Goal: Task Accomplishment & Management: Manage account settings

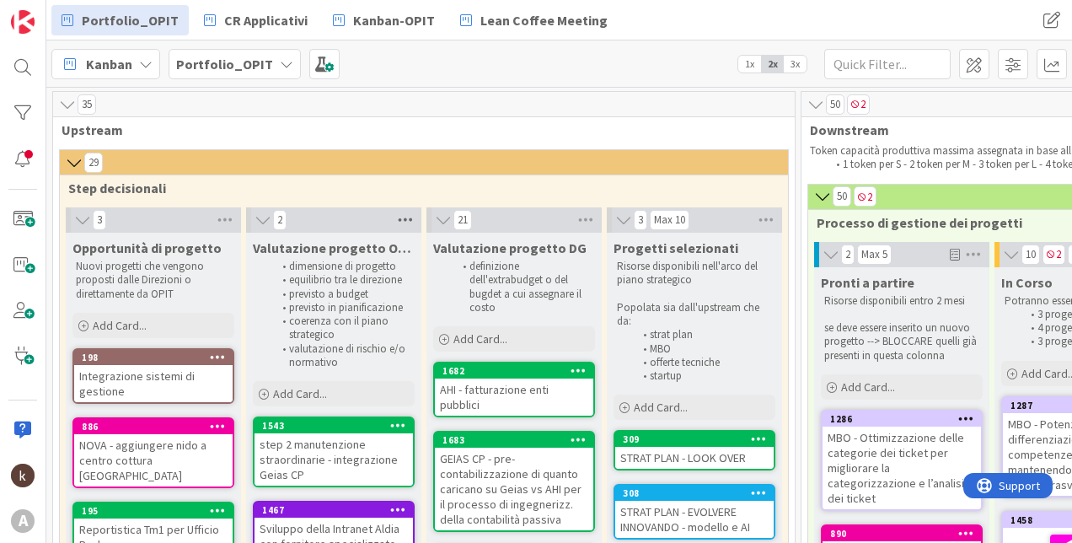
scroll to position [84, 0]
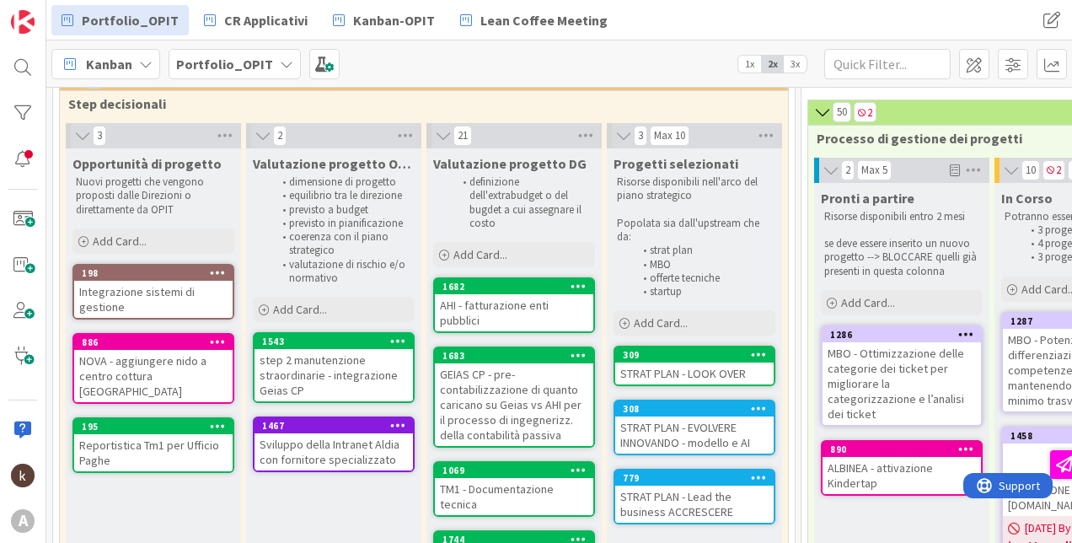
click at [257, 131] on icon at bounding box center [263, 135] width 19 height 17
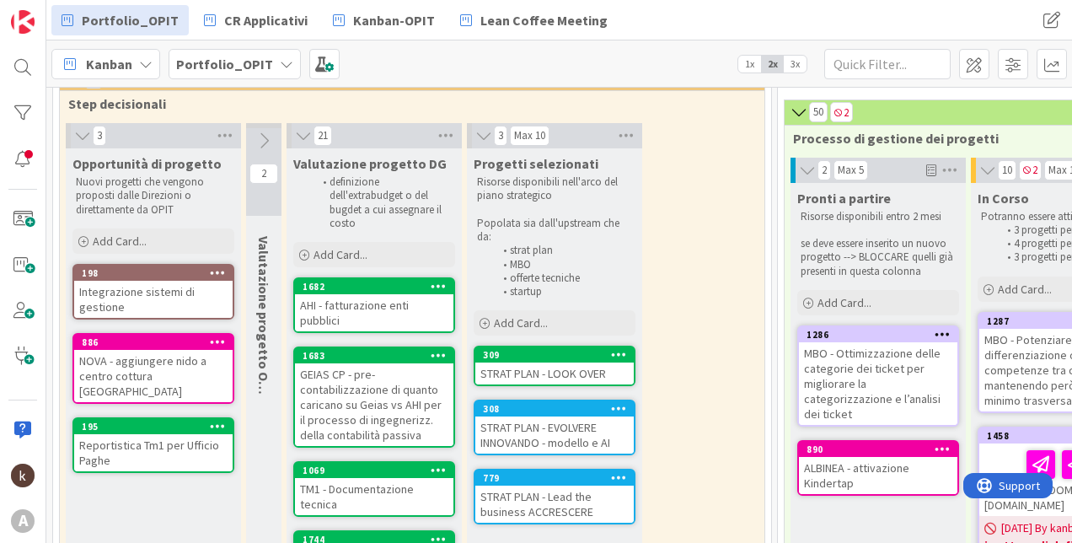
click at [78, 129] on icon at bounding box center [82, 135] width 19 height 17
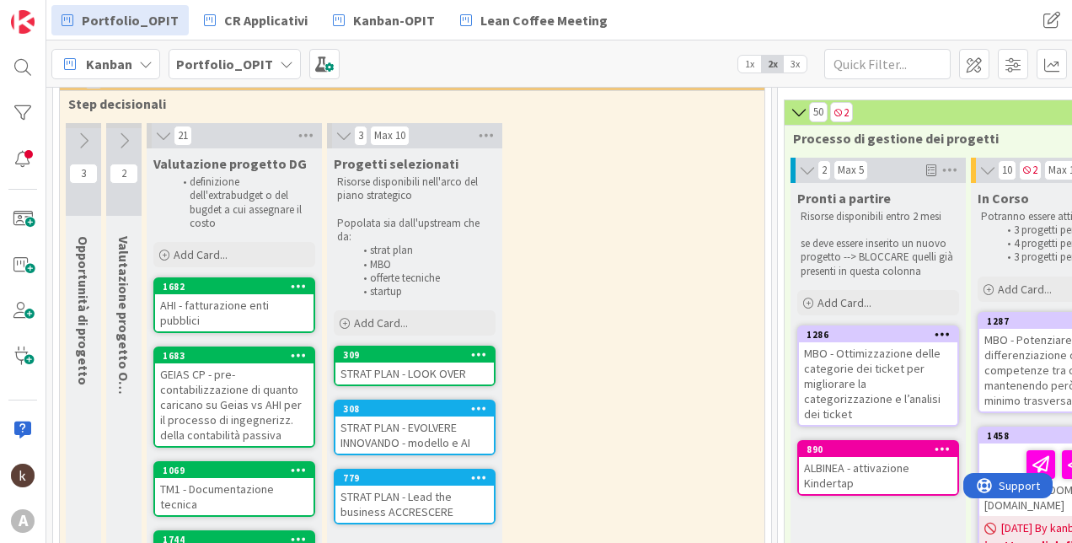
click at [801, 69] on span "3x" at bounding box center [794, 64] width 23 height 17
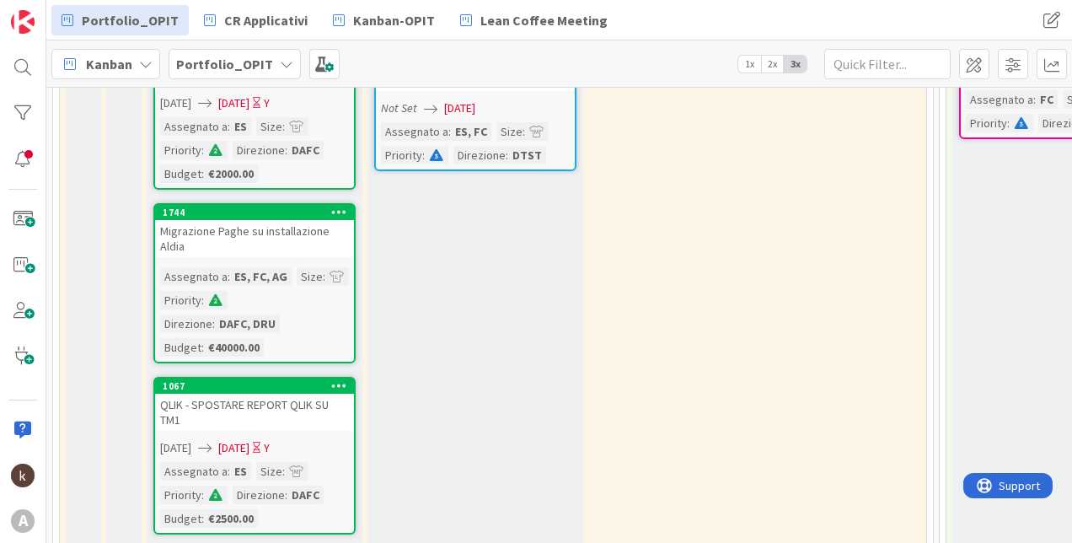
scroll to position [674, 0]
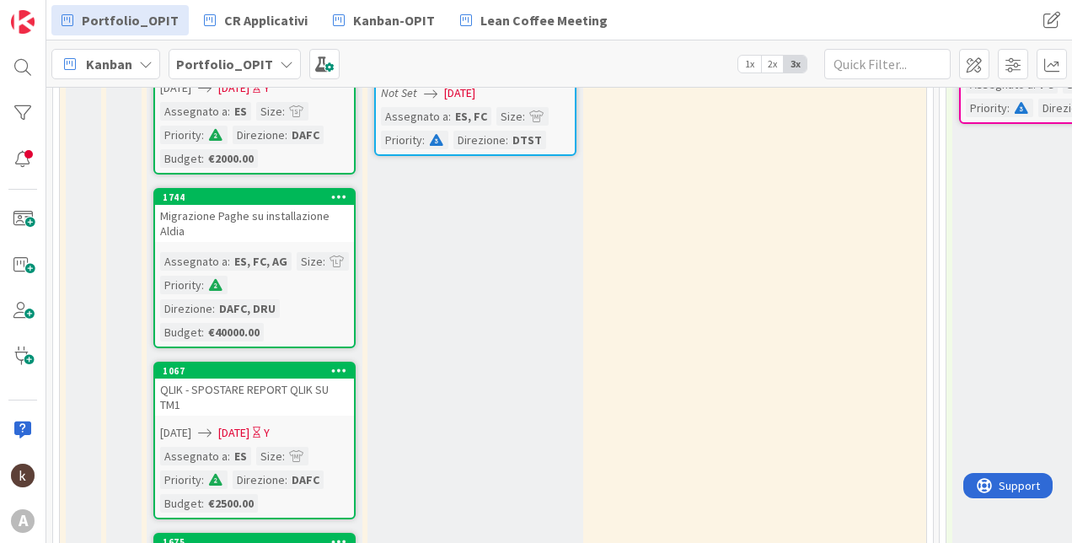
click at [424, 383] on div "Progetti selezionati Risorse disponibili nell'arco del piano strategico Popolat…" at bounding box center [475, 474] width 216 height 1831
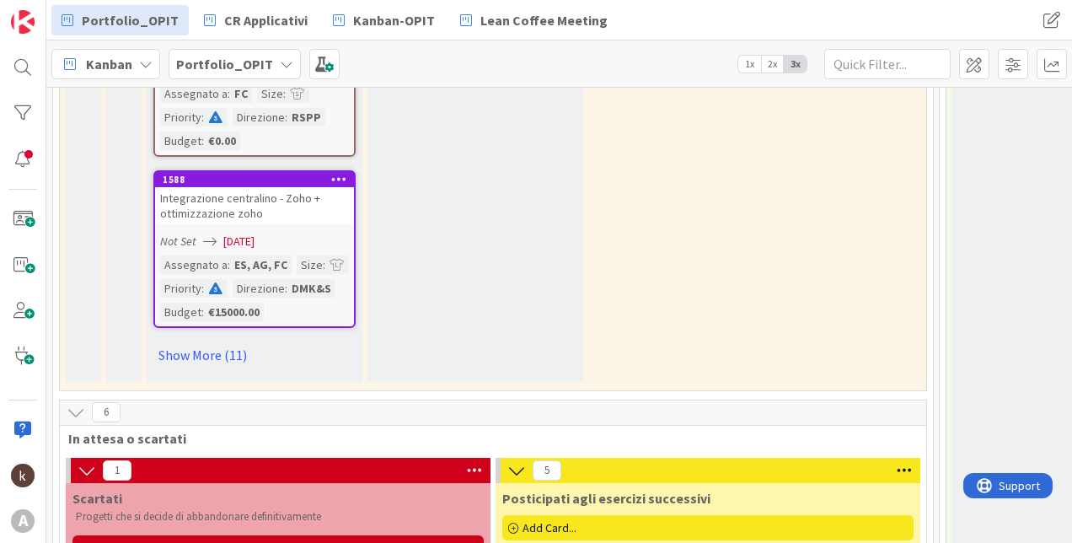
scroll to position [1685, 0]
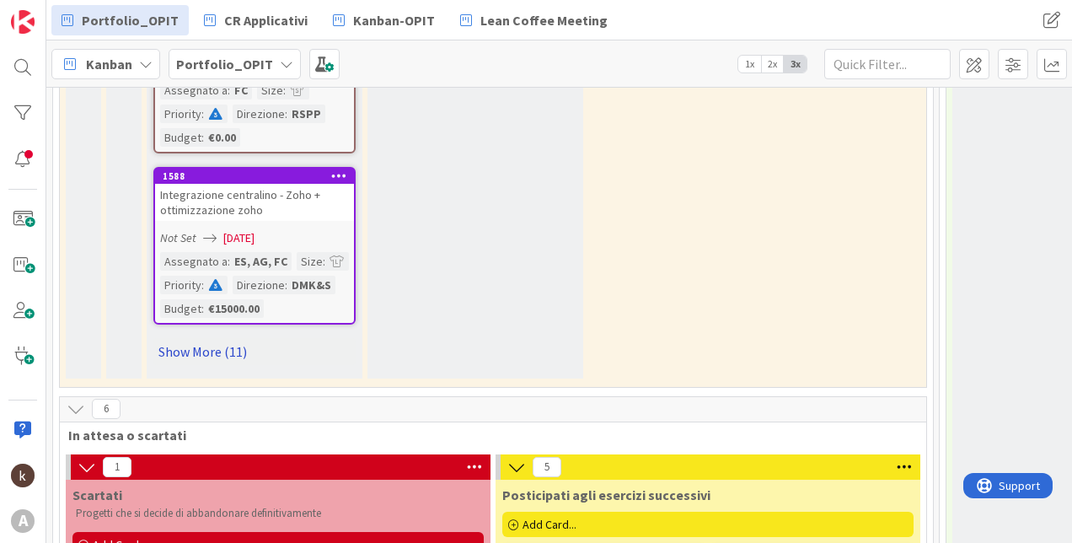
click at [228, 356] on link "Show More (11)" at bounding box center [254, 351] width 202 height 27
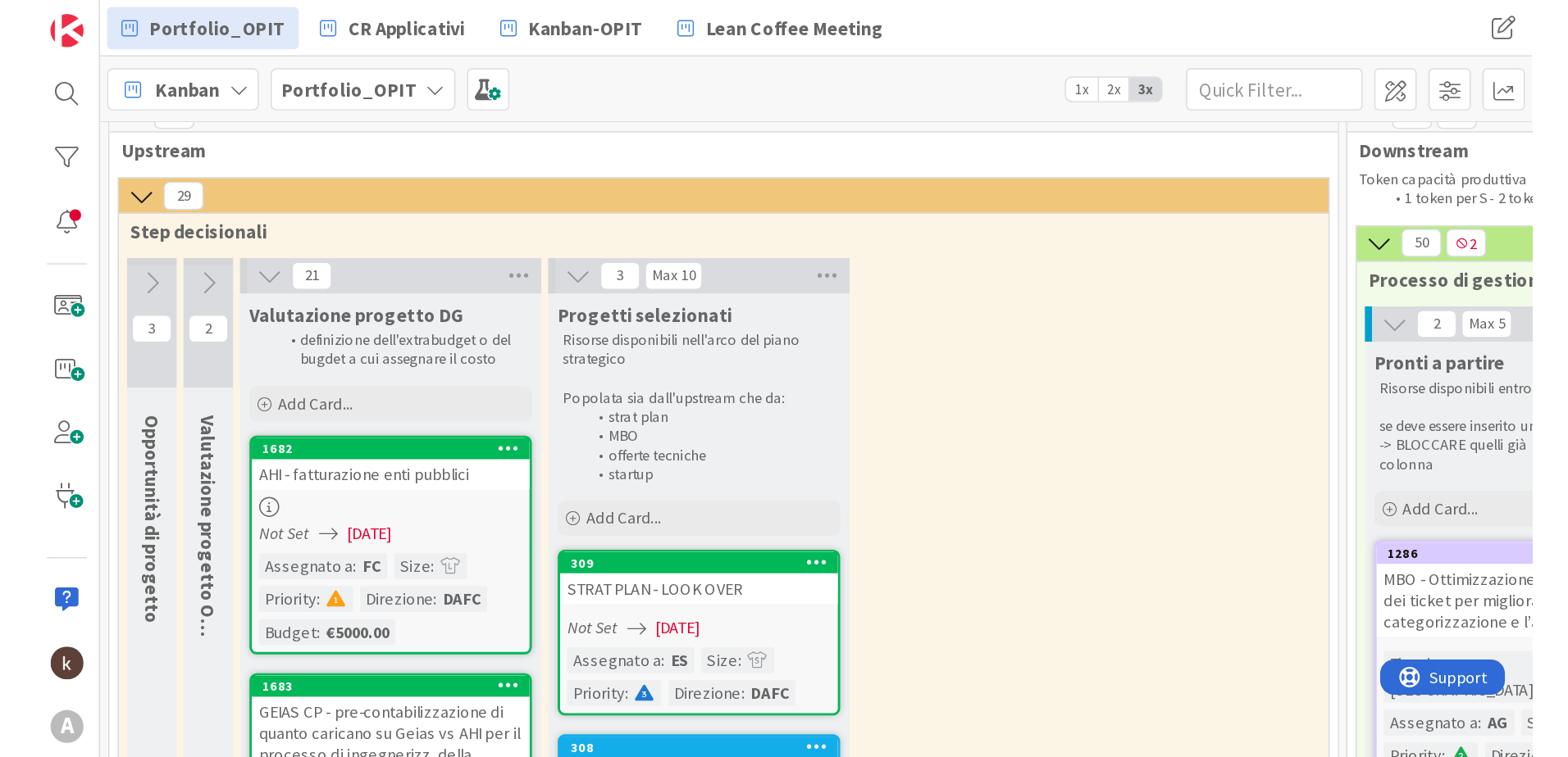
scroll to position [0, 0]
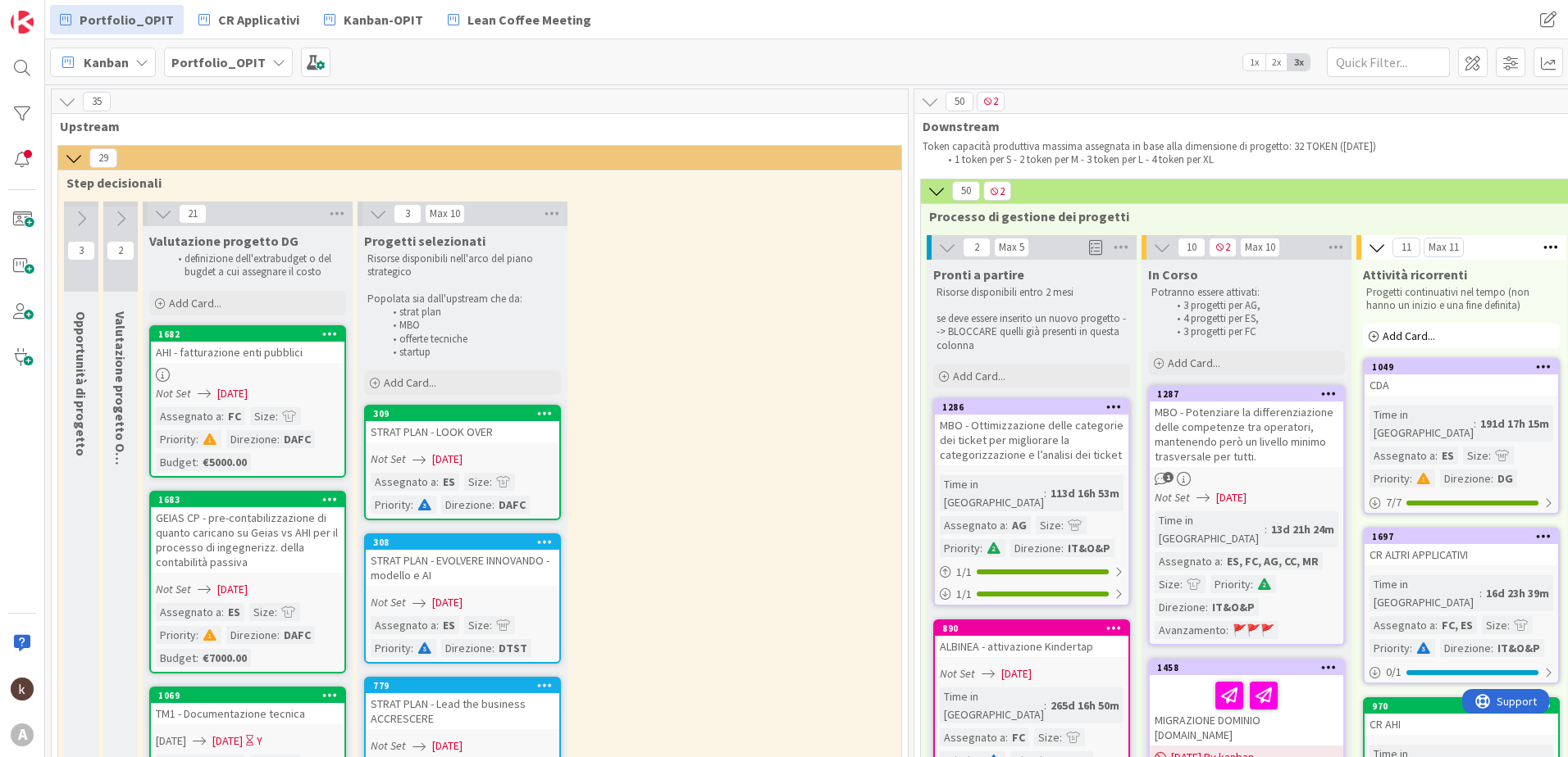
click at [234, 78] on div "Kanban Portfolio_OPIT 1x 2x 3x" at bounding box center [806, 61] width 1522 height 45
click at [234, 59] on b "Portfolio_OPIT" at bounding box center [218, 62] width 94 height 17
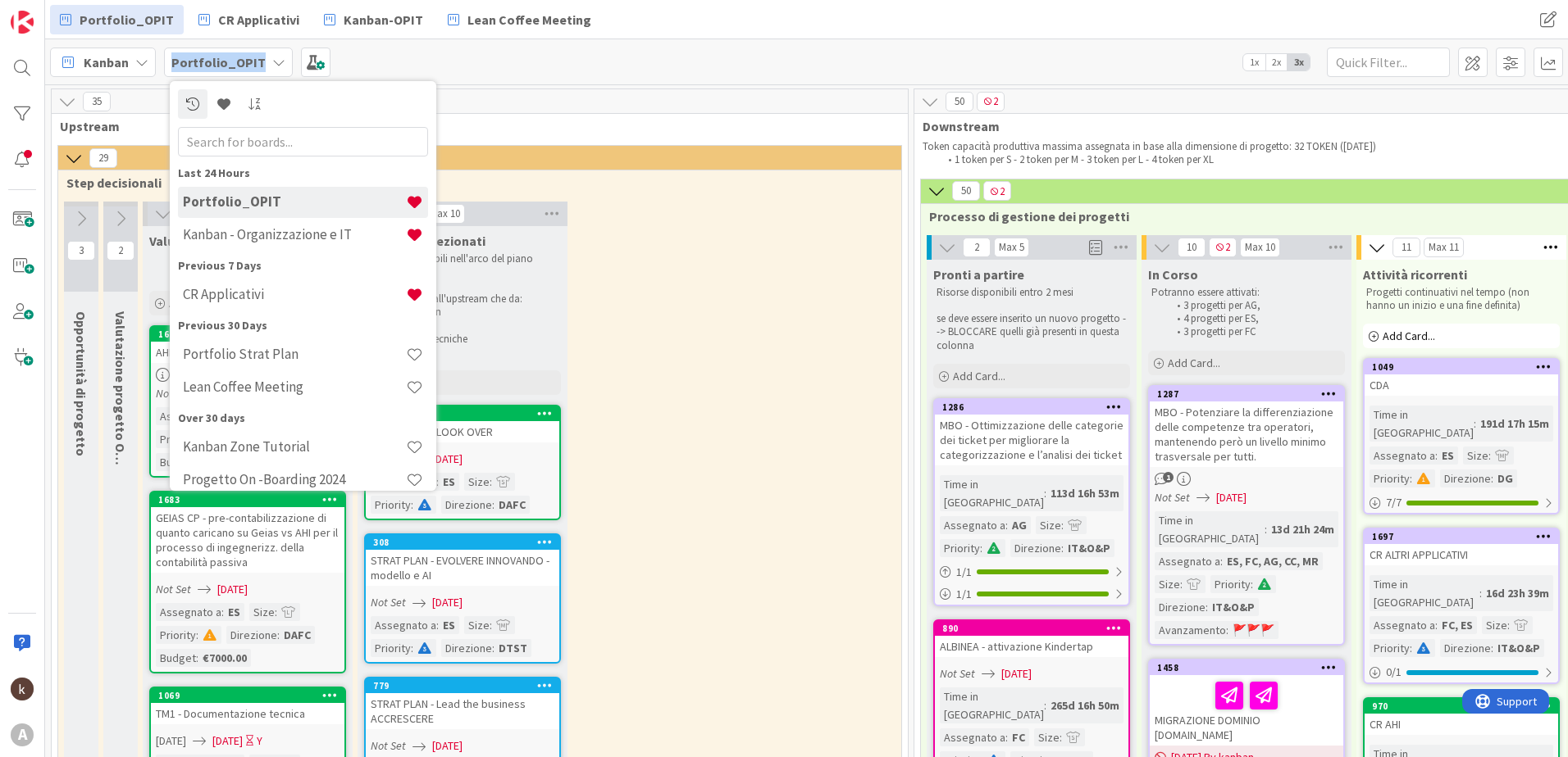
click at [234, 59] on b "Portfolio_OPIT" at bounding box center [218, 62] width 94 height 17
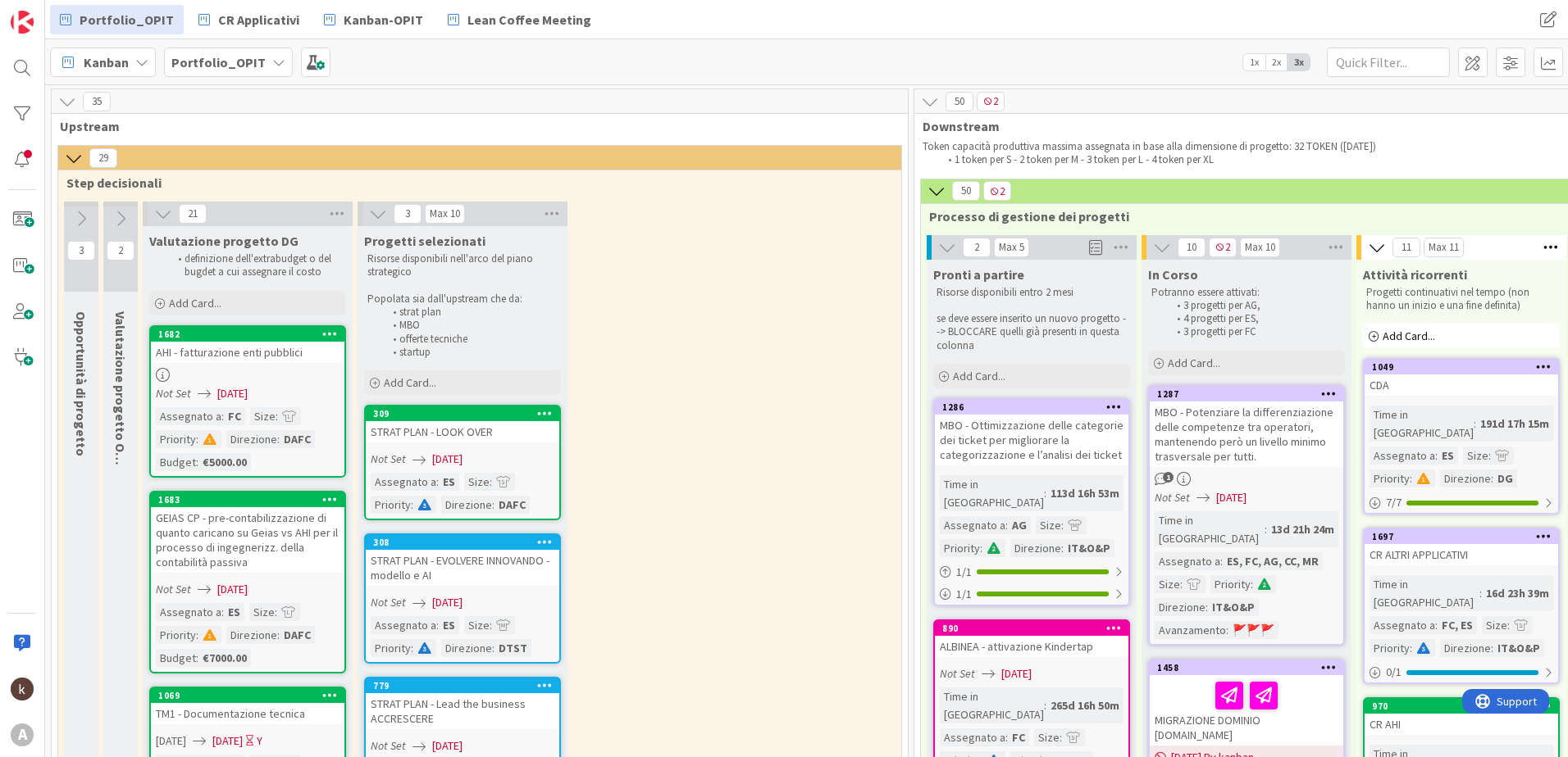
drag, startPoint x: 234, startPoint y: 59, endPoint x: 98, endPoint y: 72, distance: 136.6
click at [98, 72] on div "Kanban" at bounding box center [102, 62] width 106 height 29
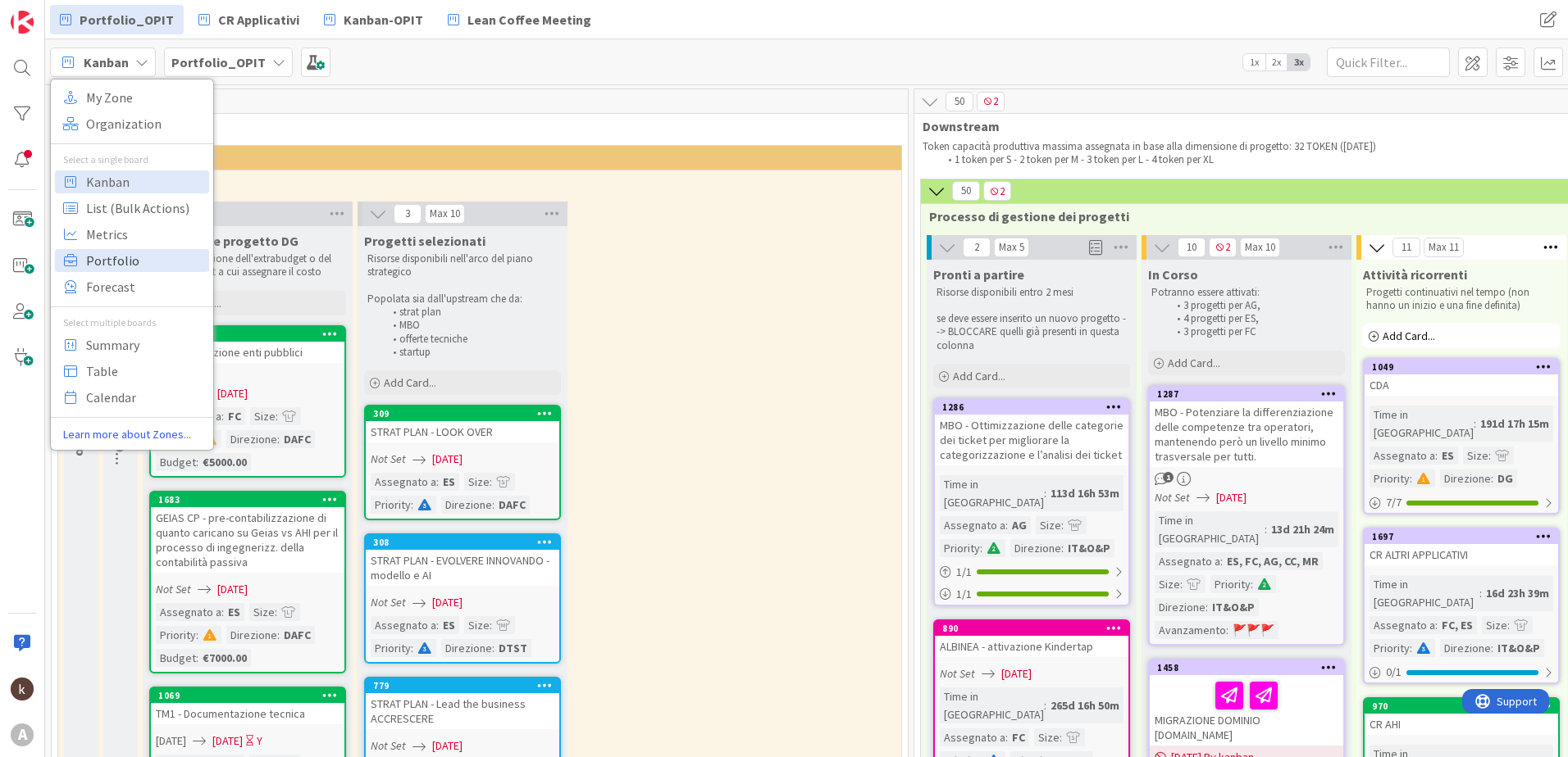
click at [147, 262] on span "Portfolio" at bounding box center [144, 260] width 118 height 24
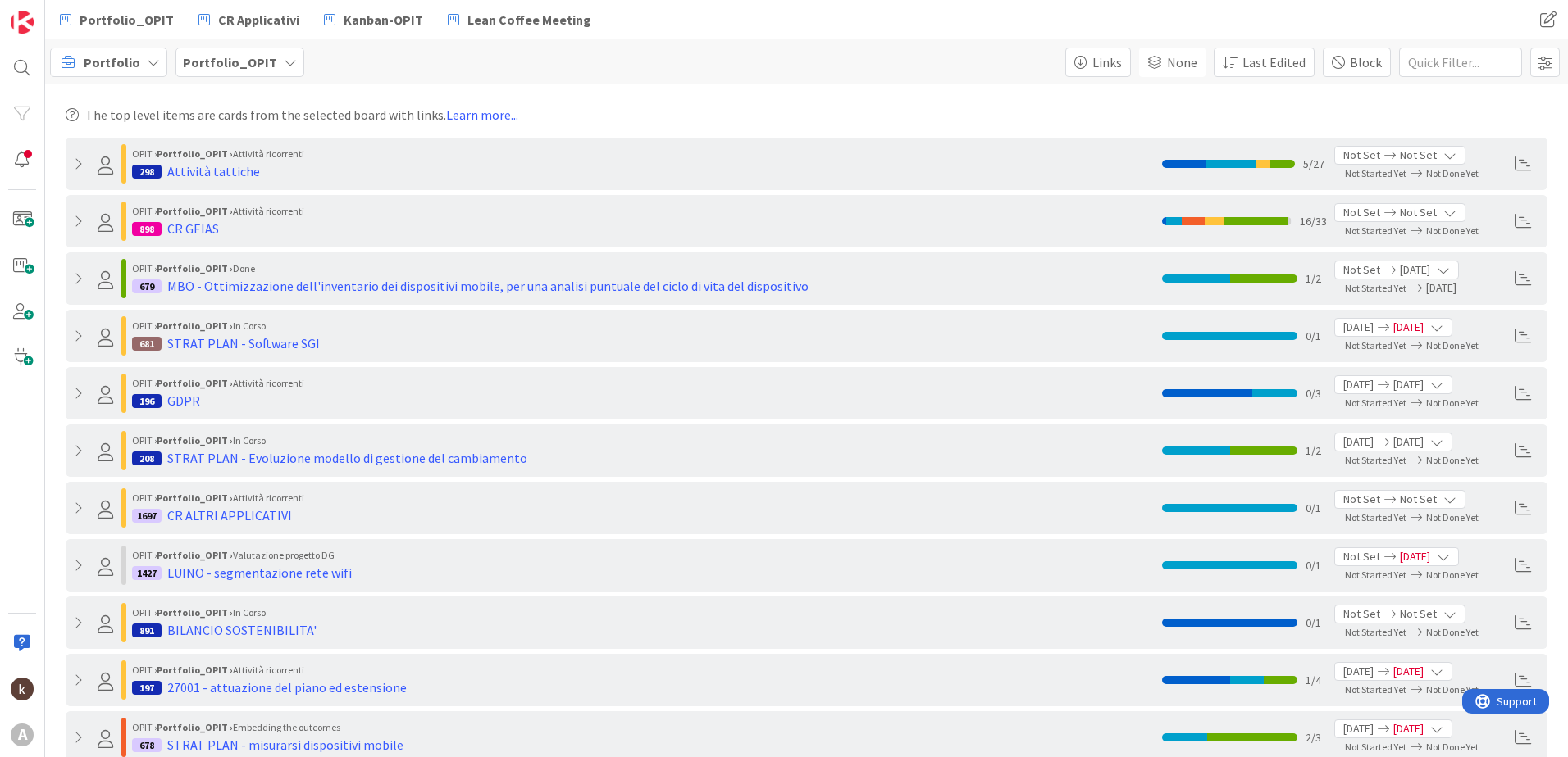
click at [117, 56] on span "Portfolio" at bounding box center [112, 62] width 56 height 19
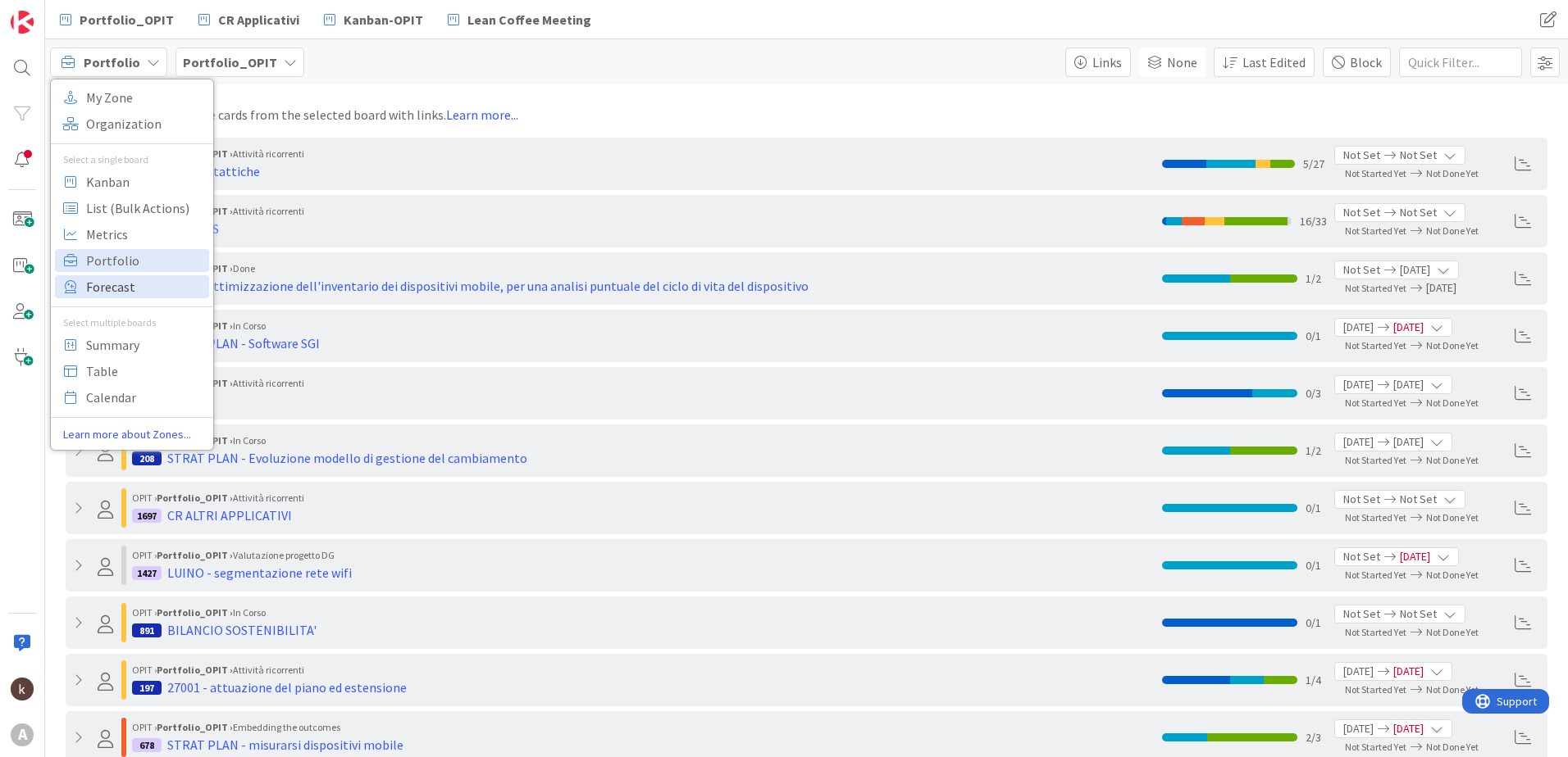
click at [156, 285] on span "Forecast" at bounding box center [144, 286] width 118 height 24
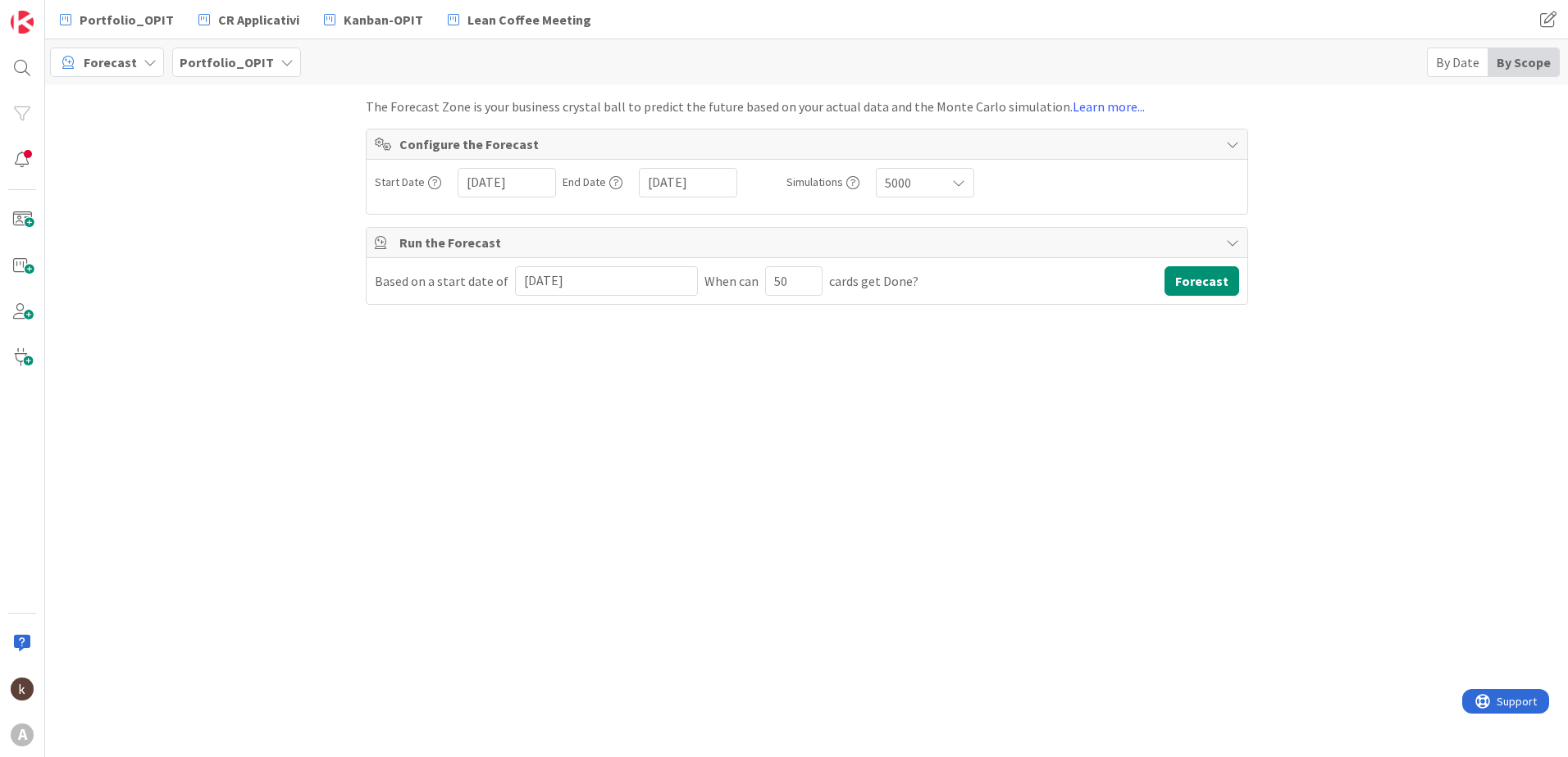
click at [141, 54] on div "Forecast" at bounding box center [106, 62] width 114 height 29
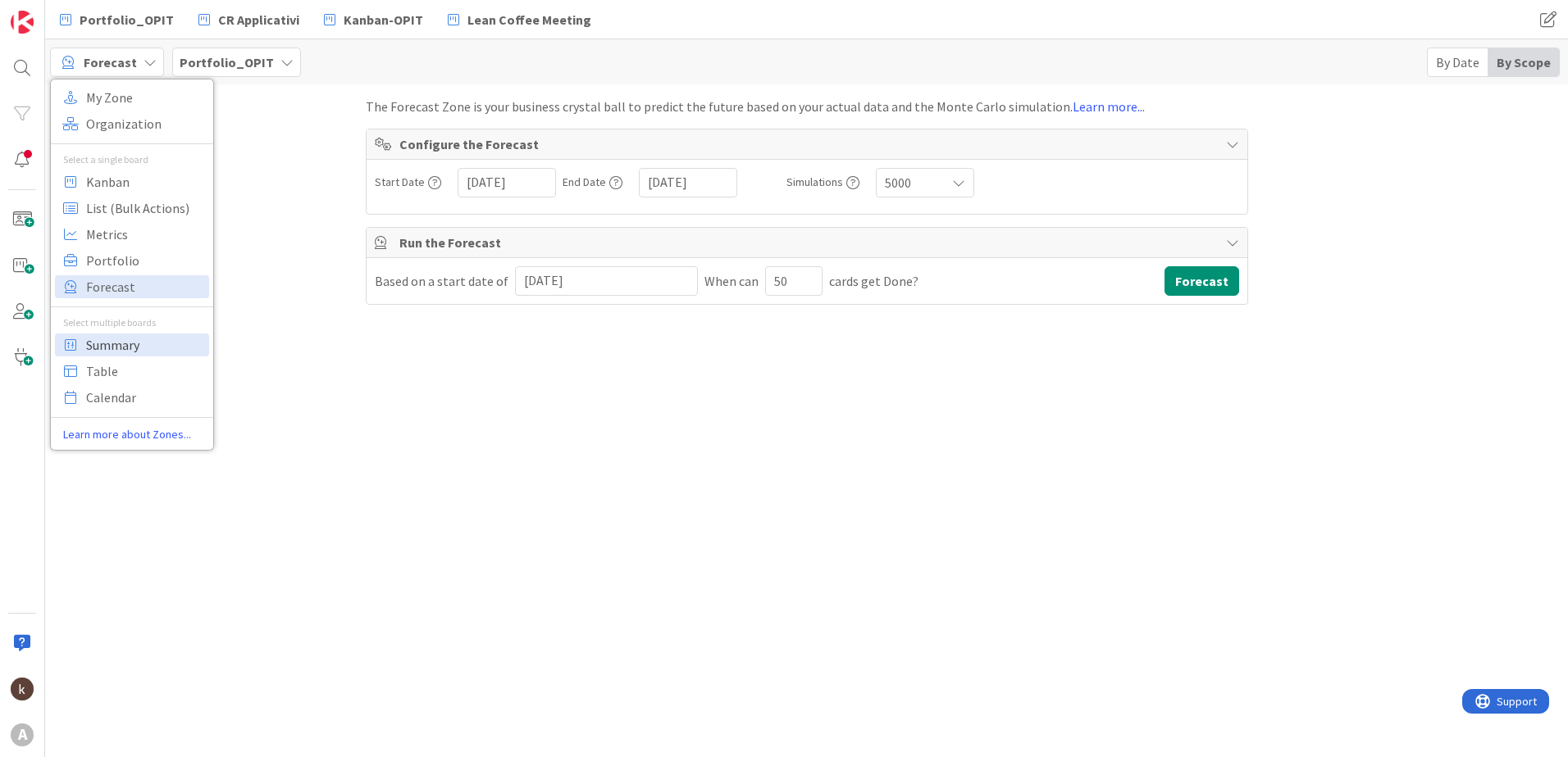
click at [124, 348] on span "Summary" at bounding box center [144, 344] width 118 height 24
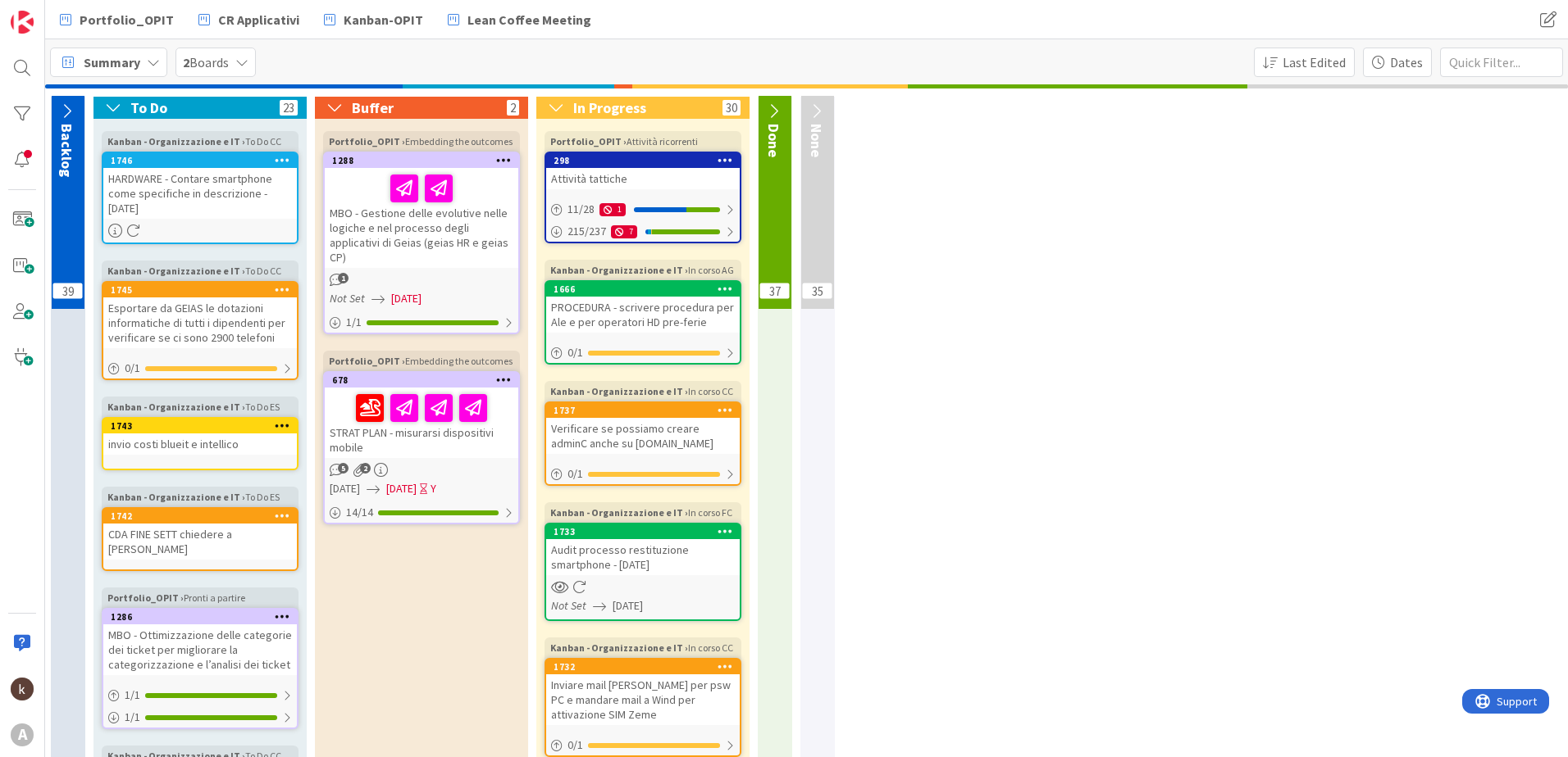
click at [103, 65] on span "Summary" at bounding box center [112, 62] width 56 height 19
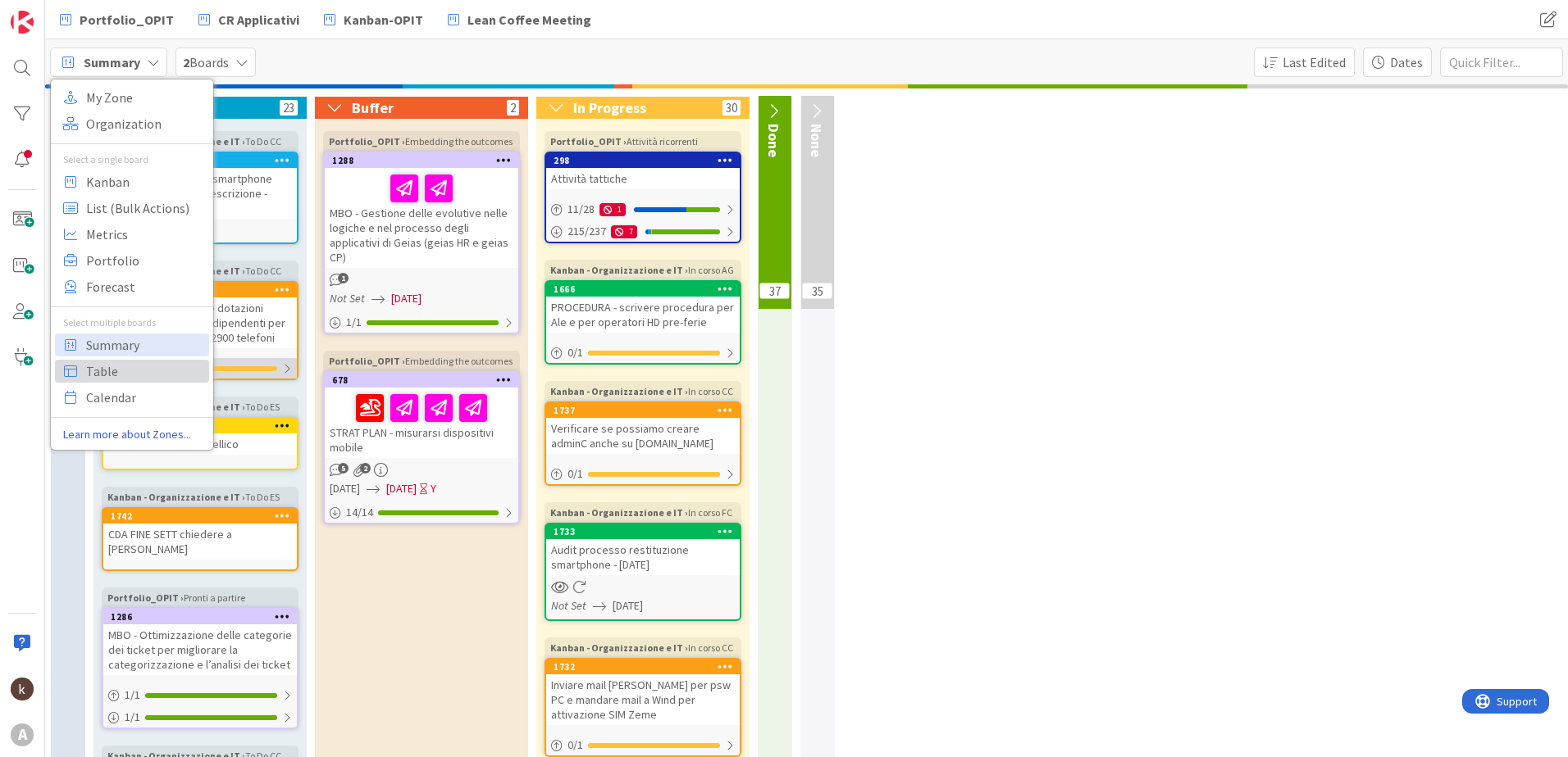
click at [107, 368] on span "Table" at bounding box center [144, 371] width 118 height 24
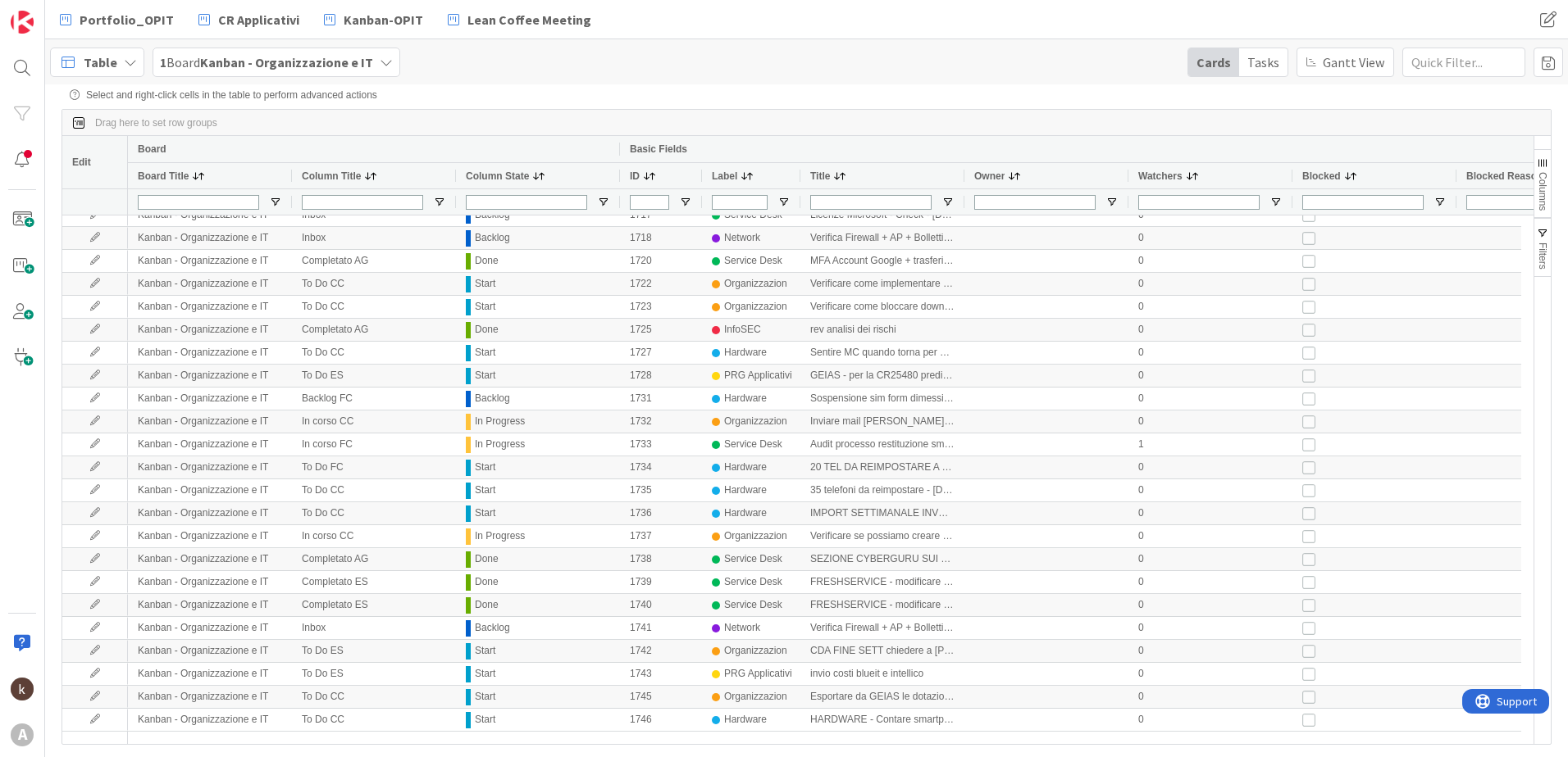
click at [290, 61] on b "Kanban - Organizzazione e IT" at bounding box center [287, 62] width 173 height 17
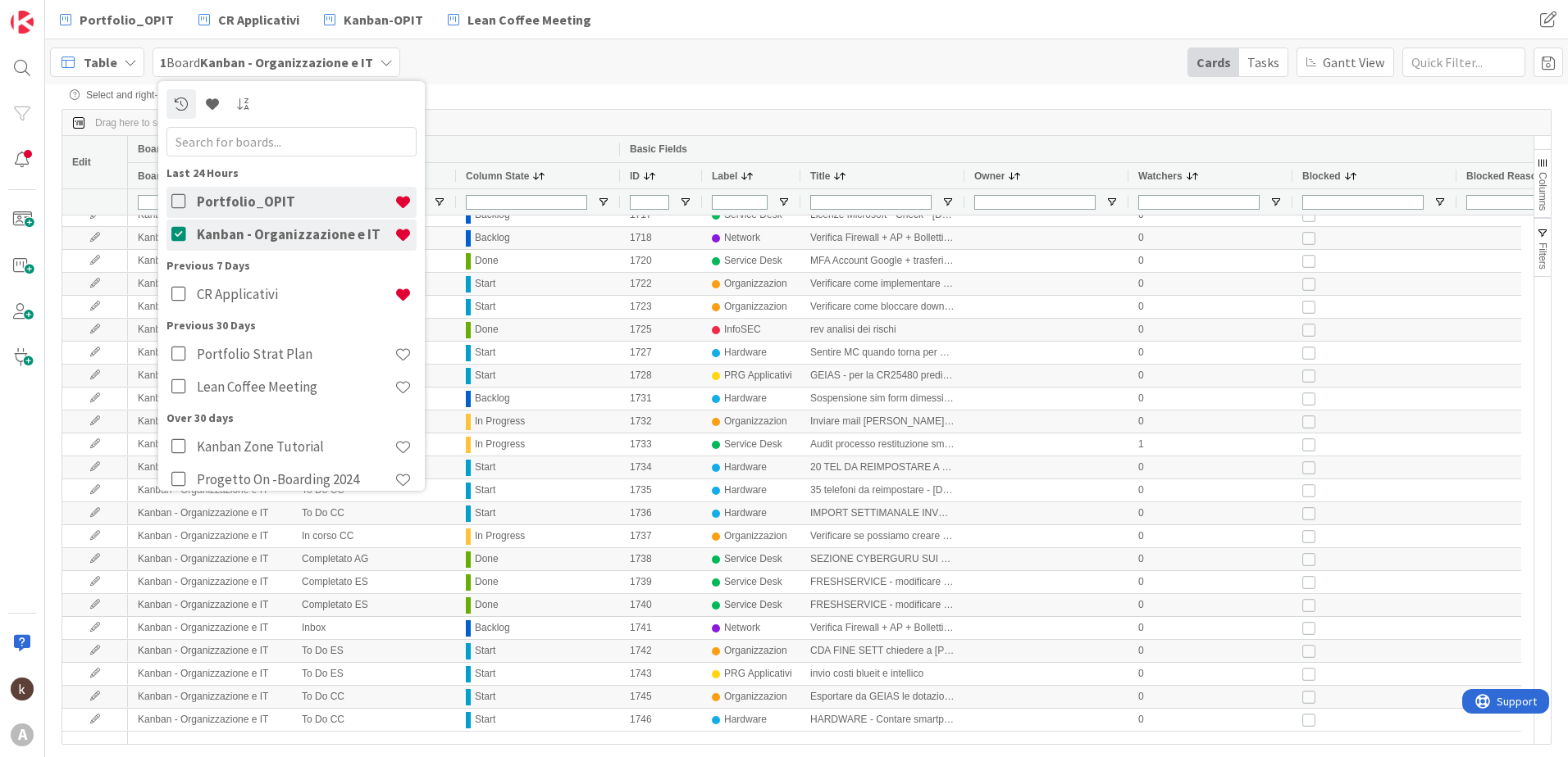
click at [173, 234] on icon at bounding box center [181, 234] width 20 height 17
click at [174, 203] on icon at bounding box center [181, 201] width 20 height 17
click at [497, 83] on div "Table 1 Board Kanban - Organizzazione e IT Last 24 Hours Portfolio_OPIT Kanban …" at bounding box center [806, 61] width 1522 height 45
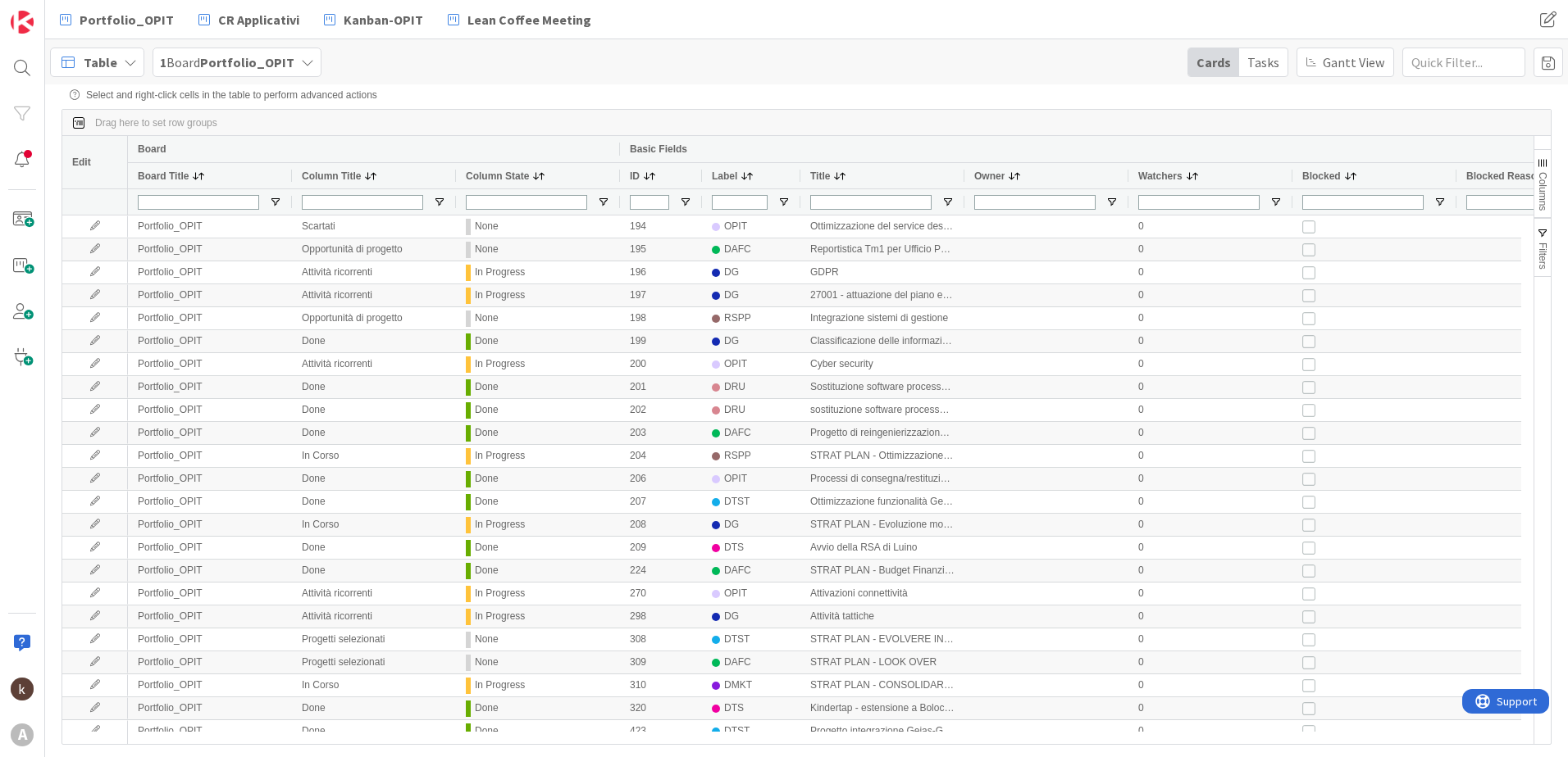
click at [116, 64] on div "Table" at bounding box center [96, 62] width 94 height 29
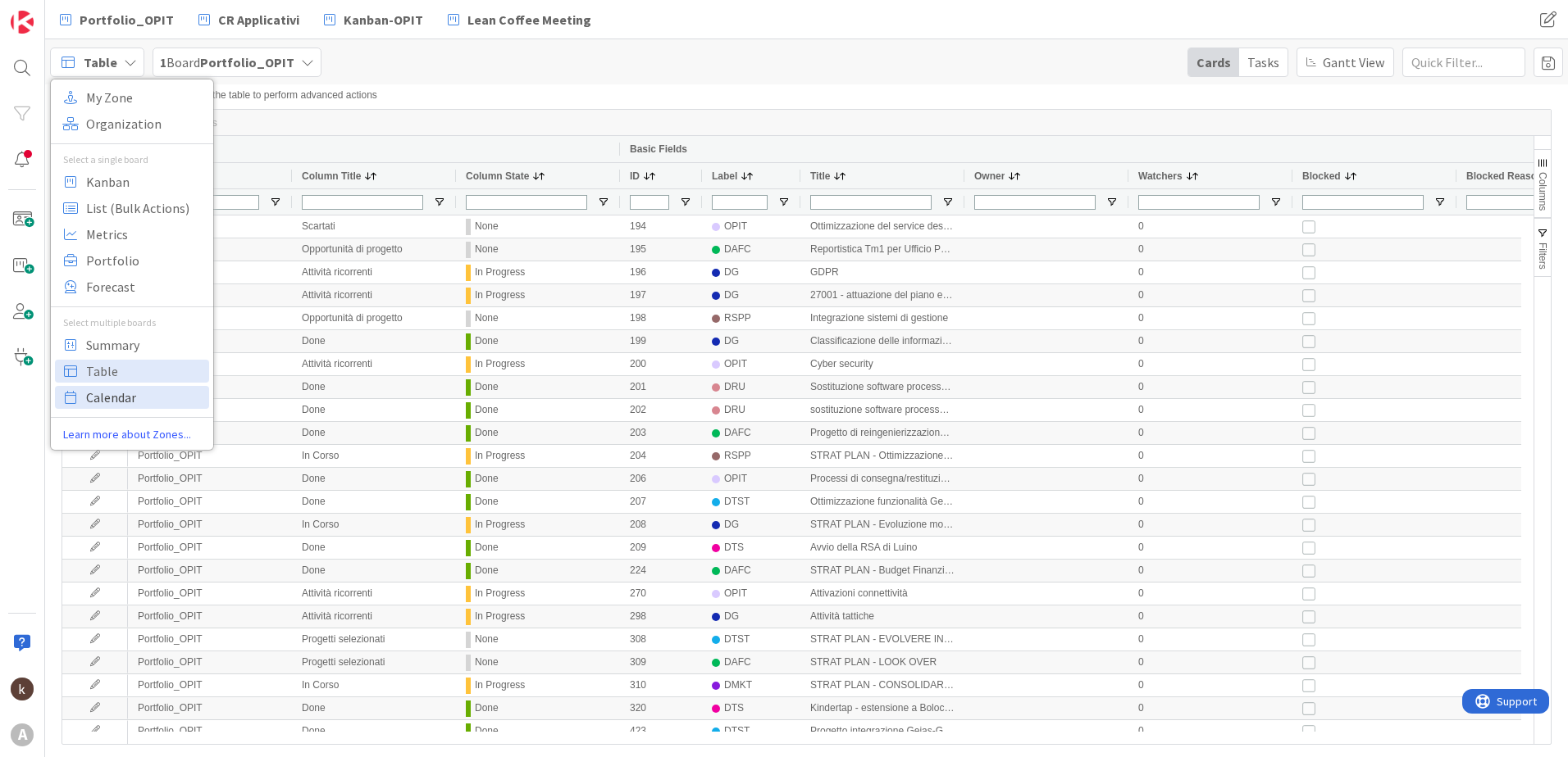
click at [160, 398] on span "Calendar" at bounding box center [144, 397] width 118 height 24
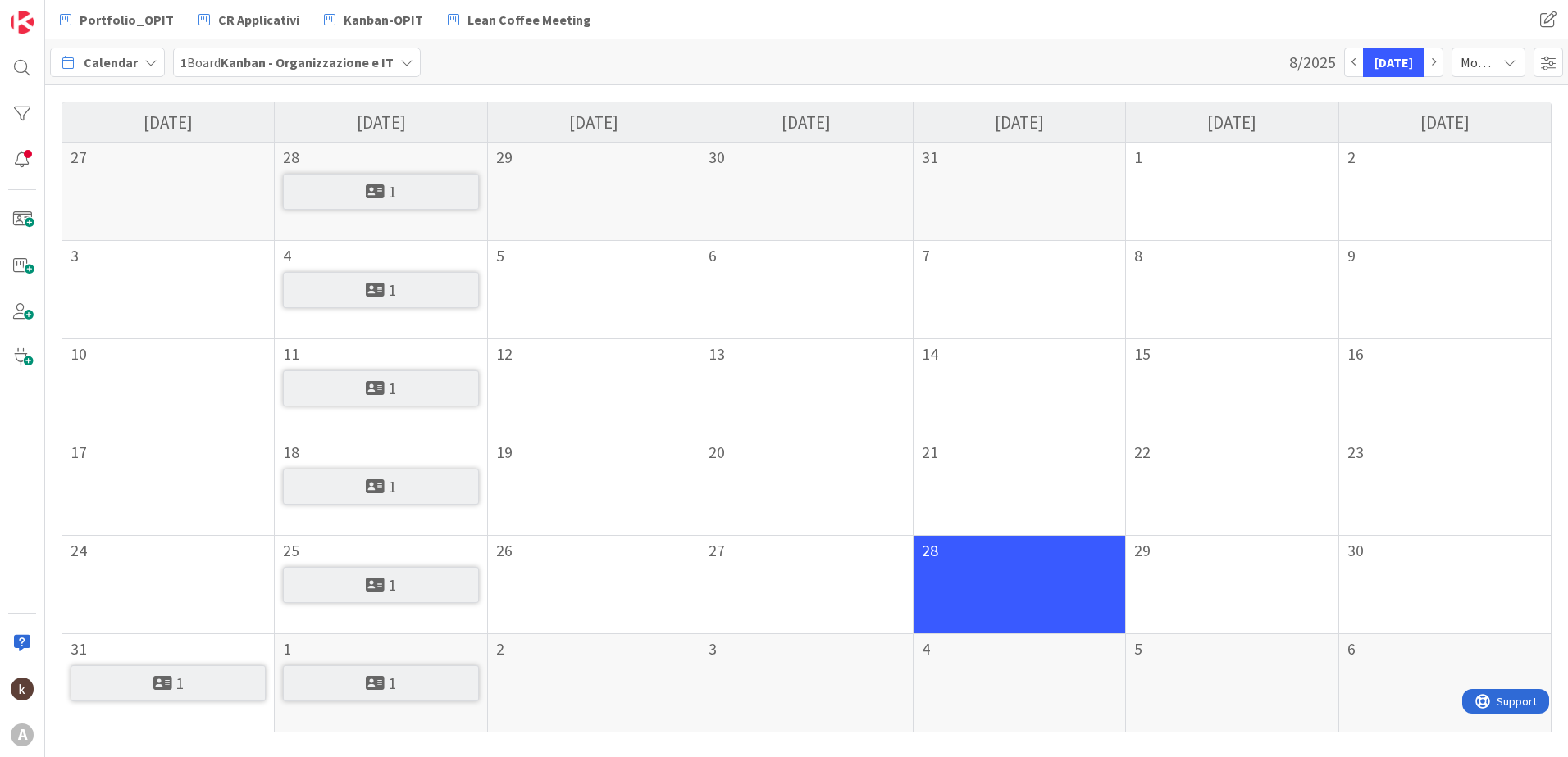
click at [114, 58] on span "Calendar" at bounding box center [111, 62] width 55 height 19
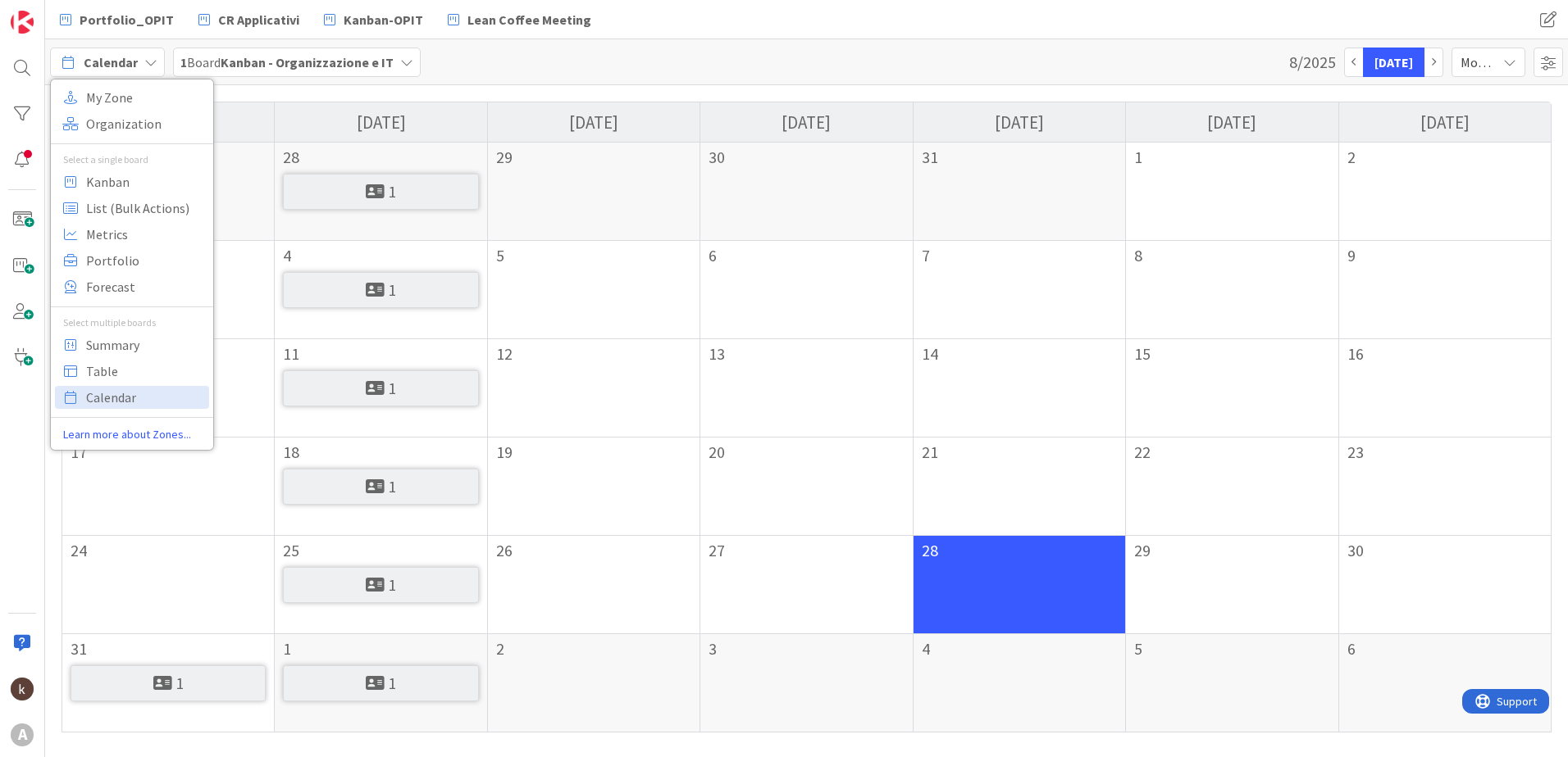
click at [105, 436] on link "Learn more about Zones..." at bounding box center [131, 435] width 163 height 18
click at [115, 116] on span "Organization" at bounding box center [144, 124] width 118 height 24
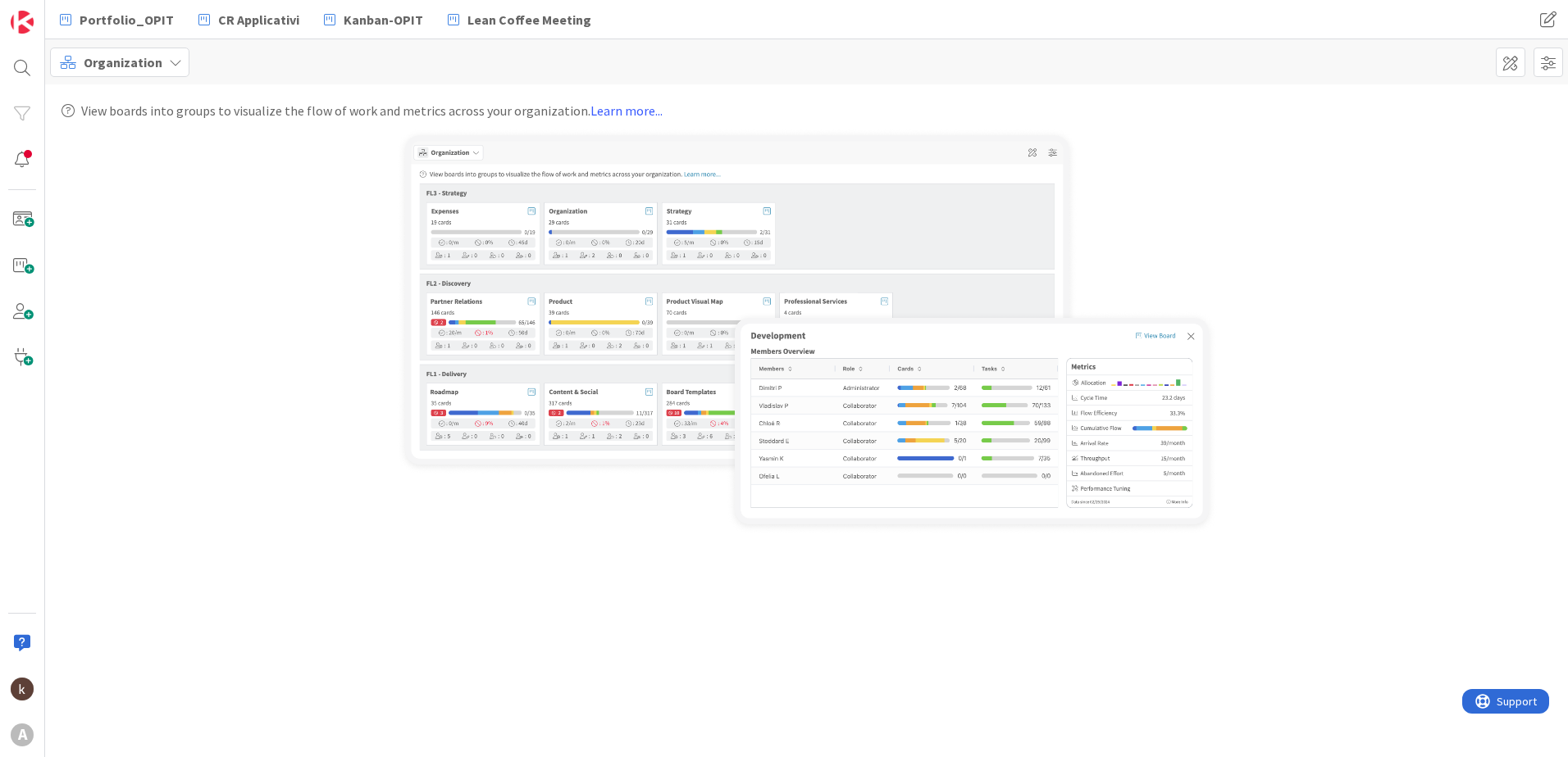
click at [162, 57] on div "Organization" at bounding box center [119, 62] width 139 height 29
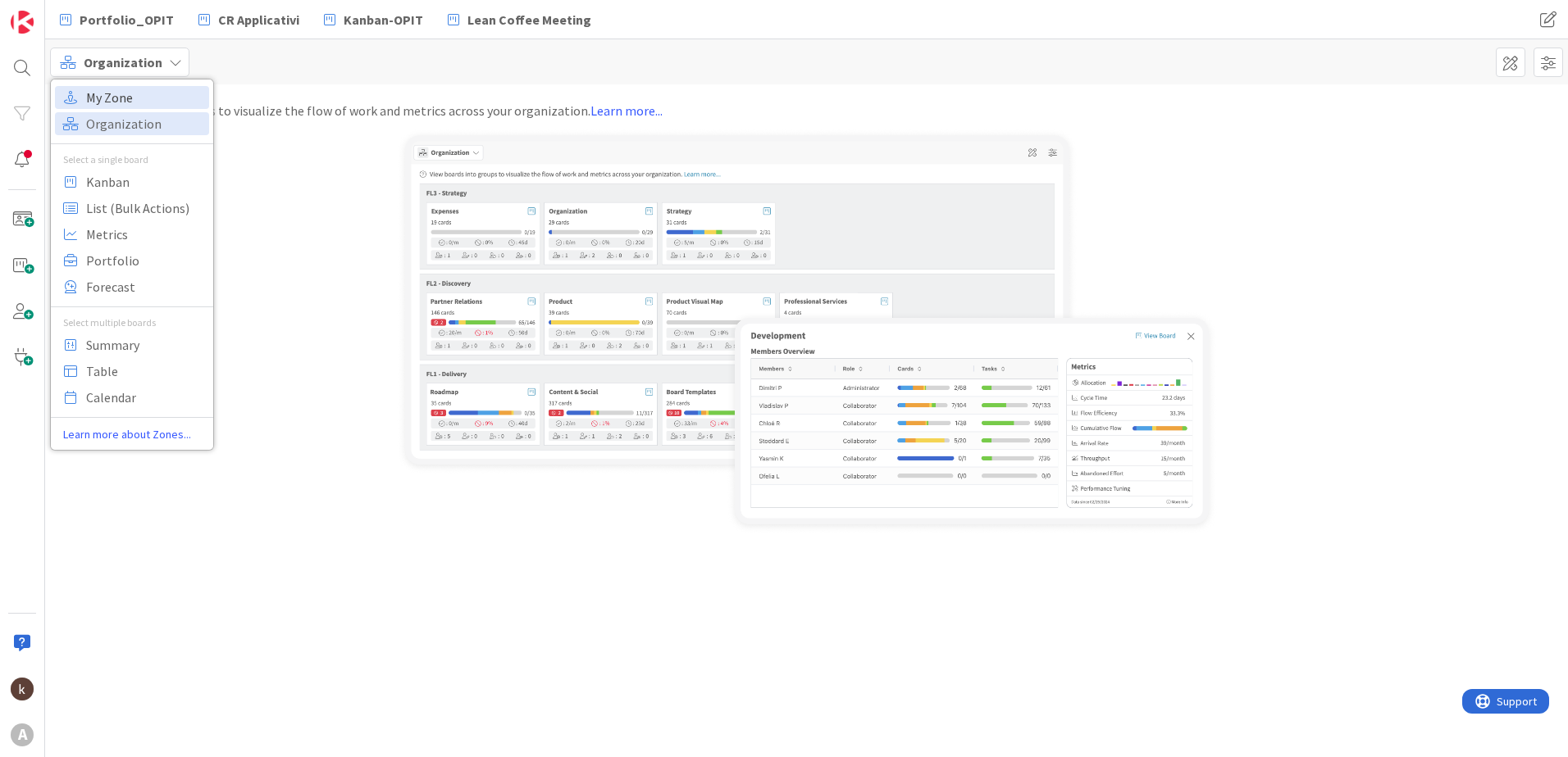
click at [154, 90] on span "My Zone" at bounding box center [144, 97] width 118 height 24
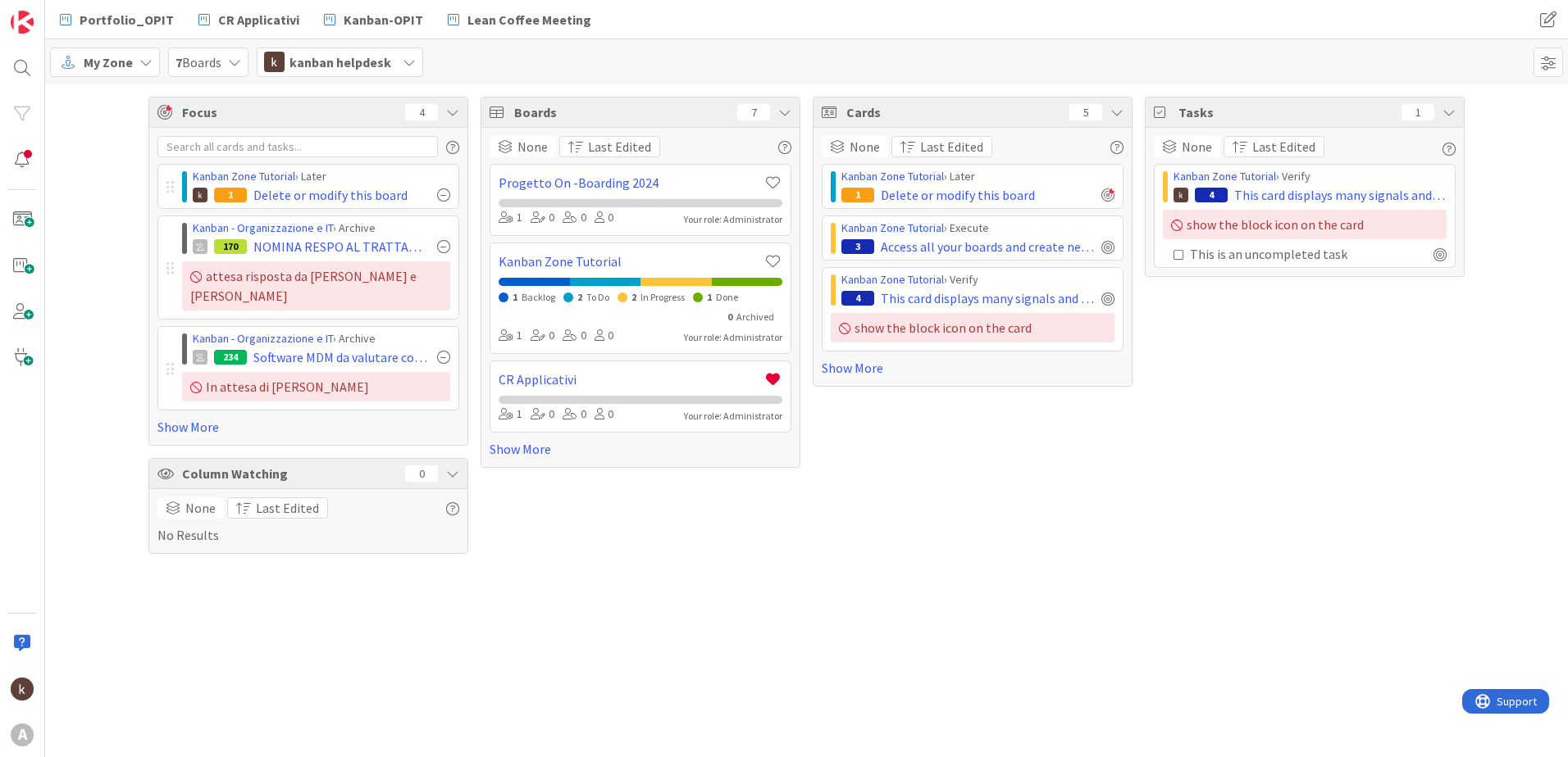
click at [122, 64] on span "My Zone" at bounding box center [108, 62] width 50 height 19
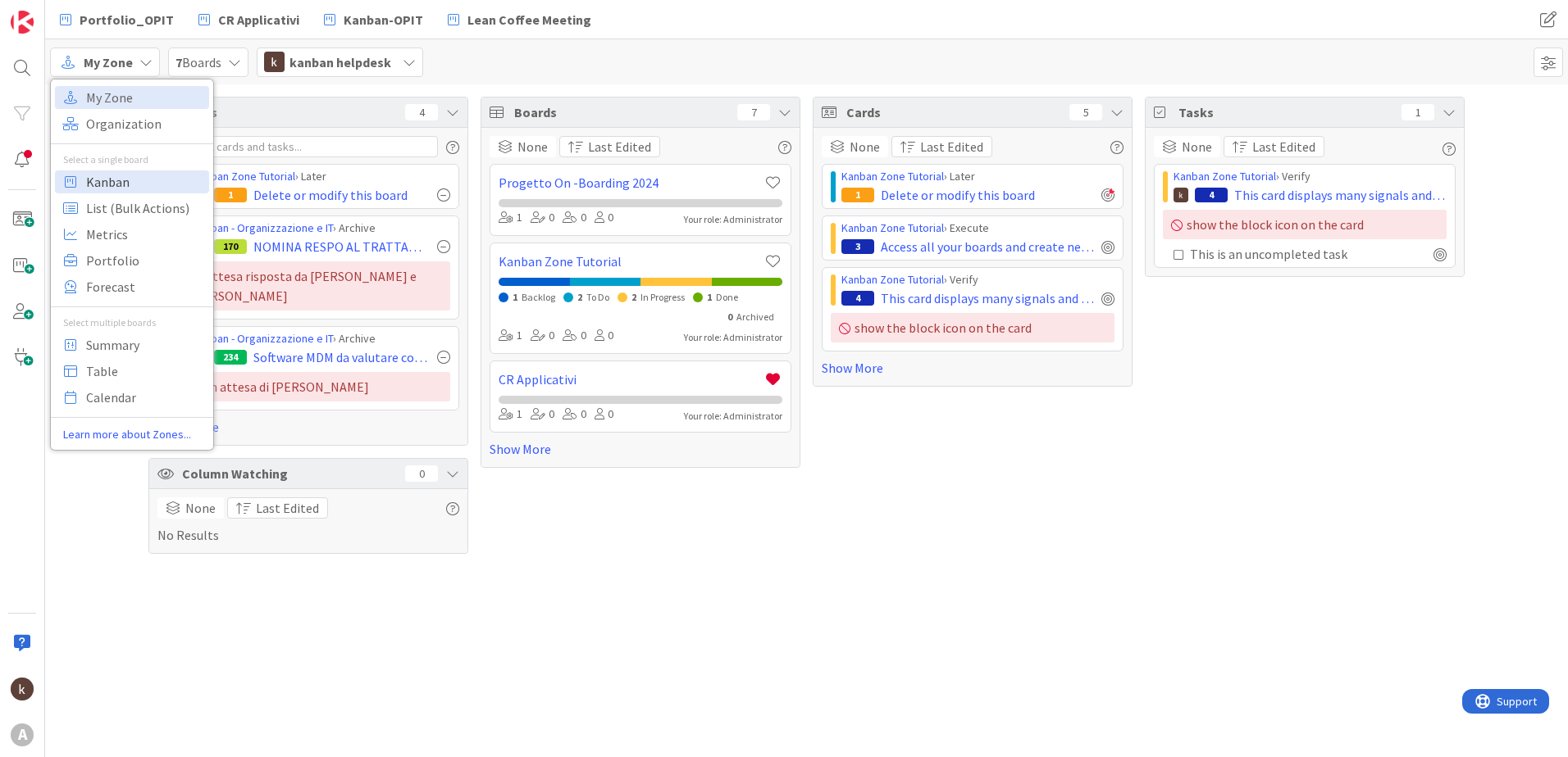
click at [123, 182] on span "Kanban" at bounding box center [144, 181] width 118 height 24
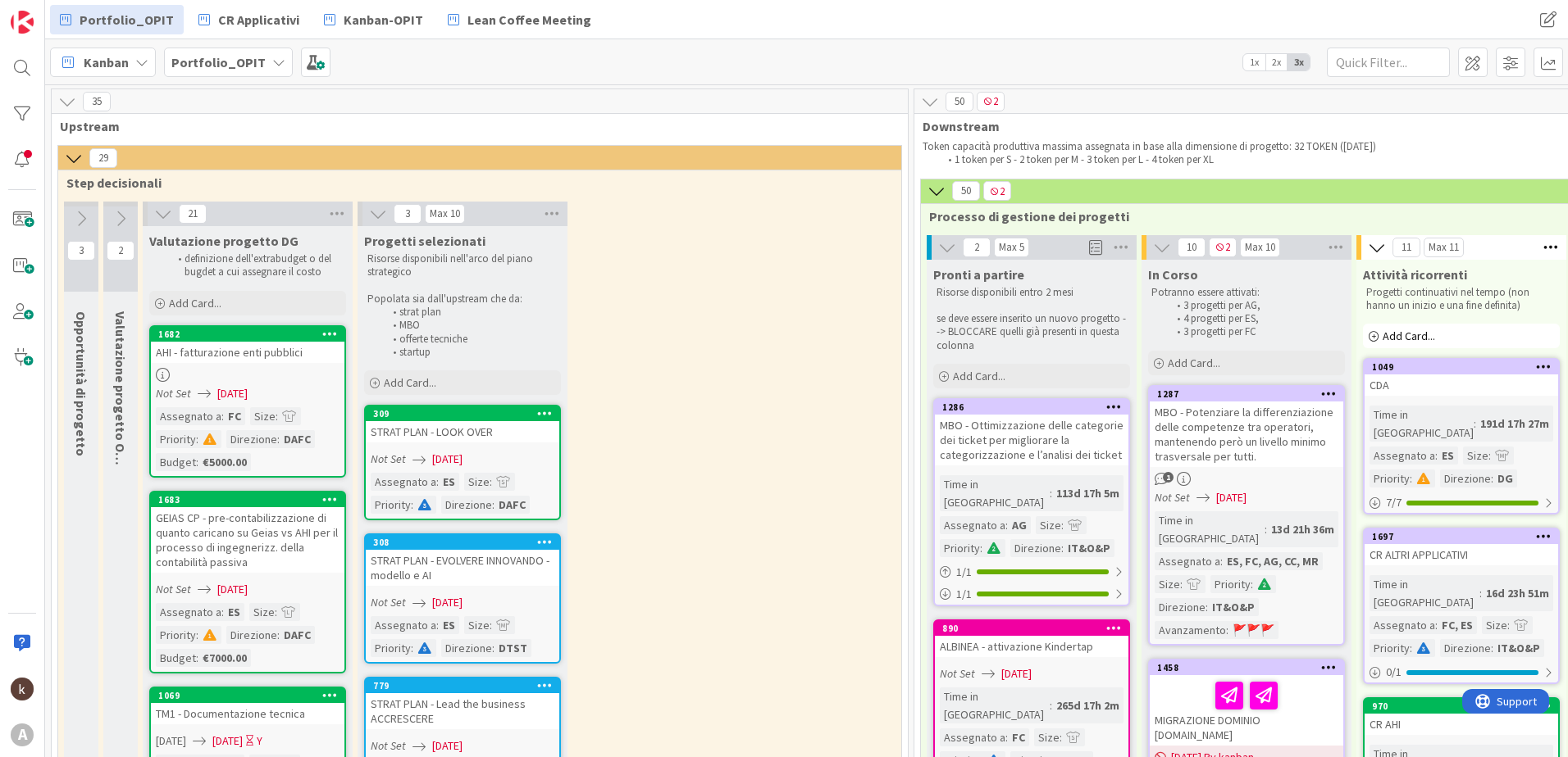
click at [115, 67] on span "Kanban" at bounding box center [106, 62] width 45 height 19
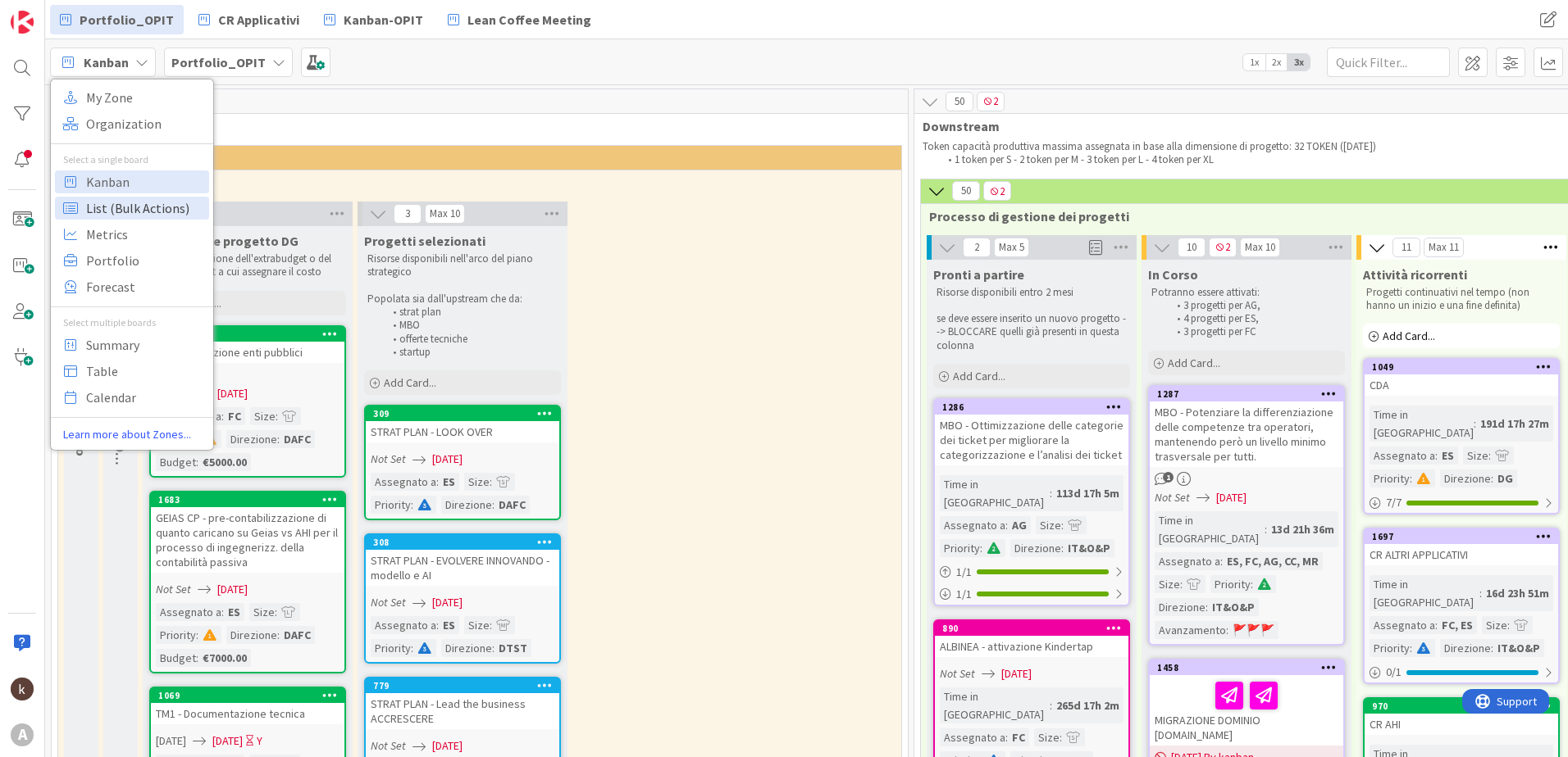
click at [122, 211] on span "List (Bulk Actions)" at bounding box center [144, 207] width 118 height 24
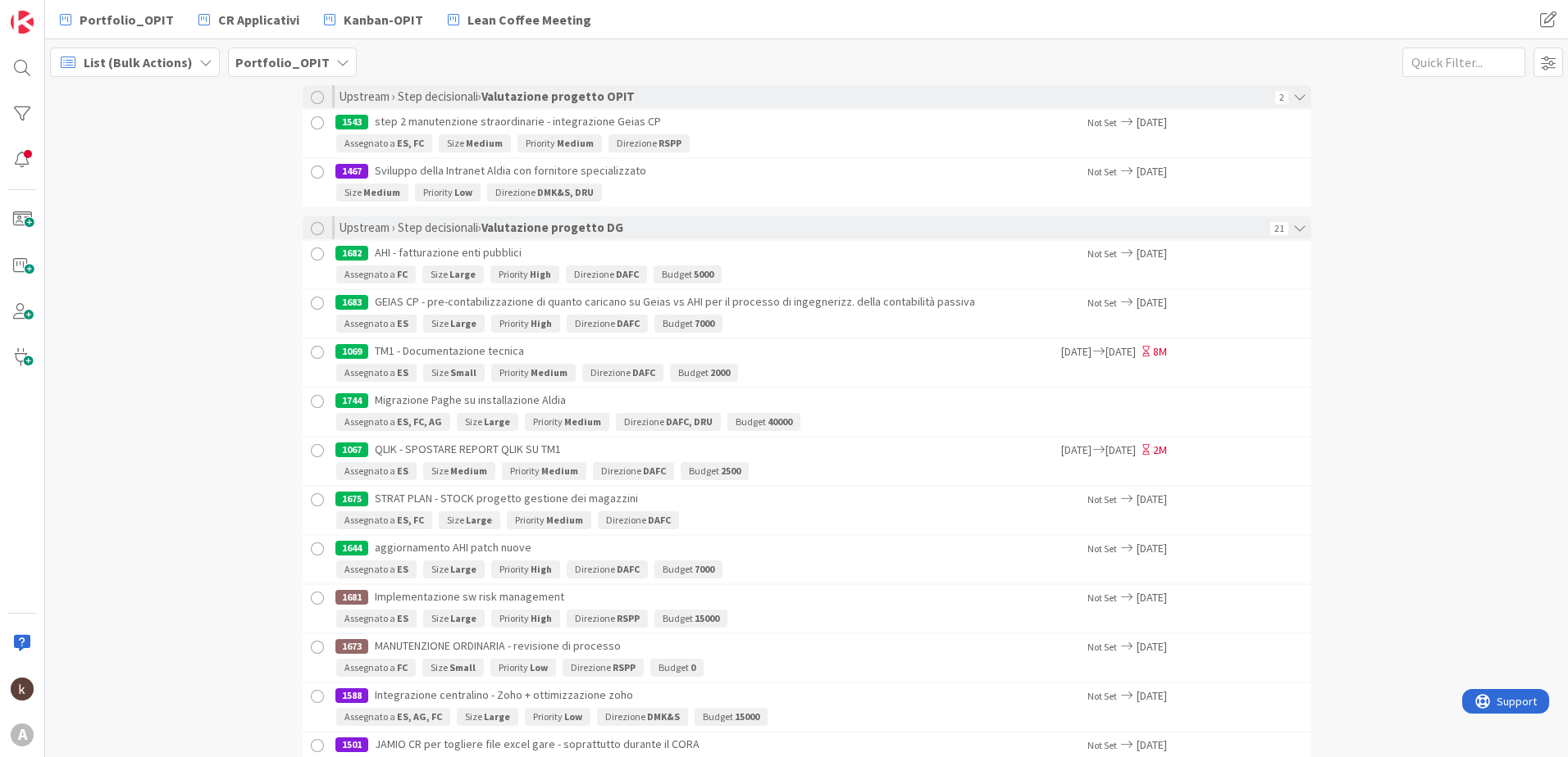
scroll to position [246, 0]
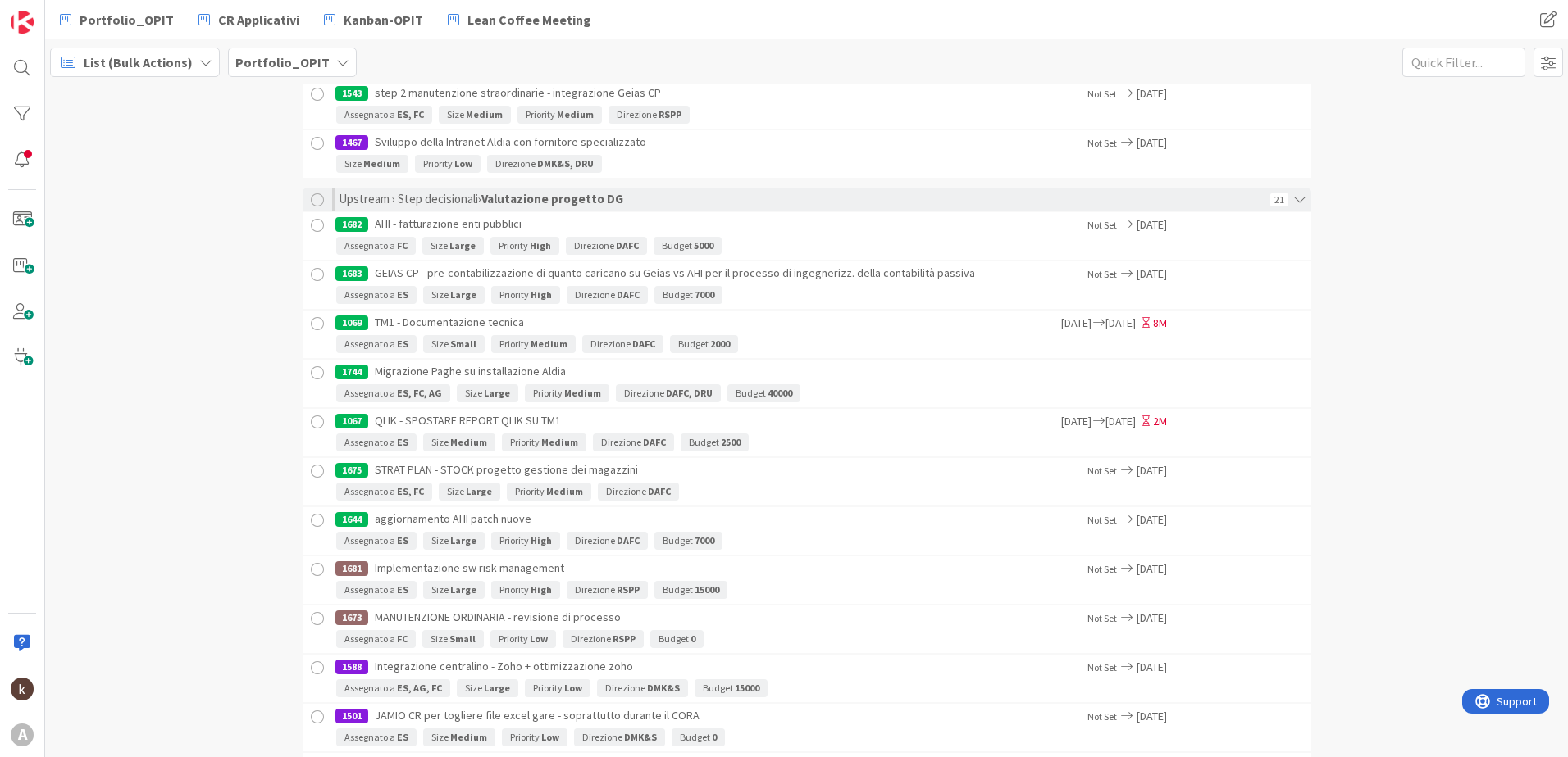
click at [369, 246] on div "Assegnato a FC" at bounding box center [376, 245] width 80 height 18
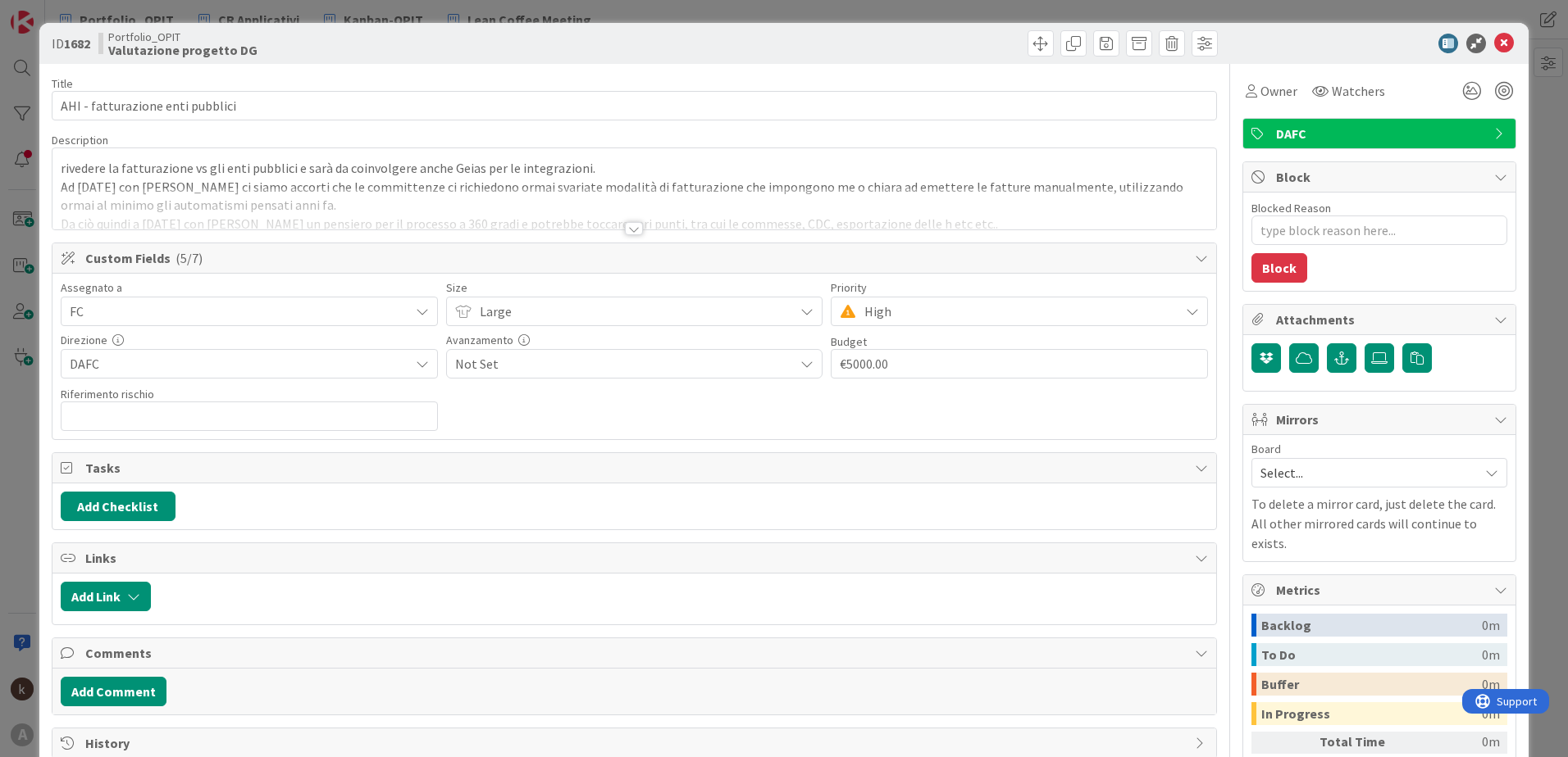
click at [289, 314] on span "FC" at bounding box center [239, 311] width 340 height 19
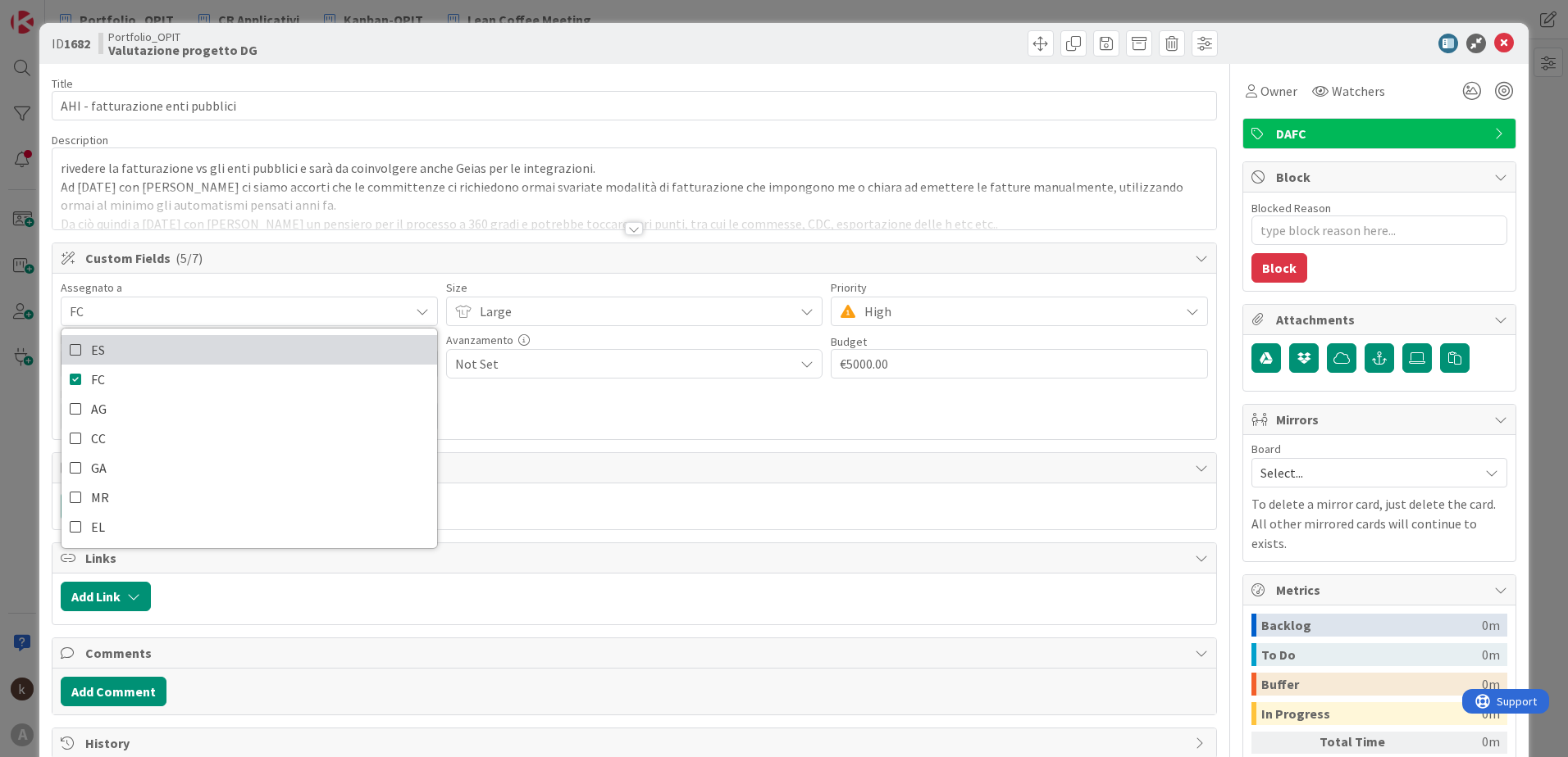
click at [91, 351] on span "ES" at bounding box center [98, 349] width 14 height 24
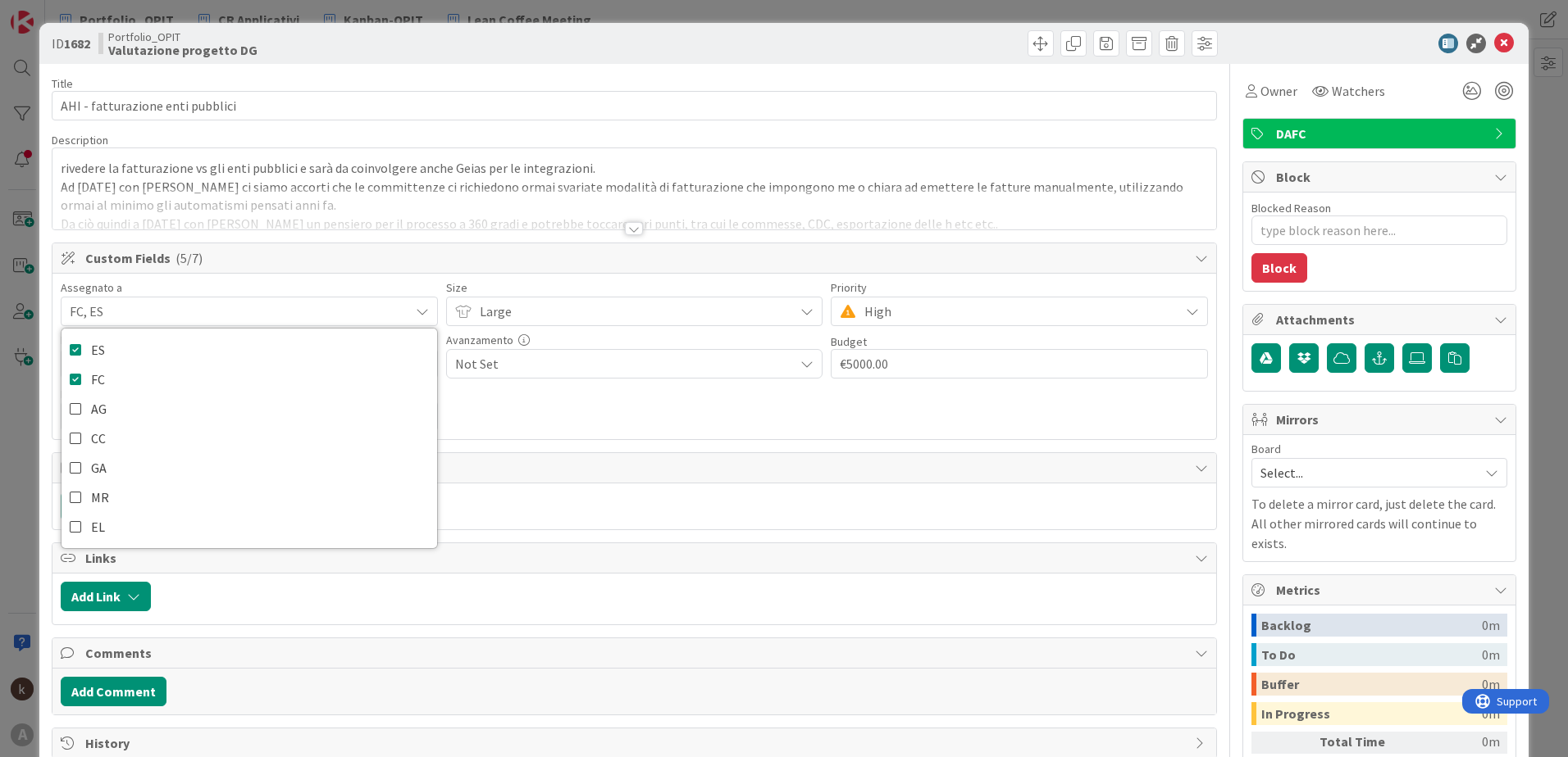
click at [71, 382] on icon at bounding box center [76, 378] width 13 height 24
type textarea "x"
click at [627, 418] on div "Assegnato a ES ES FC AG CC GA MR EL Size Large Priority High Direzione DAFC Ava…" at bounding box center [634, 356] width 1148 height 149
click at [625, 227] on div at bounding box center [634, 228] width 18 height 13
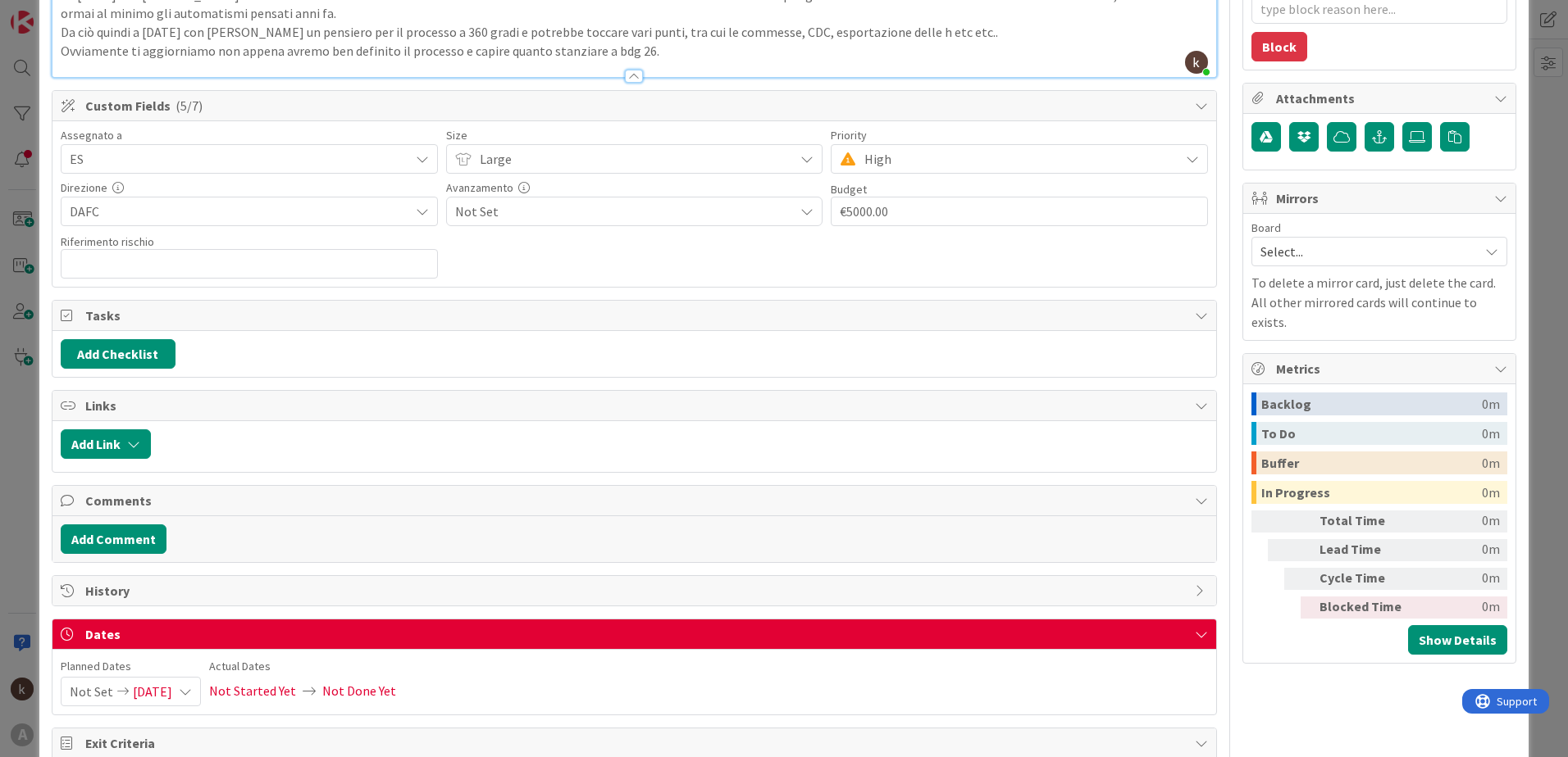
scroll to position [295, 0]
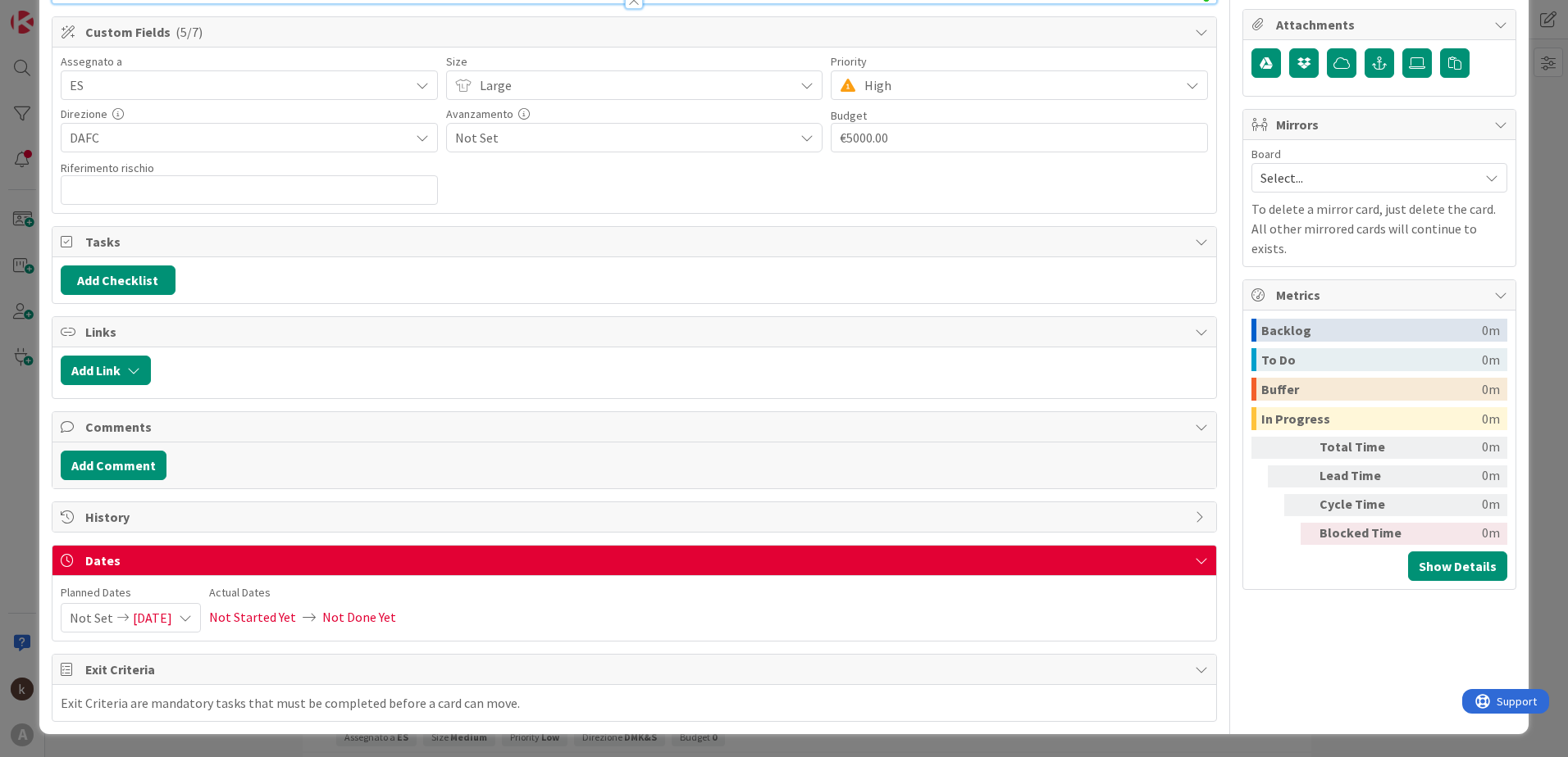
click at [86, 527] on span "Not Set" at bounding box center [91, 618] width 44 height 28
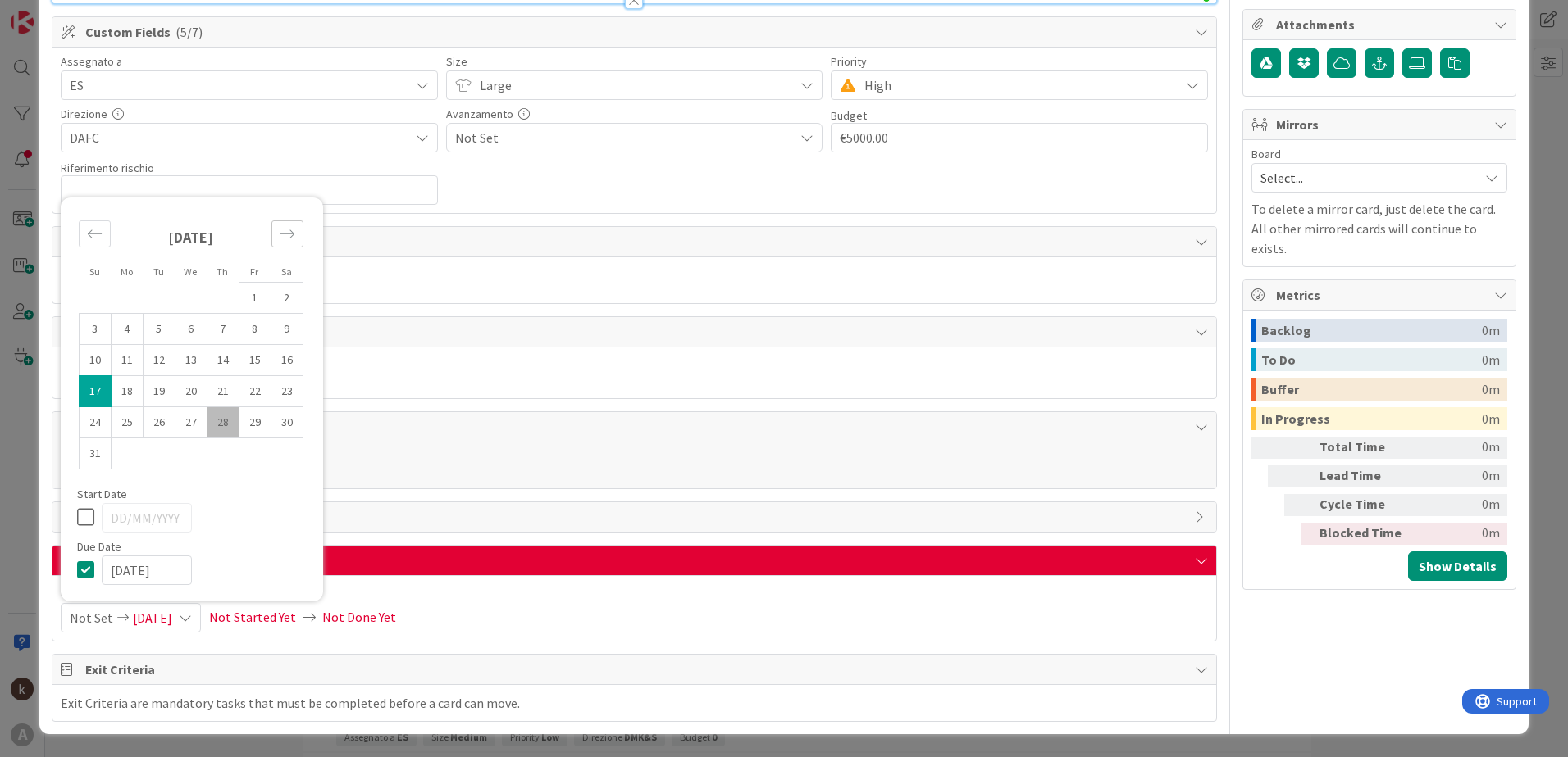
click at [287, 235] on icon "Move forward to switch to the next month." at bounding box center [287, 234] width 16 height 16
click at [287, 236] on div "[DATE] 1 2 3 4 5 6 7 8 9 10 11 12 13 14 15 16 17 18 19 20 21 22 23 24 25 26 27 …" at bounding box center [191, 362] width 261 height 252
click at [287, 235] on div "Su Mo Tu We Th Fr Sa [DATE] 1 2 3 4 5 6 7 8 9 10 11 12 13 14 15 16 17 18 19 20 …" at bounding box center [192, 415] width 263 height 373
drag, startPoint x: 287, startPoint y: 235, endPoint x: 287, endPoint y: 262, distance: 27.0
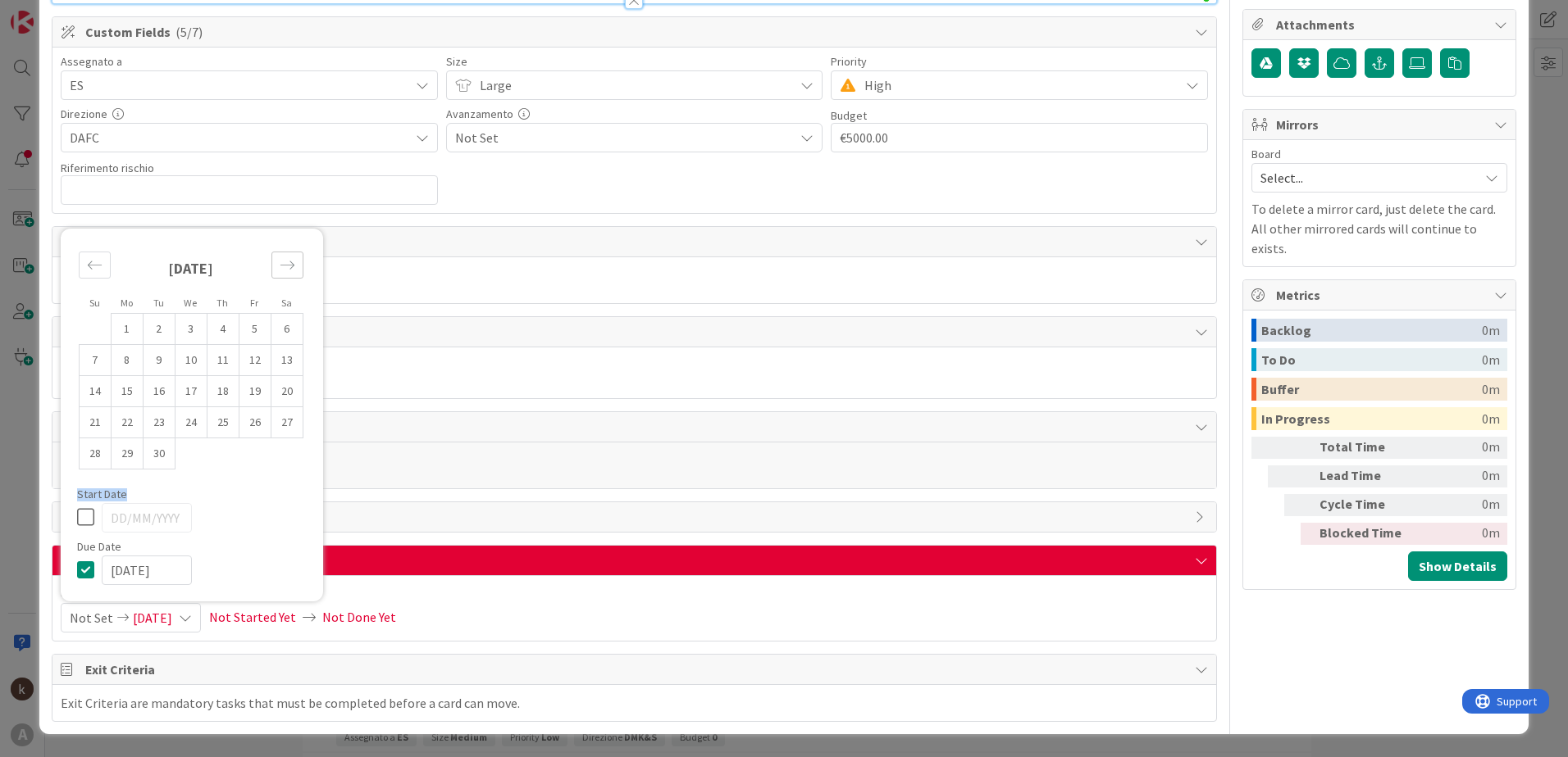
click at [287, 262] on icon "Move forward to switch to the next month." at bounding box center [287, 266] width 16 height 16
click at [286, 263] on icon "Move forward to switch to the next month." at bounding box center [287, 266] width 16 height 16
click at [286, 263] on div "Su Mo Tu We Th Fr Sa [DATE] 1 2 3 4 5 6 7 8 9 10 11 12 13 14 15 16 17 18 19 20 …" at bounding box center [191, 346] width 261 height 283
click at [287, 236] on icon "Move forward to switch to the next month." at bounding box center [287, 234] width 16 height 16
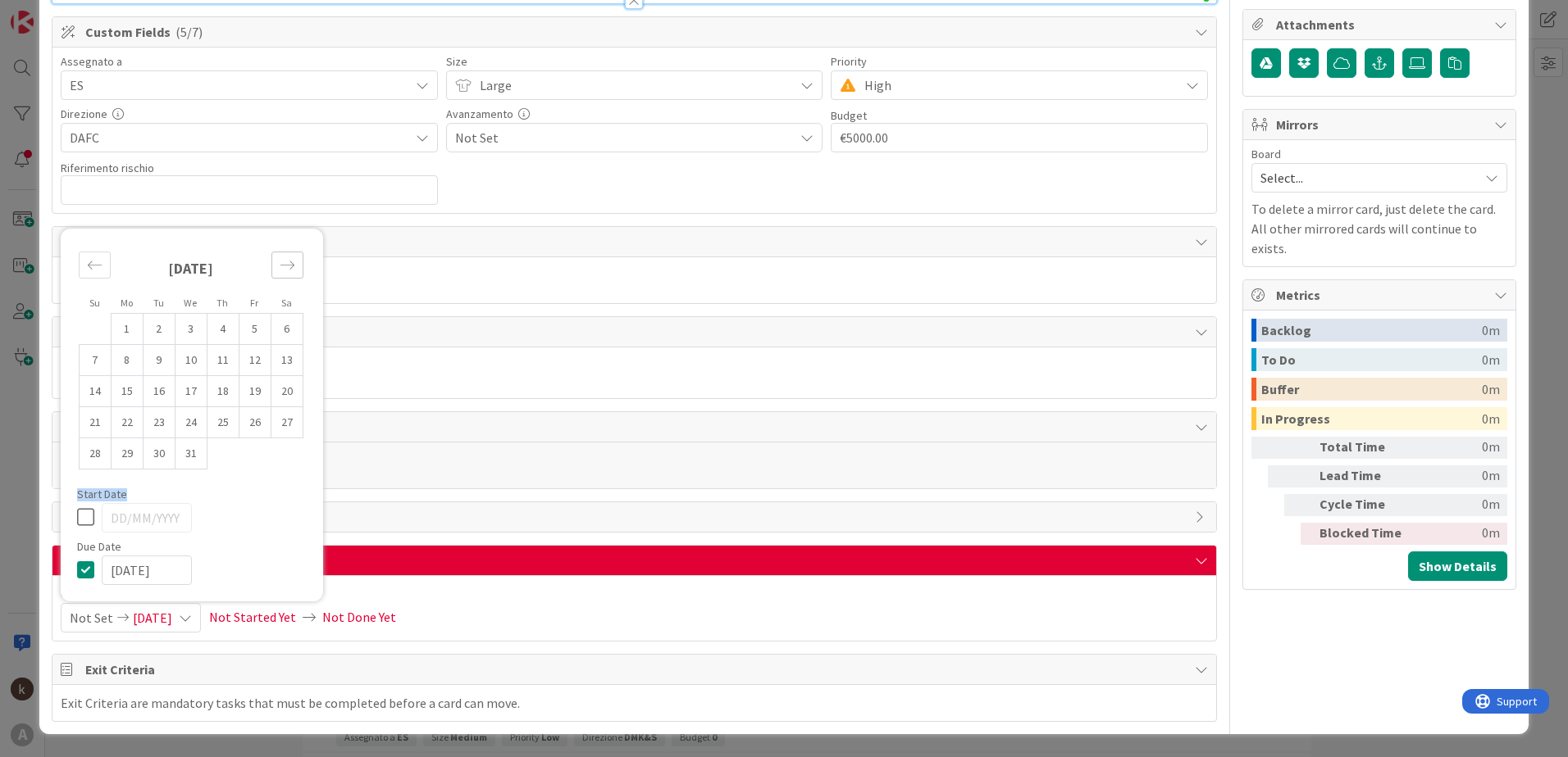
click at [287, 236] on div "[DATE]" at bounding box center [191, 274] width 225 height 76
drag, startPoint x: 287, startPoint y: 236, endPoint x: 287, endPoint y: 258, distance: 22.0
click at [287, 258] on icon "Move forward to switch to the next month." at bounding box center [287, 266] width 16 height 16
click at [90, 300] on icon "Move backward to switch to the previous month." at bounding box center [94, 297] width 16 height 16
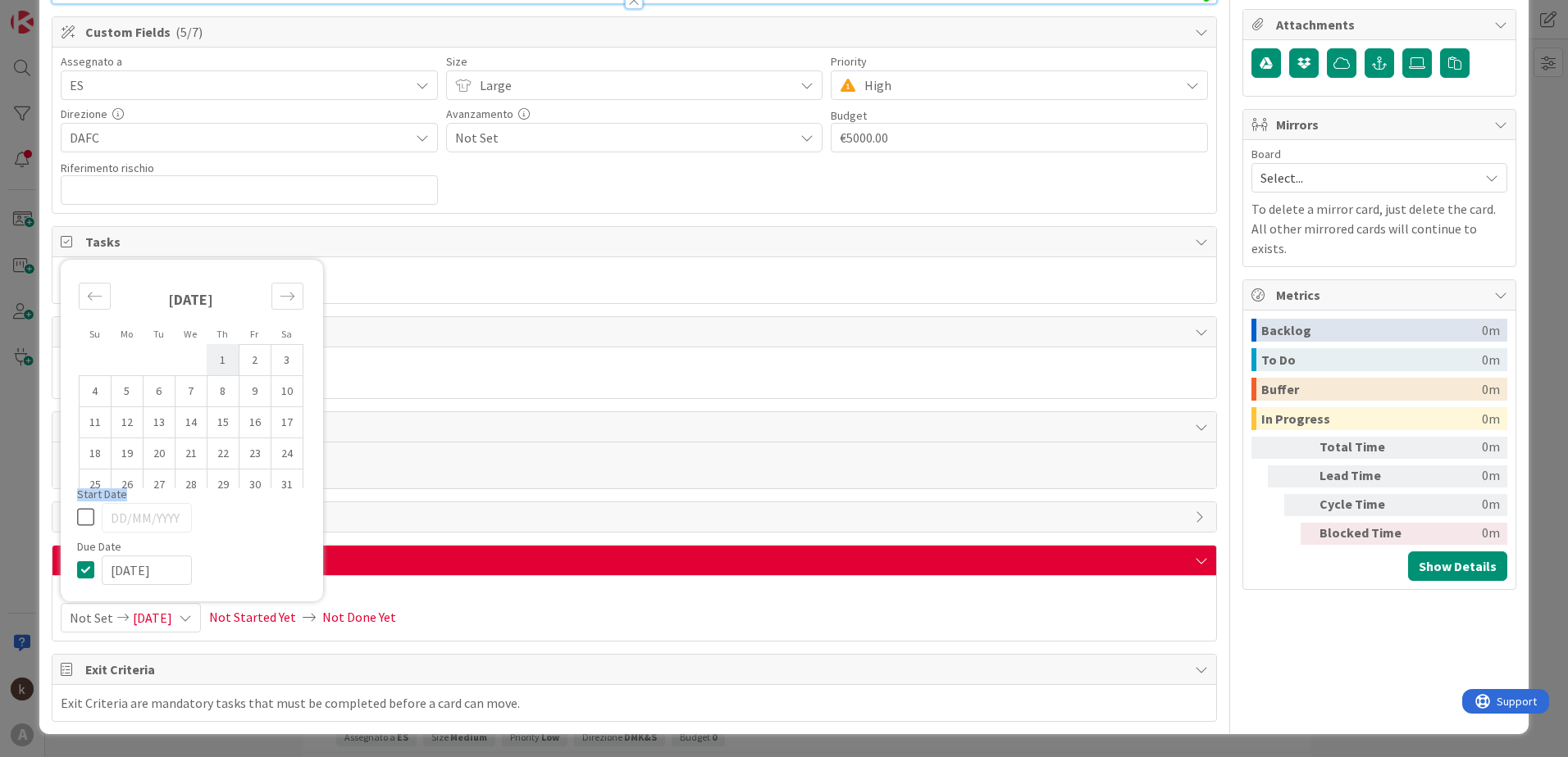
click at [224, 357] on td "1" at bounding box center [222, 360] width 32 height 31
type input "[DATE]"
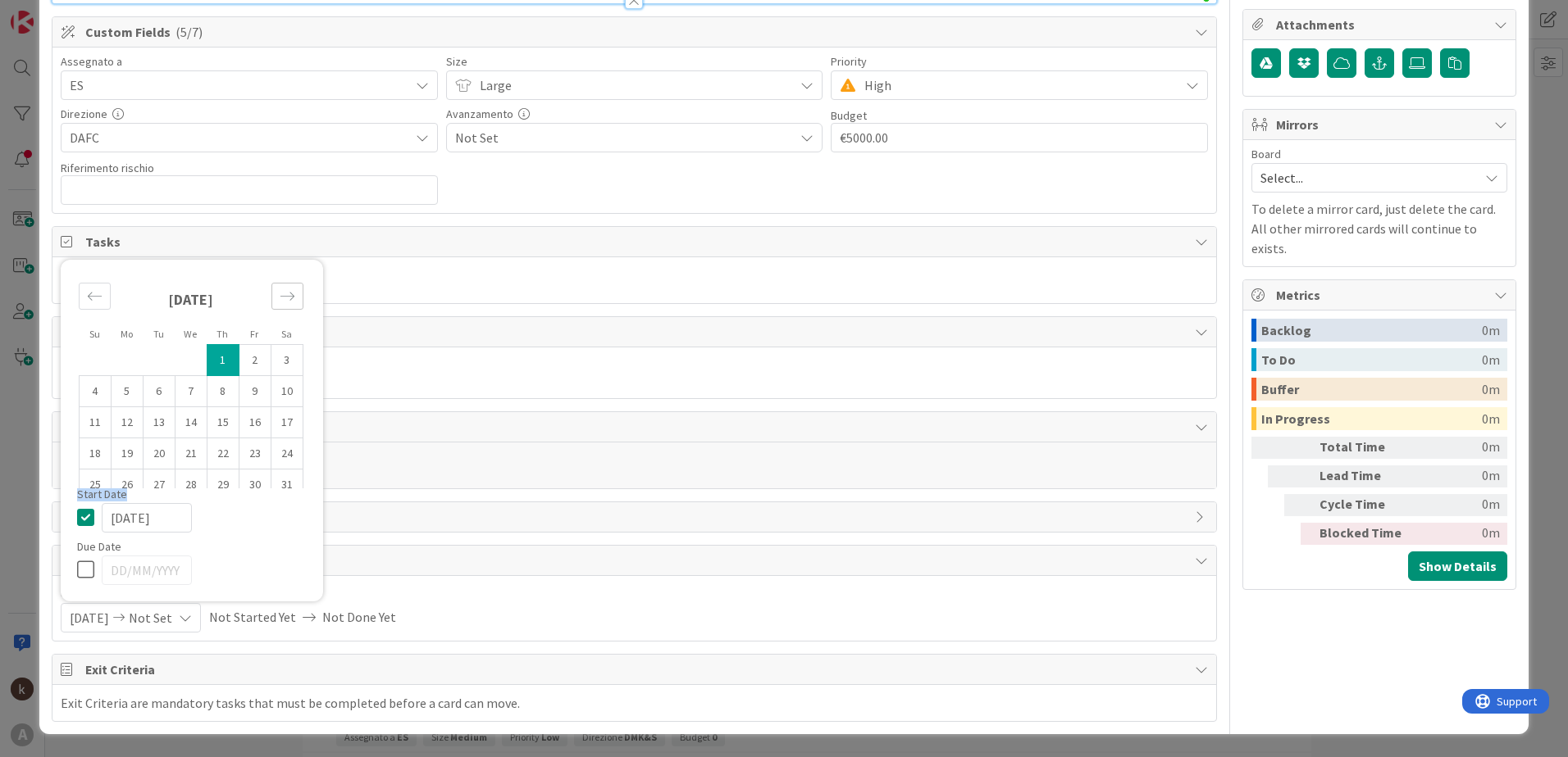
type textarea "x"
click at [294, 297] on icon "Move forward to switch to the next month." at bounding box center [287, 297] width 16 height 16
click at [294, 297] on div "Su Mo Tu We Th Fr Sa [DATE] 1 2 3 4 5 6 7 8 9 10 11 12 13 14 15 16 17 18 19 20 …" at bounding box center [191, 378] width 261 height 221
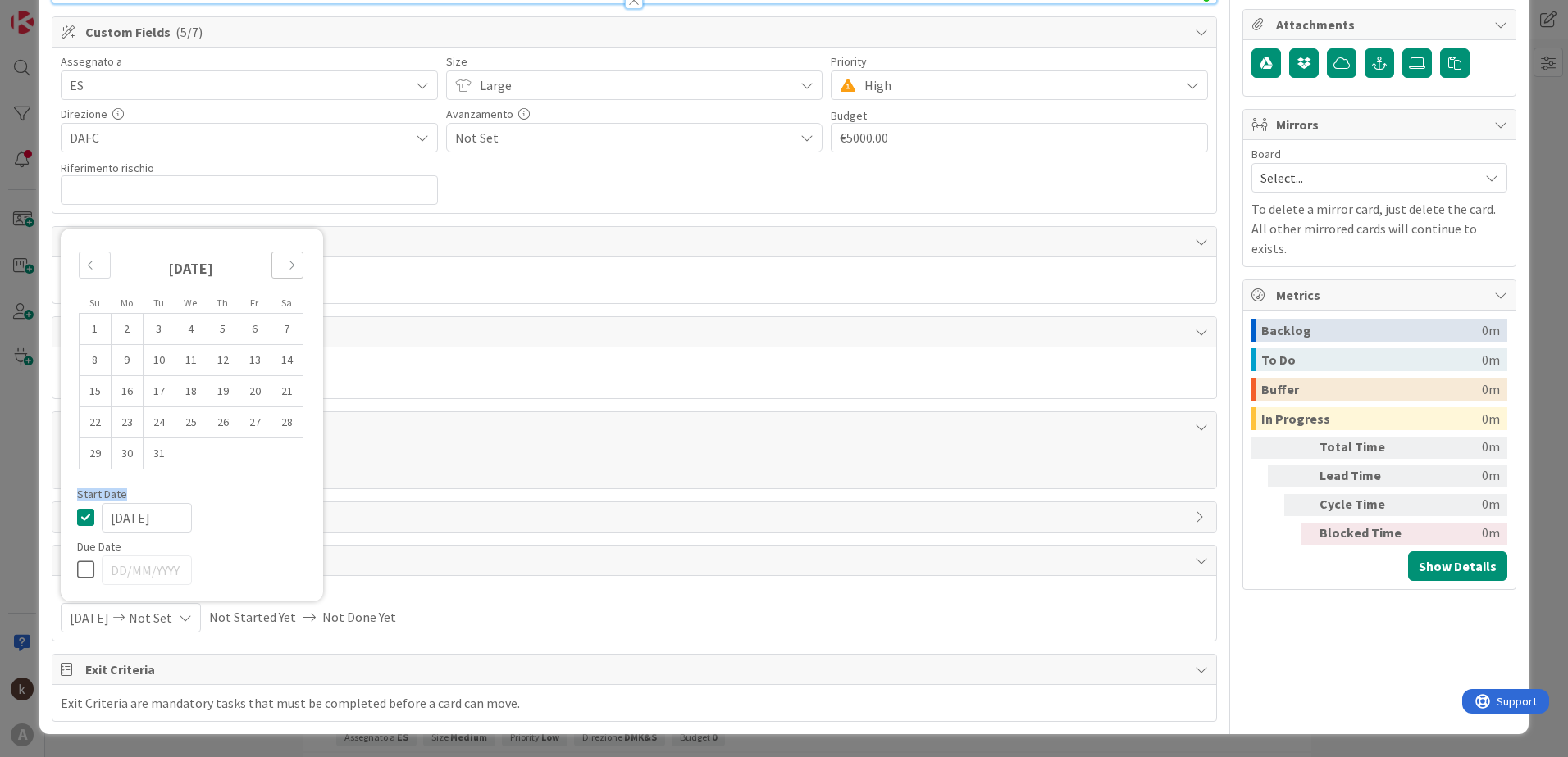
click at [293, 268] on icon "Move forward to switch to the next month." at bounding box center [287, 266] width 16 height 16
click at [289, 238] on icon "Move forward to switch to the next month." at bounding box center [287, 234] width 16 height 16
click at [284, 271] on icon "Move forward to switch to the next month." at bounding box center [287, 266] width 16 height 16
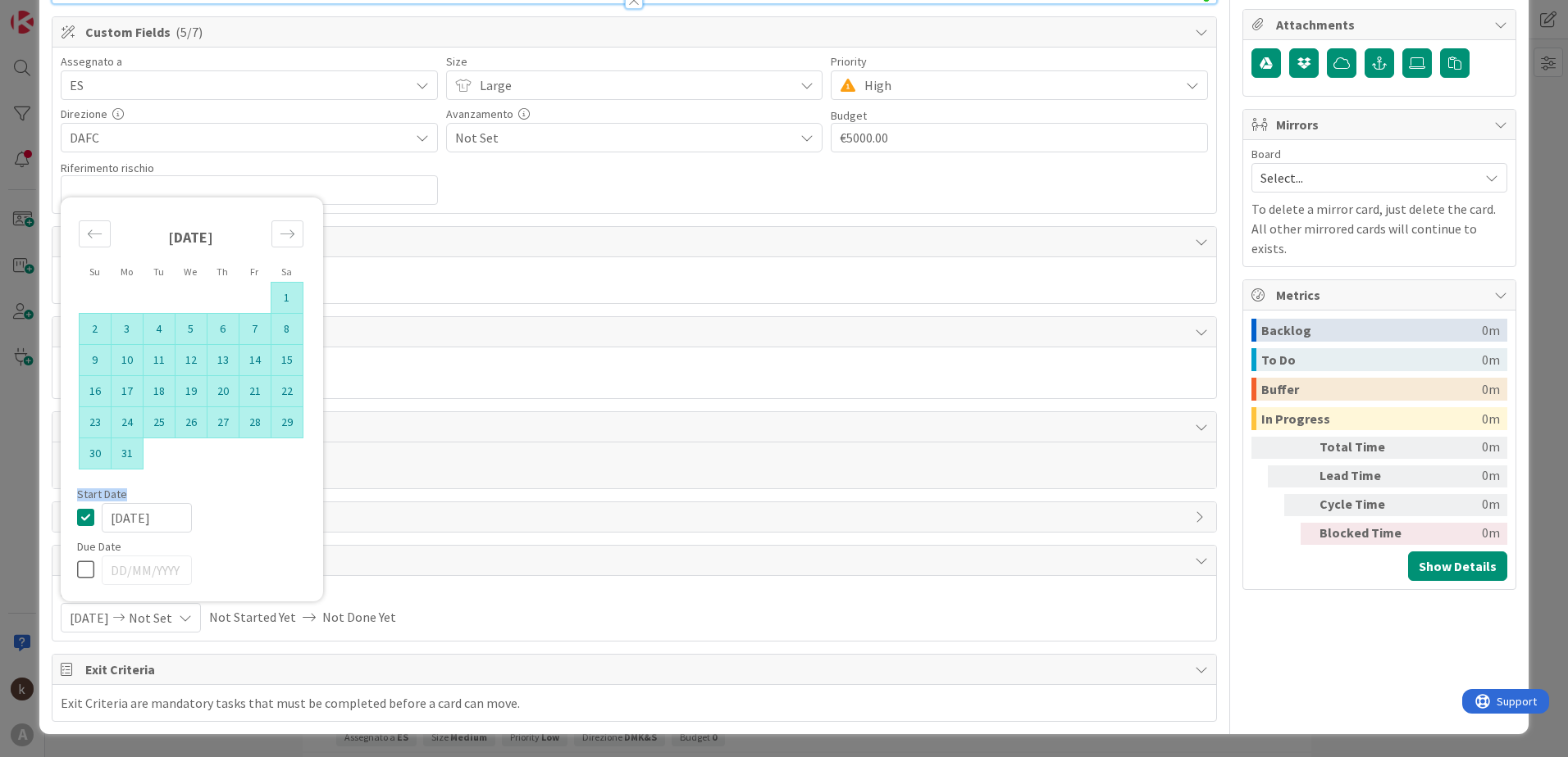
click at [121, 455] on td "31" at bounding box center [127, 453] width 32 height 31
type input "[DATE]"
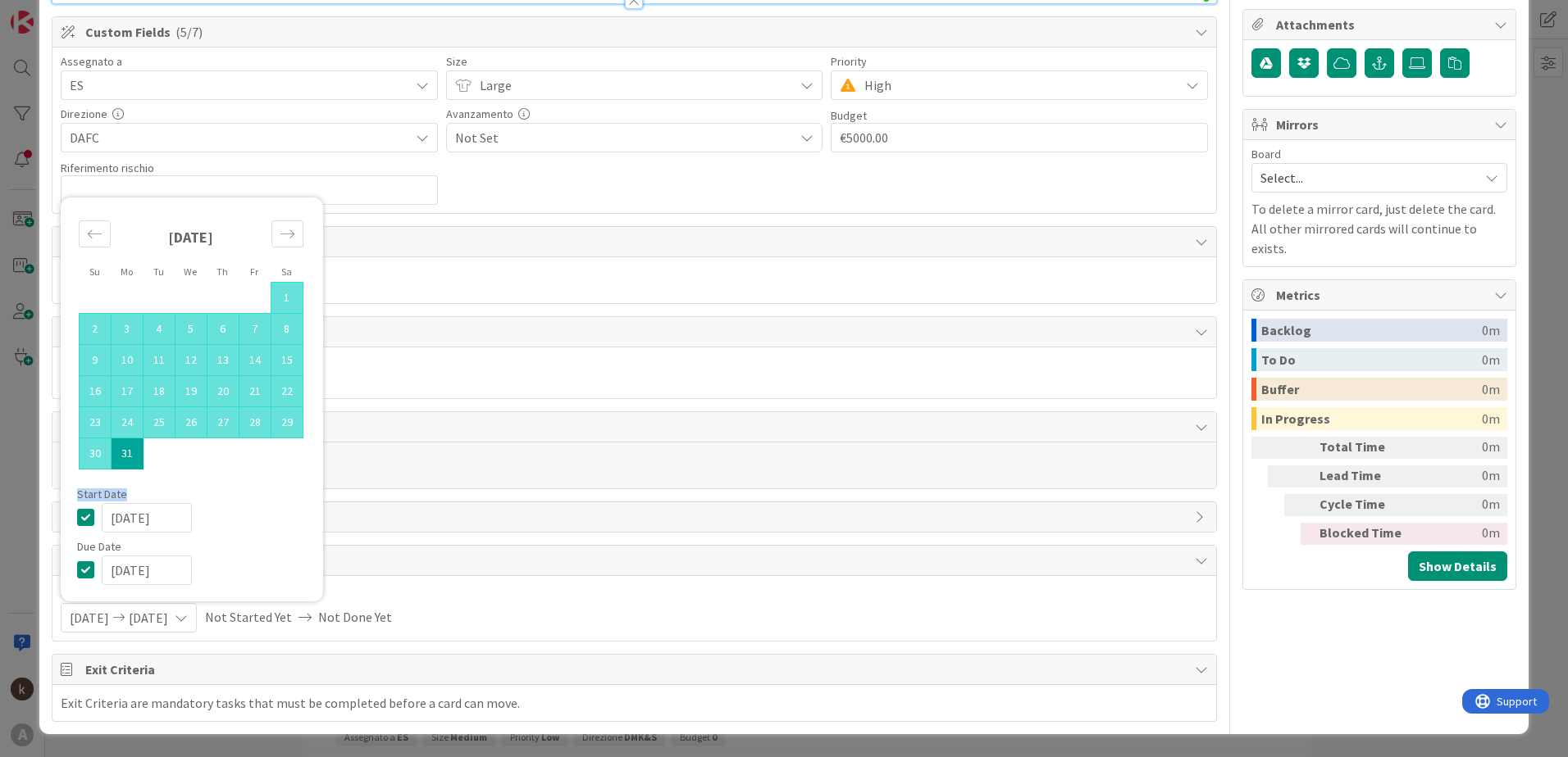
type textarea "x"
click at [152, 527] on input "[DATE]" at bounding box center [146, 570] width 91 height 29
click at [298, 233] on div "Move forward to switch to the next month." at bounding box center [287, 234] width 32 height 27
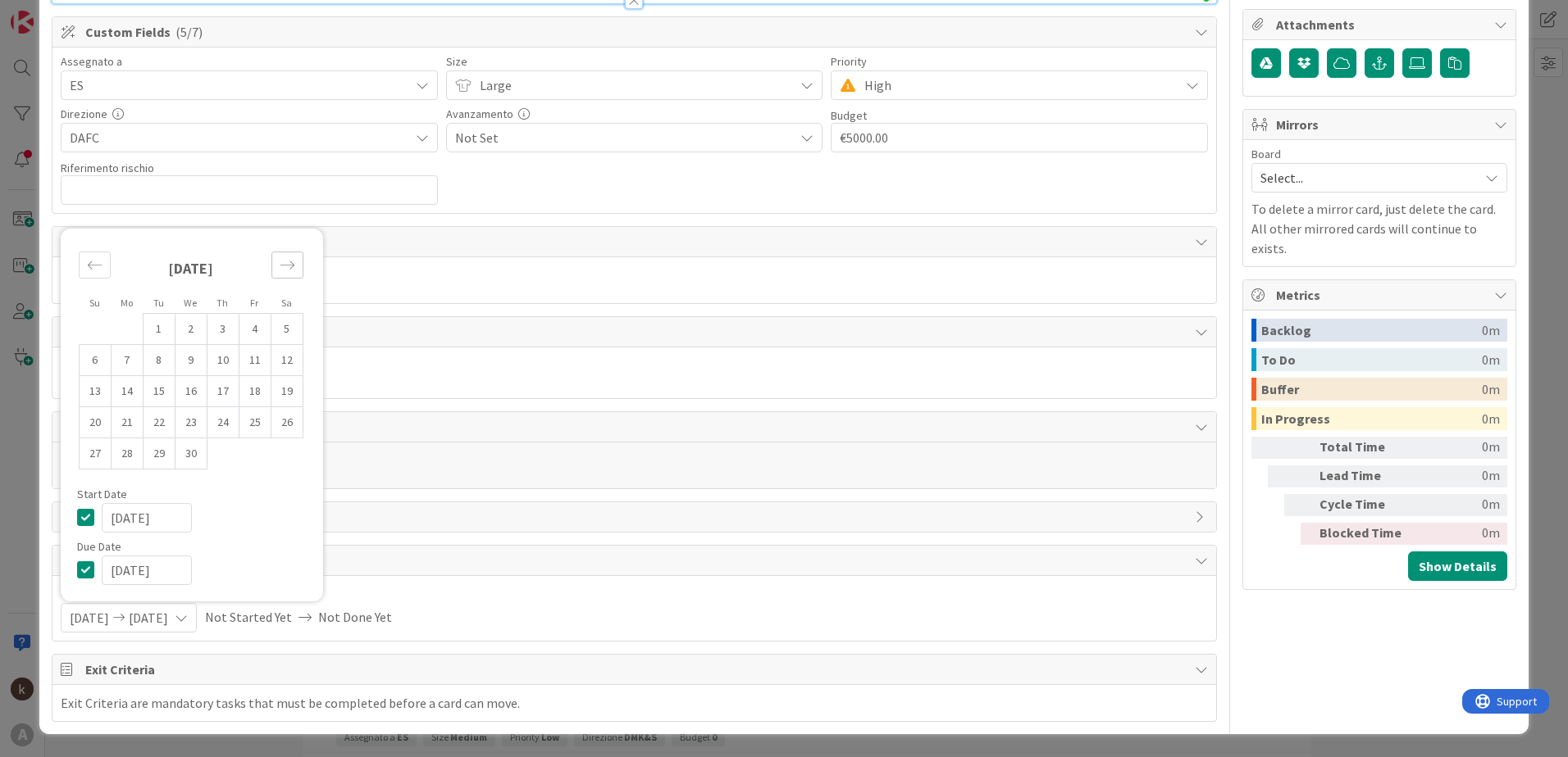
click at [288, 271] on icon "Move forward to switch to the next month." at bounding box center [287, 266] width 16 height 16
click at [126, 462] on td "30" at bounding box center [127, 453] width 32 height 31
type input "[DATE]"
type textarea "x"
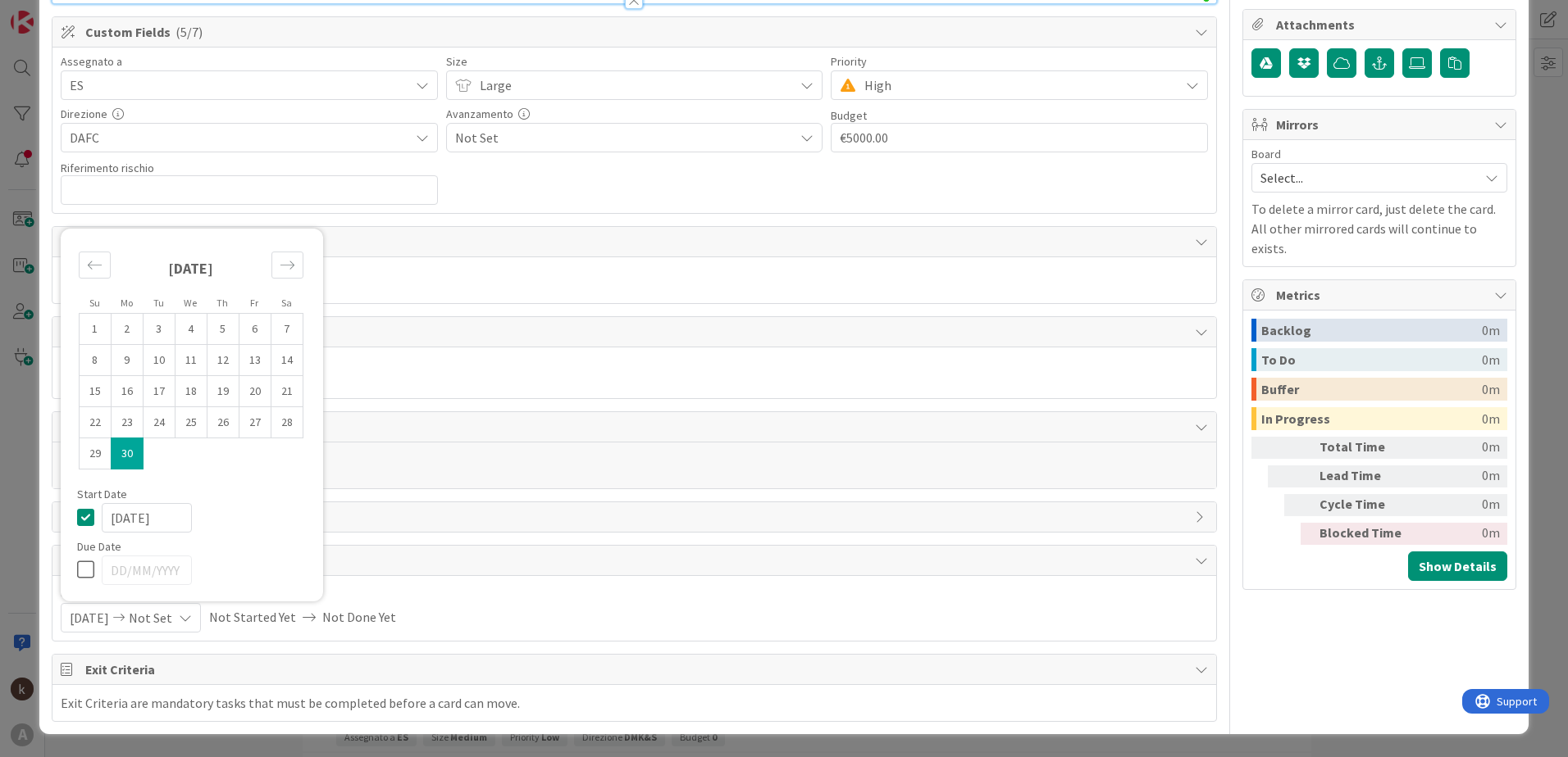
click at [137, 522] on input "[DATE]" at bounding box center [146, 518] width 91 height 29
type input "[DATE]"
type textarea "x"
type input "[DATE]"
type textarea "x"
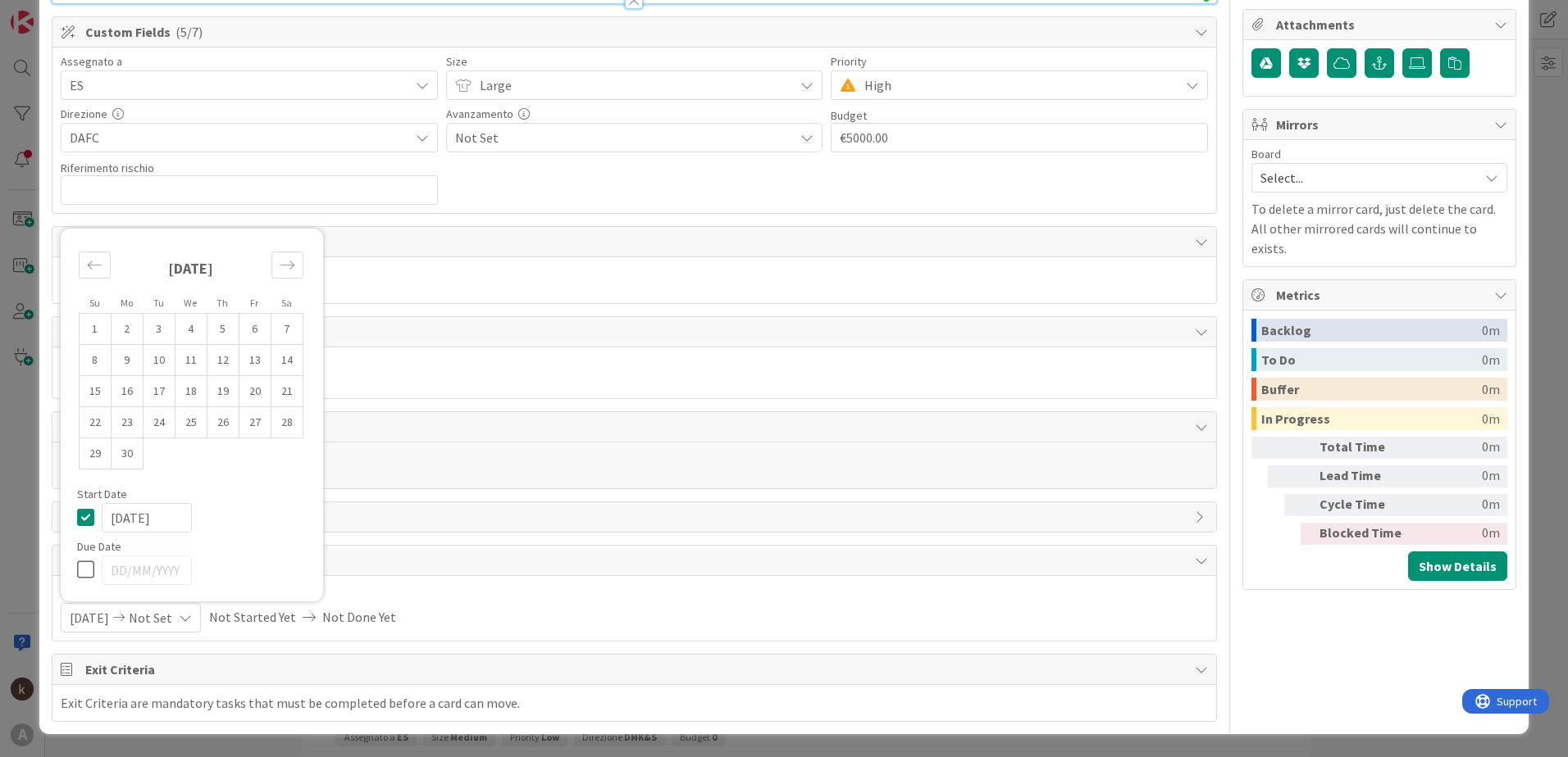
type input "[DATE]"
click at [90, 527] on icon at bounding box center [89, 569] width 24 height 19
type input "[DATE]"
click at [123, 527] on input "[DATE]" at bounding box center [146, 570] width 91 height 29
type textarea "x"
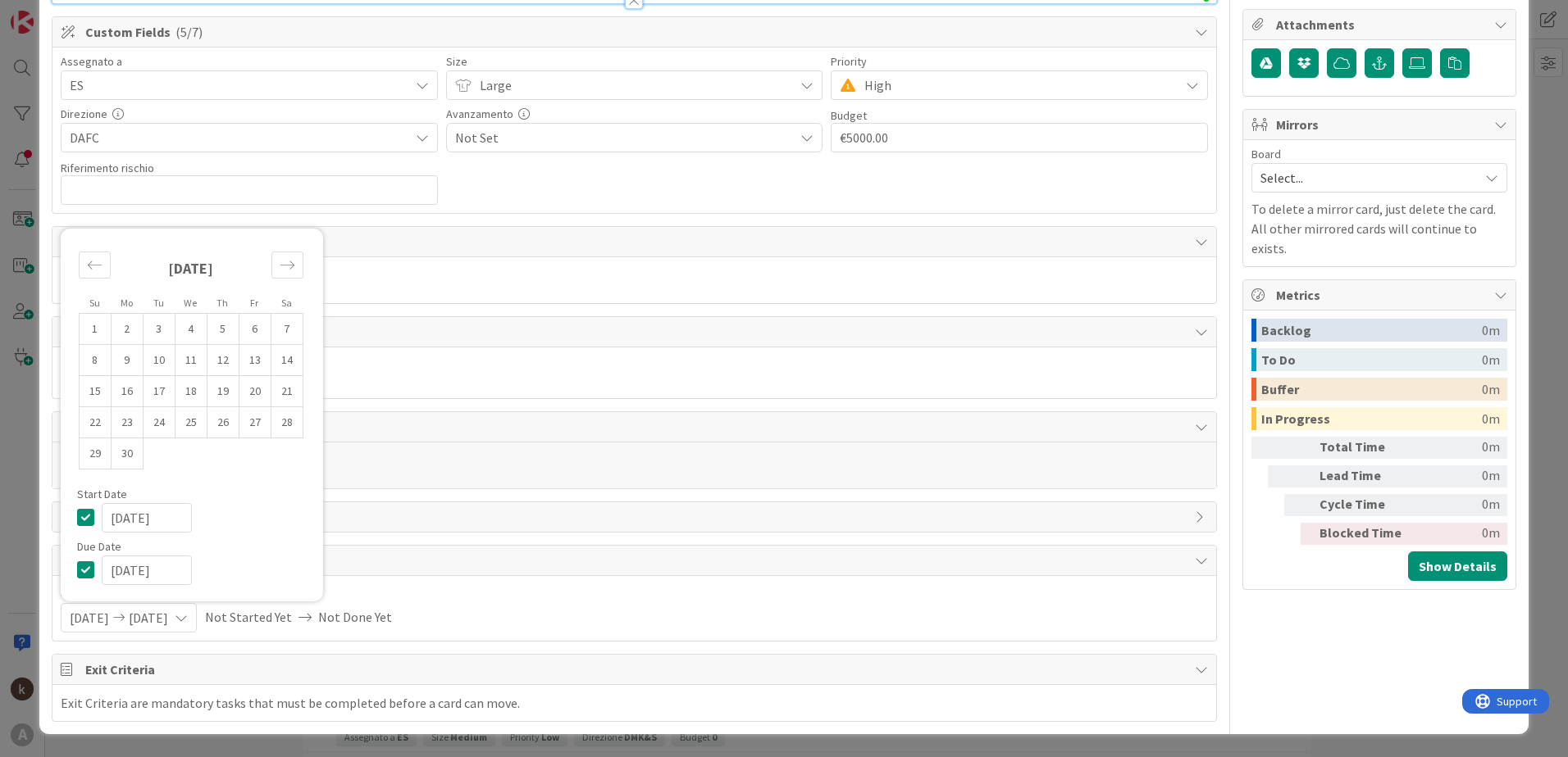
type input "[DATE]"
type textarea "x"
type input "[DATE]"
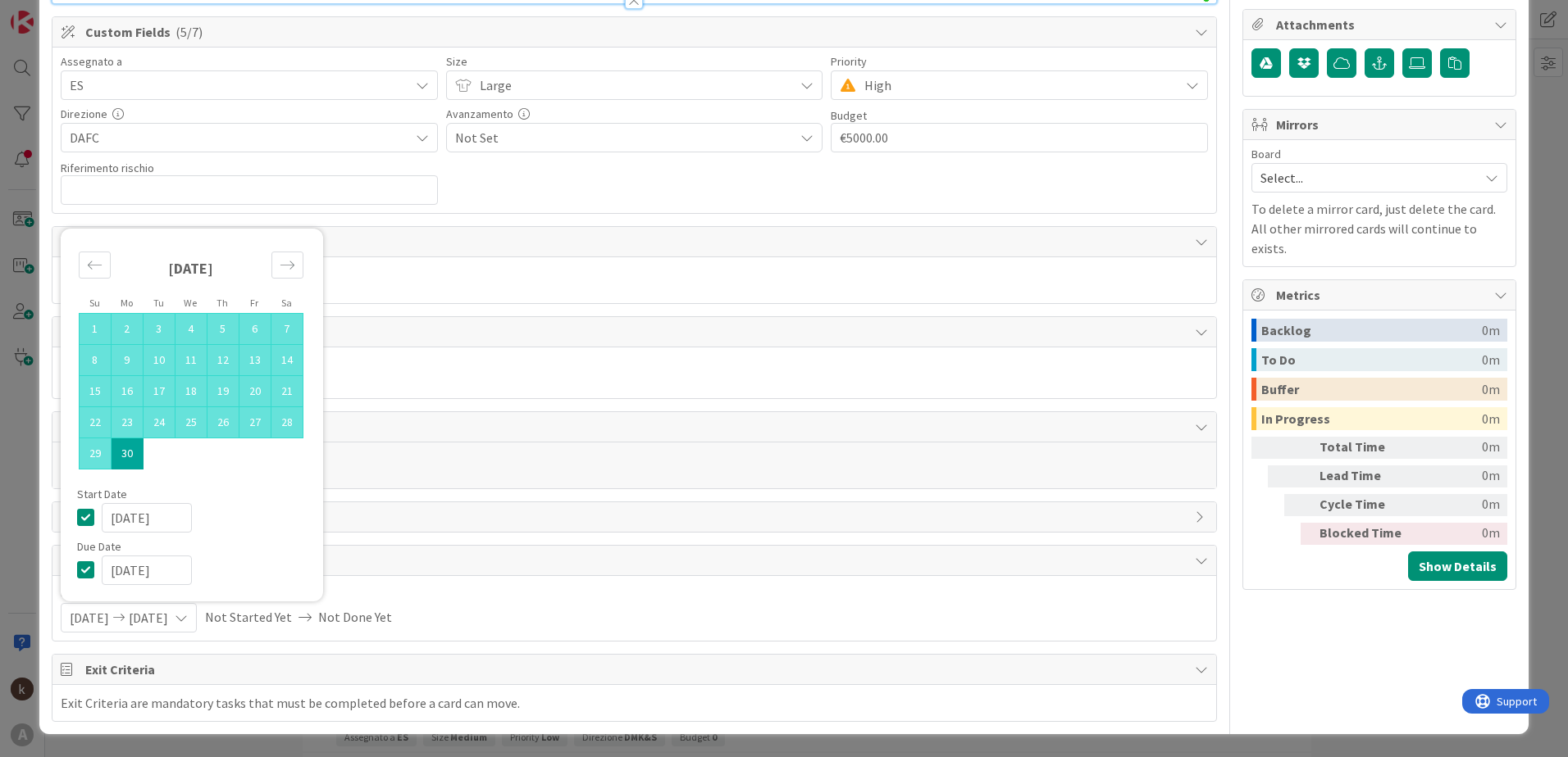
type textarea "x"
type input "[DATE]"
click at [223, 527] on div "[DATE]" at bounding box center [203, 570] width 205 height 29
click at [392, 527] on span "Actual Dates" at bounding box center [299, 594] width 187 height 18
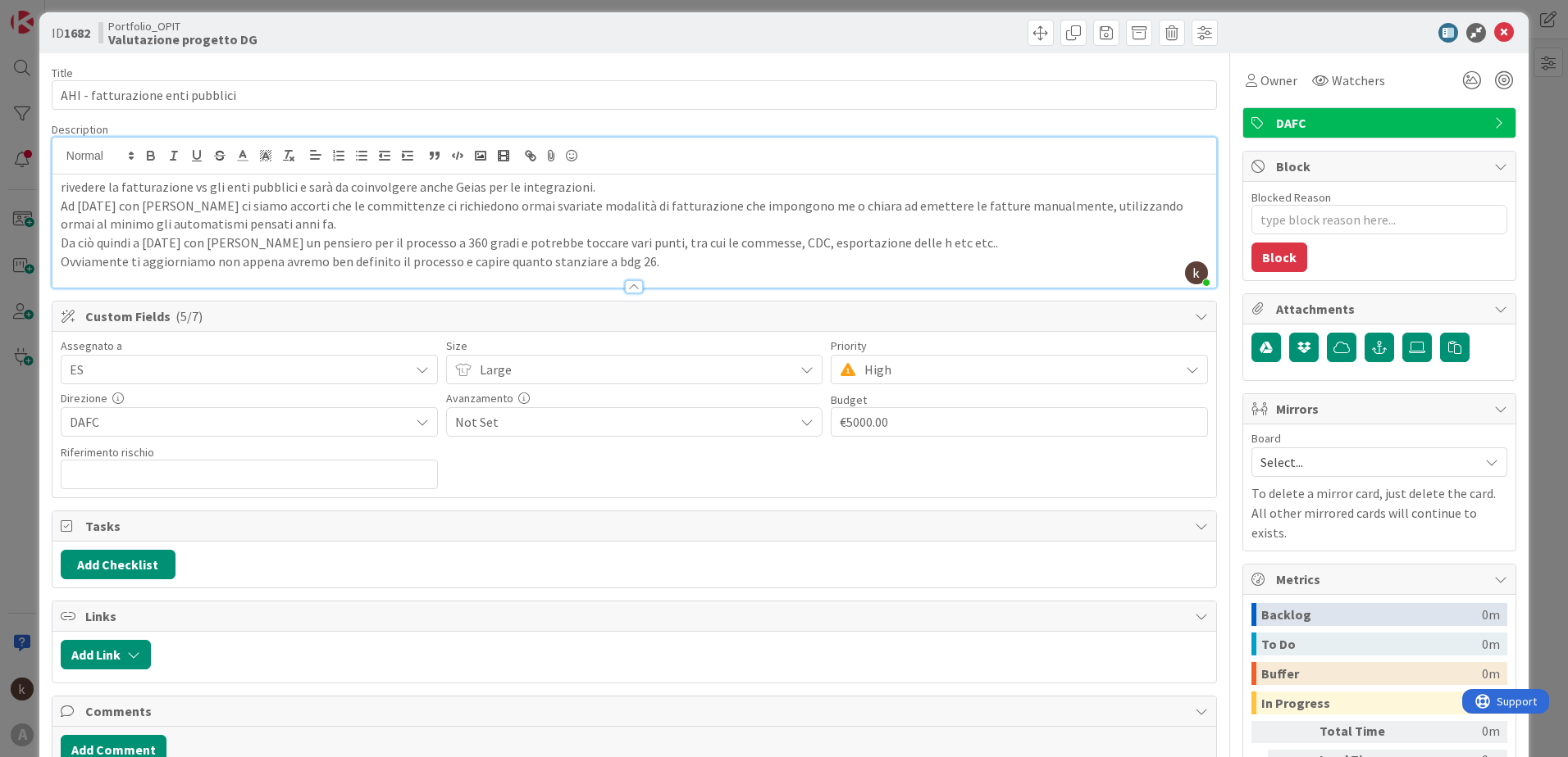
scroll to position [0, 0]
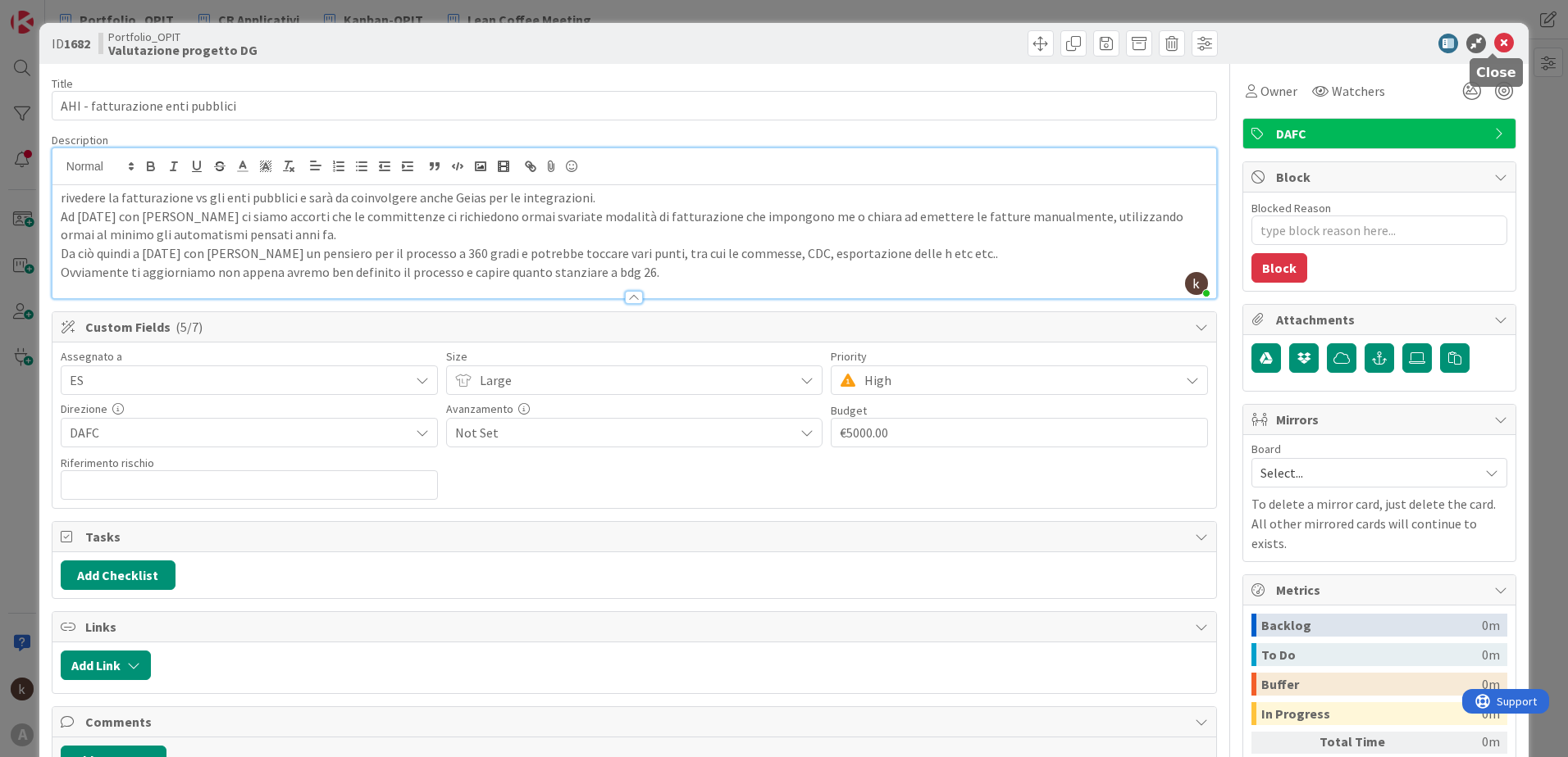
click at [1042, 35] on icon at bounding box center [1504, 44] width 19 height 19
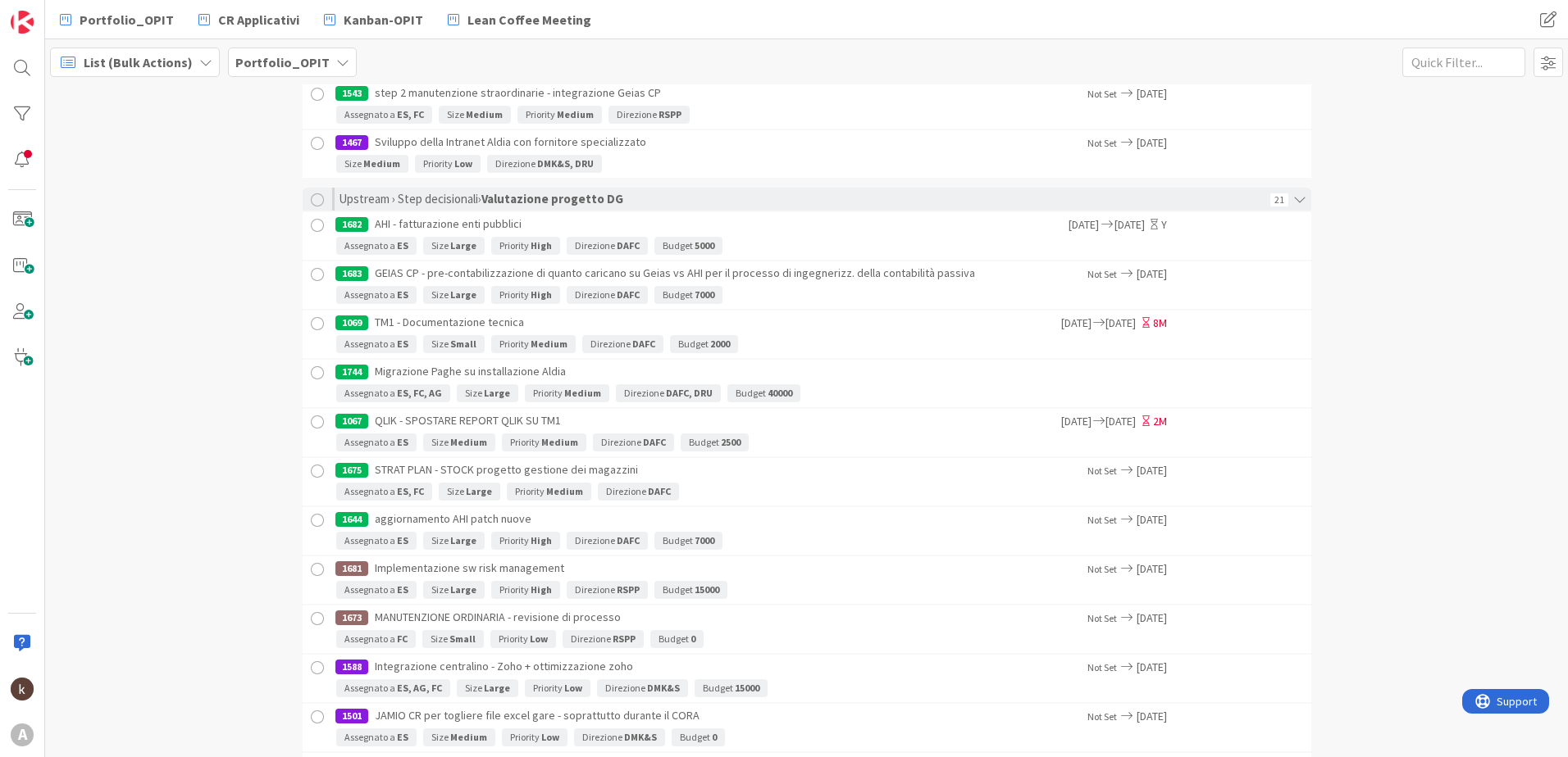
click at [829, 276] on div "1683 GEIAS CP - pre-contabilizzazione di quanto caricano su Geias vs AHI per il…" at bounding box center [711, 273] width 752 height 24
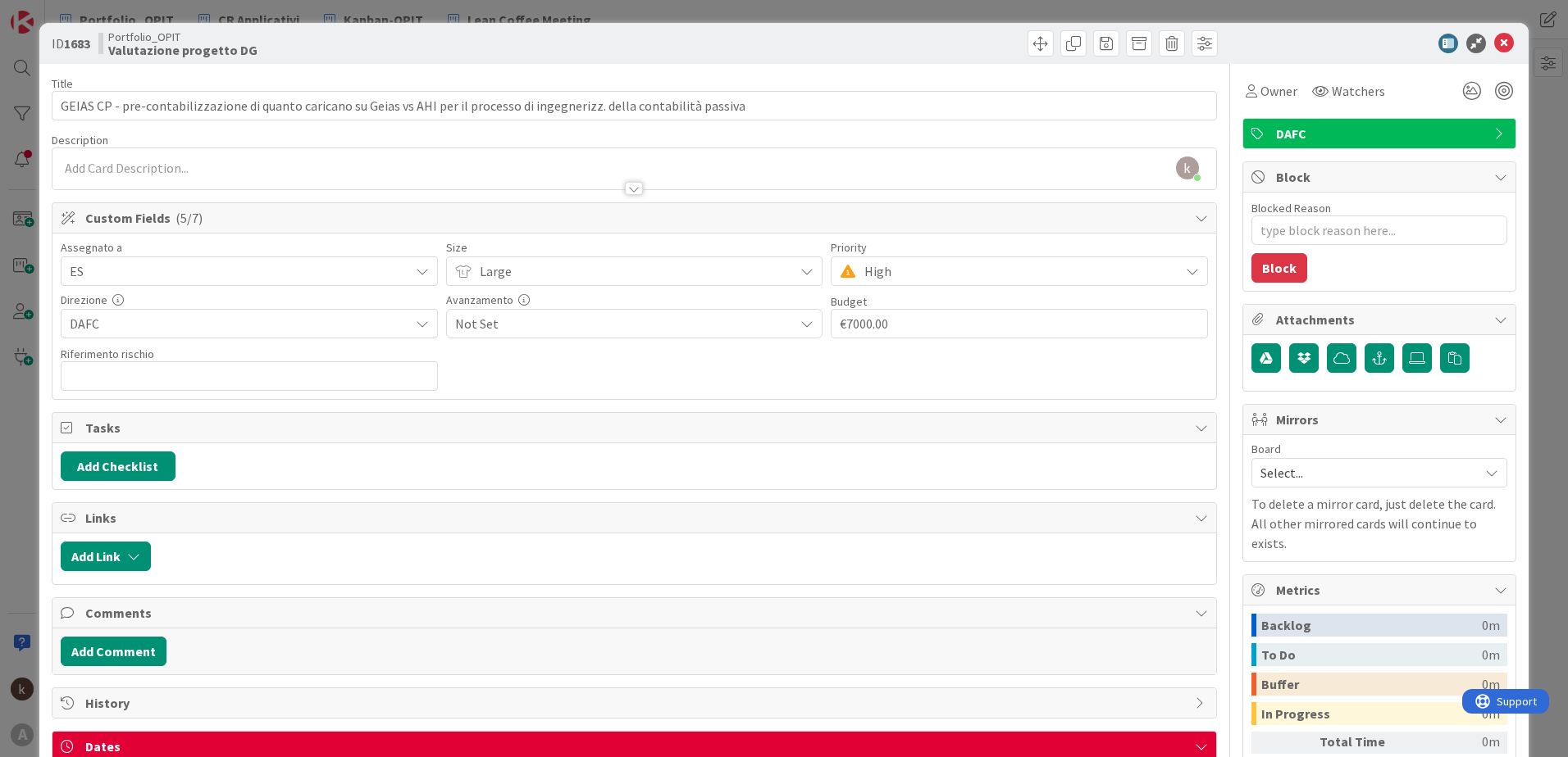
click at [368, 278] on span "ES" at bounding box center [239, 271] width 340 height 19
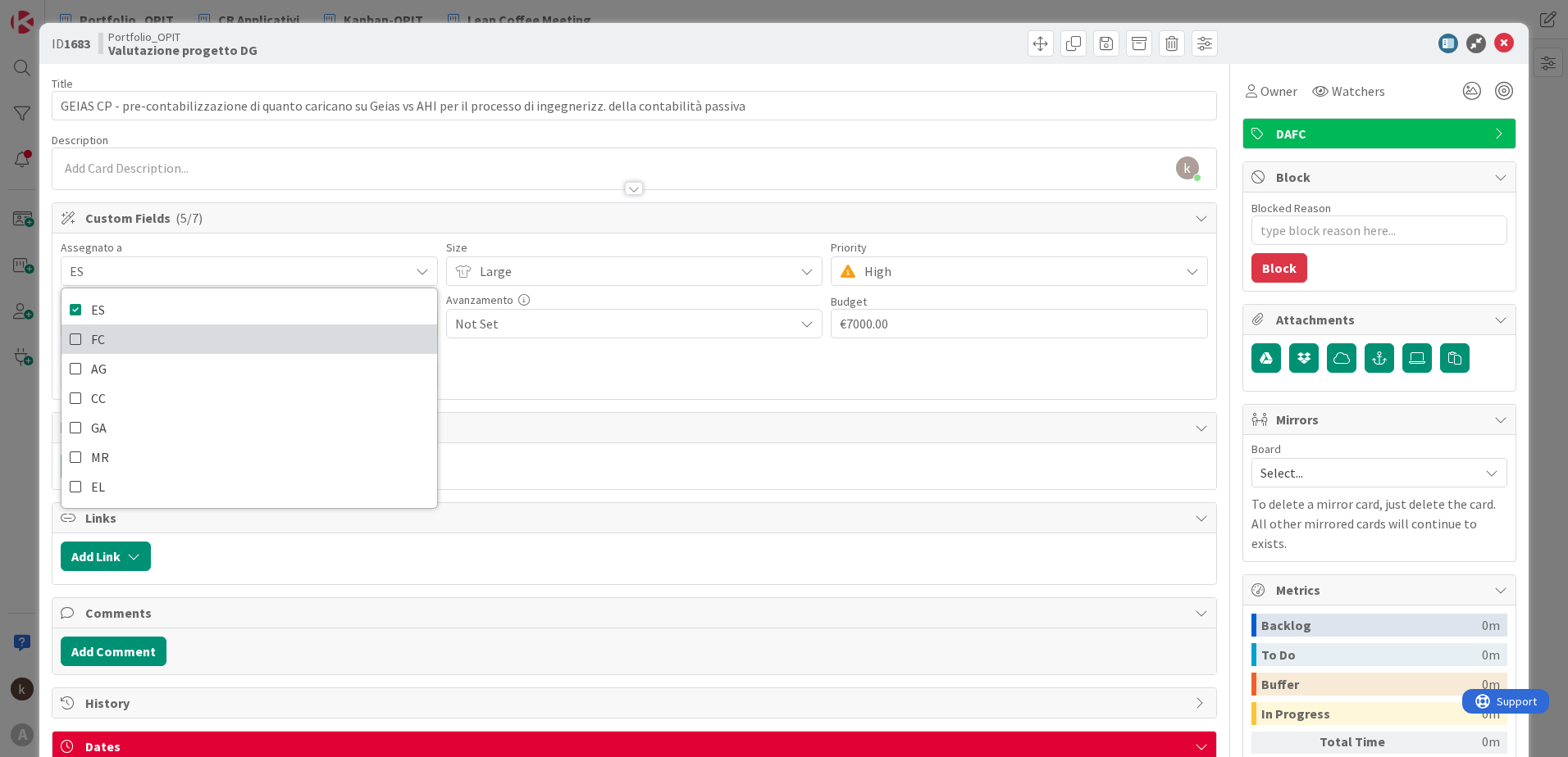
click at [72, 341] on icon at bounding box center [76, 339] width 13 height 24
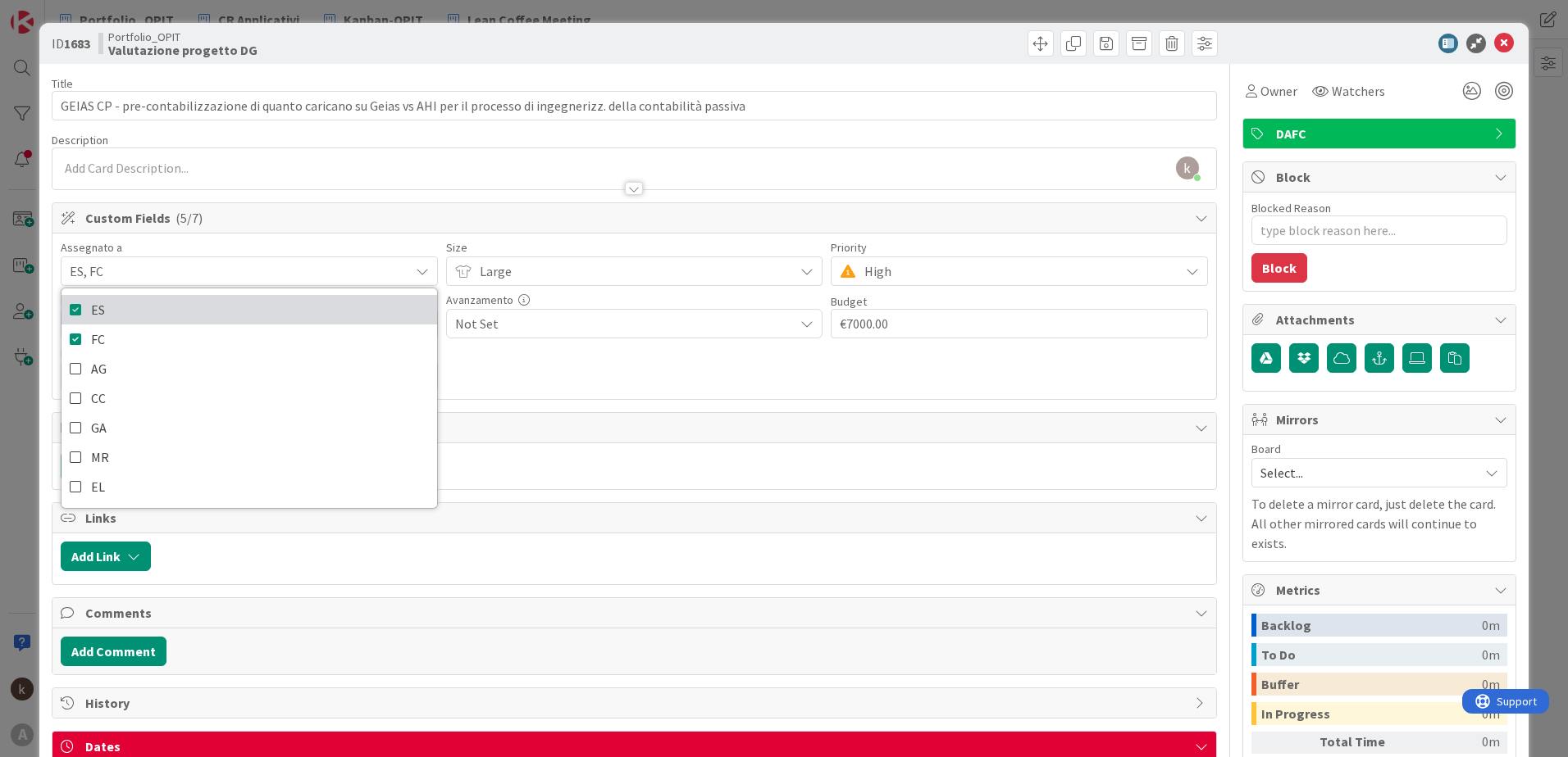
click at [74, 309] on icon at bounding box center [76, 309] width 13 height 24
type textarea "x"
click at [538, 238] on div "Assegnato a FC ES FC AG CC GA MR EL Size Large Priority High Direzione DAFC Ava…" at bounding box center [634, 316] width 1163 height 165
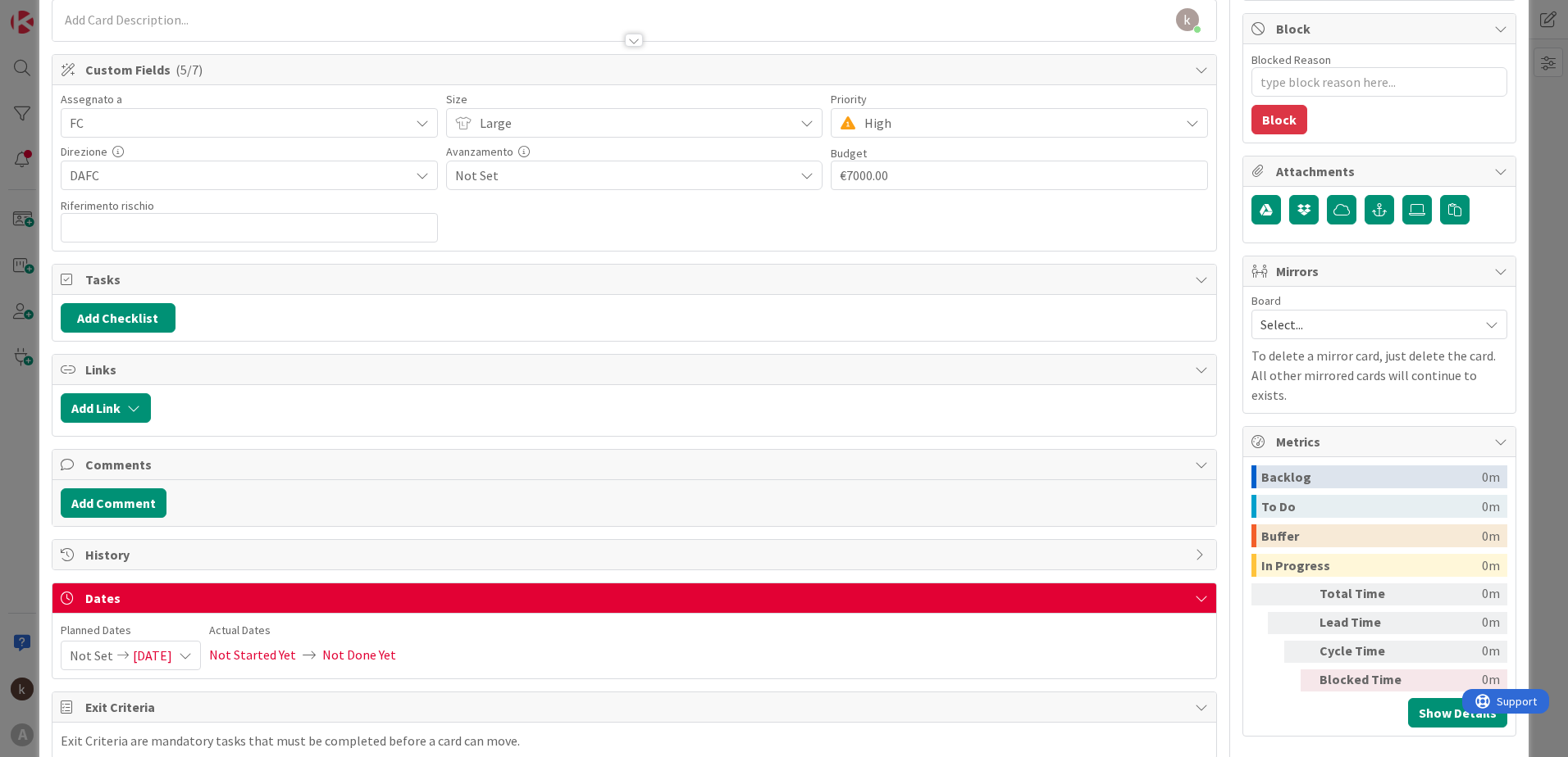
scroll to position [186, 0]
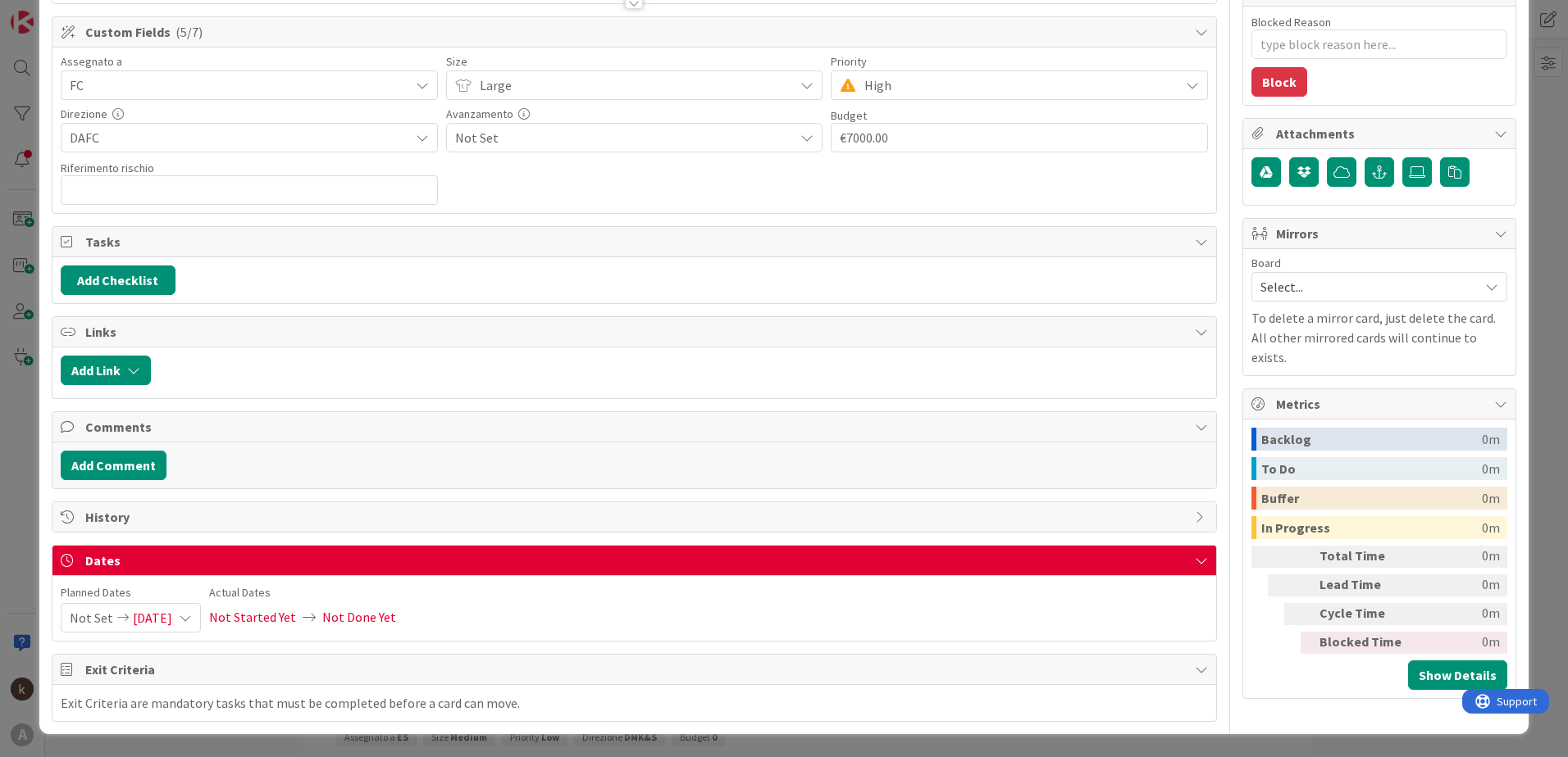
click at [196, 527] on div "Not Set [DATE]" at bounding box center [130, 618] width 140 height 29
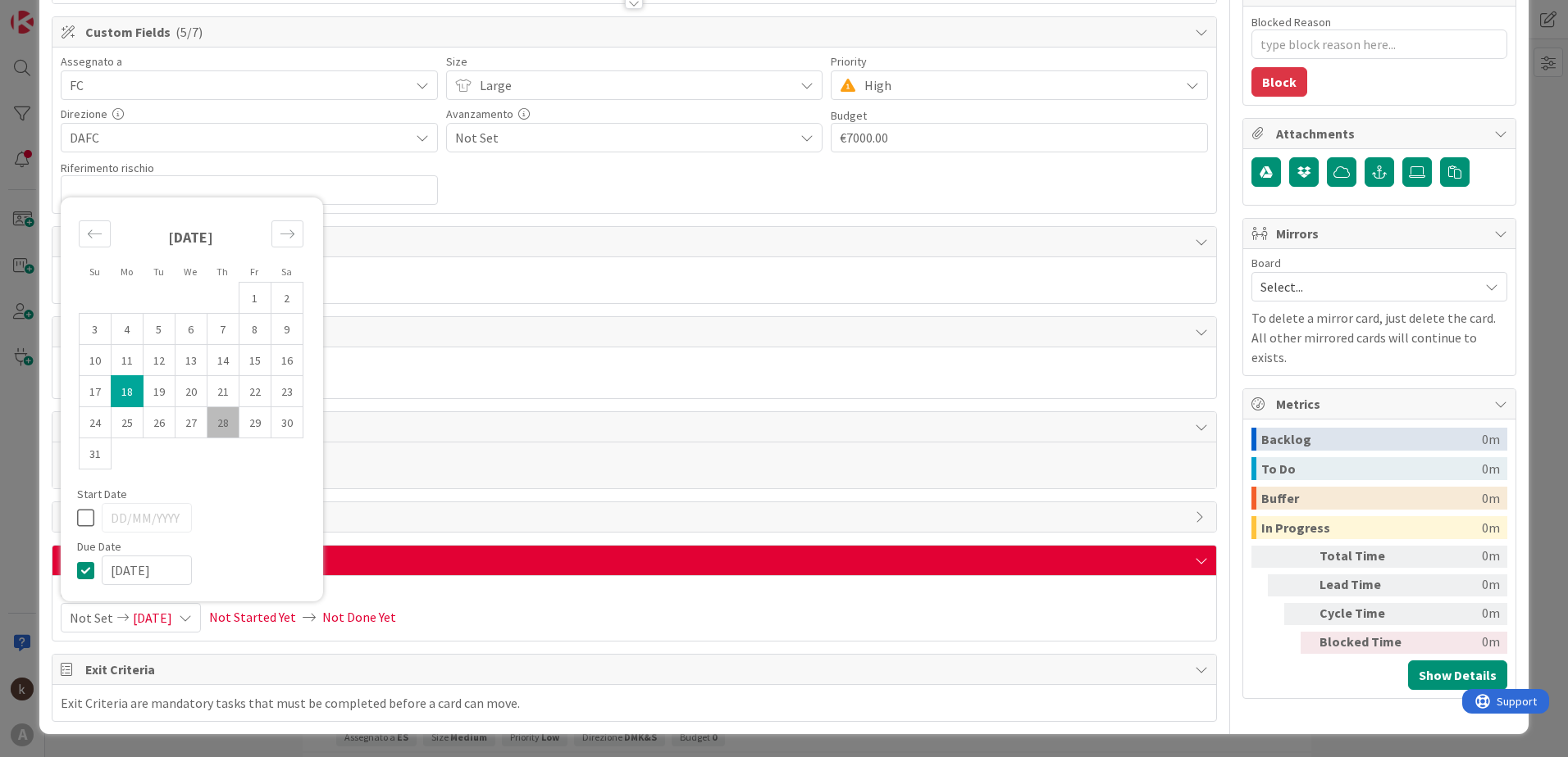
click at [90, 516] on icon at bounding box center [89, 518] width 24 height 19
type input "[DATE]"
type textarea "x"
click at [279, 236] on icon "Move forward to switch to the next month." at bounding box center [287, 234] width 16 height 16
click at [280, 236] on div "[DATE] 1 2 3 4 5 6 7 8 9 10 11 12 13 14 15 16 17 18 19 20 21 22 23 24 25 26 27 …" at bounding box center [191, 346] width 261 height 283
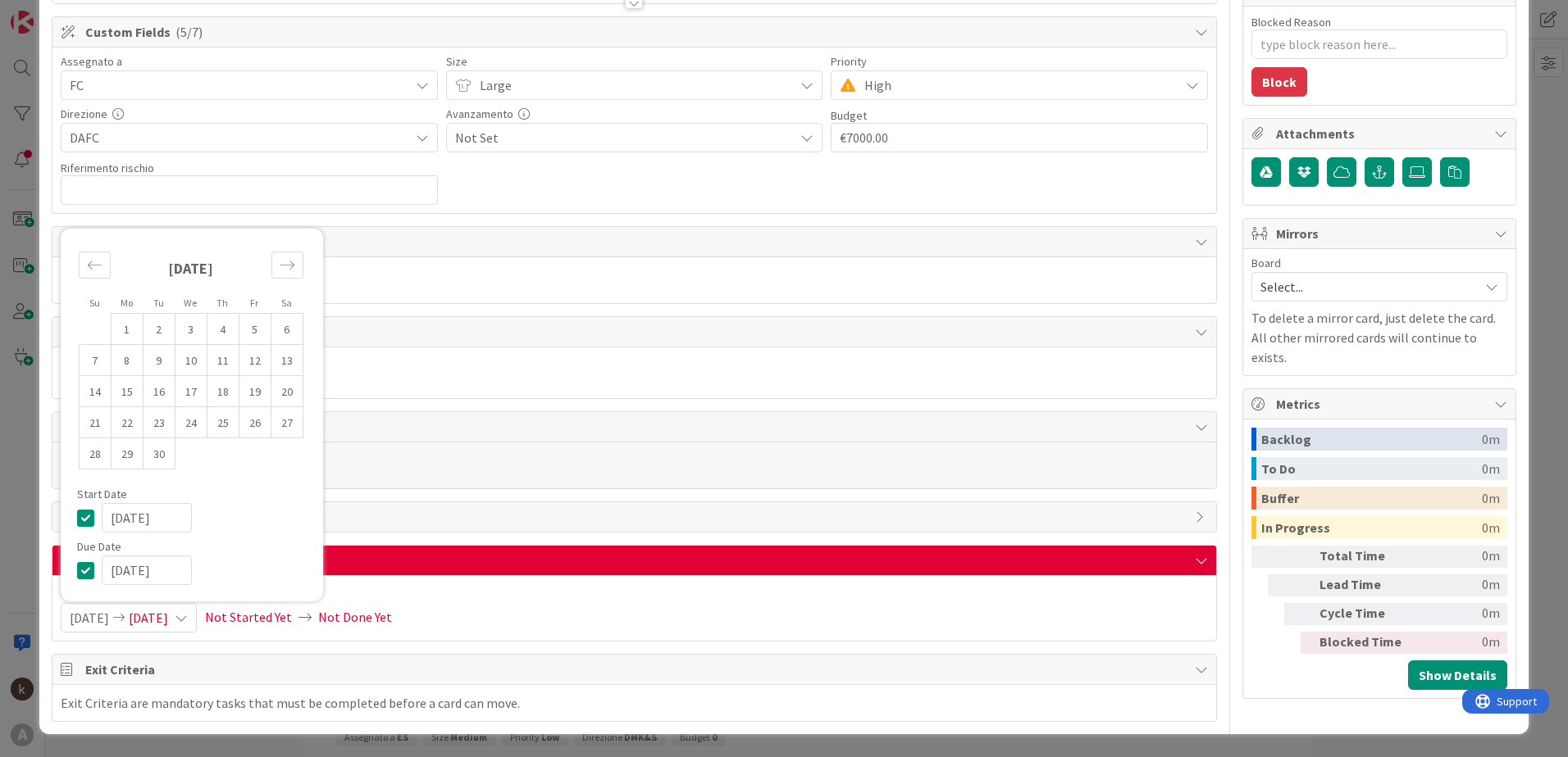
click at [280, 236] on div "[DATE]" at bounding box center [191, 274] width 225 height 76
click at [283, 262] on icon "Move forward to switch to the next month." at bounding box center [287, 266] width 16 height 16
click at [289, 235] on icon "Move forward to switch to the next month." at bounding box center [287, 234] width 16 height 16
click at [284, 238] on icon "Move forward to switch to the next month." at bounding box center [287, 234] width 16 height 16
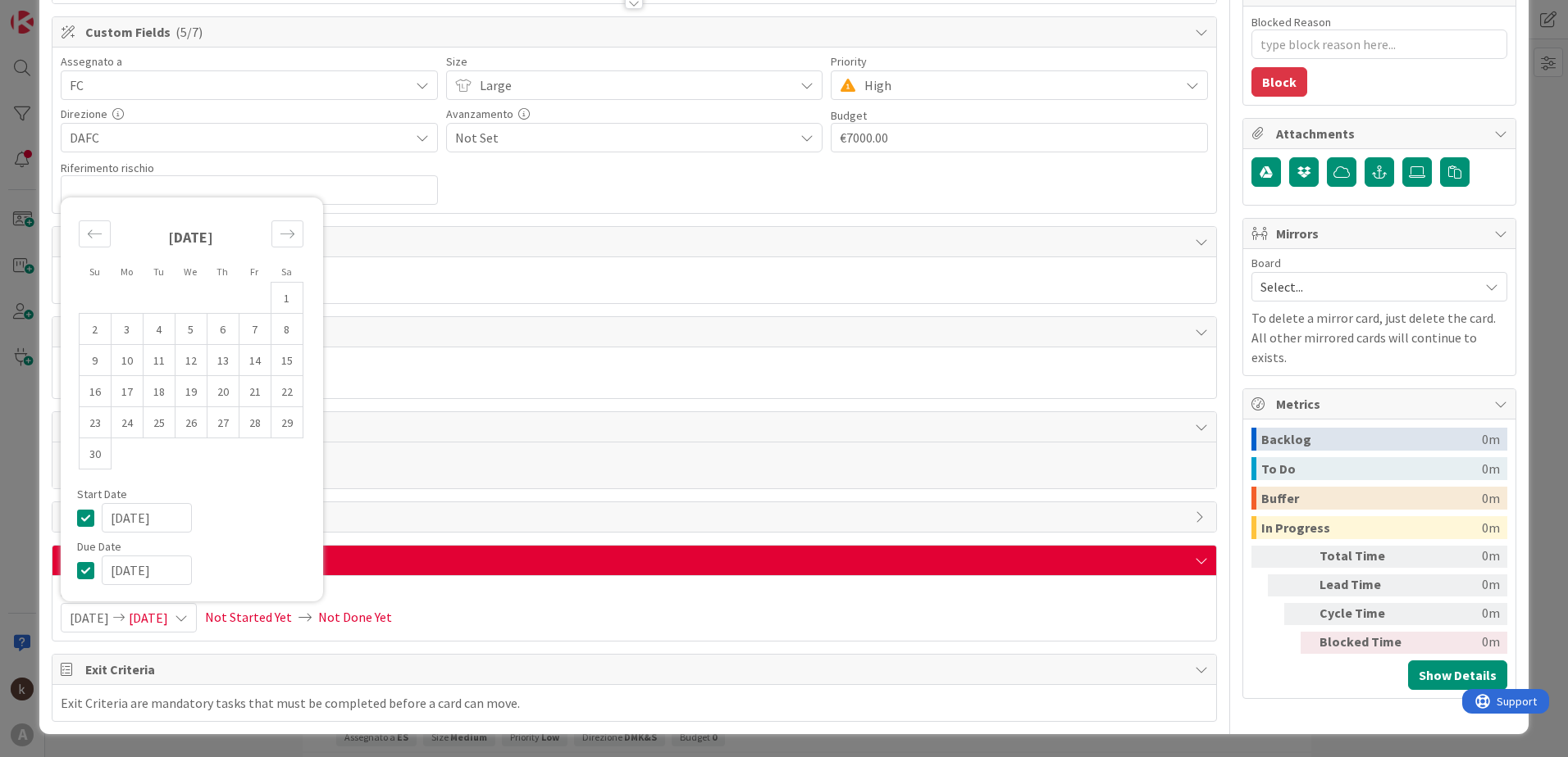
click at [175, 518] on input "[DATE]" at bounding box center [146, 518] width 91 height 29
type input "[DATE]"
type textarea "x"
type input "[DATE]"
type textarea "x"
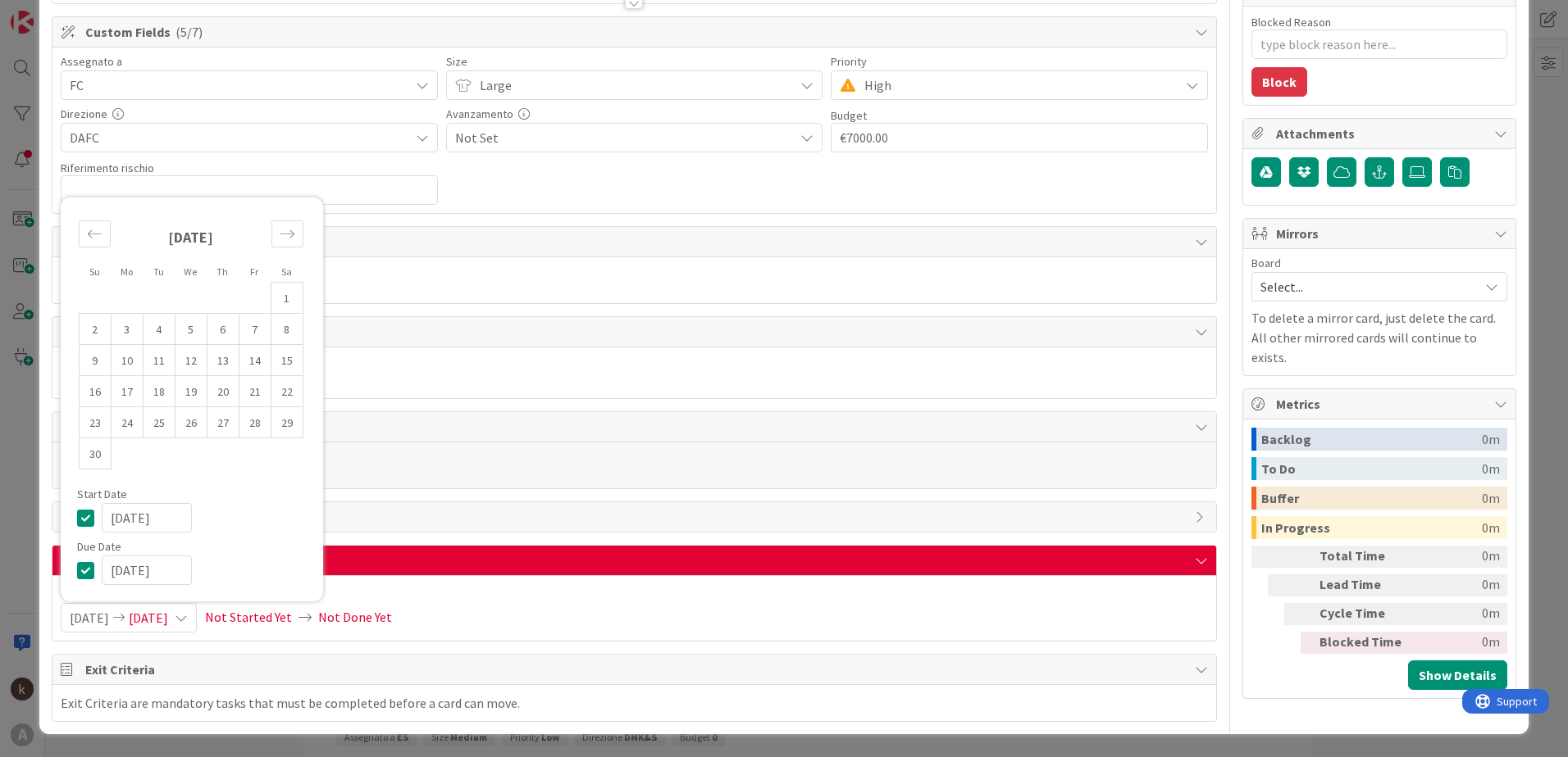
type input "[DATE]"
click at [178, 527] on input "[DATE]" at bounding box center [146, 570] width 91 height 29
type input "[DATE]"
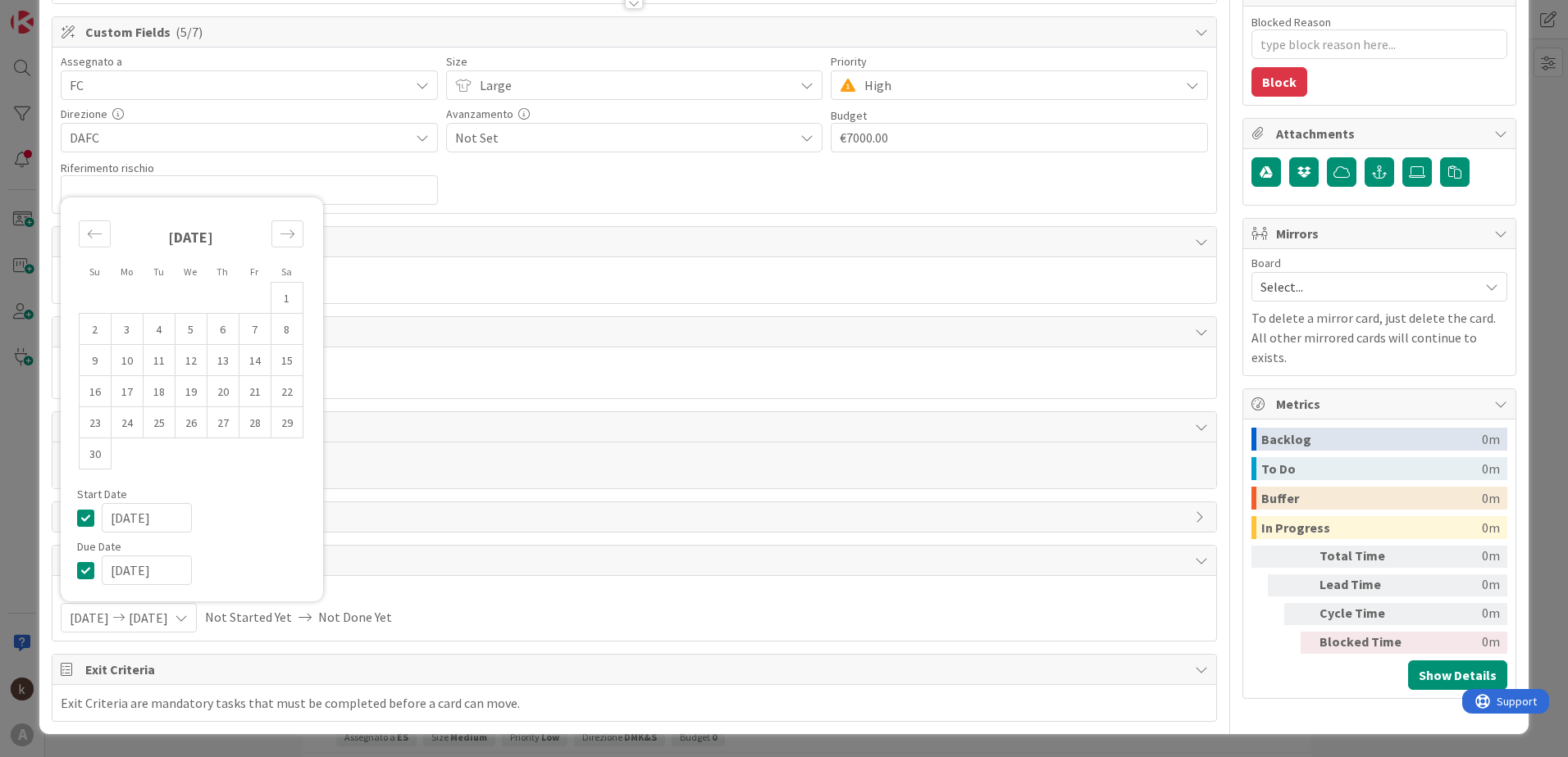
type textarea "x"
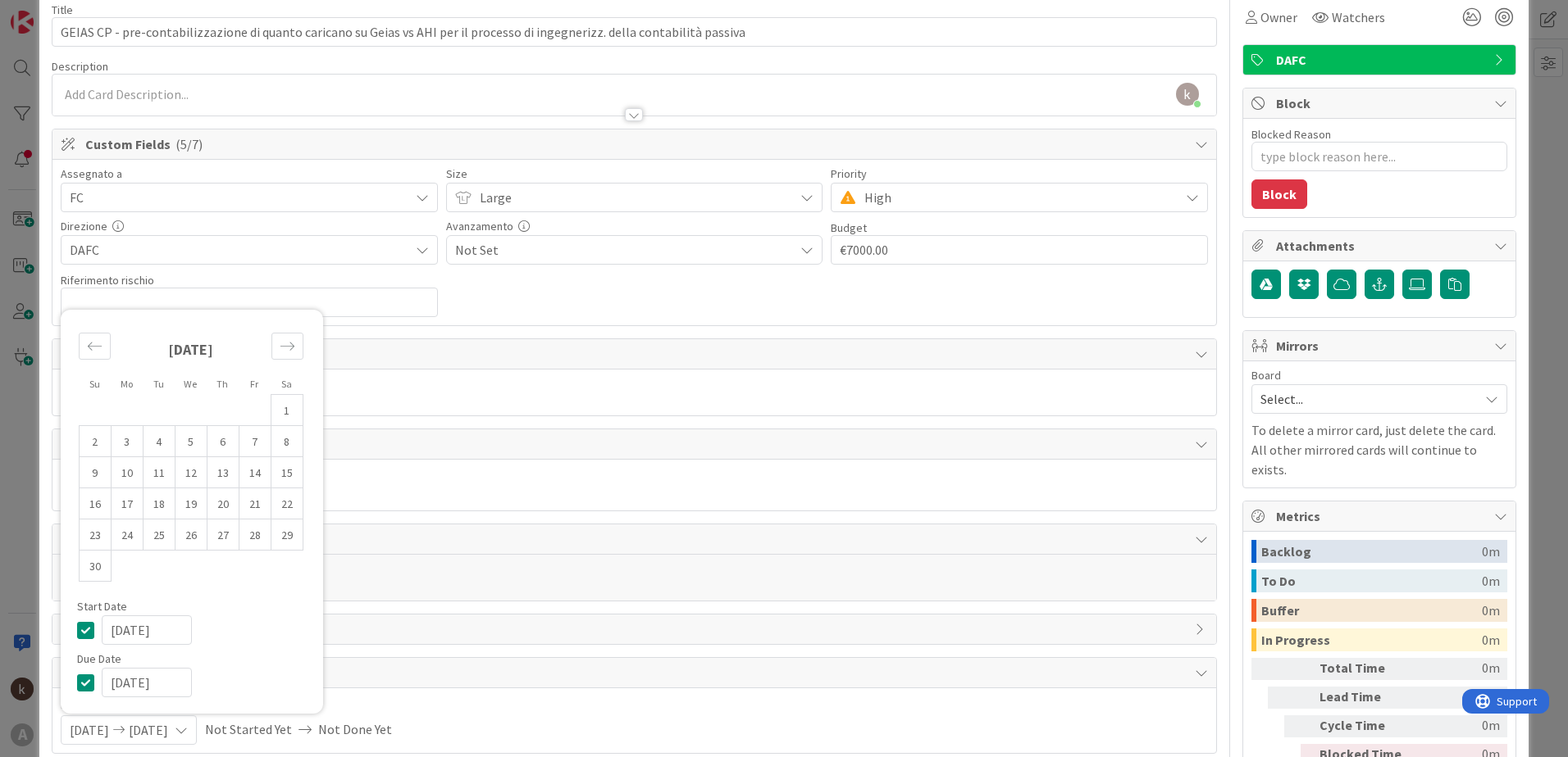
scroll to position [0, 0]
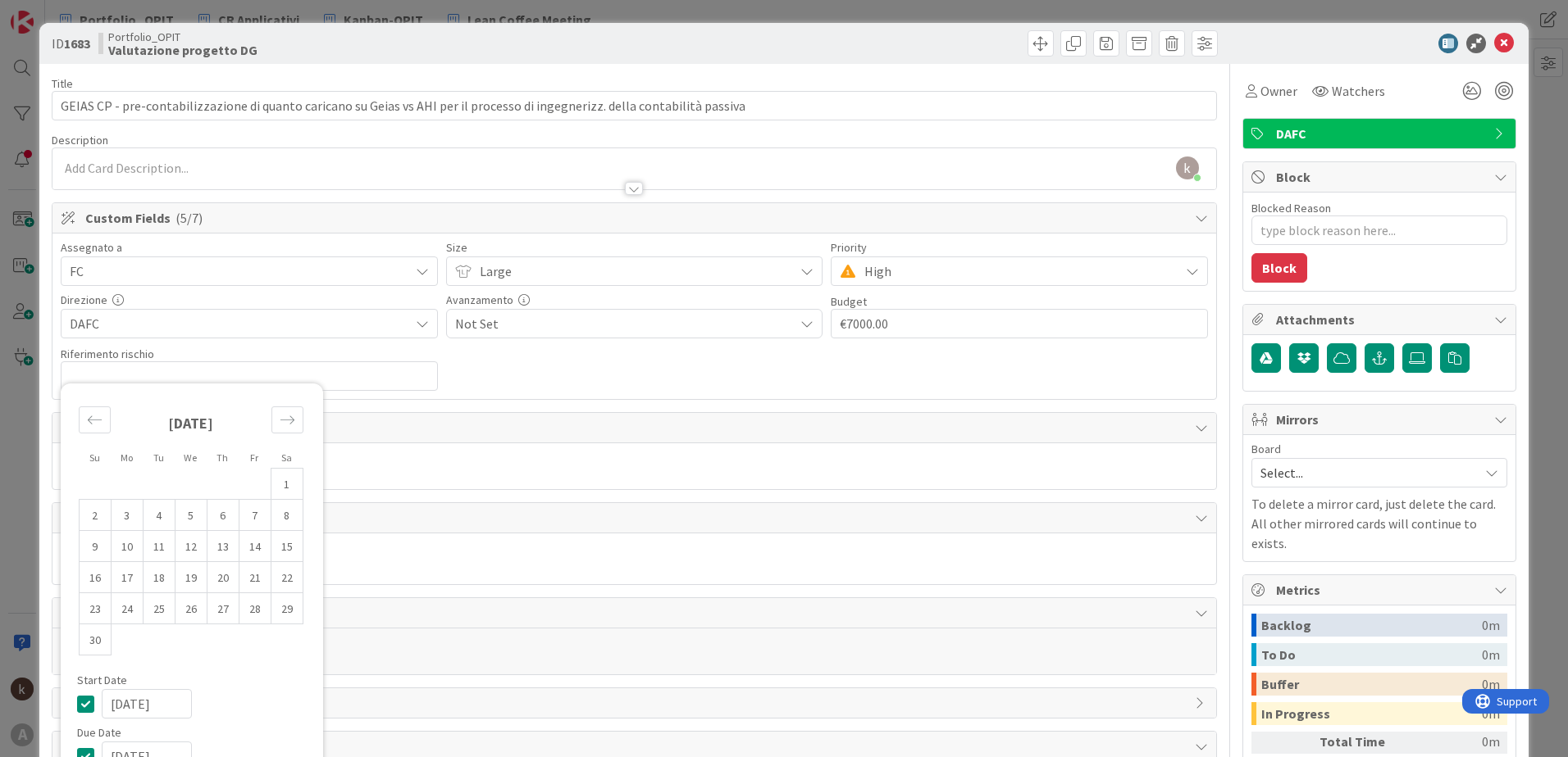
type input "[DATE]"
click at [350, 273] on span "FC" at bounding box center [239, 271] width 340 height 19
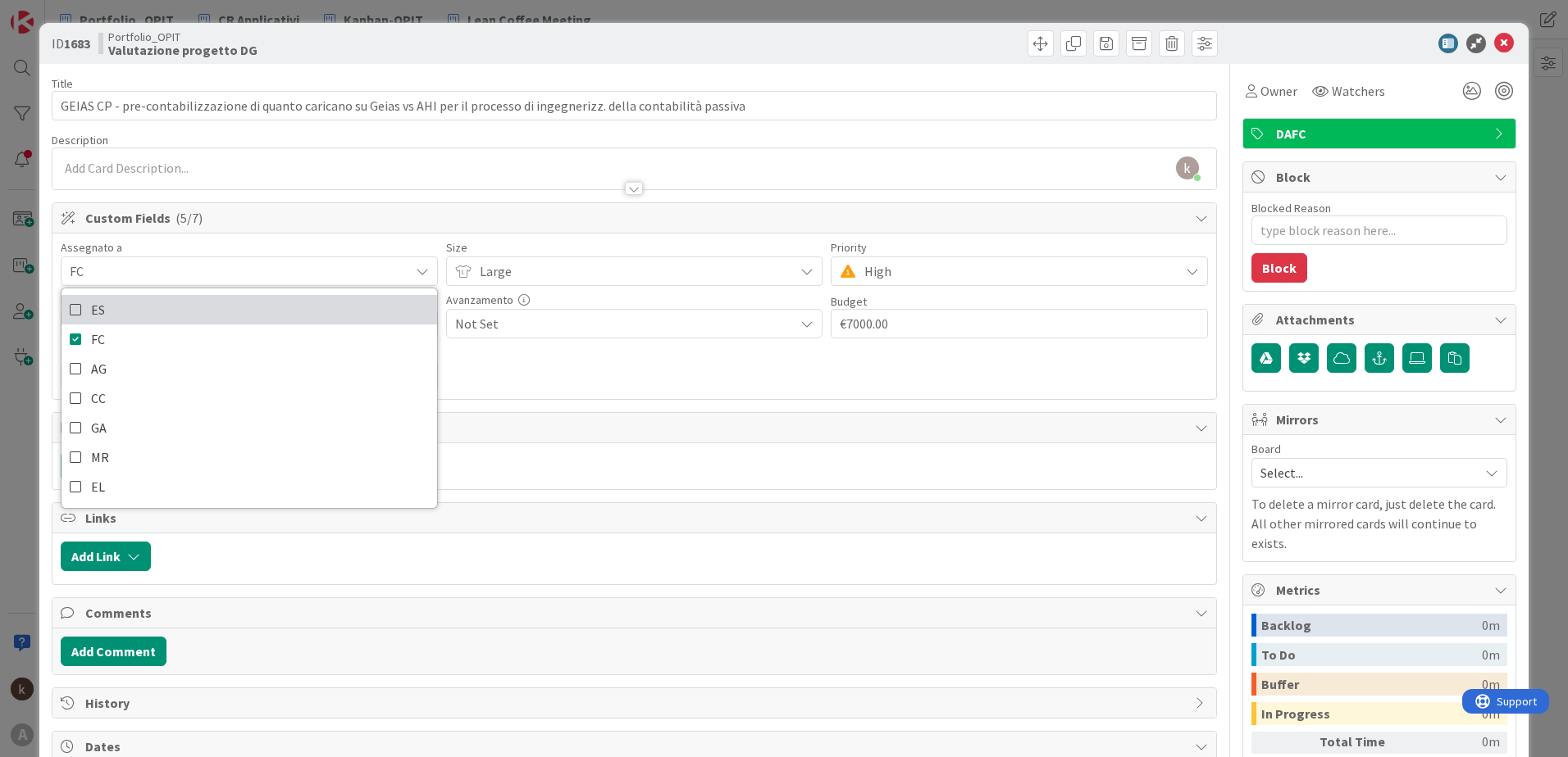
click at [253, 309] on link "ES" at bounding box center [249, 309] width 376 height 29
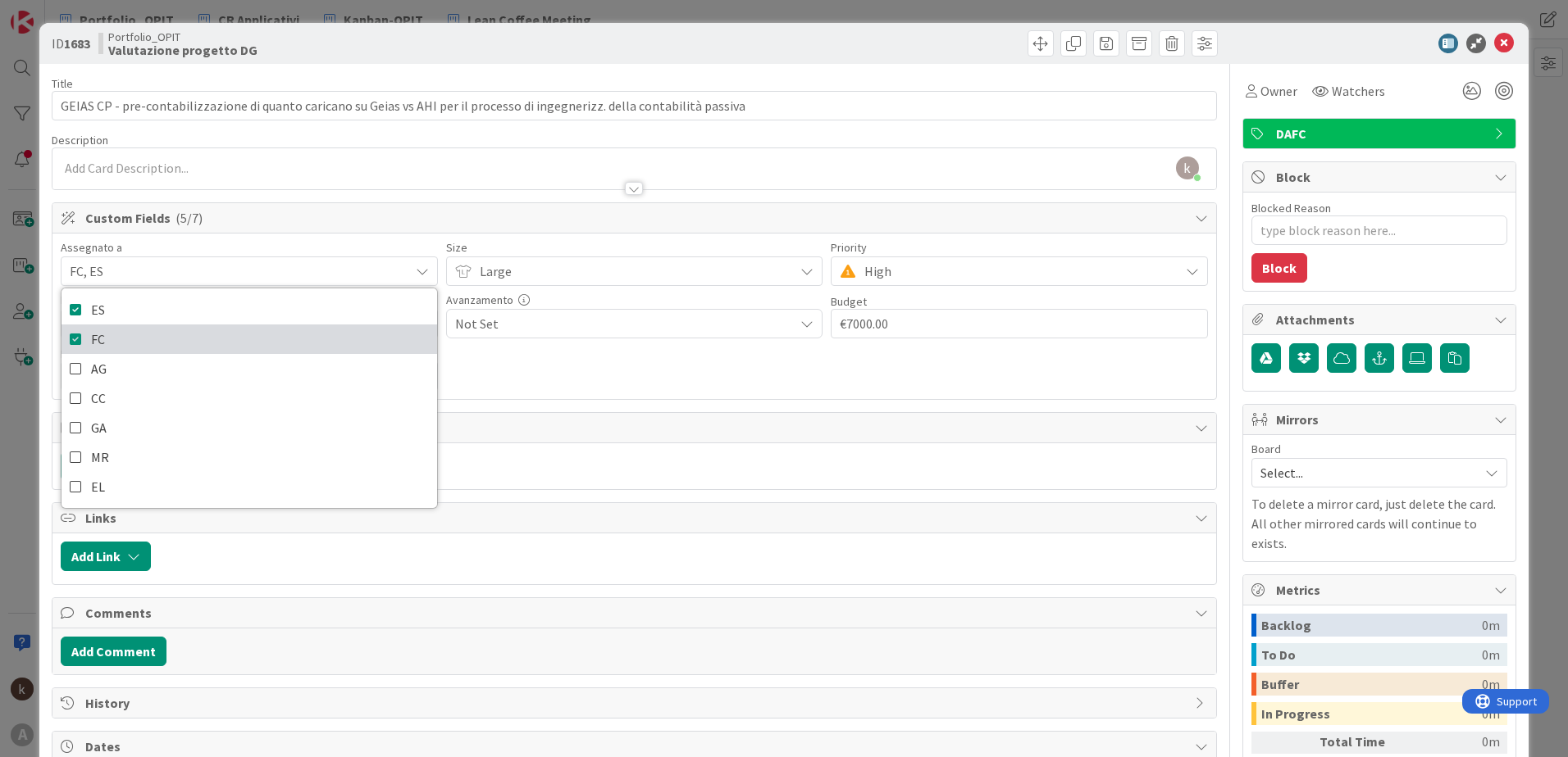
click at [205, 343] on link "FC" at bounding box center [249, 340] width 376 height 29
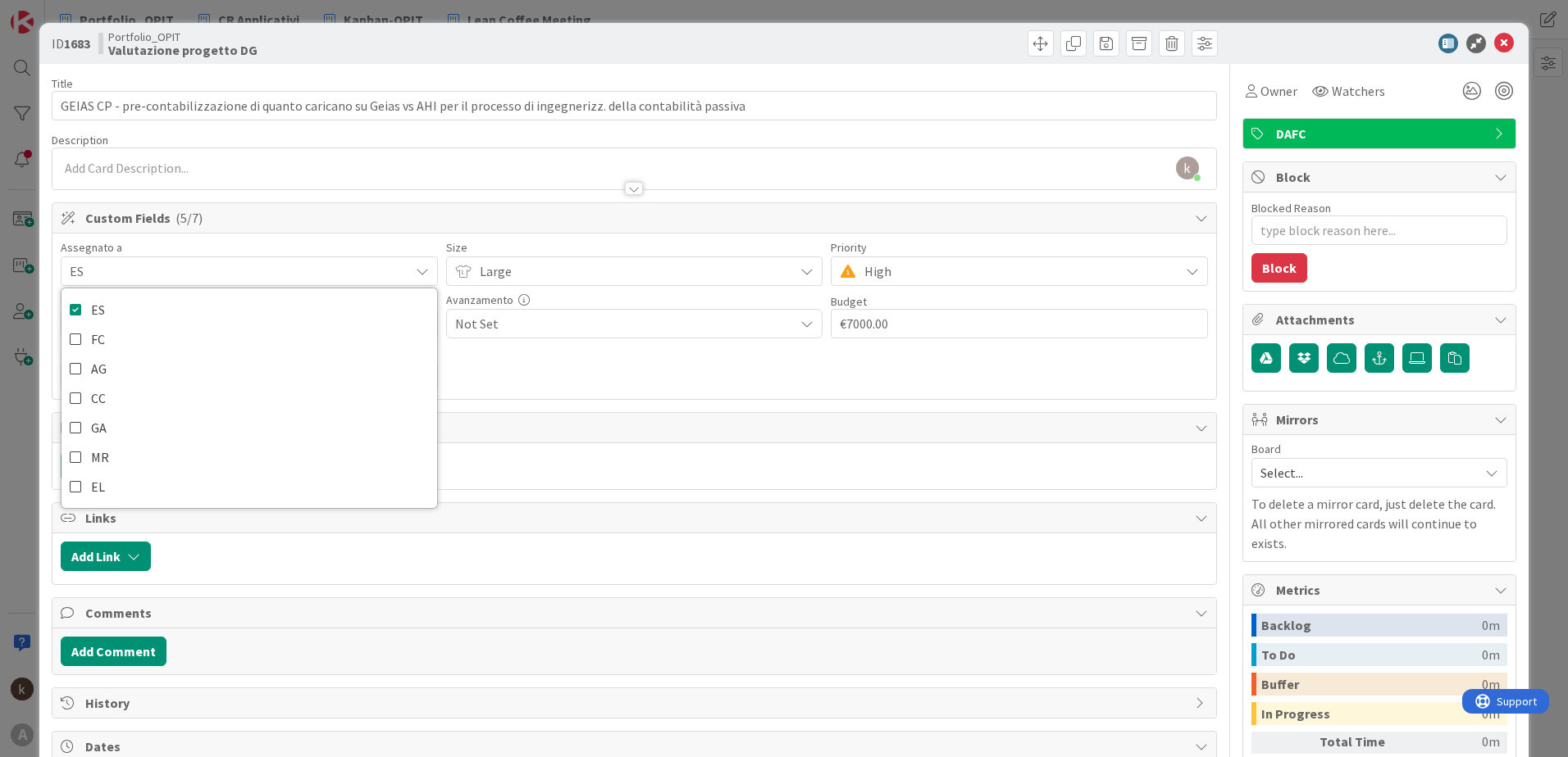
type textarea "x"
click at [336, 234] on div "Assegnato a ES ES FC AG CC GA MR EL Size Large Priority High Direzione DAFC Ava…" at bounding box center [634, 316] width 1163 height 165
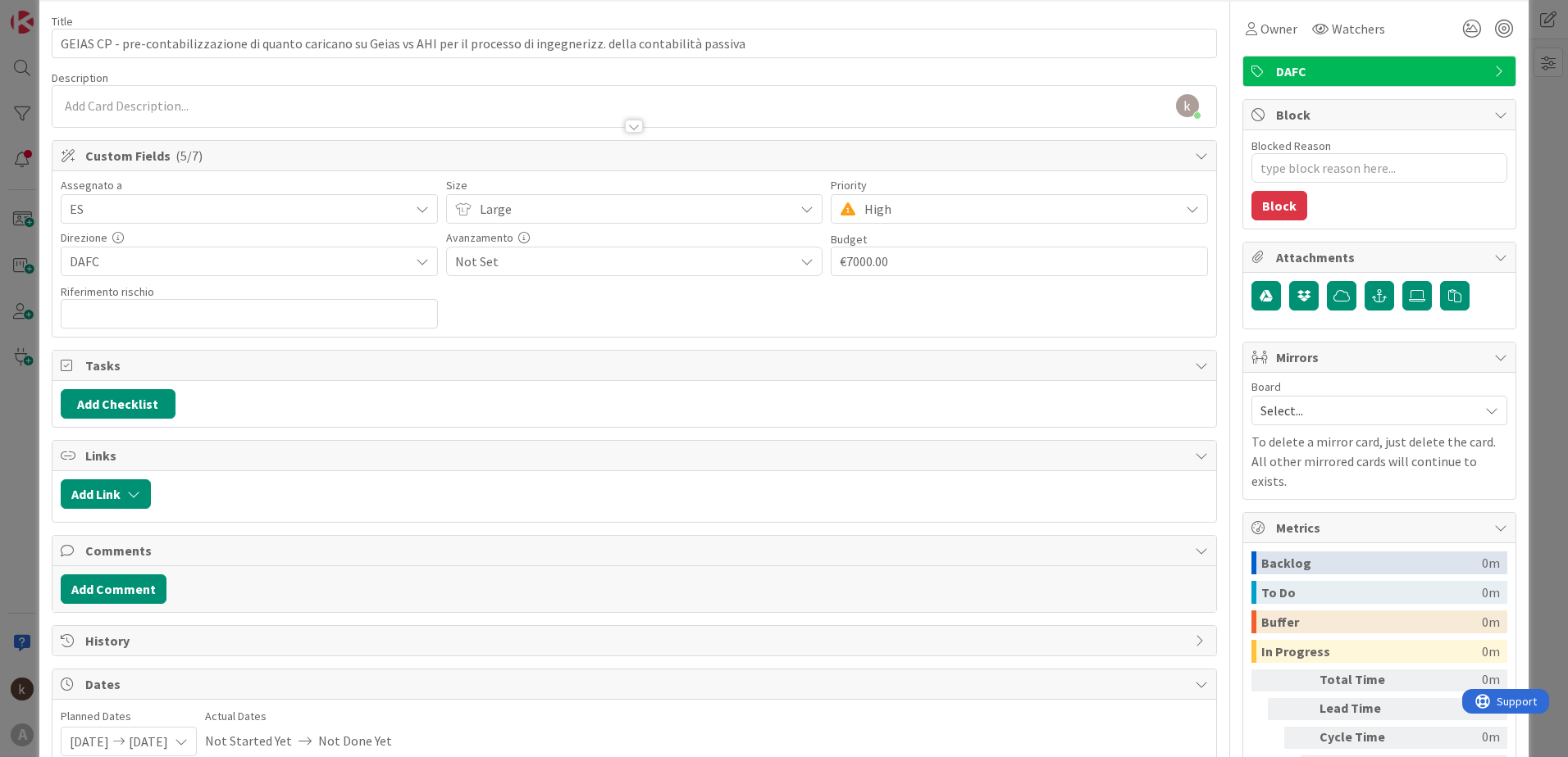
scroll to position [186, 0]
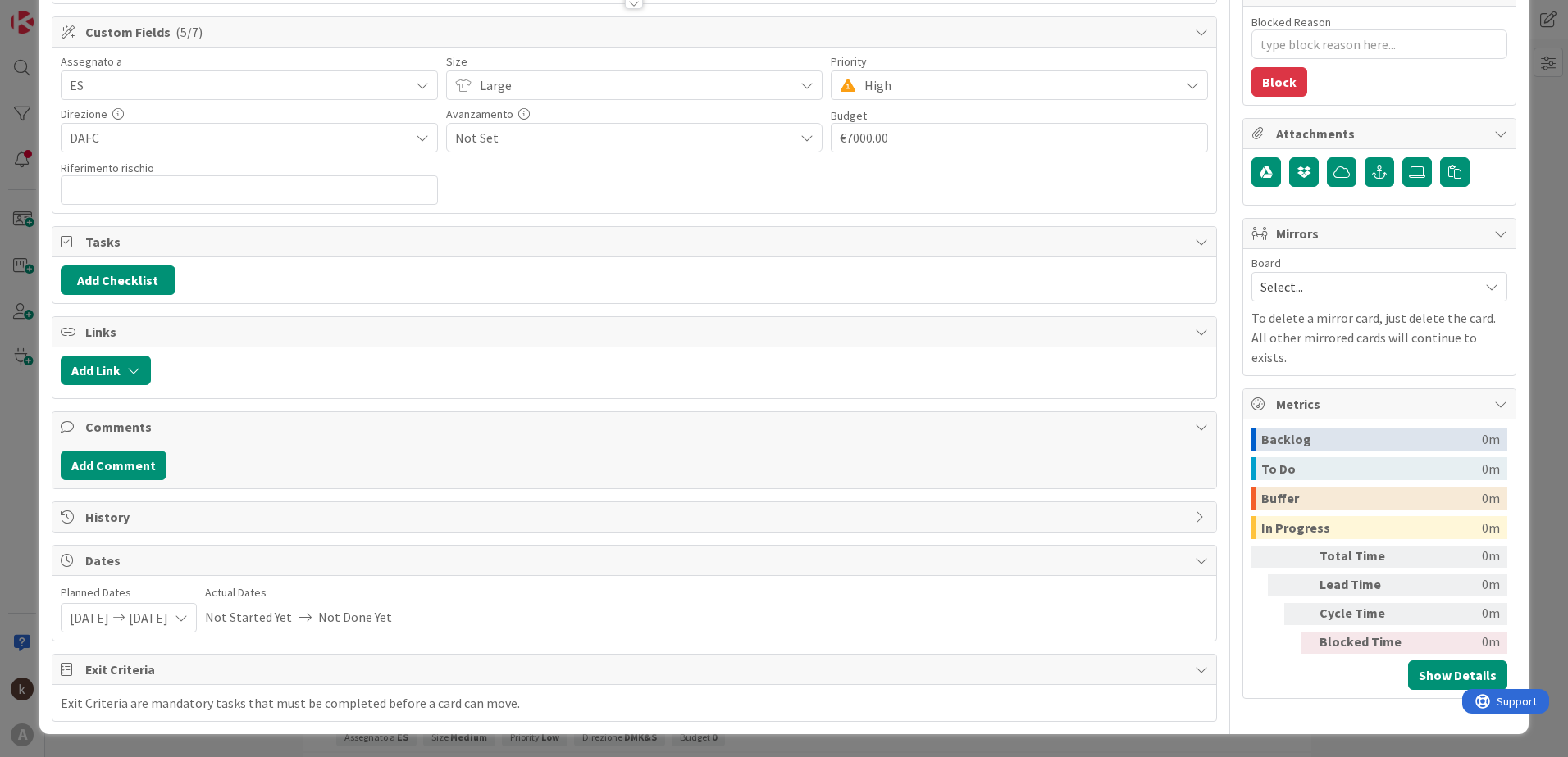
click at [168, 527] on span "[DATE]" at bounding box center [148, 618] width 39 height 28
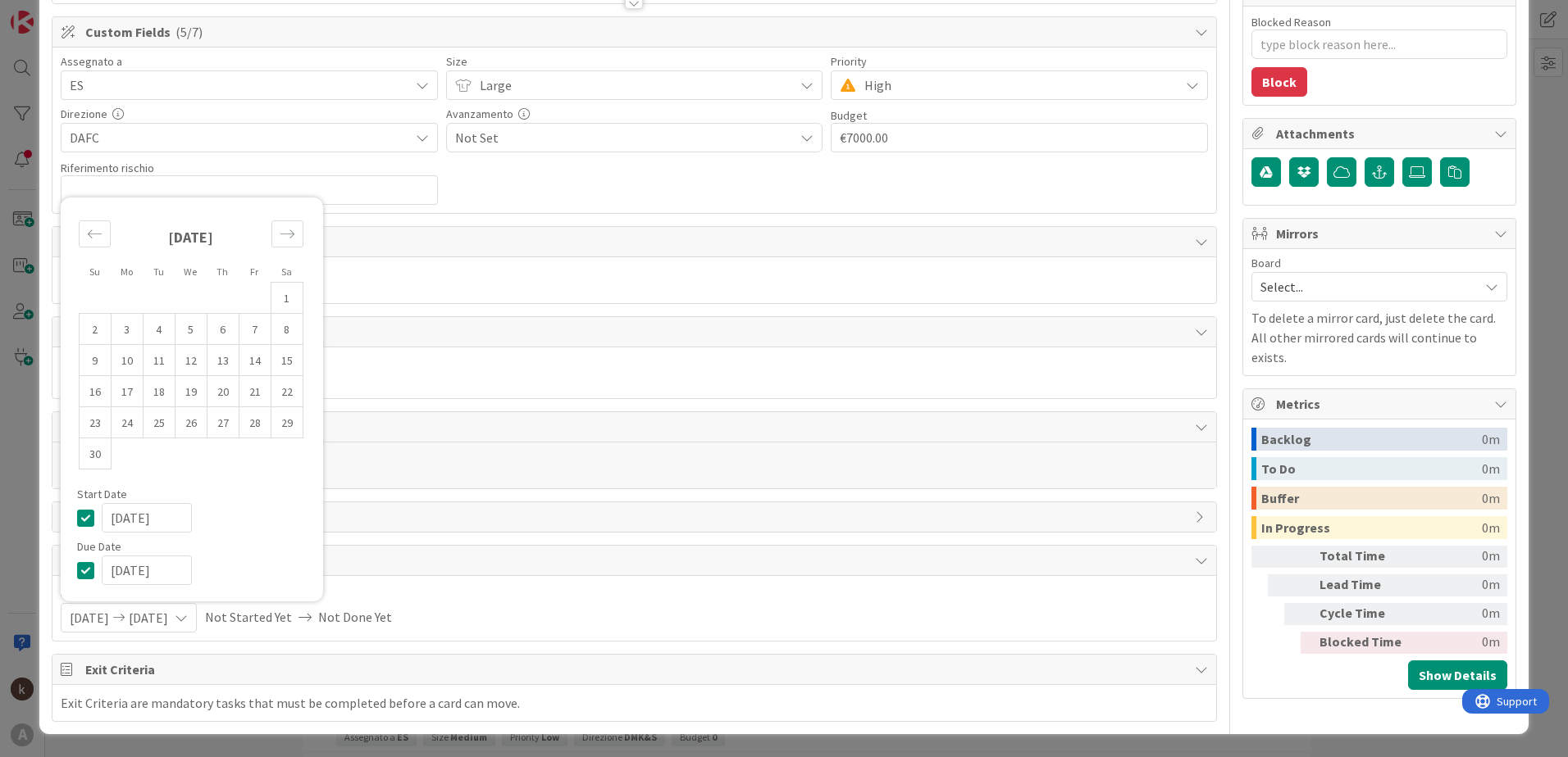
click at [123, 527] on input "[DATE]" at bounding box center [146, 570] width 91 height 29
type input "[DATE]"
type textarea "x"
click at [141, 527] on input "[DATE]" at bounding box center [146, 570] width 91 height 29
type input "[DATE]"
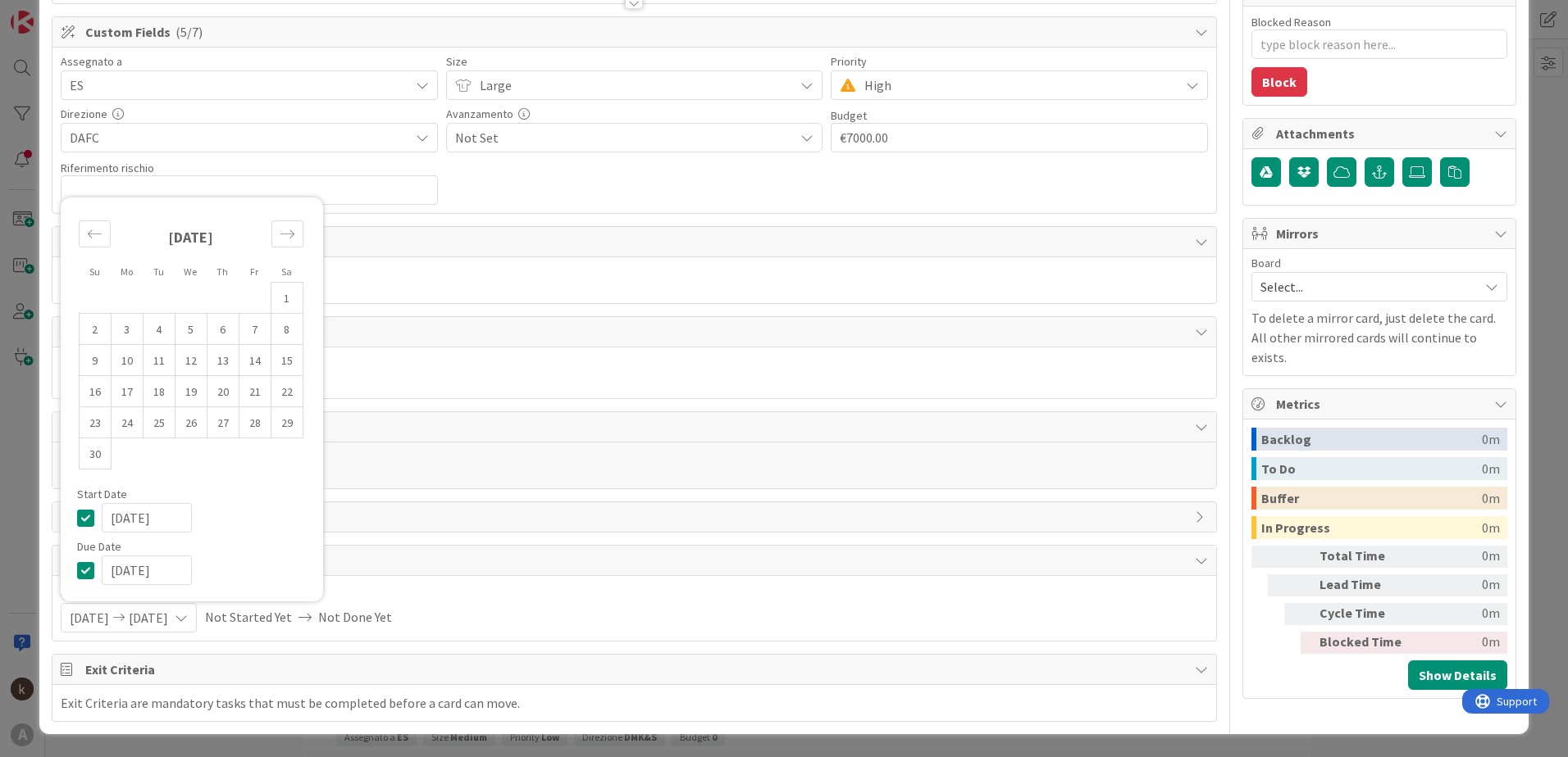
click at [232, 527] on div "[DATE]" at bounding box center [203, 570] width 205 height 29
click at [478, 527] on span "Dates" at bounding box center [636, 560] width 1101 height 19
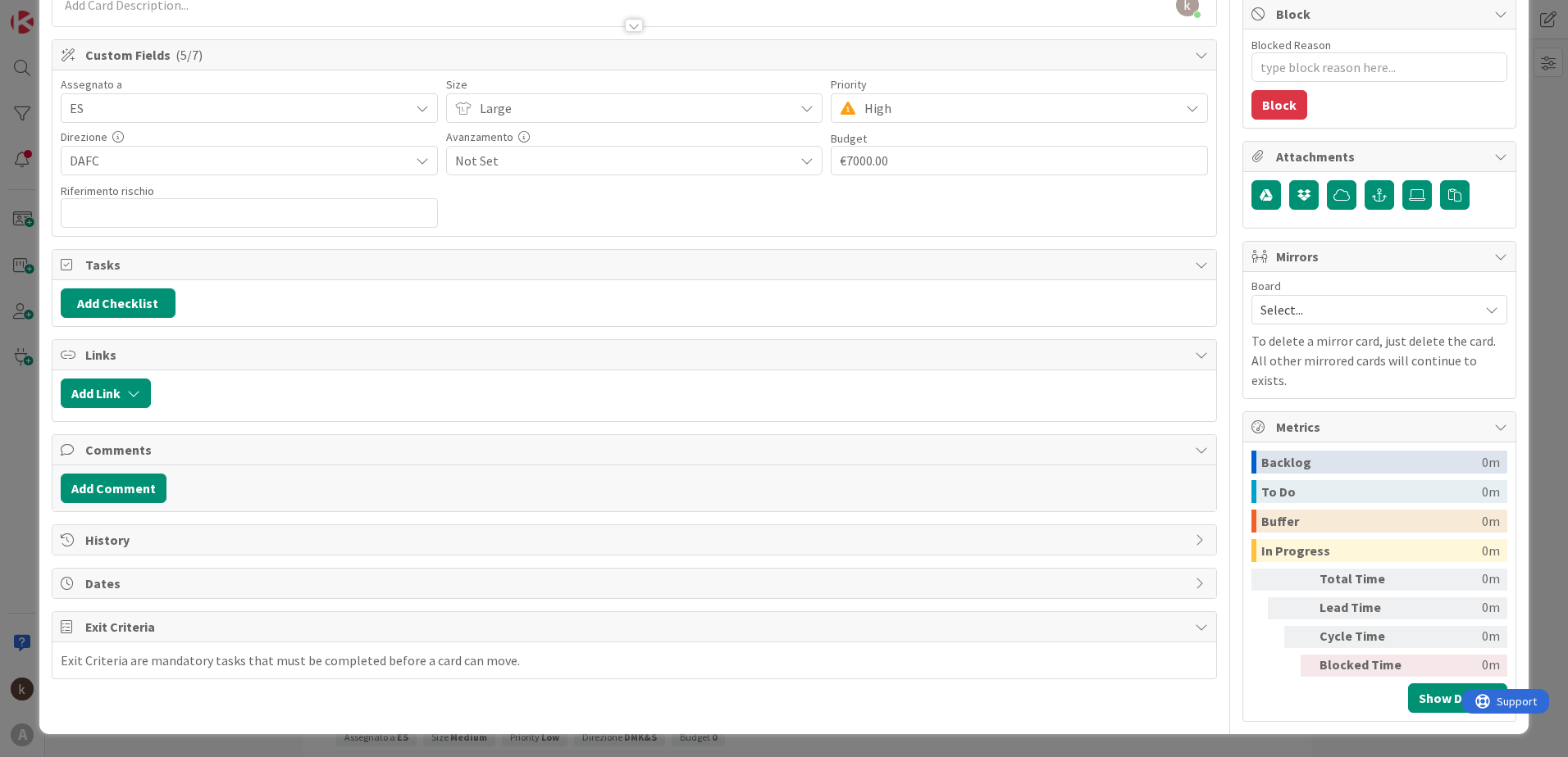
scroll to position [143, 0]
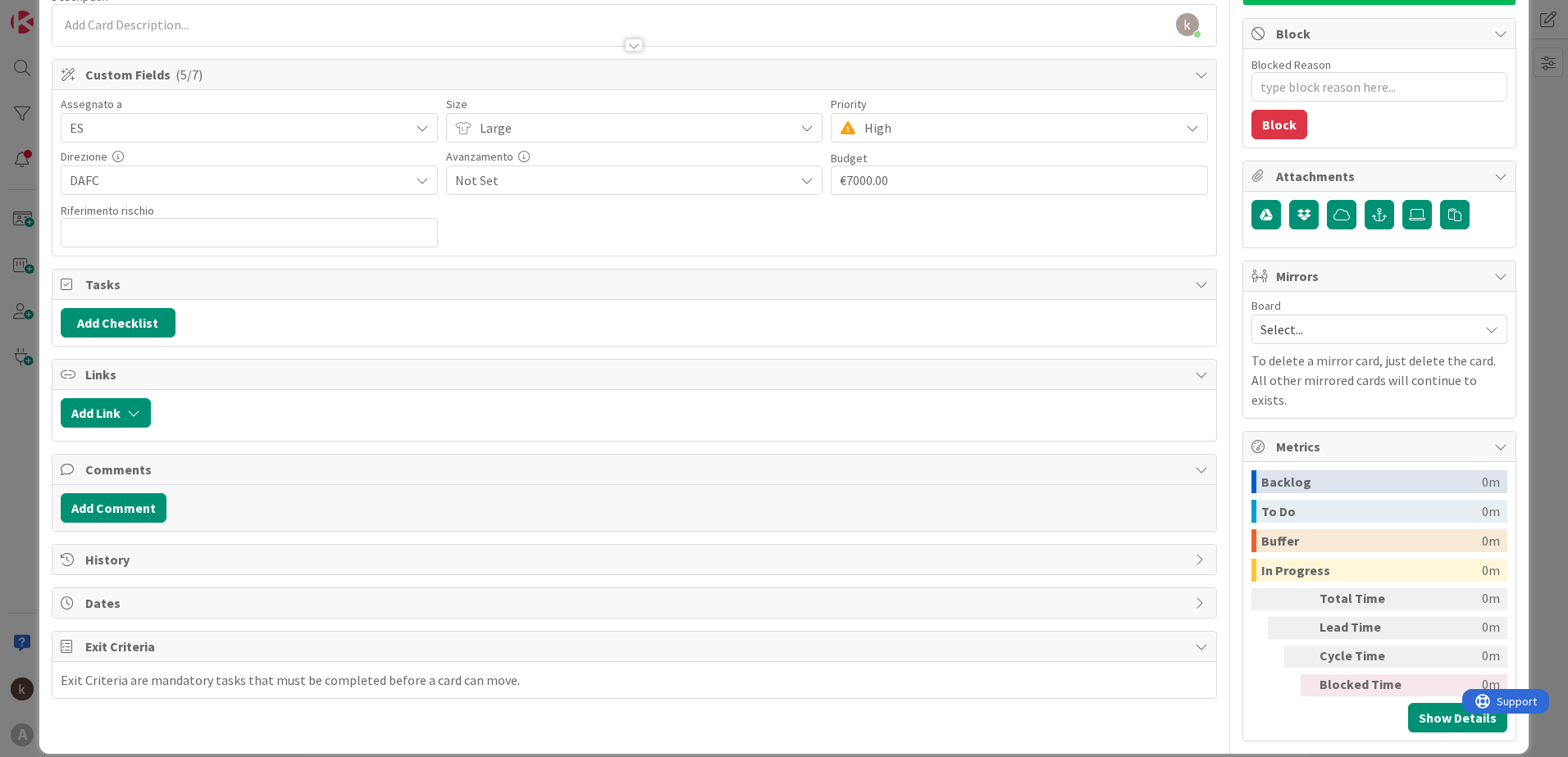
click at [198, 527] on div "Title 125 / 128 GEIAS CP - pre-contabilizzazione di quanto caricano su Geias vs…" at bounding box center [634, 331] width 1165 height 821
click at [194, 527] on span "Dates" at bounding box center [636, 603] width 1101 height 19
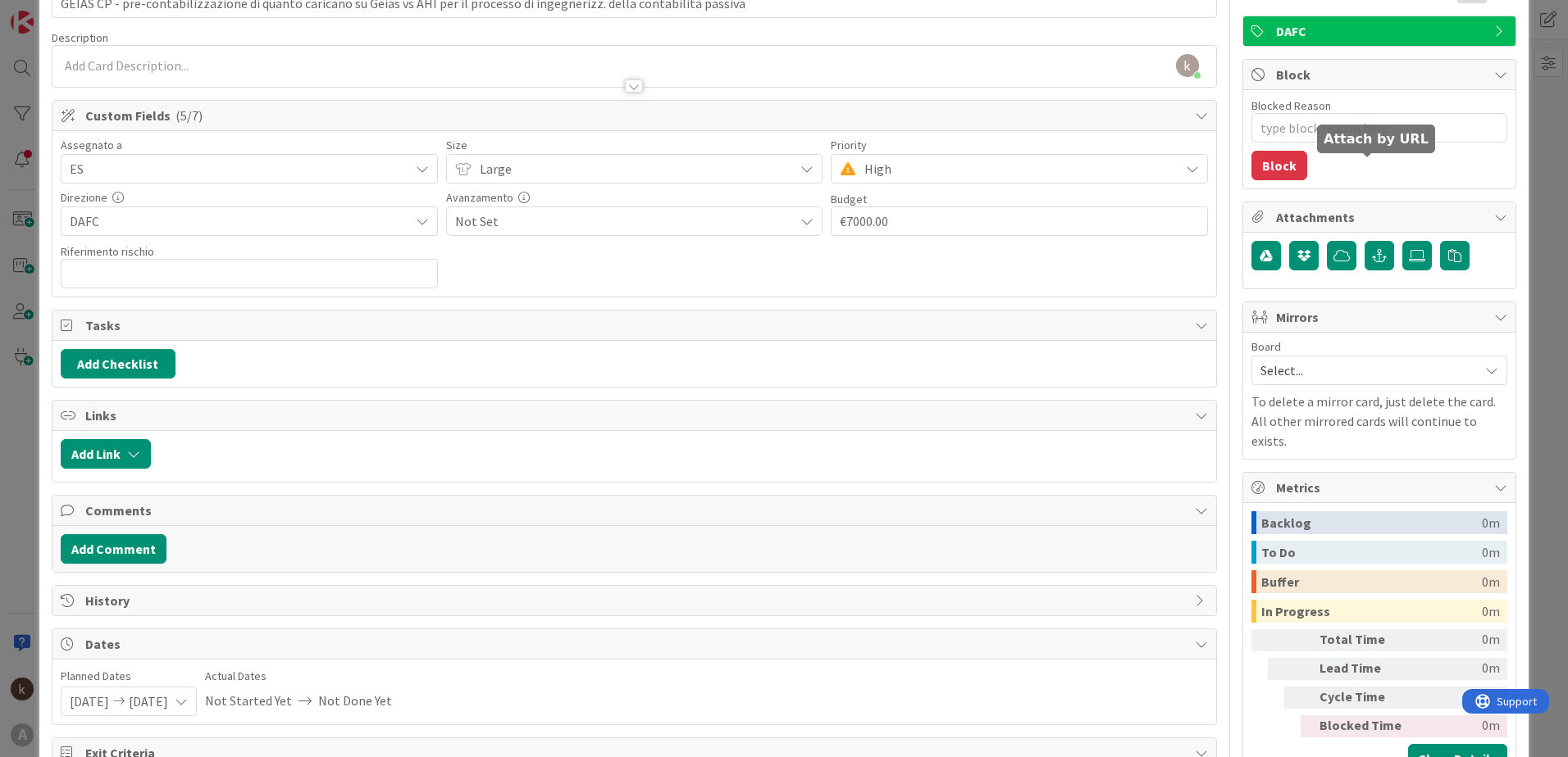
scroll to position [0, 0]
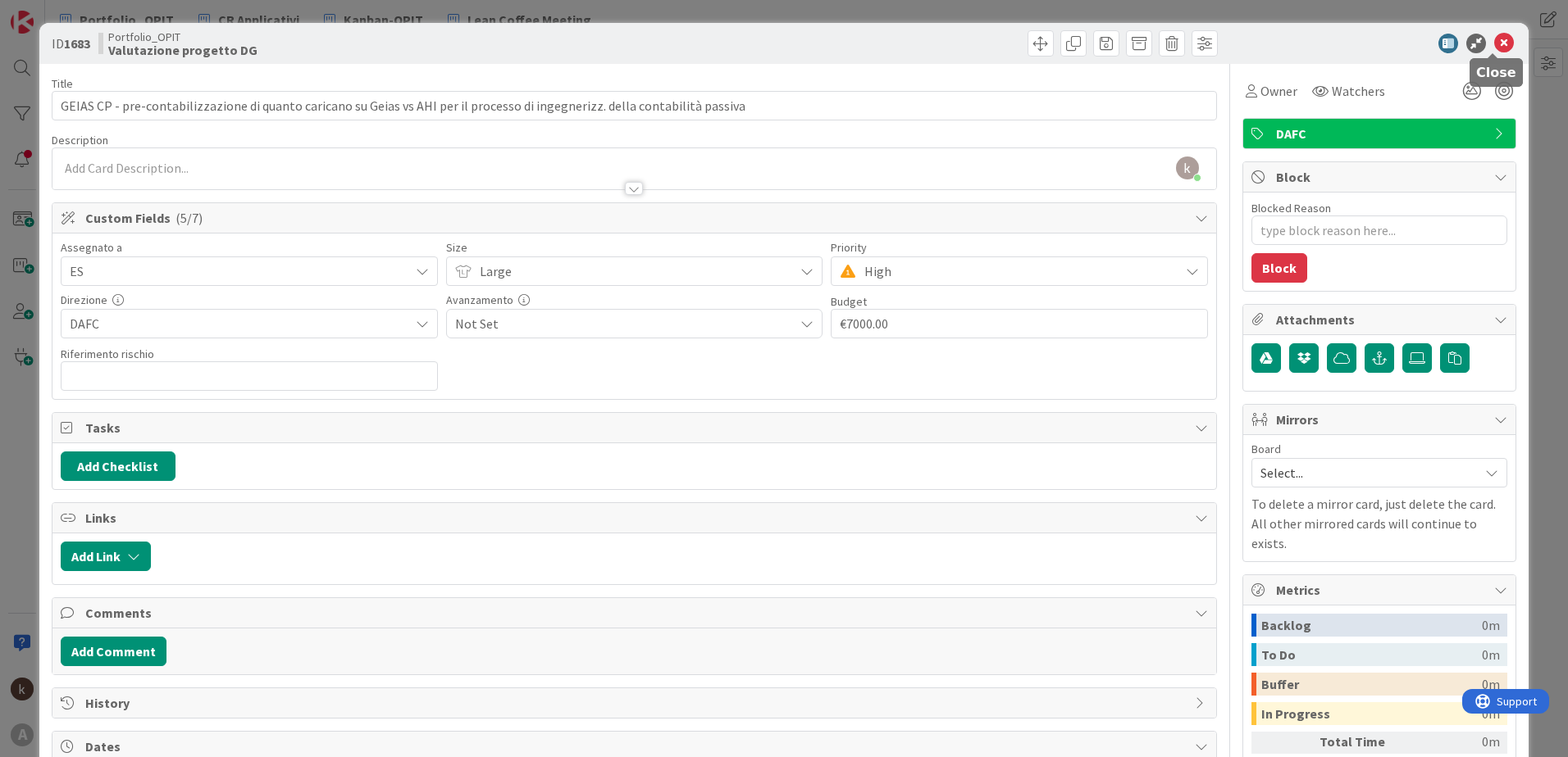
click at [1042, 49] on icon at bounding box center [1504, 44] width 19 height 19
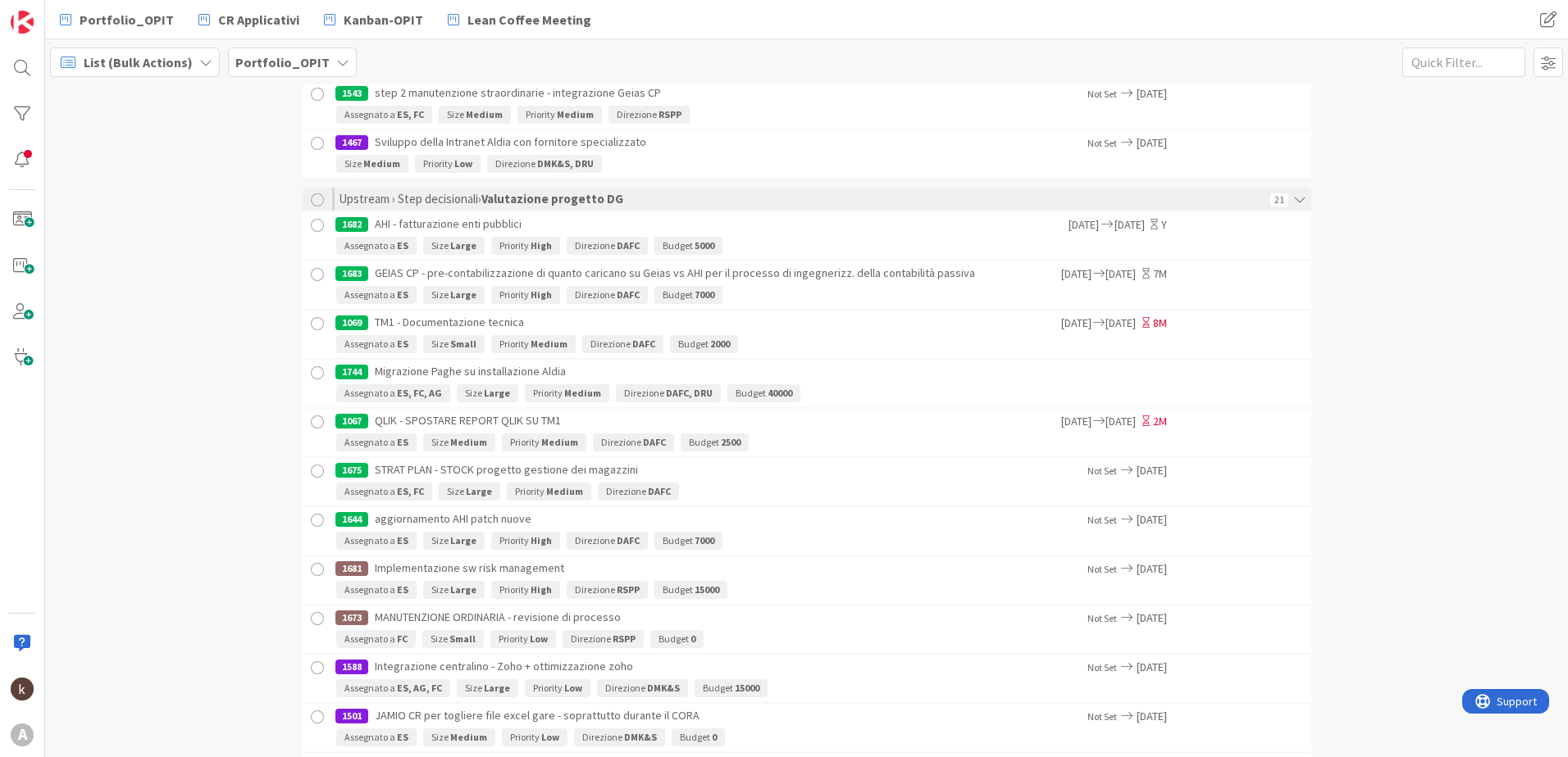
click at [834, 321] on div "1069 TM1 - Documentazione tecnica" at bounding box center [697, 322] width 723 height 24
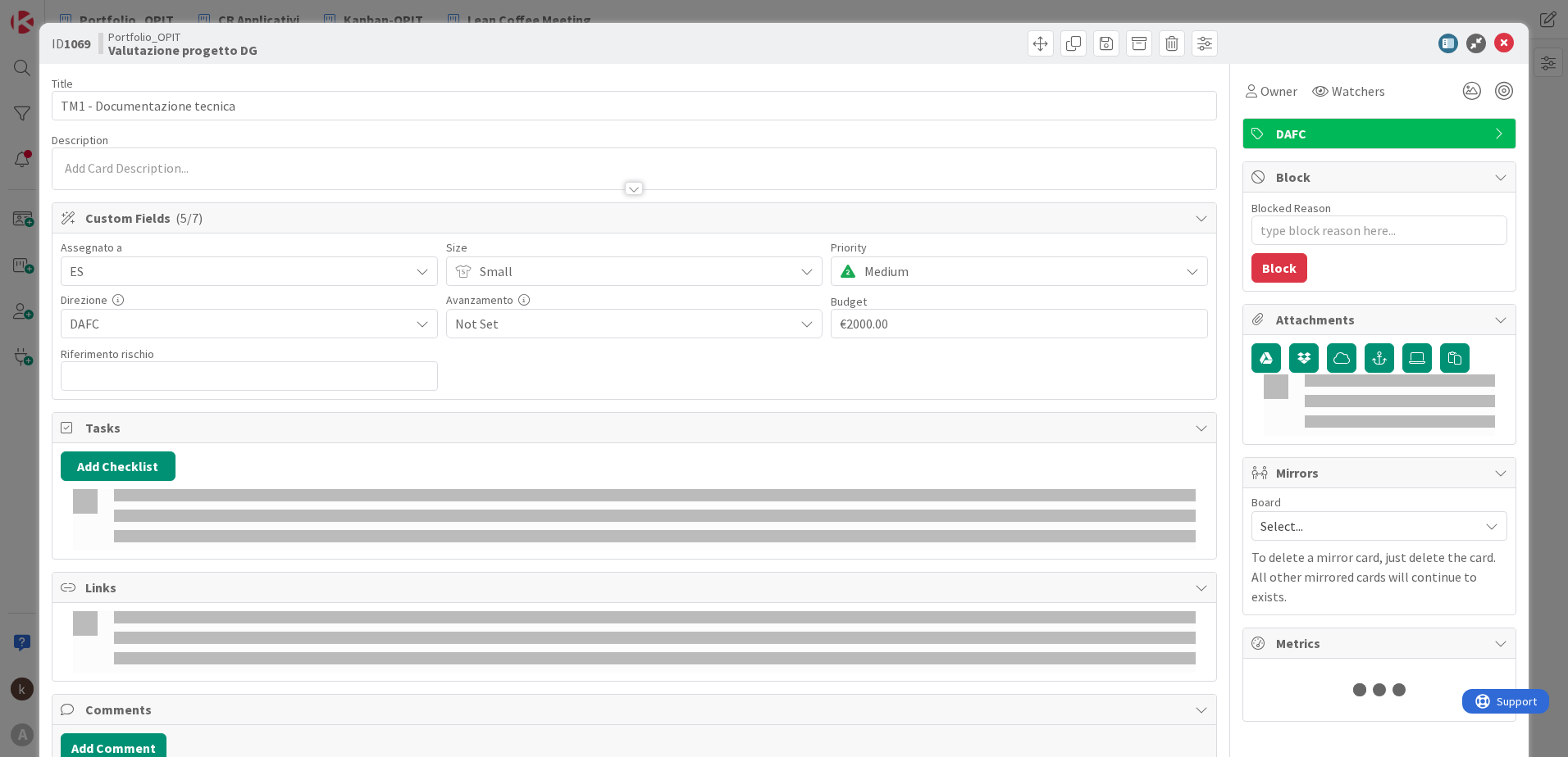
type textarea "x"
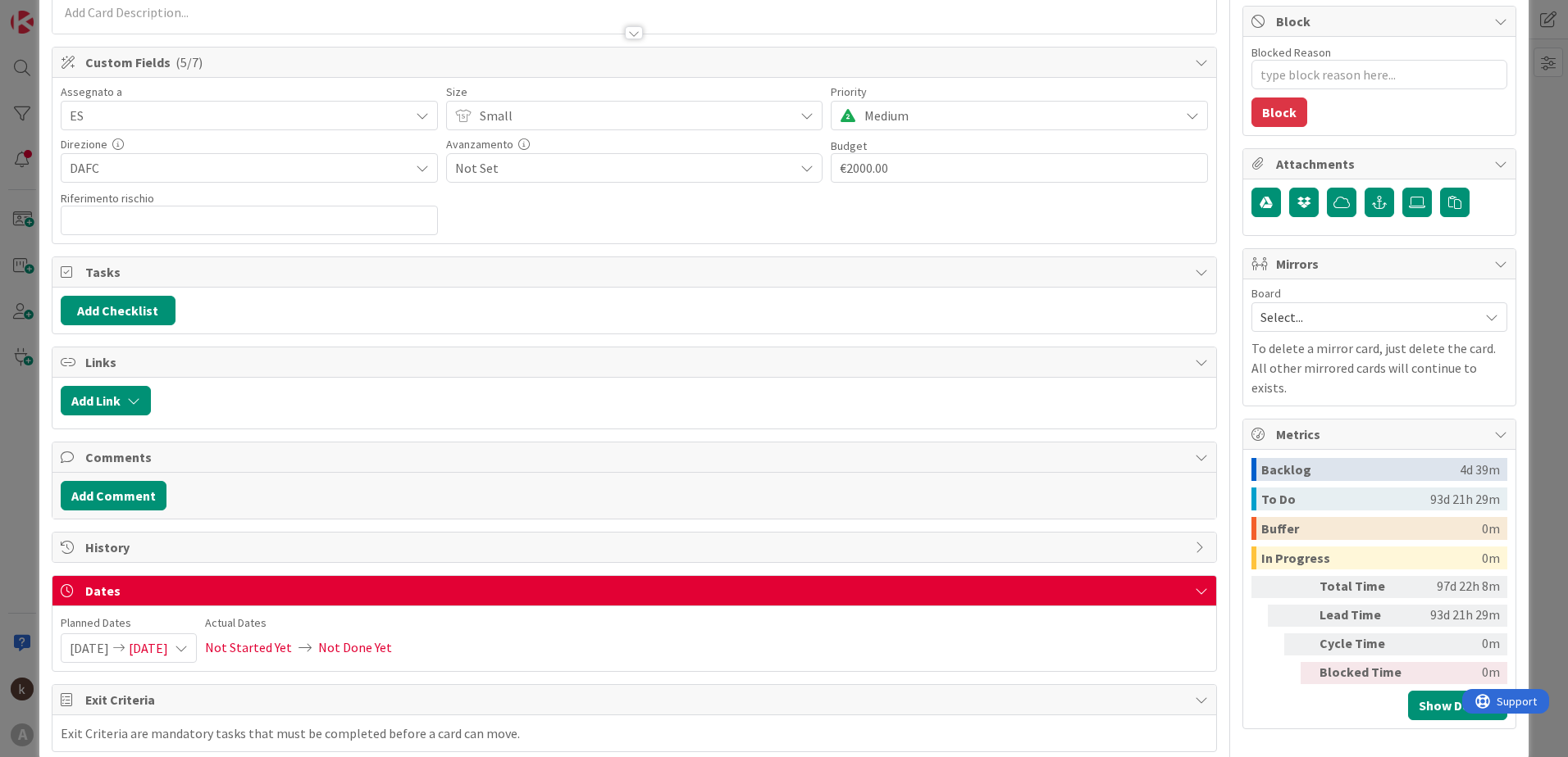
scroll to position [186, 0]
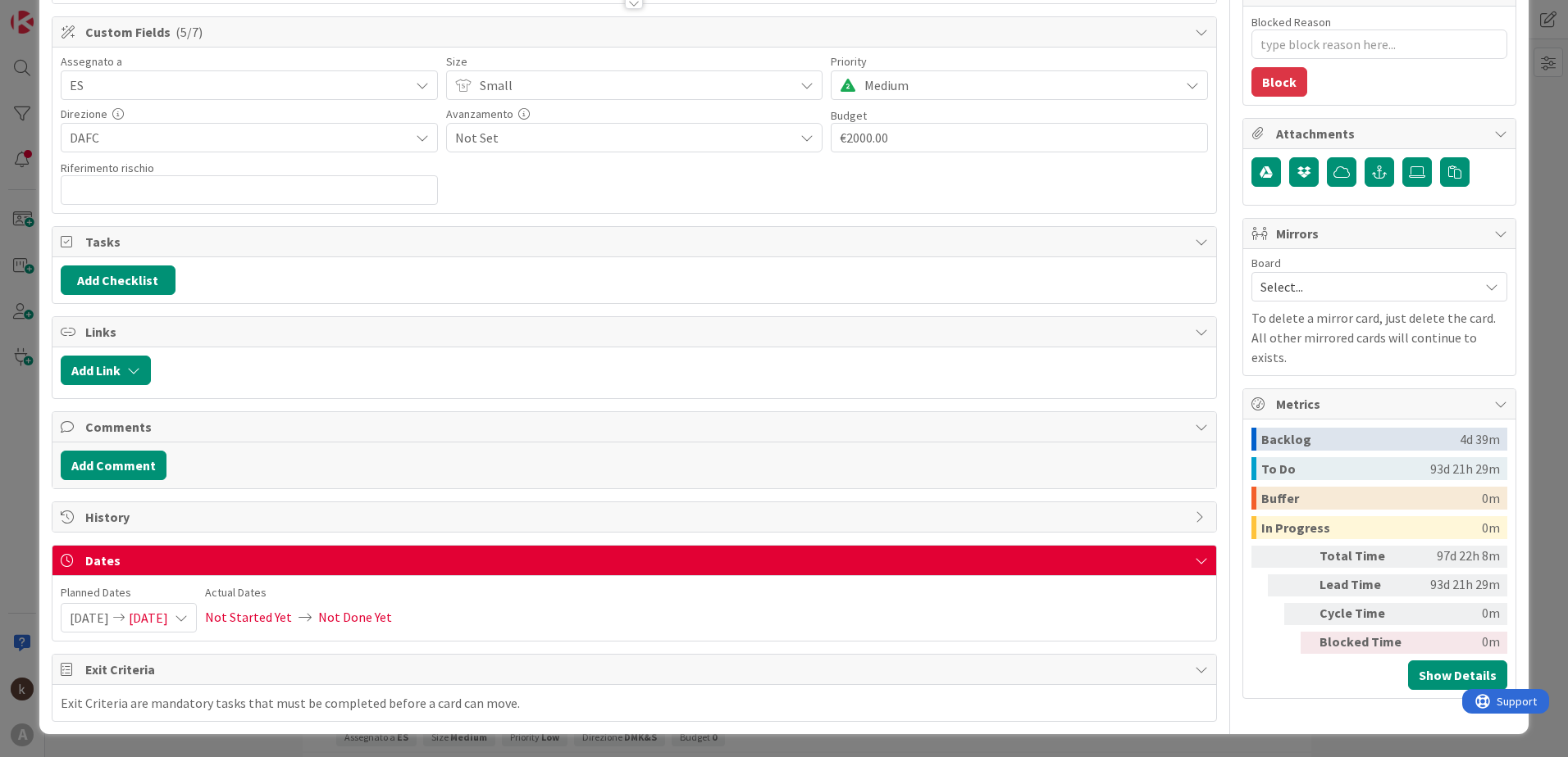
click at [197, 527] on div "[DATE] [DATE]" at bounding box center [128, 618] width 136 height 29
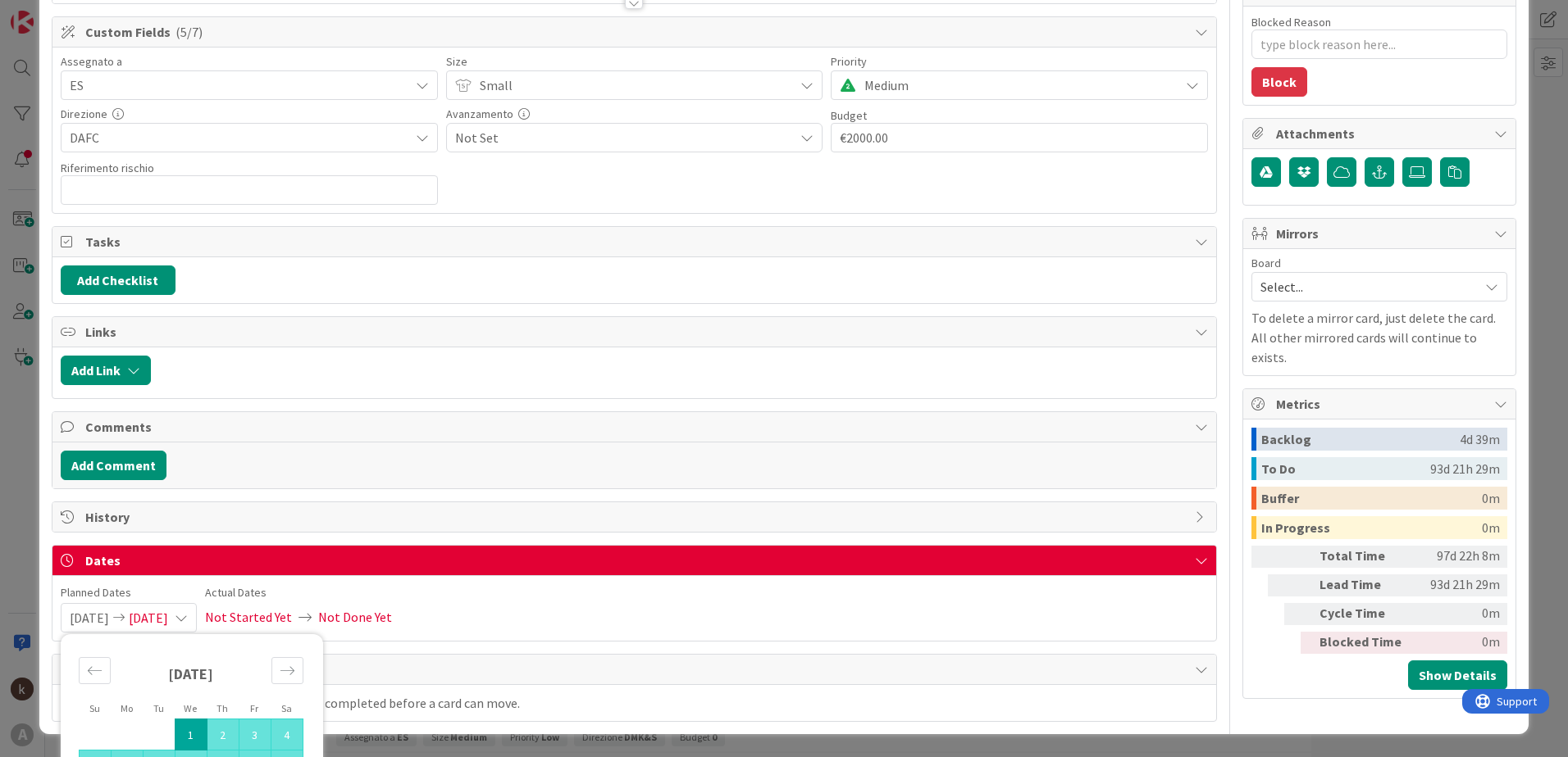
click at [159, 527] on span "[DATE]" at bounding box center [148, 618] width 39 height 28
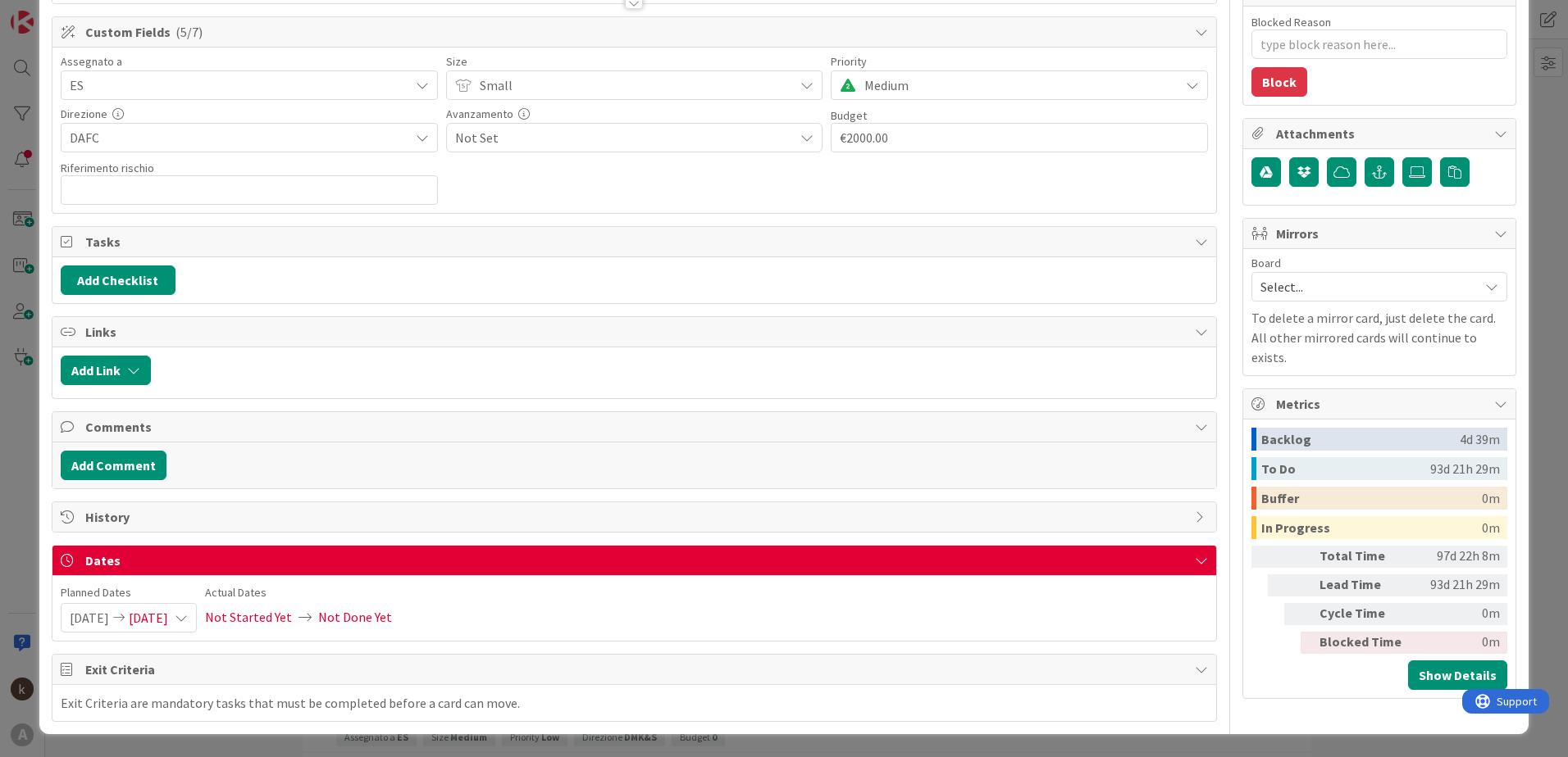
click at [109, 527] on span "[DATE]" at bounding box center [90, 618] width 39 height 28
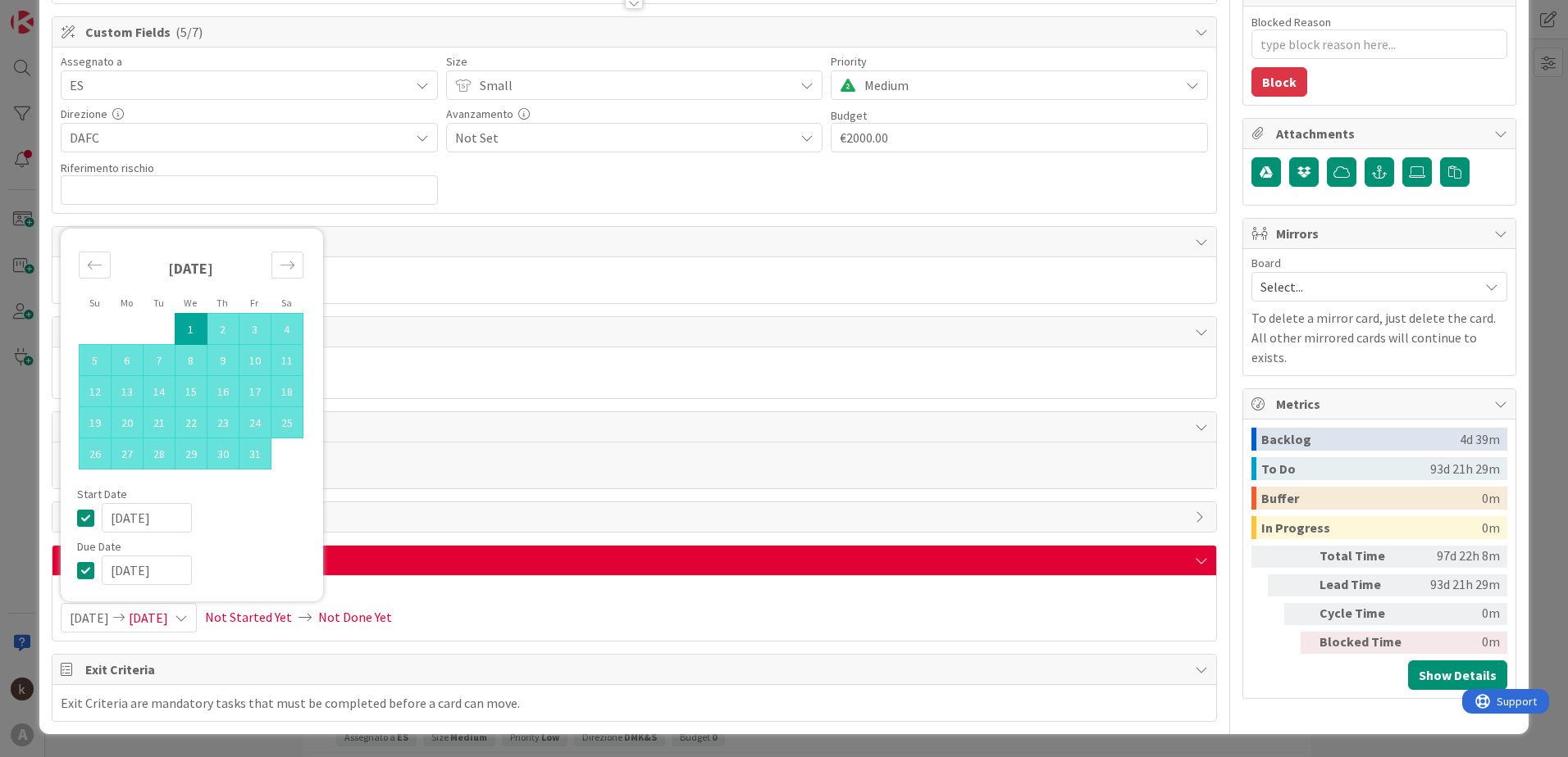
click at [172, 523] on input "[DATE]" at bounding box center [146, 518] width 91 height 29
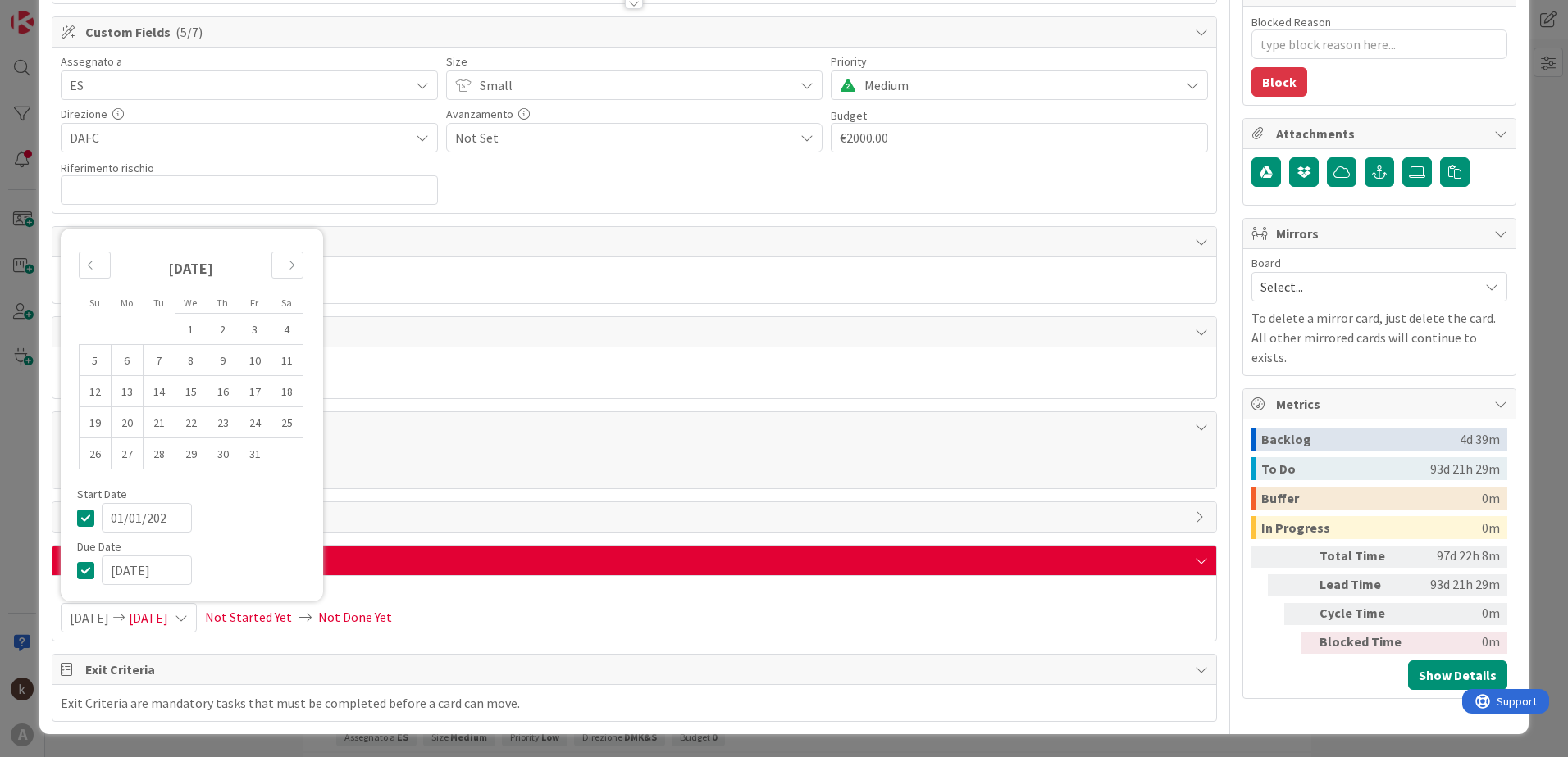
type input "[DATE]"
type textarea "x"
type input "[DATE]"
click at [178, 527] on input "[DATE]" at bounding box center [146, 570] width 91 height 29
type input "[DATE]"
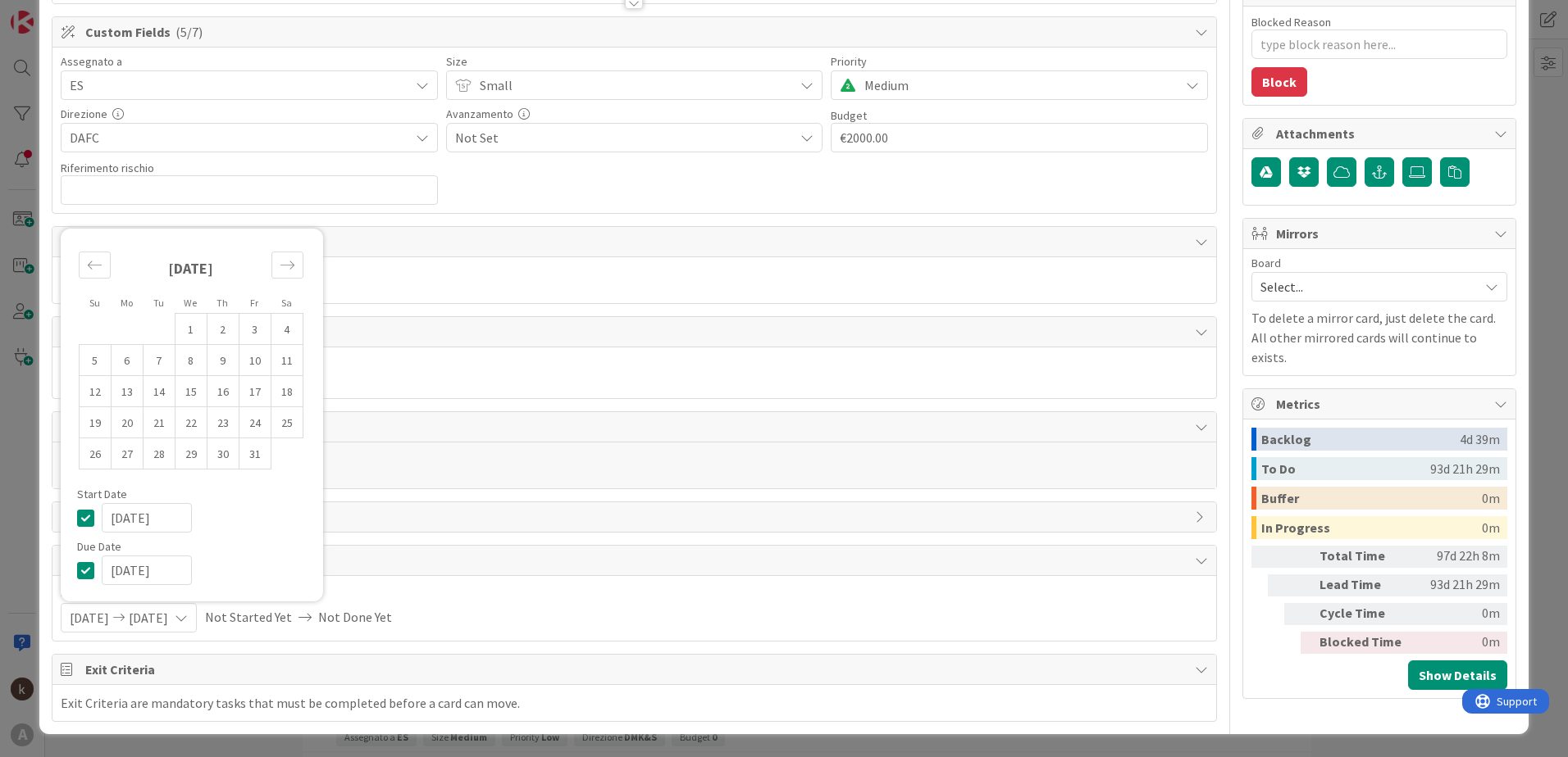
type textarea "x"
type input "[DATE]"
click at [609, 527] on div "Planned Dates [DATE] [DATE] Su Mo Tu We Th Fr Sa [DATE] 1 2 3 4 5 6 7 8 9 10 11…" at bounding box center [634, 609] width 1148 height 49
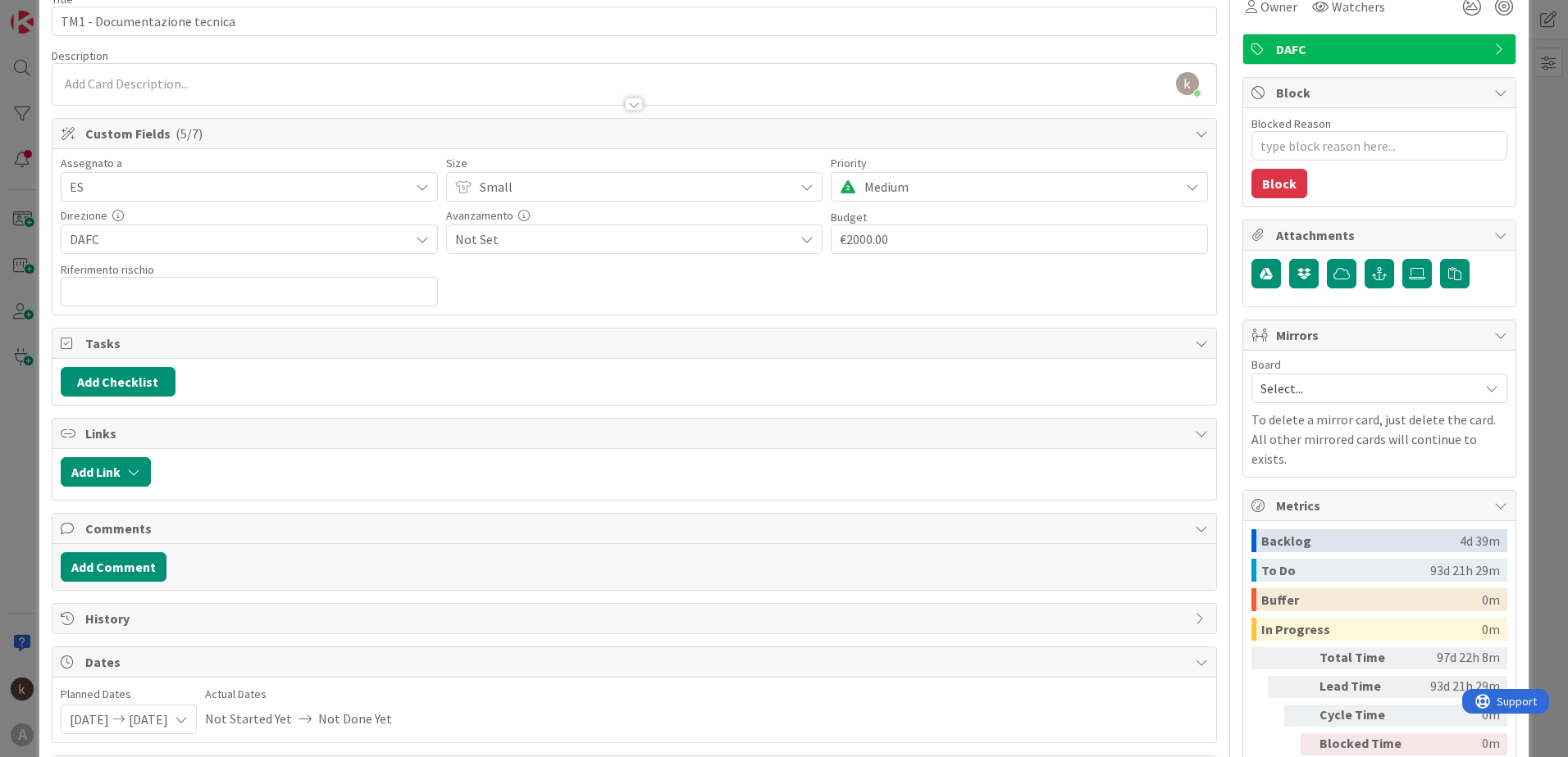
scroll to position [0, 0]
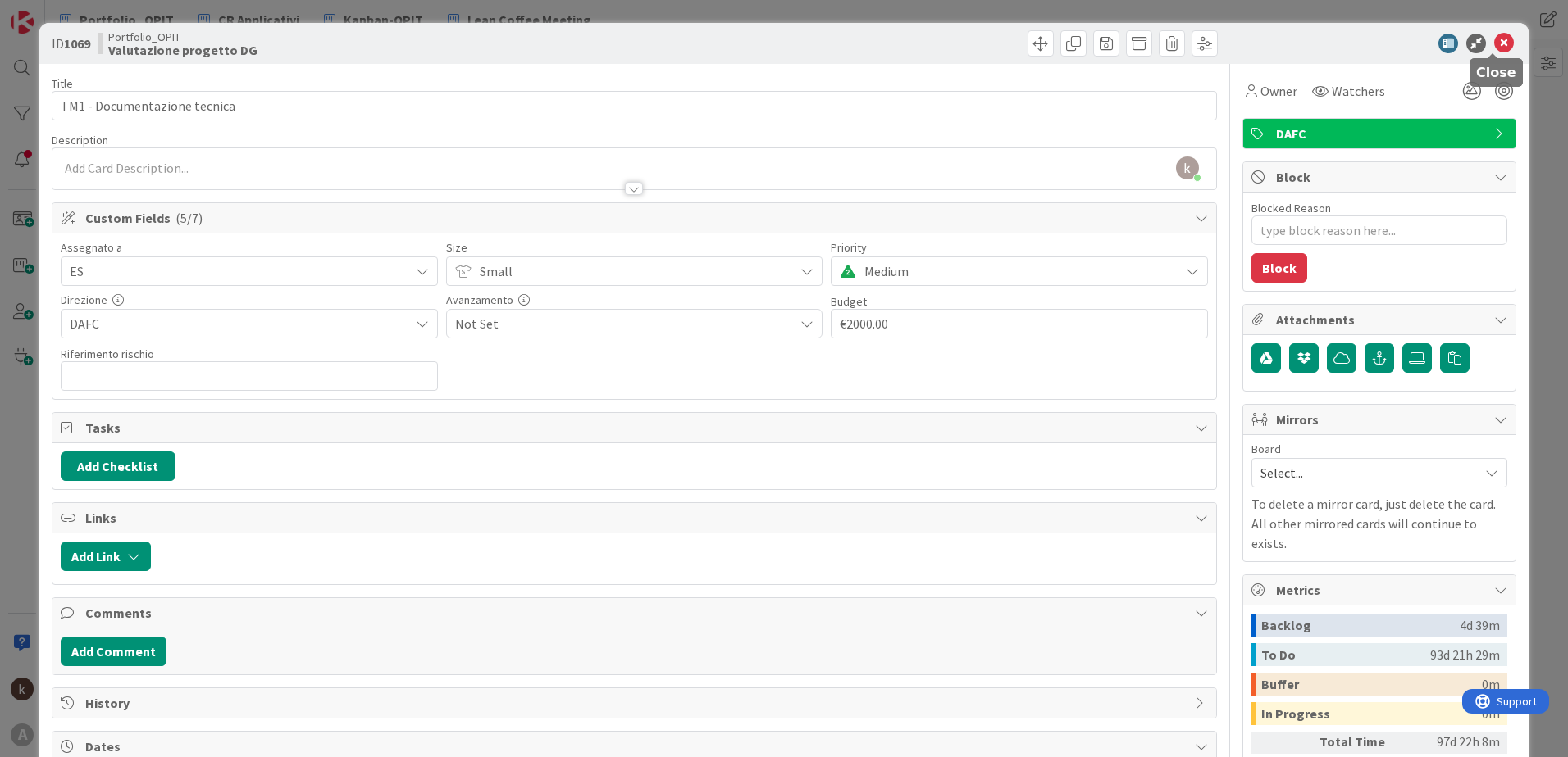
click at [1042, 49] on icon at bounding box center [1504, 44] width 19 height 19
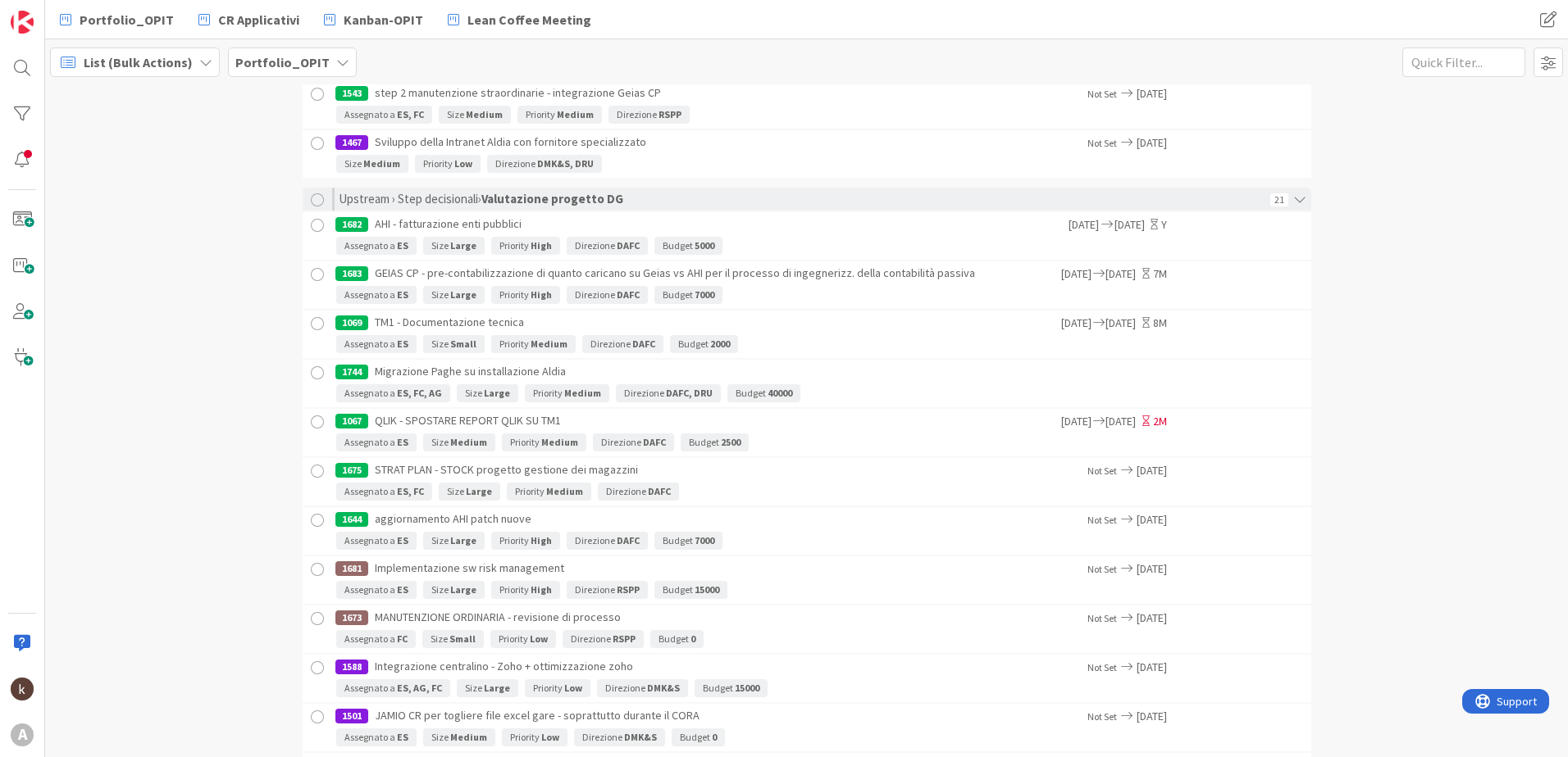
click at [879, 383] on div "1744 Migrazione Paghe su installazione Aldia" at bounding box center [751, 372] width 831 height 24
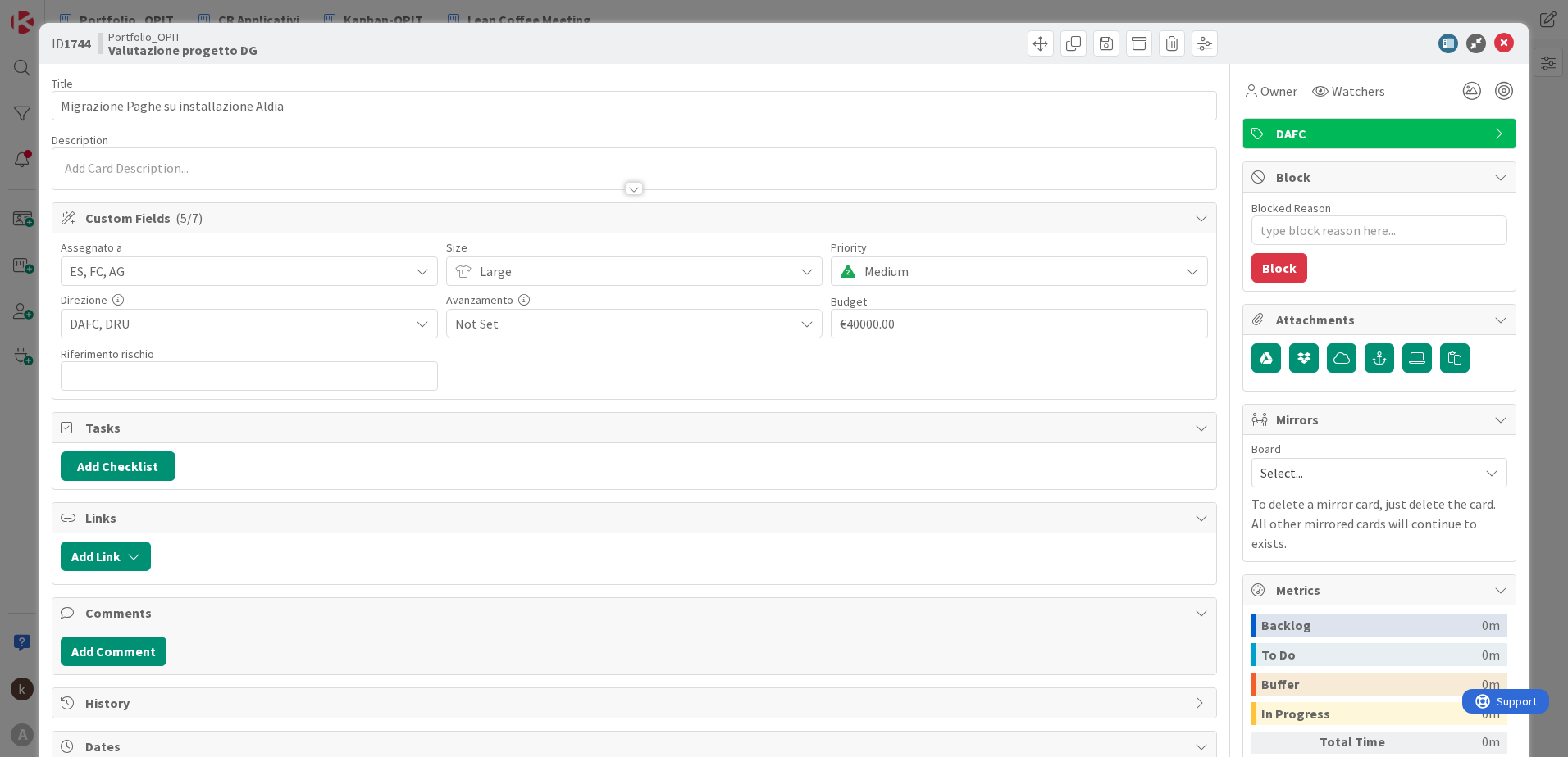
type textarea "x"
click at [229, 272] on span "ES, FC, AG" at bounding box center [239, 271] width 340 height 19
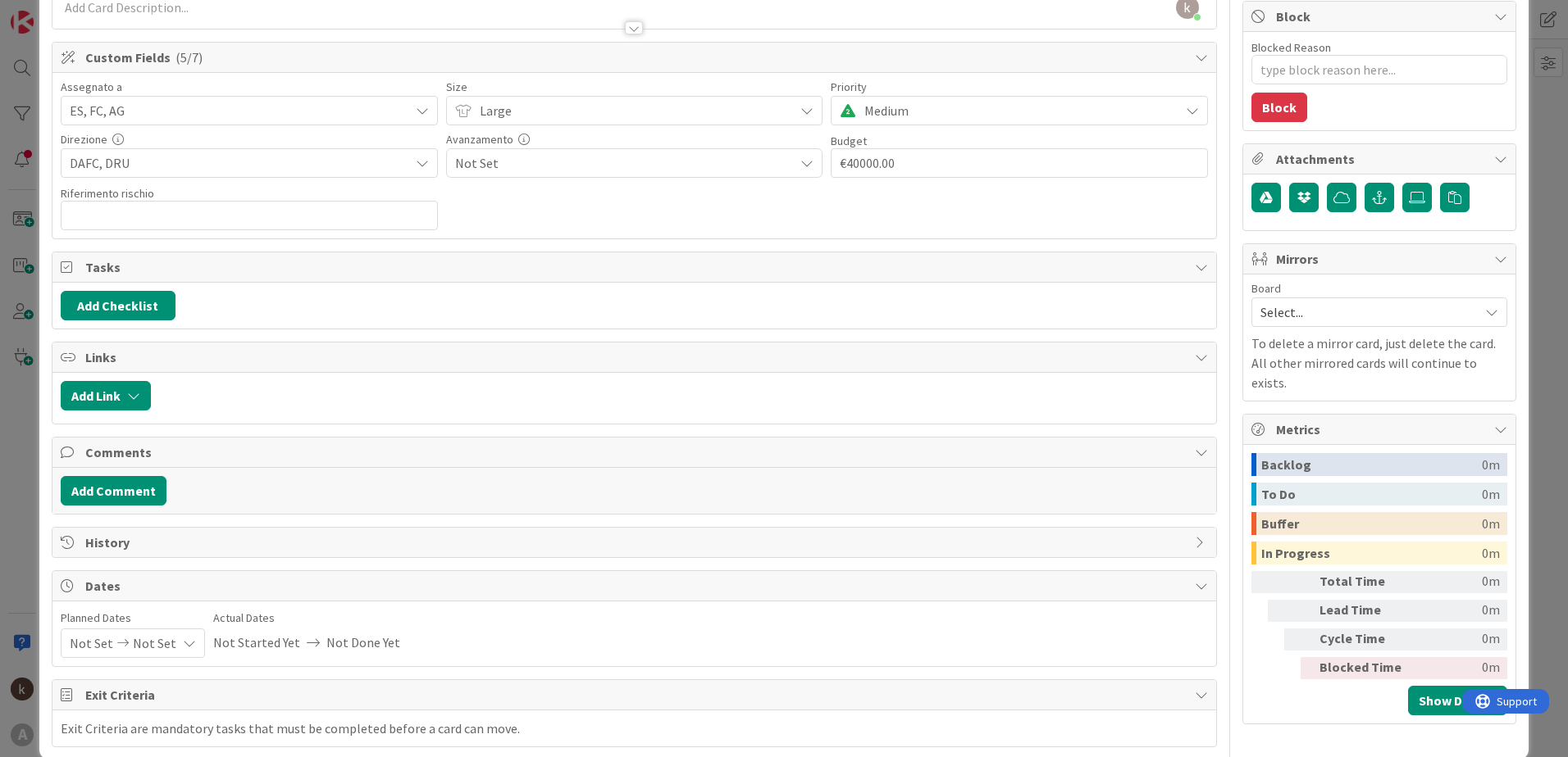
scroll to position [186, 0]
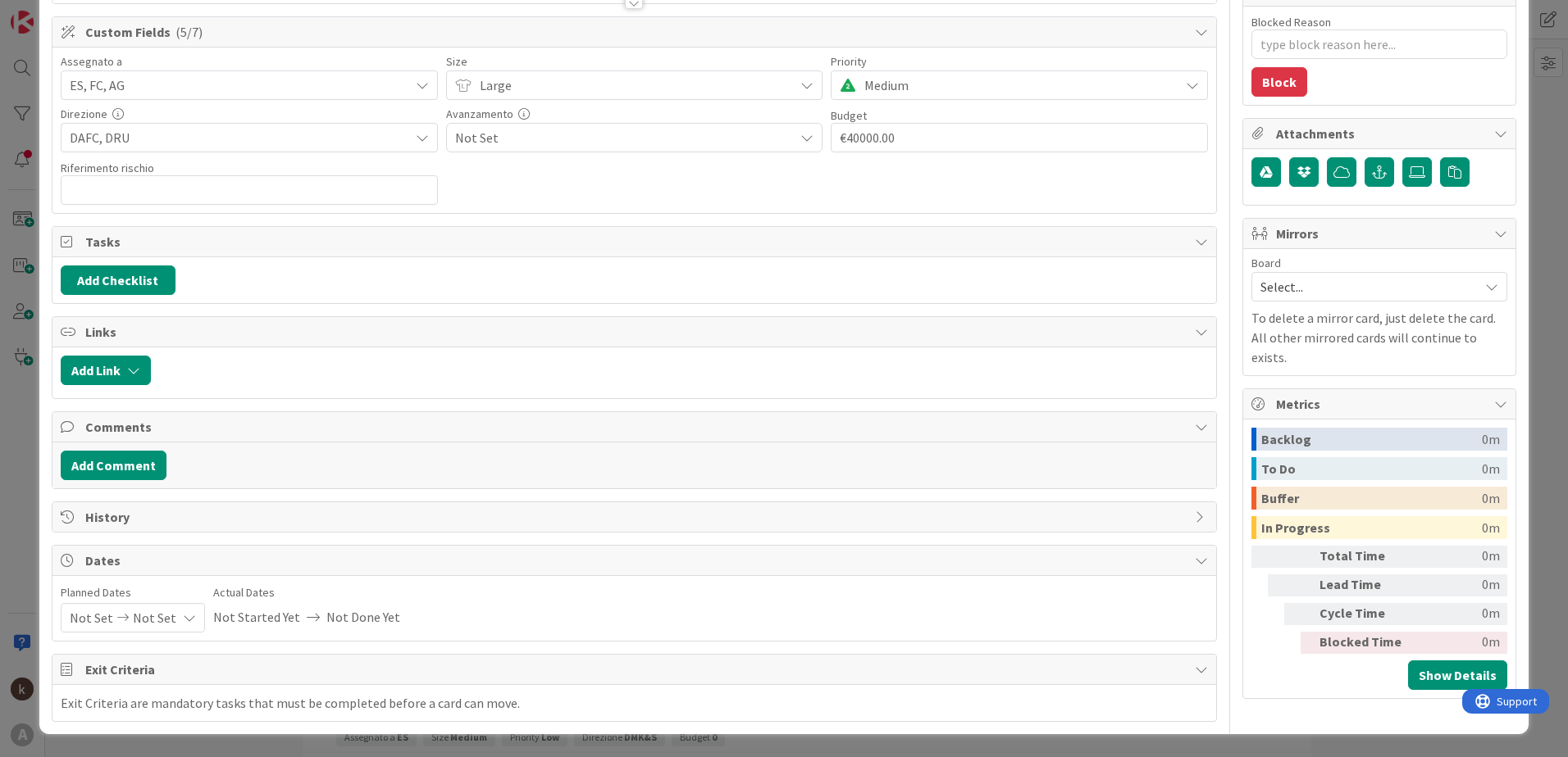
click at [94, 527] on span "Not Set" at bounding box center [91, 618] width 44 height 28
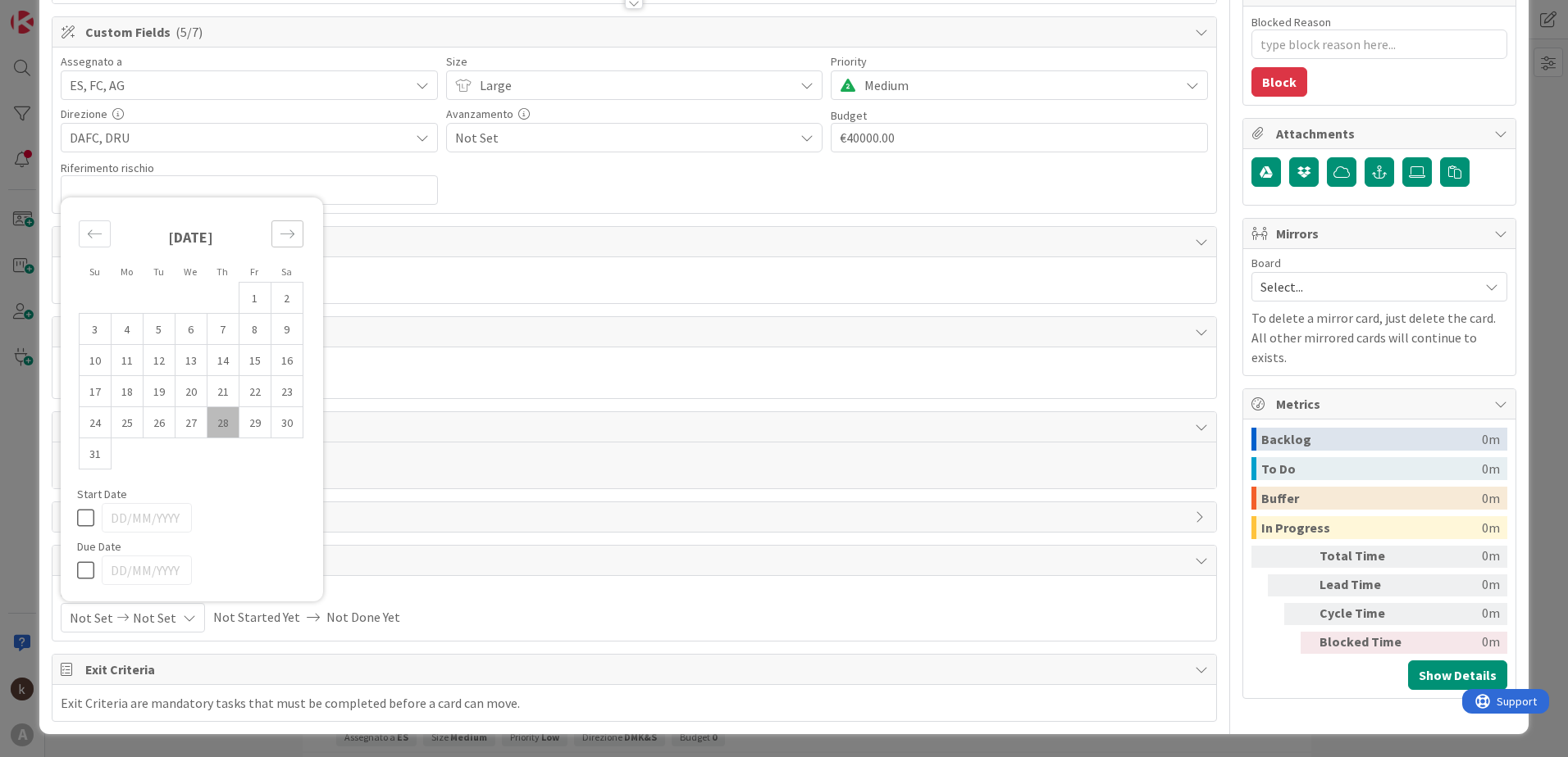
click at [289, 236] on icon "Move forward to switch to the next month." at bounding box center [287, 234] width 16 height 16
click at [289, 236] on div "[DATE] 1 2 3 4 5 6 7 8 9 10 11 12 13 14 15 16 17 18 19 20 21 22 23 24 25 26 27 …" at bounding box center [191, 346] width 261 height 283
click at [289, 236] on div "[DATE]" at bounding box center [191, 274] width 225 height 76
click at [117, 324] on td "1" at bounding box center [127, 330] width 32 height 31
type input "[DATE]"
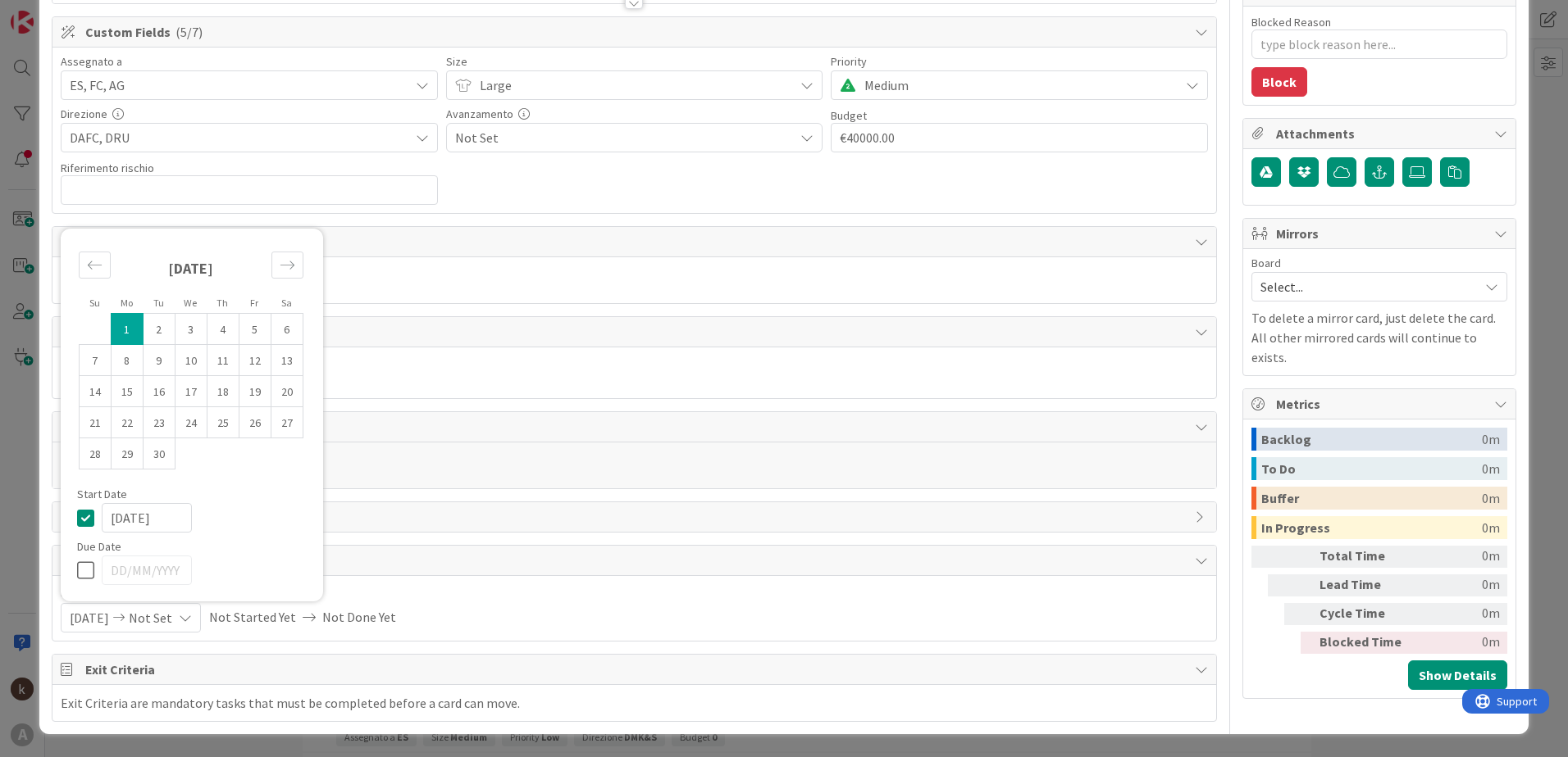
click at [167, 523] on input "[DATE]" at bounding box center [146, 518] width 91 height 29
type textarea "x"
type input "[DATE]"
type textarea "x"
type input "[DATE]"
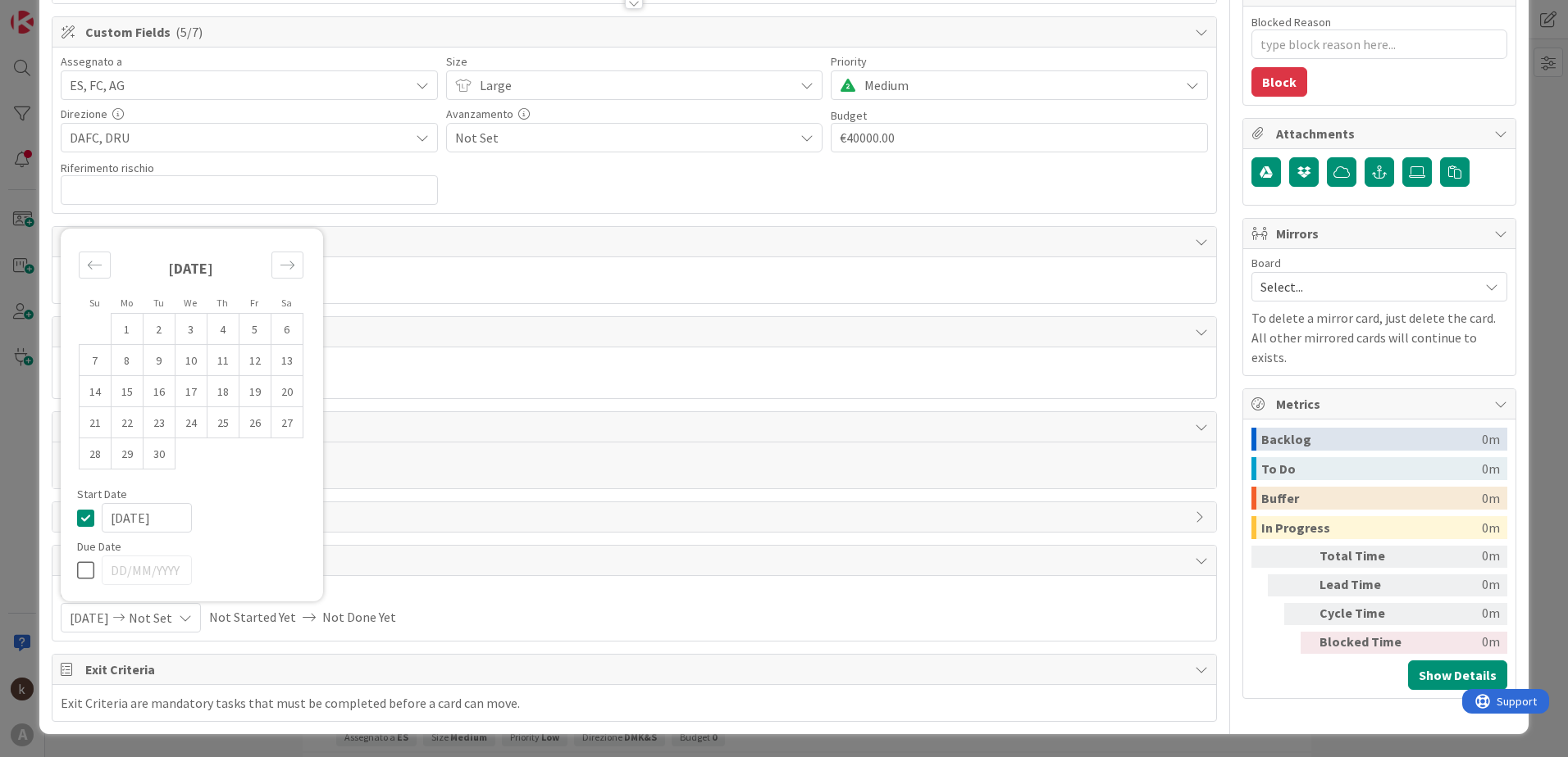
click at [86, 527] on icon at bounding box center [89, 570] width 24 height 19
type input "[DATE]"
type textarea "x"
drag, startPoint x: 171, startPoint y: 569, endPoint x: 45, endPoint y: 573, distance: 126.1
click at [45, 527] on div "ID 1744 Portfolio_OPIT Valutazione progetto DG Title 39 / 128 Migrazione Paghe …" at bounding box center [784, 285] width 1489 height 897
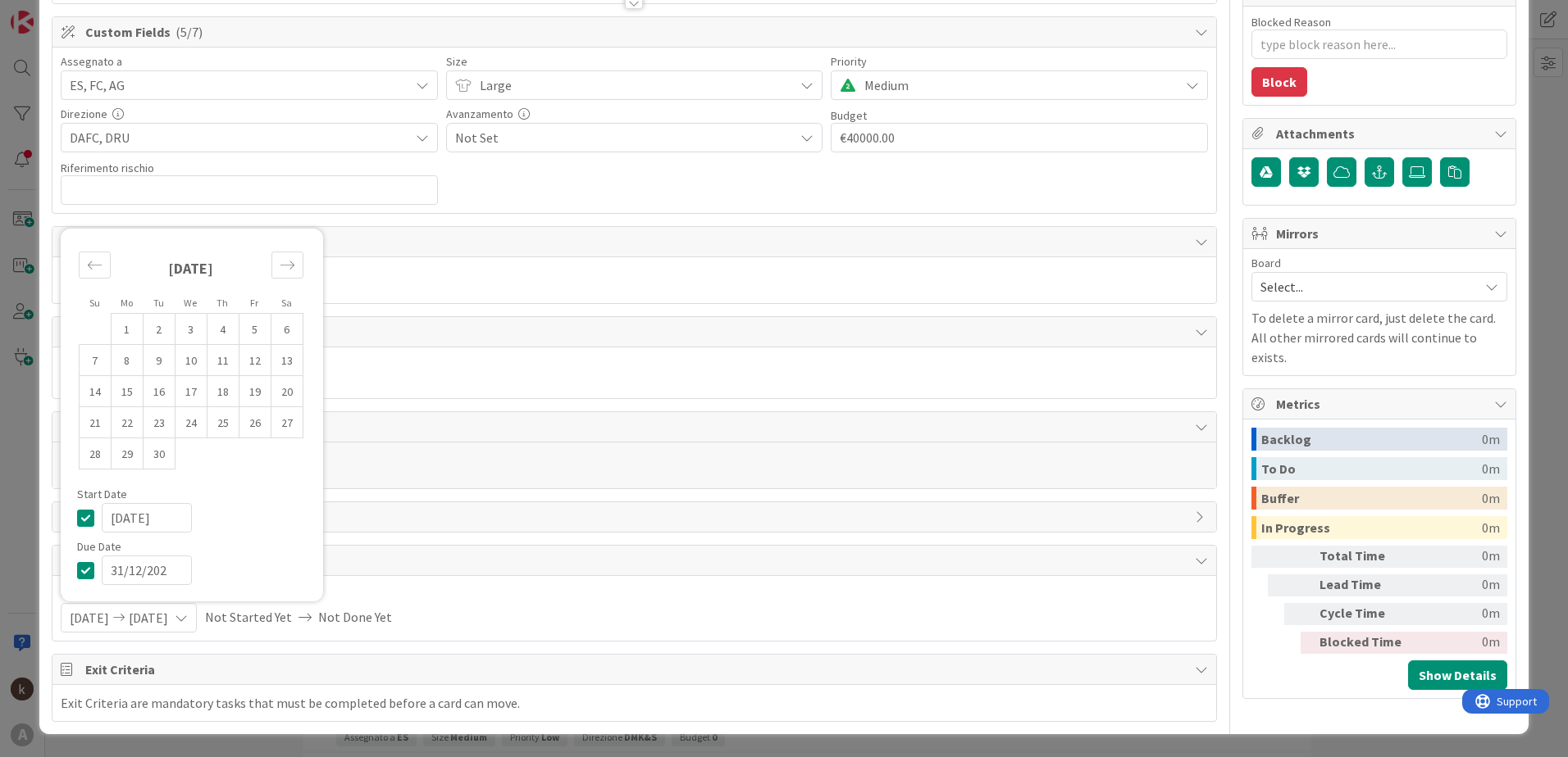
type input "[DATE]"
type textarea "x"
click at [253, 523] on div "[DATE]" at bounding box center [203, 518] width 205 height 29
click at [122, 527] on input "[DATE]" at bounding box center [146, 570] width 91 height 29
type input "[DATE]"
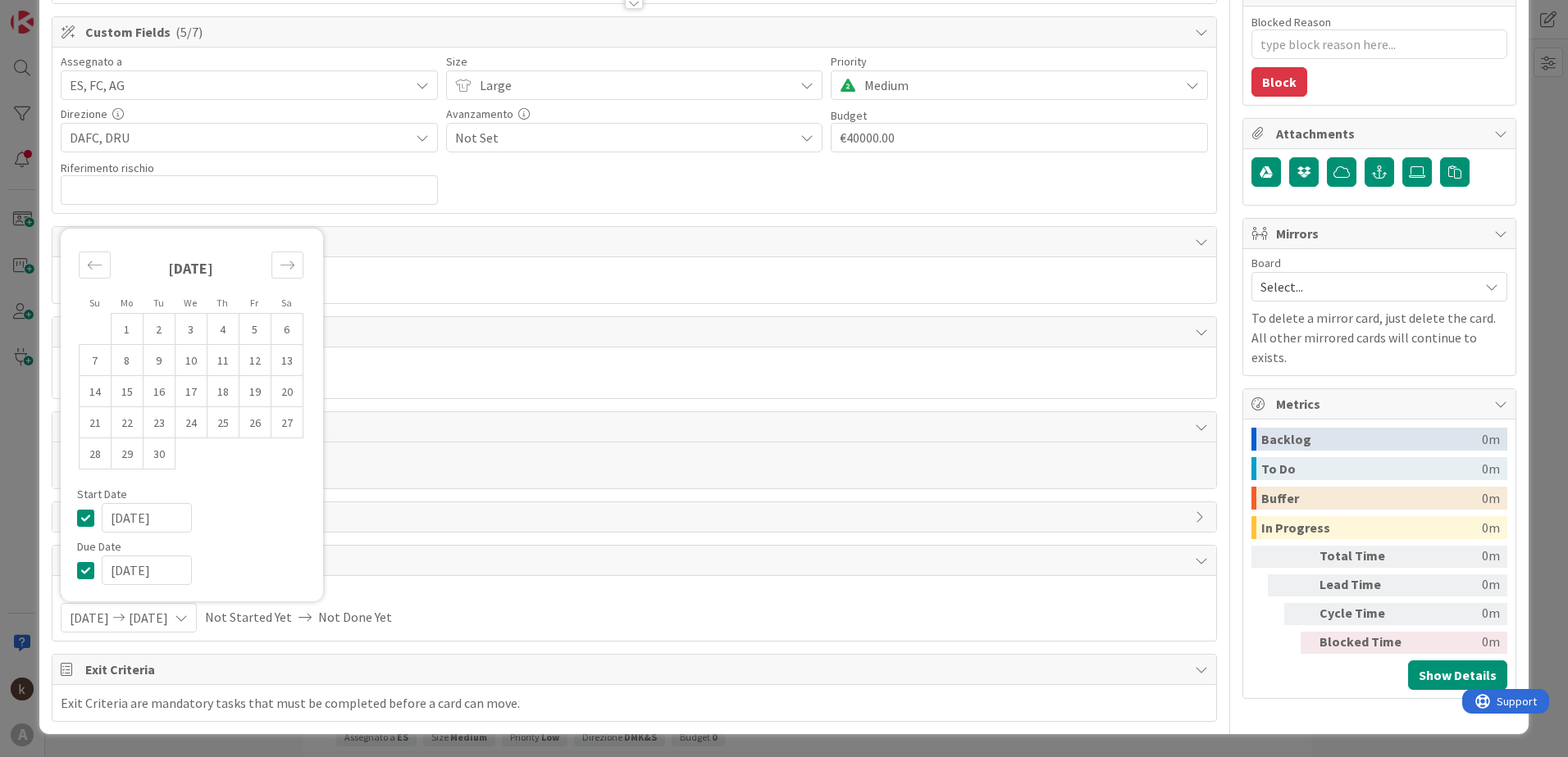
type textarea "x"
type input "[DATE]"
type textarea "x"
type input "[DATE]"
type textarea "x"
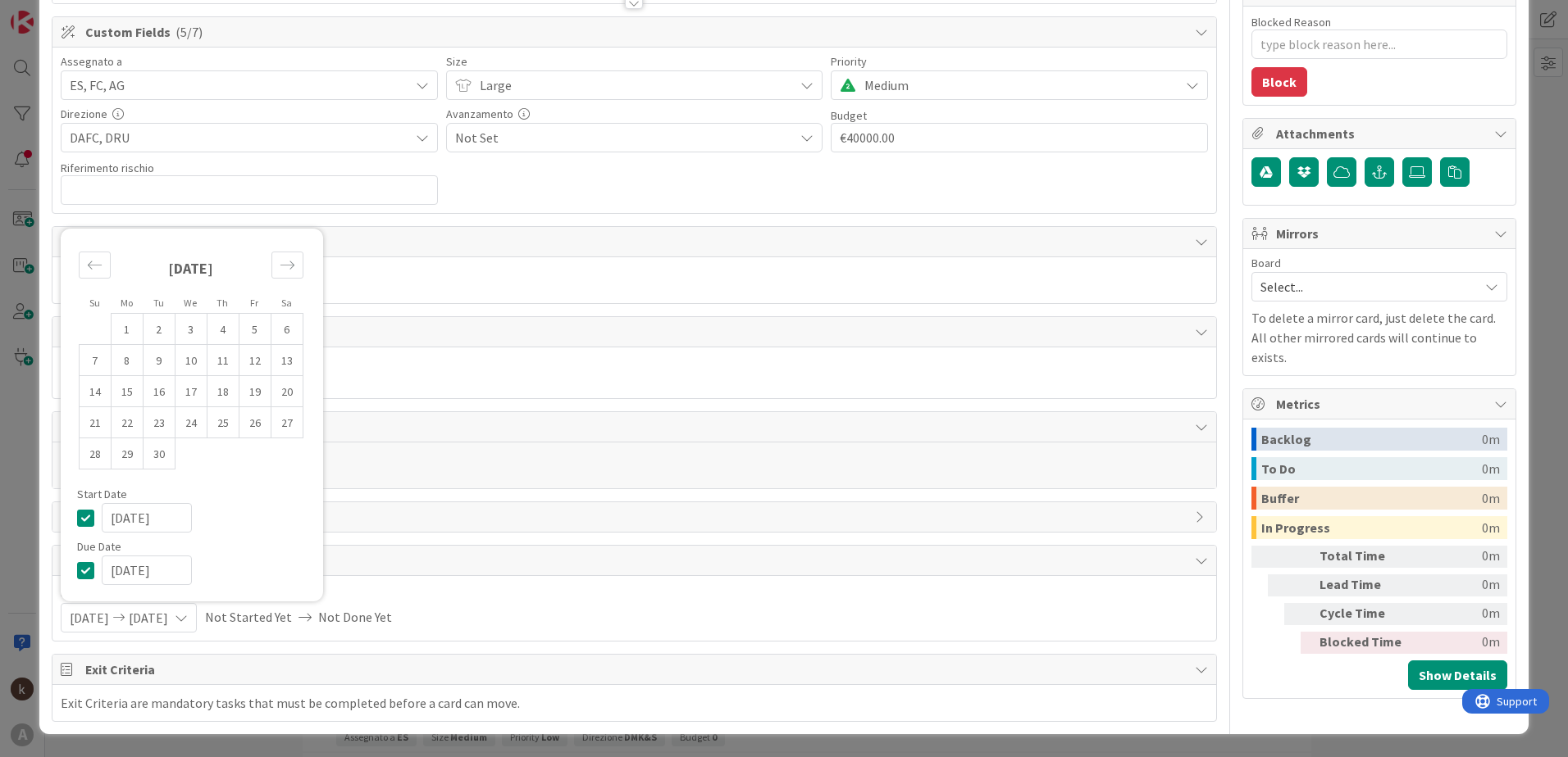
type input "[DATE]"
click at [422, 527] on span "Dates" at bounding box center [636, 560] width 1101 height 19
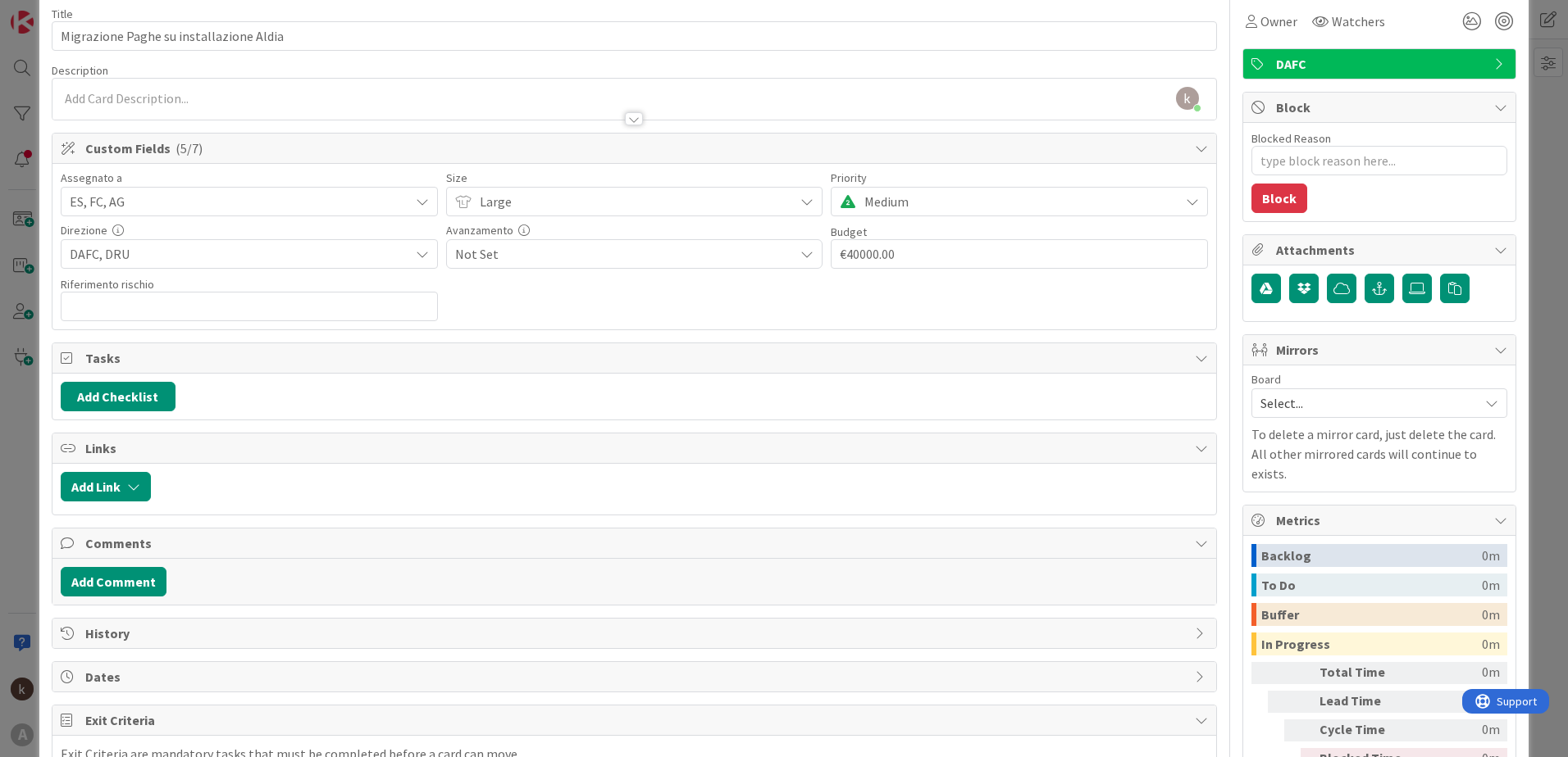
scroll to position [0, 0]
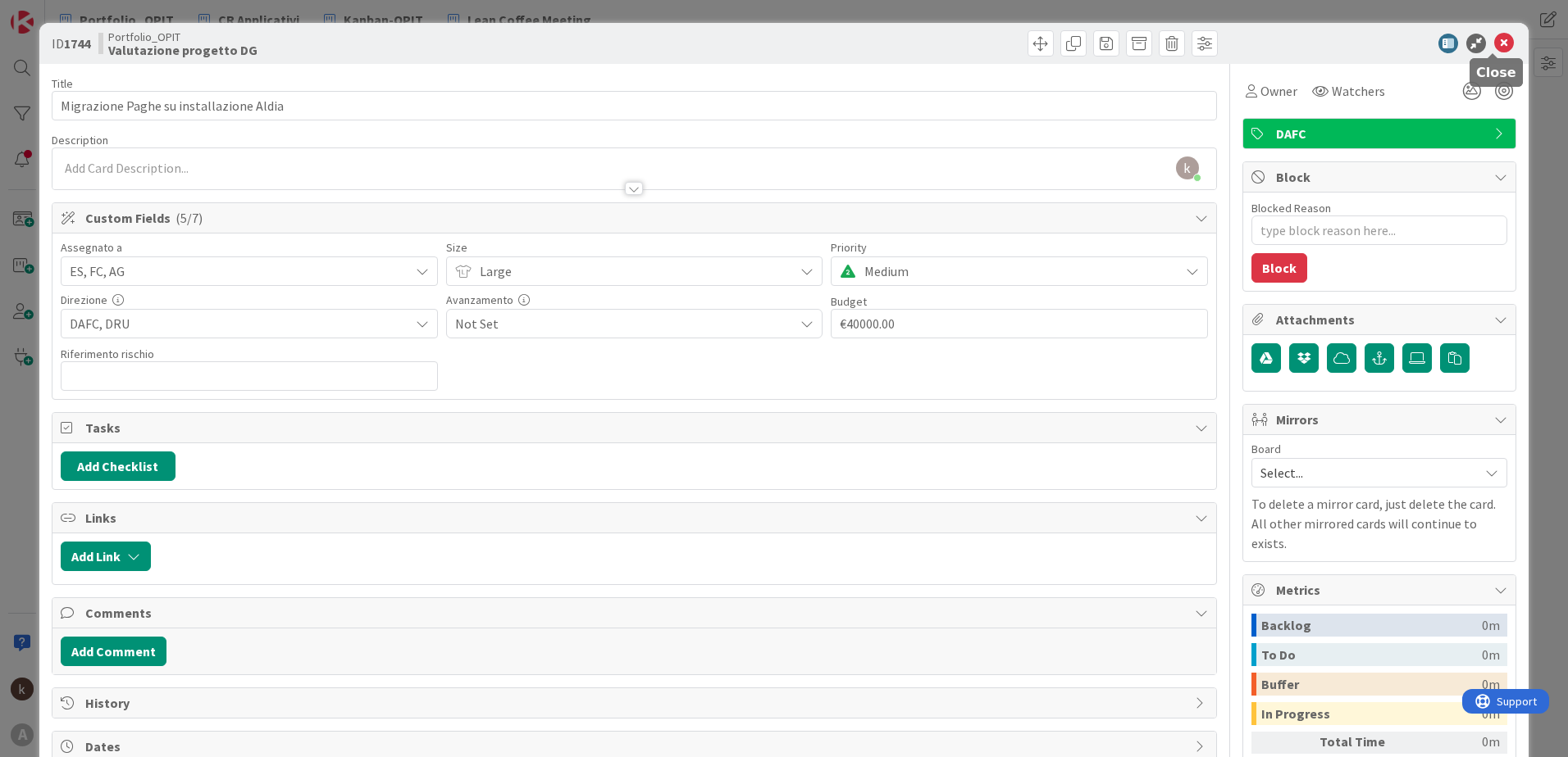
click at [1042, 48] on icon at bounding box center [1504, 44] width 19 height 19
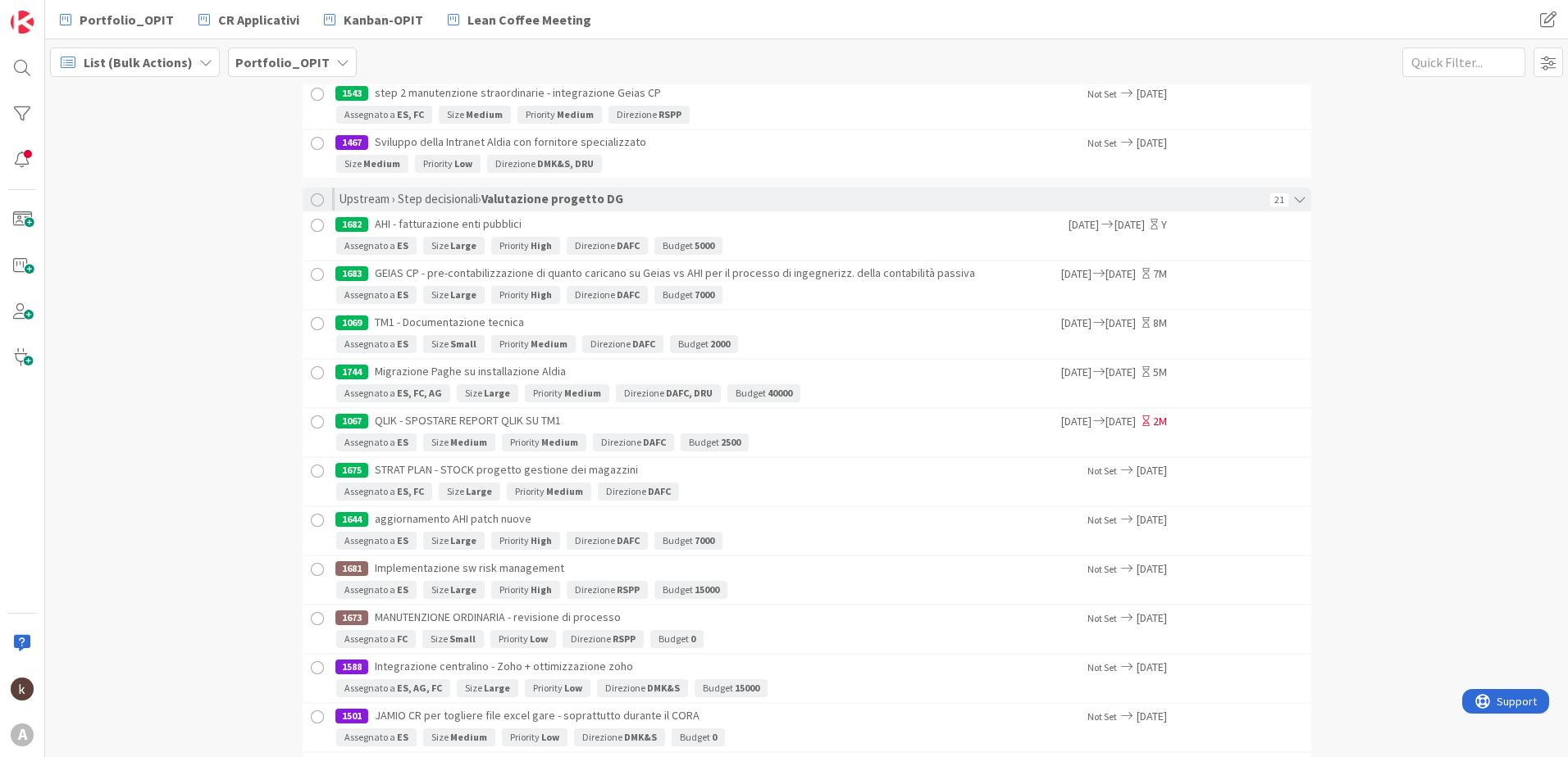
click at [833, 424] on div "1067 QLIK - SPOSTARE REPORT QLIK SU TM1" at bounding box center [697, 420] width 723 height 24
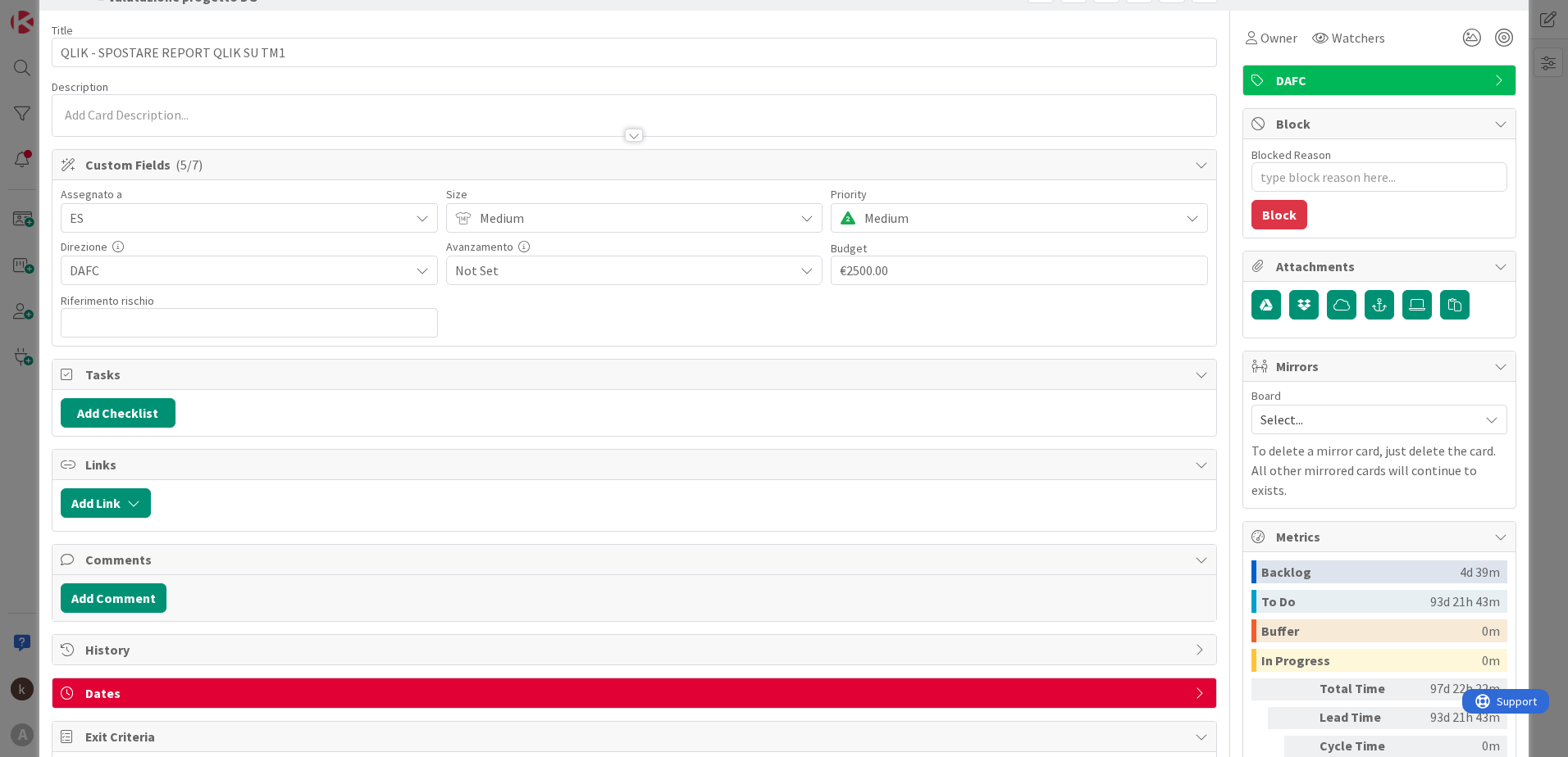
scroll to position [143, 0]
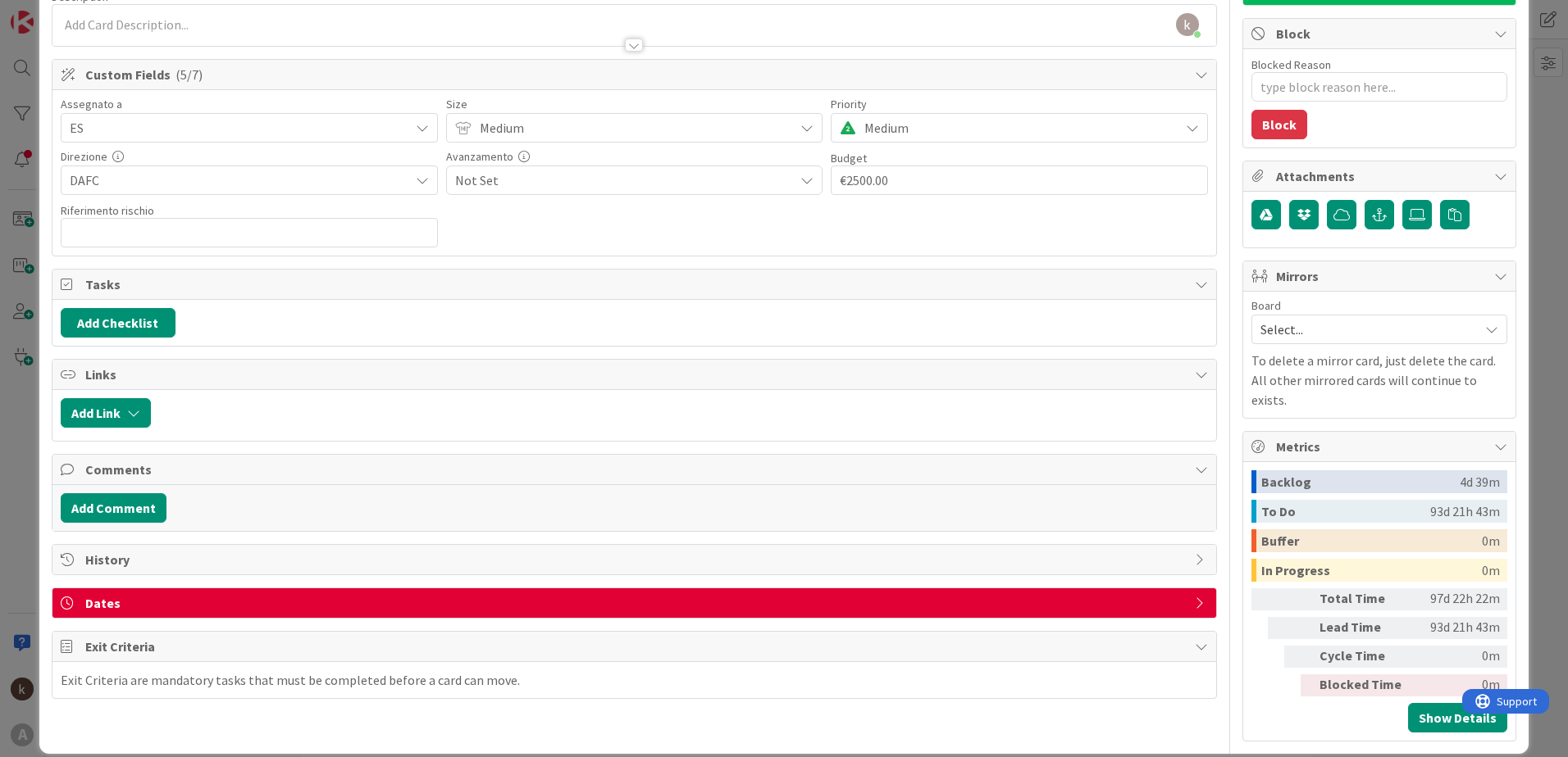
click at [116, 527] on span "Dates" at bounding box center [636, 603] width 1101 height 19
type textarea "x"
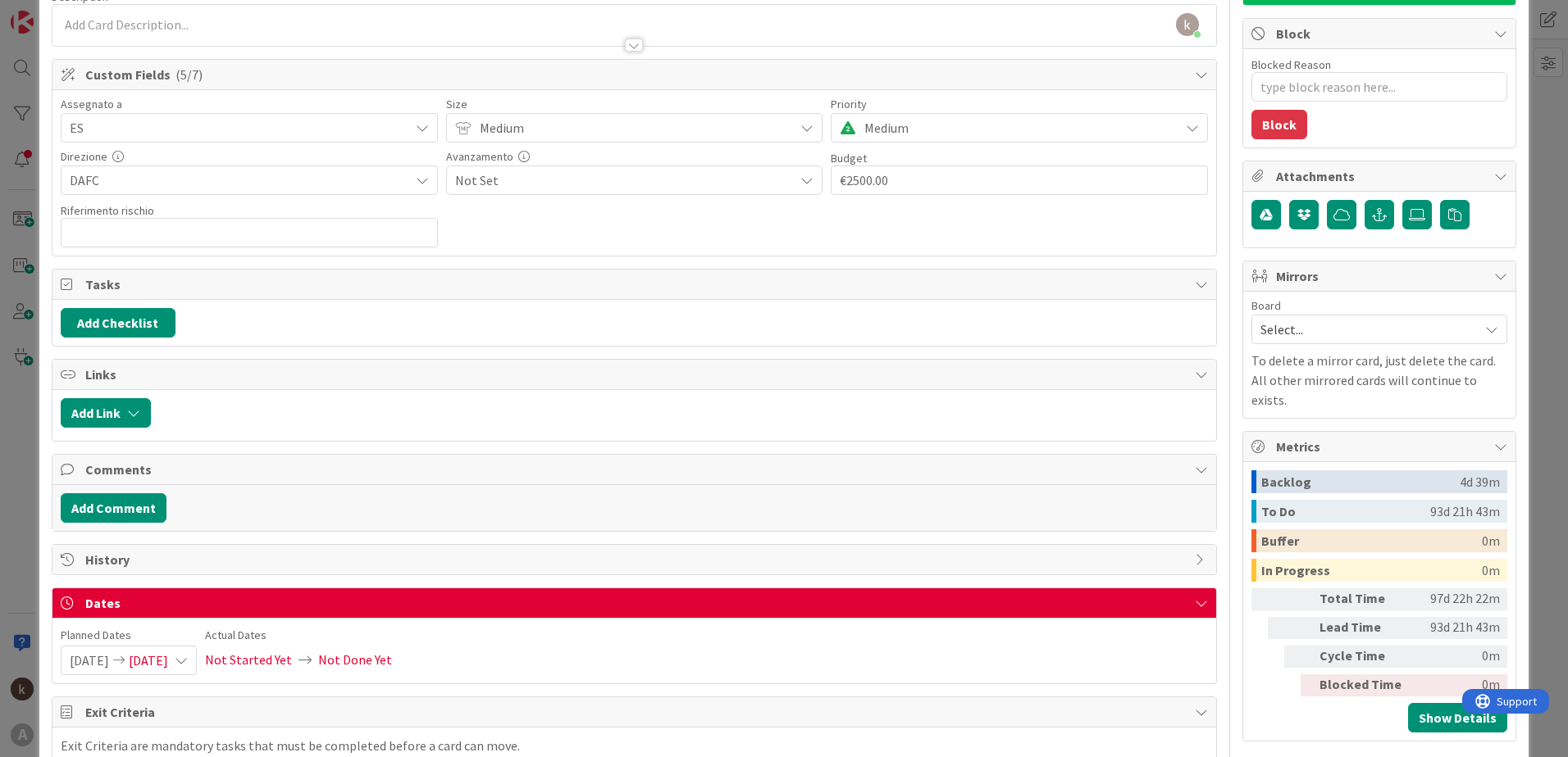
scroll to position [186, 0]
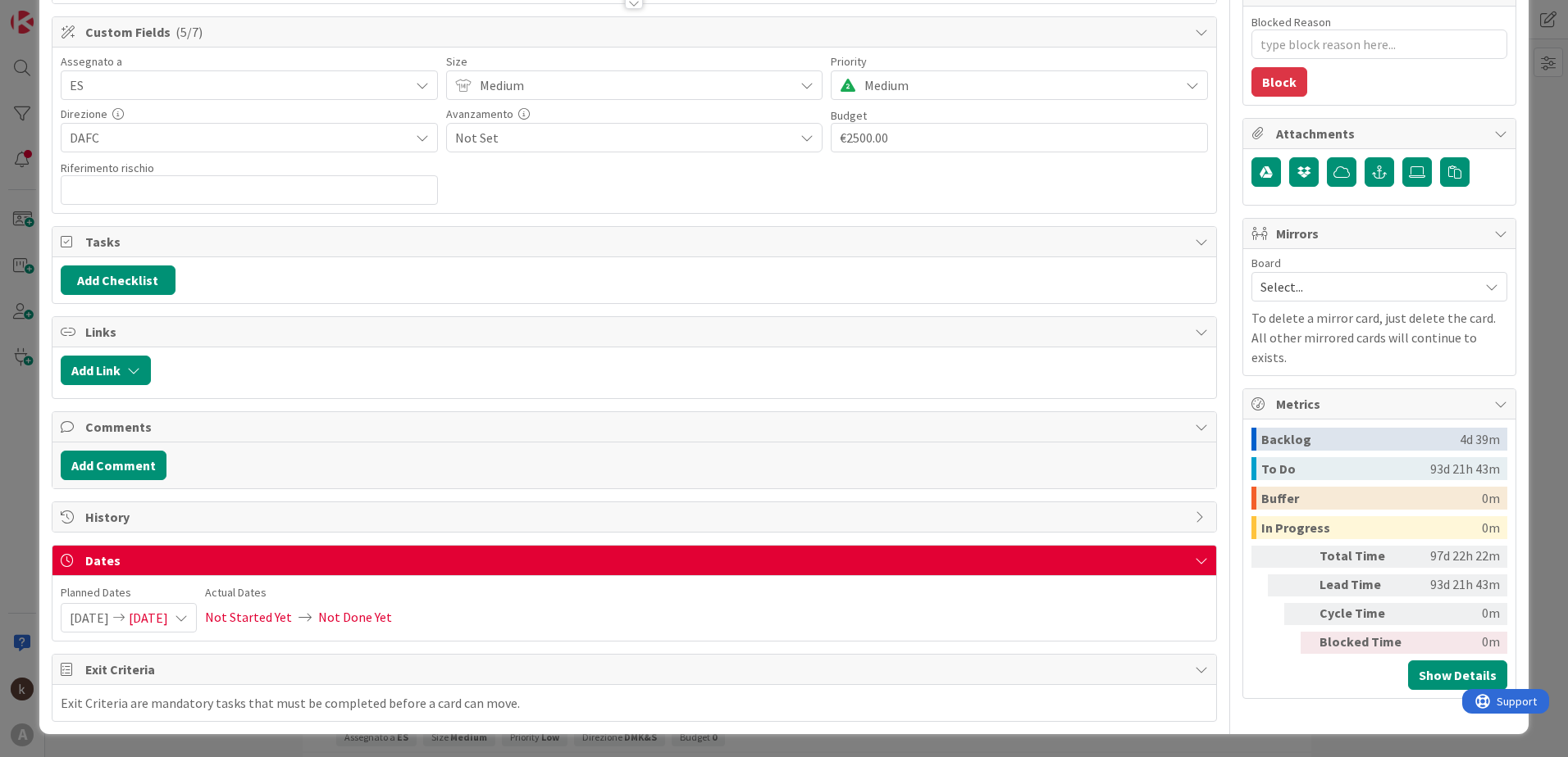
click at [109, 527] on span "[DATE]" at bounding box center [90, 618] width 39 height 28
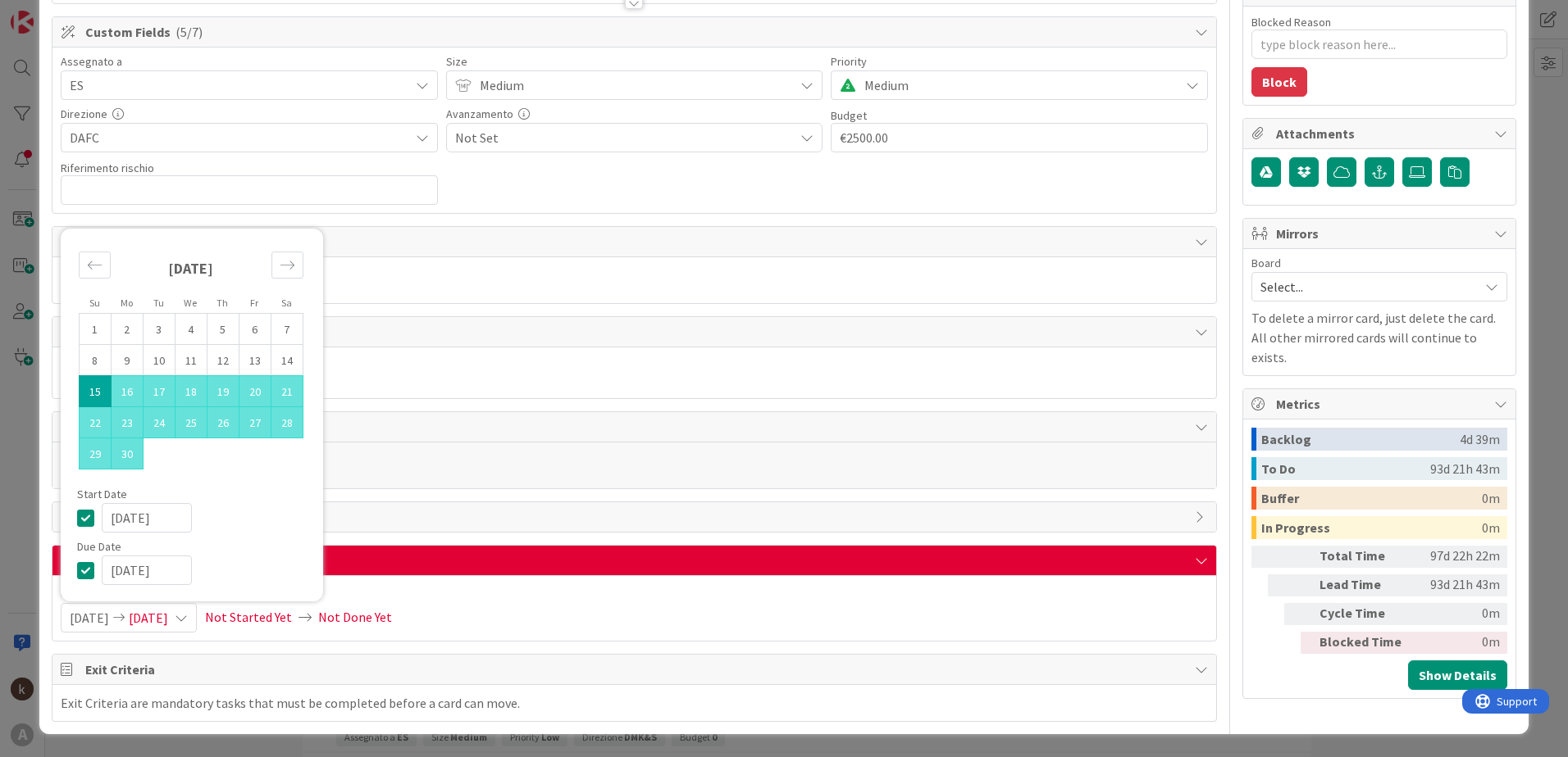
click at [142, 520] on input "[DATE]" at bounding box center [146, 518] width 91 height 29
click at [119, 523] on input "[DATE]" at bounding box center [146, 518] width 91 height 29
click at [123, 523] on input "[DATE]" at bounding box center [146, 518] width 91 height 29
type input "[DATE]"
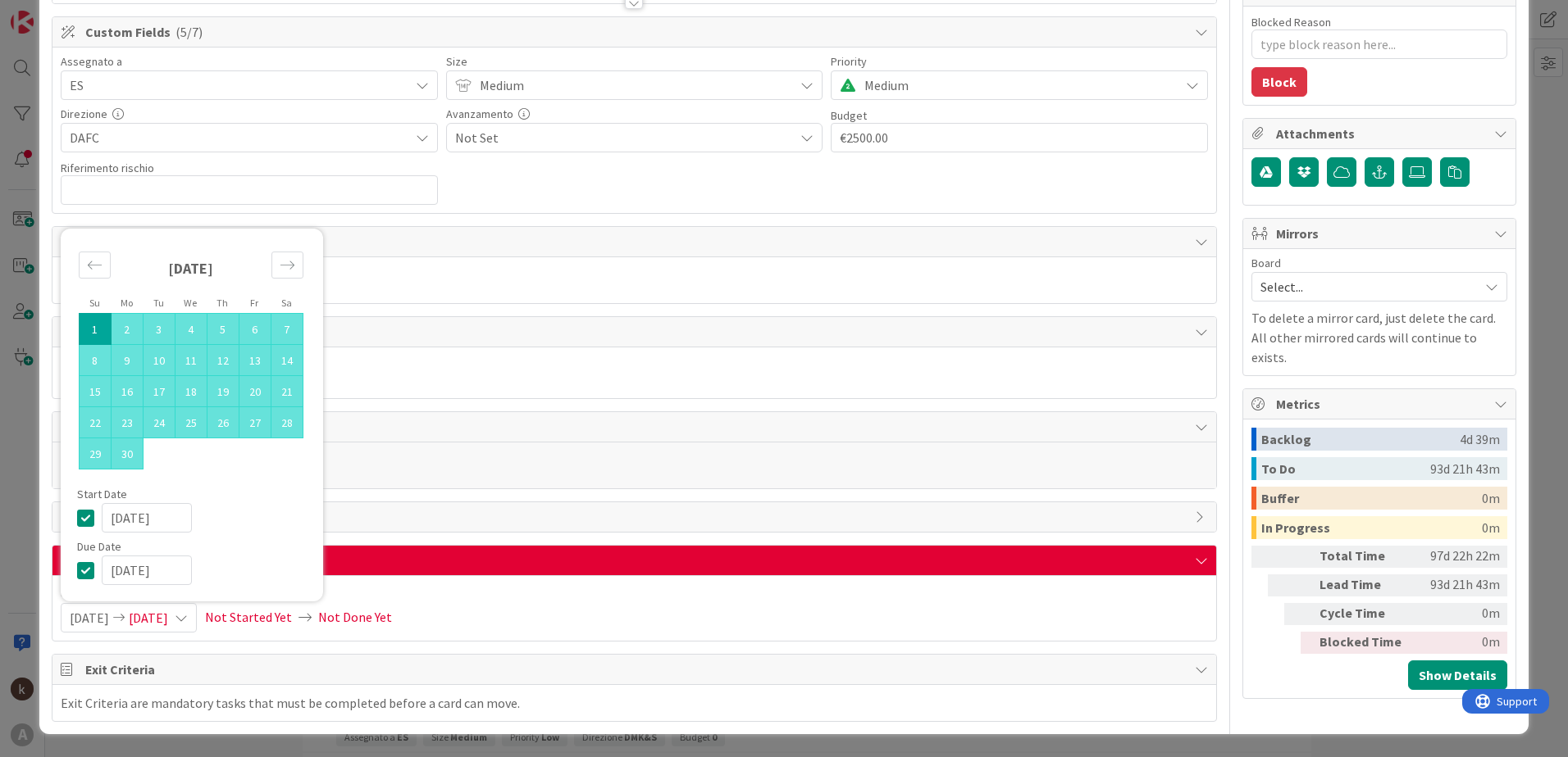
type textarea "x"
type input "[DATE]"
type textarea "x"
type input "[DATE]"
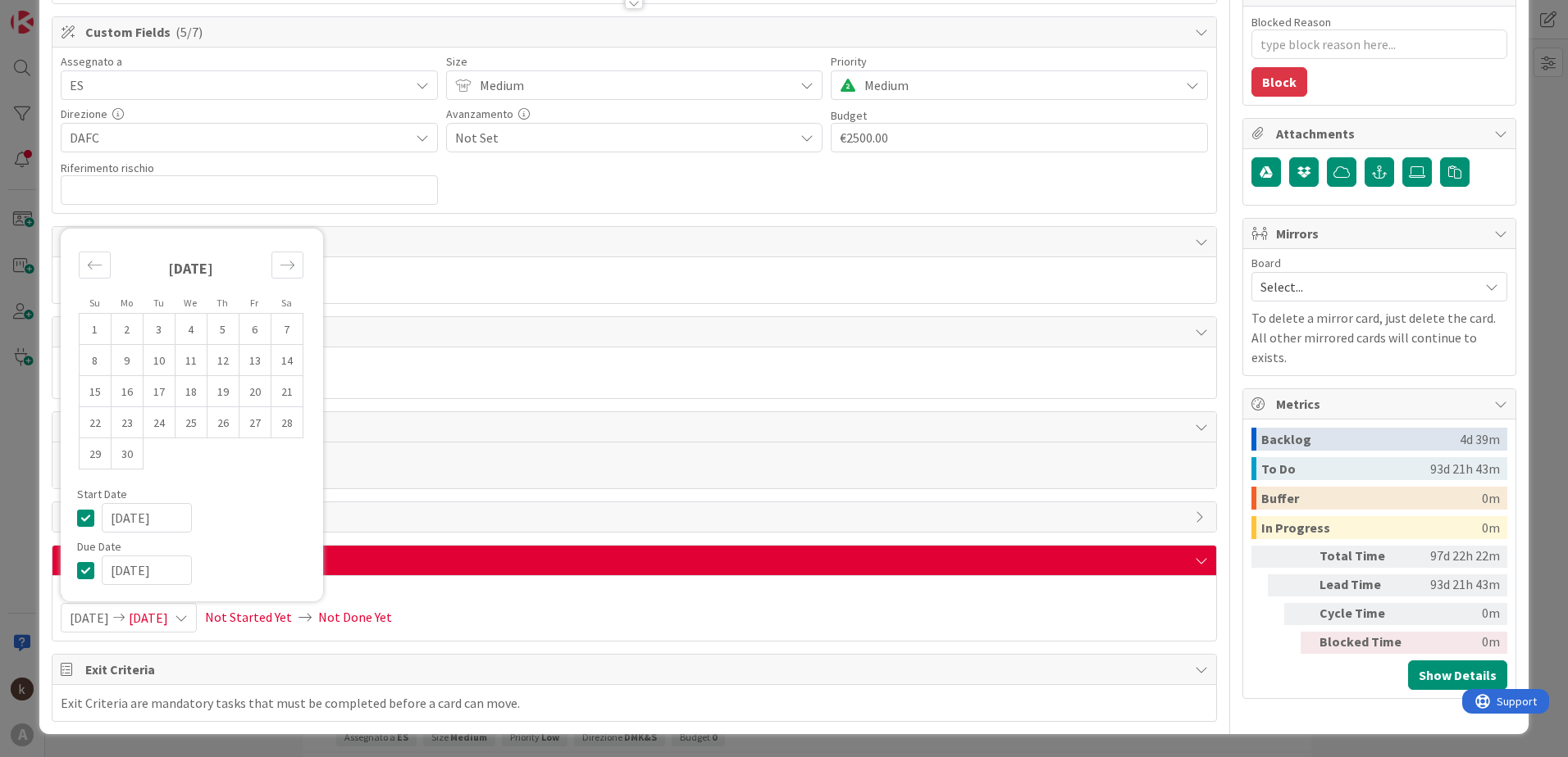
type textarea "x"
type input "[DATE]"
click at [125, 527] on input "[DATE]" at bounding box center [146, 570] width 91 height 29
click at [176, 527] on input "[DATE]" at bounding box center [146, 570] width 91 height 29
type input "[DATE]"
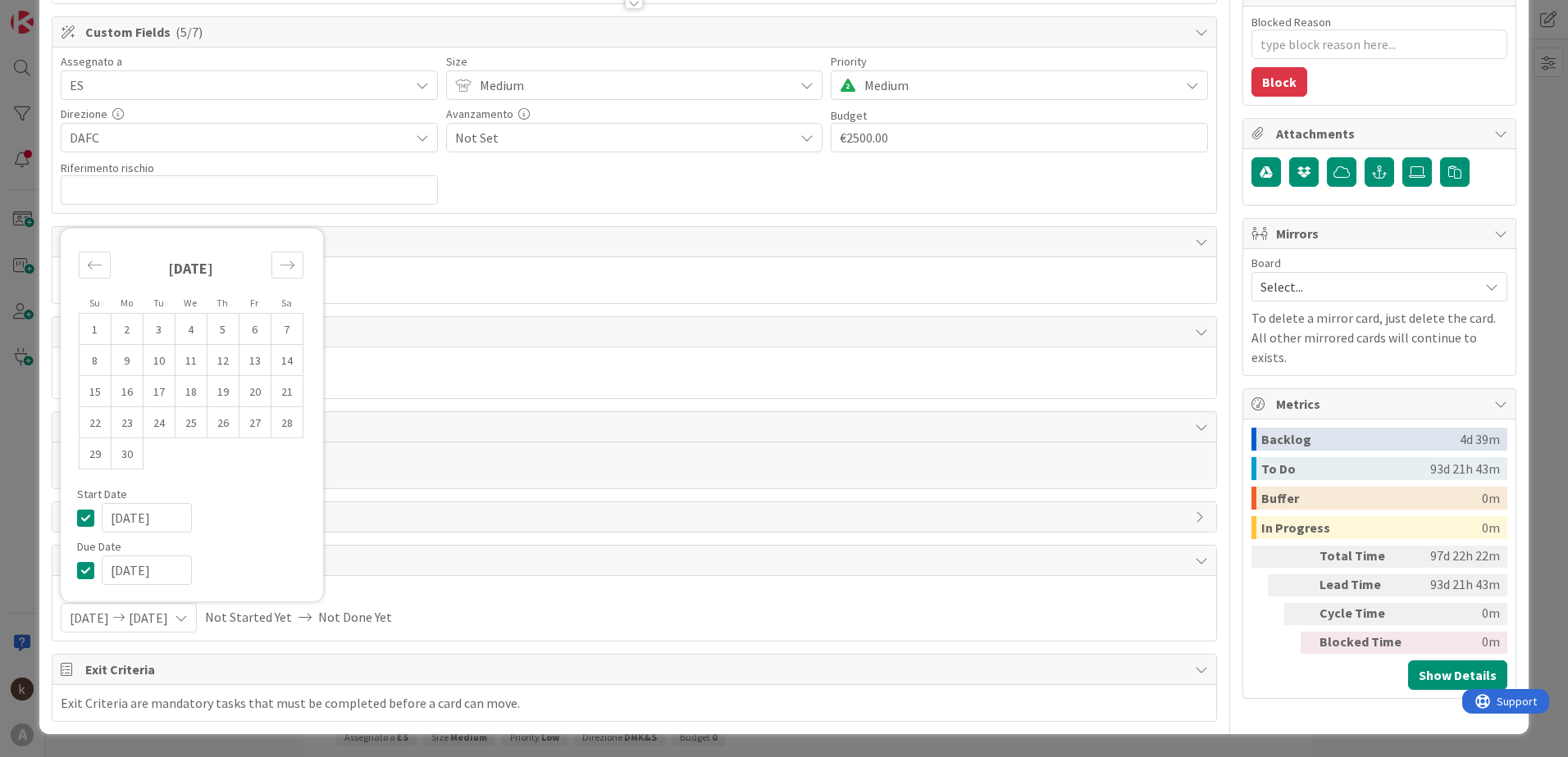
type textarea "x"
click at [141, 527] on input "[DATE]" at bounding box center [146, 570] width 91 height 29
type input "[DATE]"
type textarea "x"
type input "[DATE]"
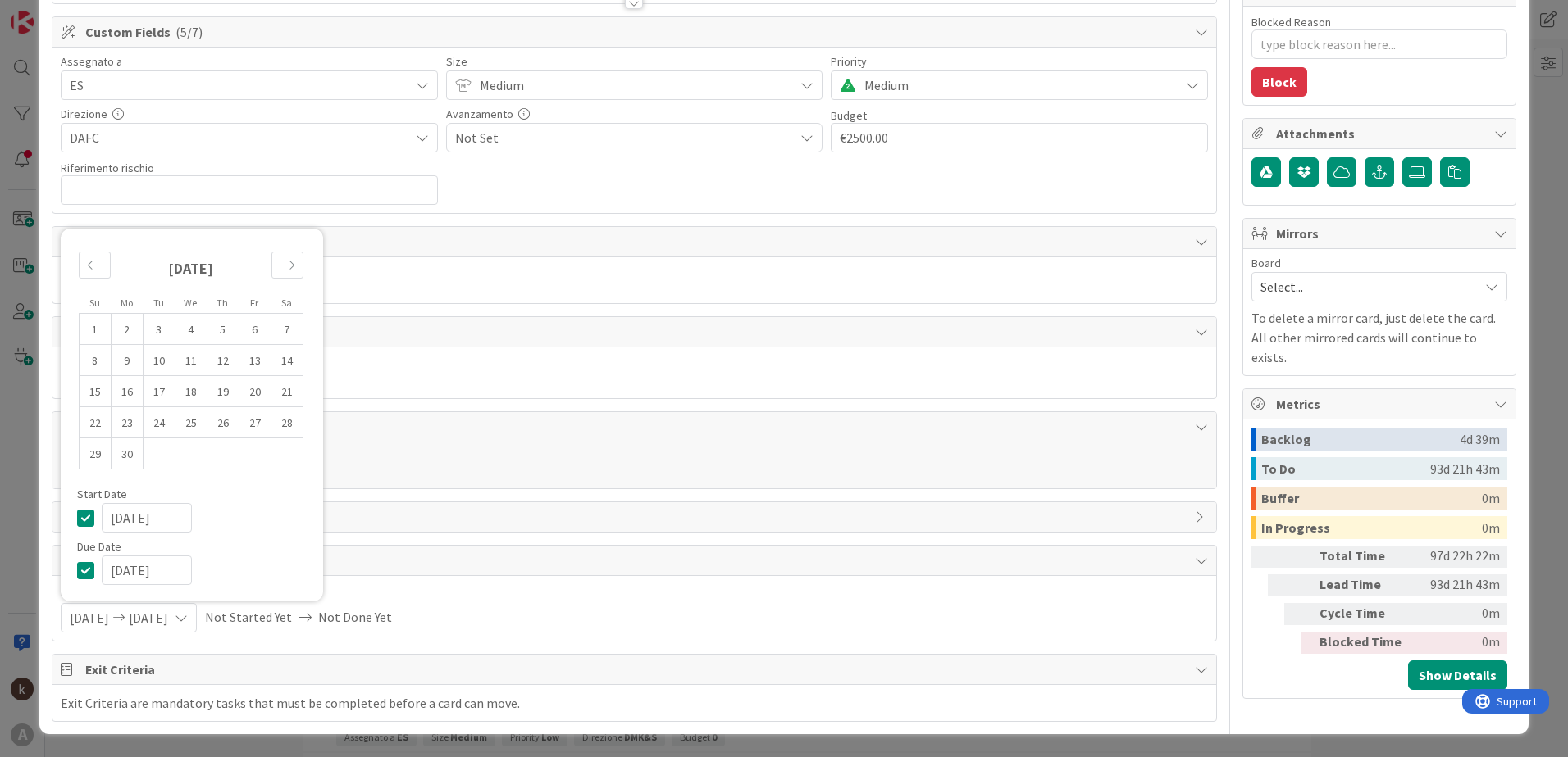
click at [419, 526] on span "History" at bounding box center [636, 517] width 1101 height 19
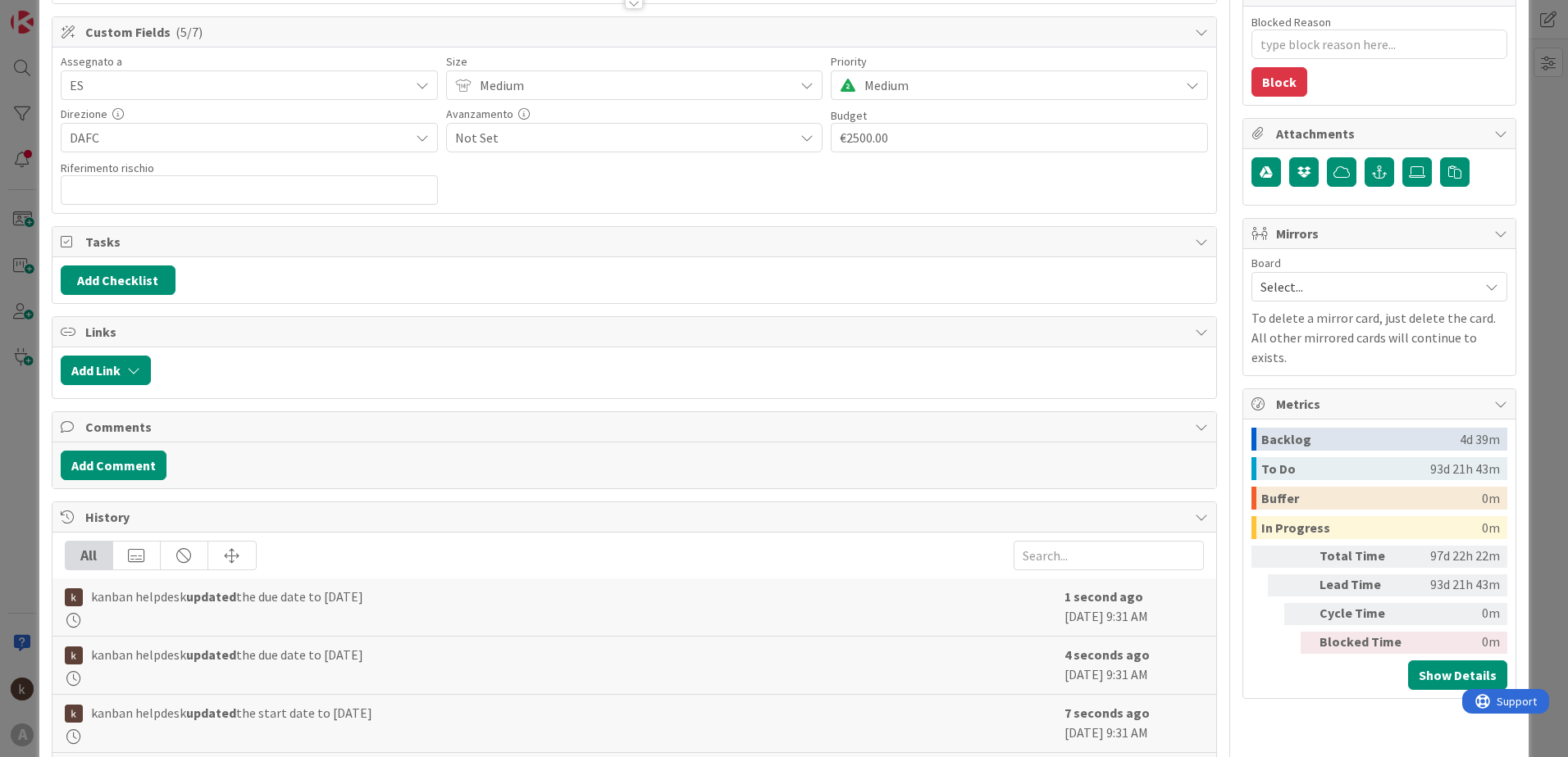
click at [419, 526] on span "History" at bounding box center [636, 517] width 1101 height 19
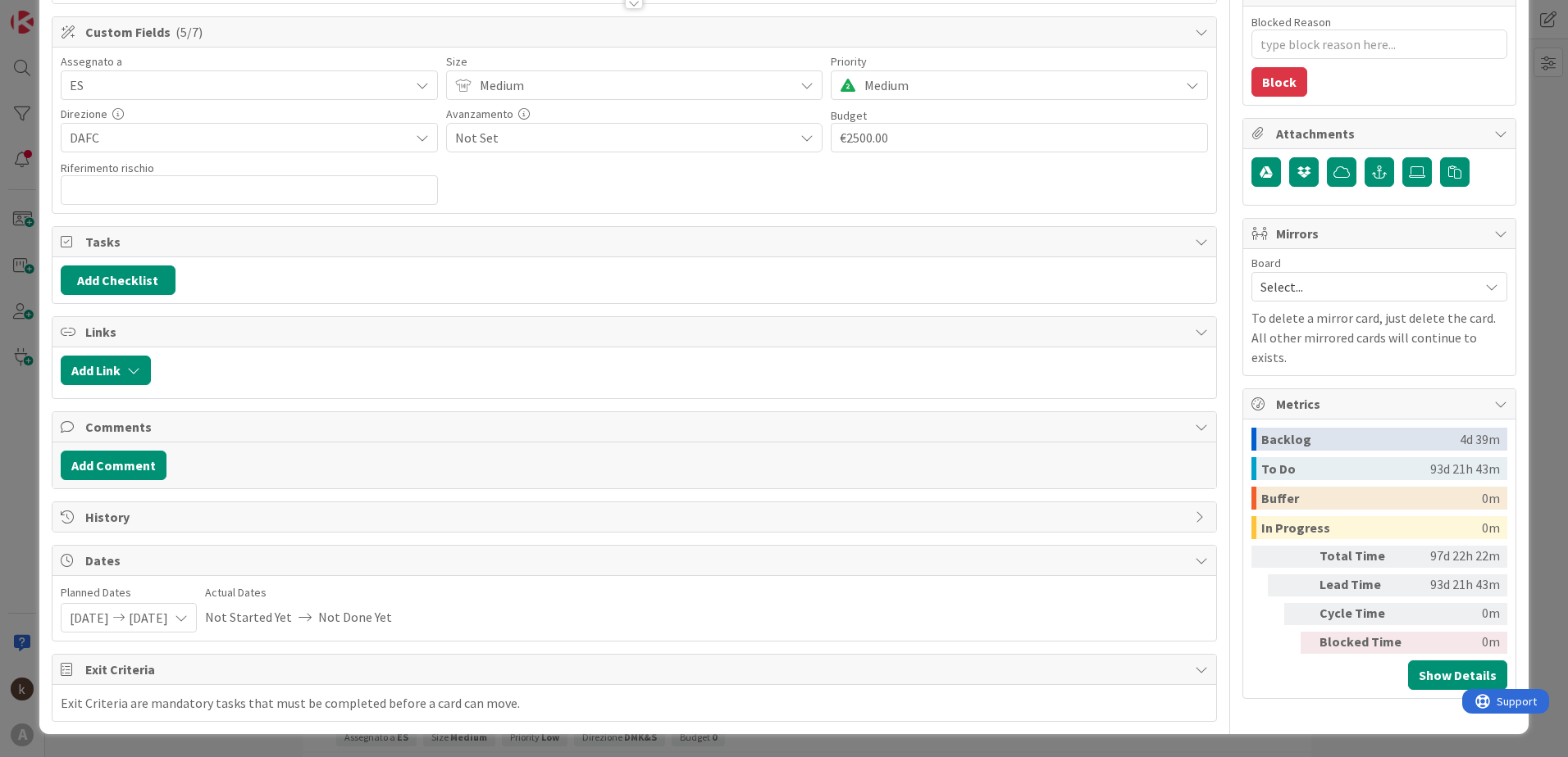
scroll to position [0, 0]
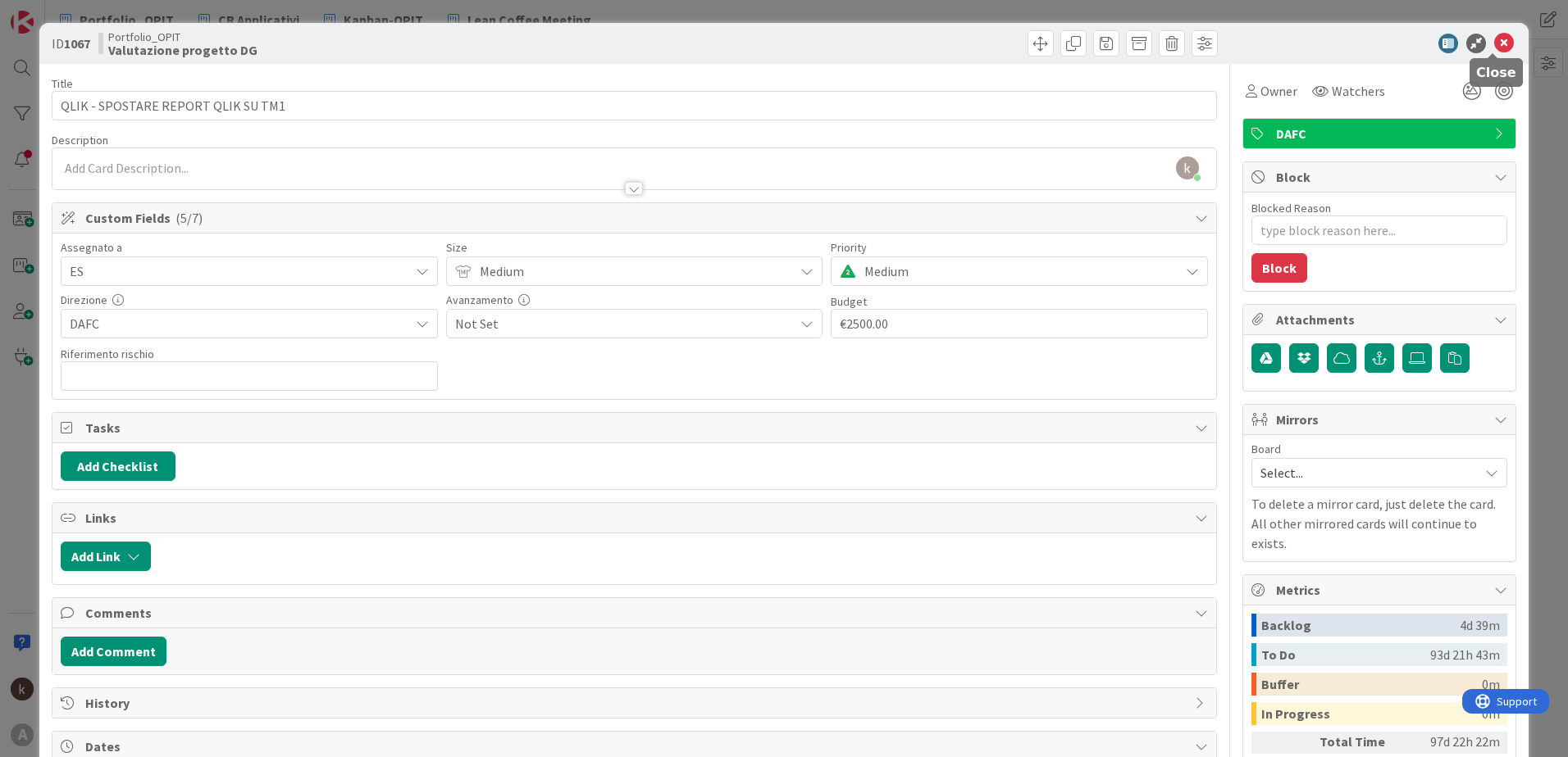
click at [1042, 47] on icon at bounding box center [1504, 44] width 19 height 19
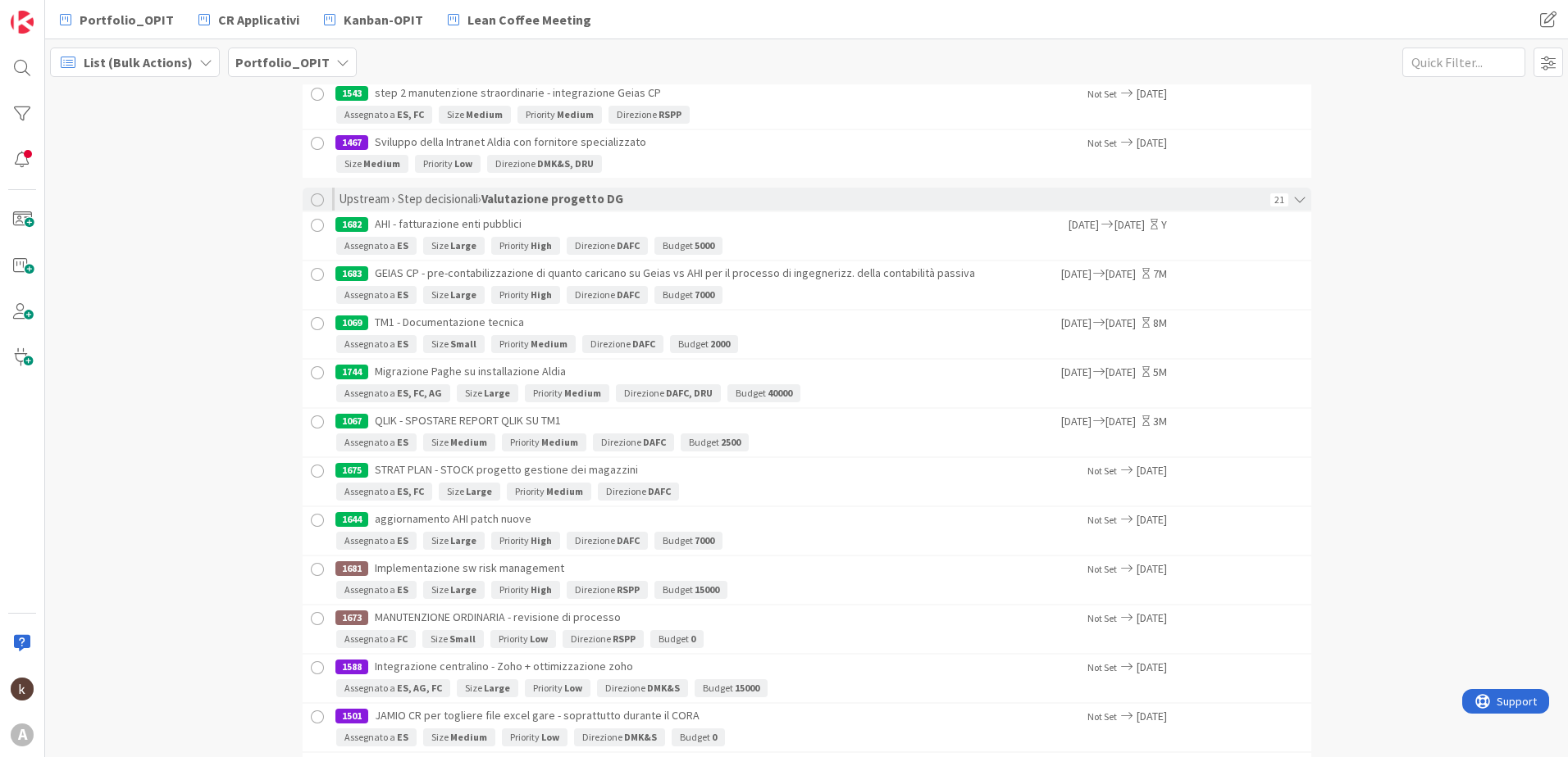
click at [779, 482] on div "1675 STRAT PLAN - STOCK progetto gestione dei magazzini" at bounding box center [711, 470] width 752 height 24
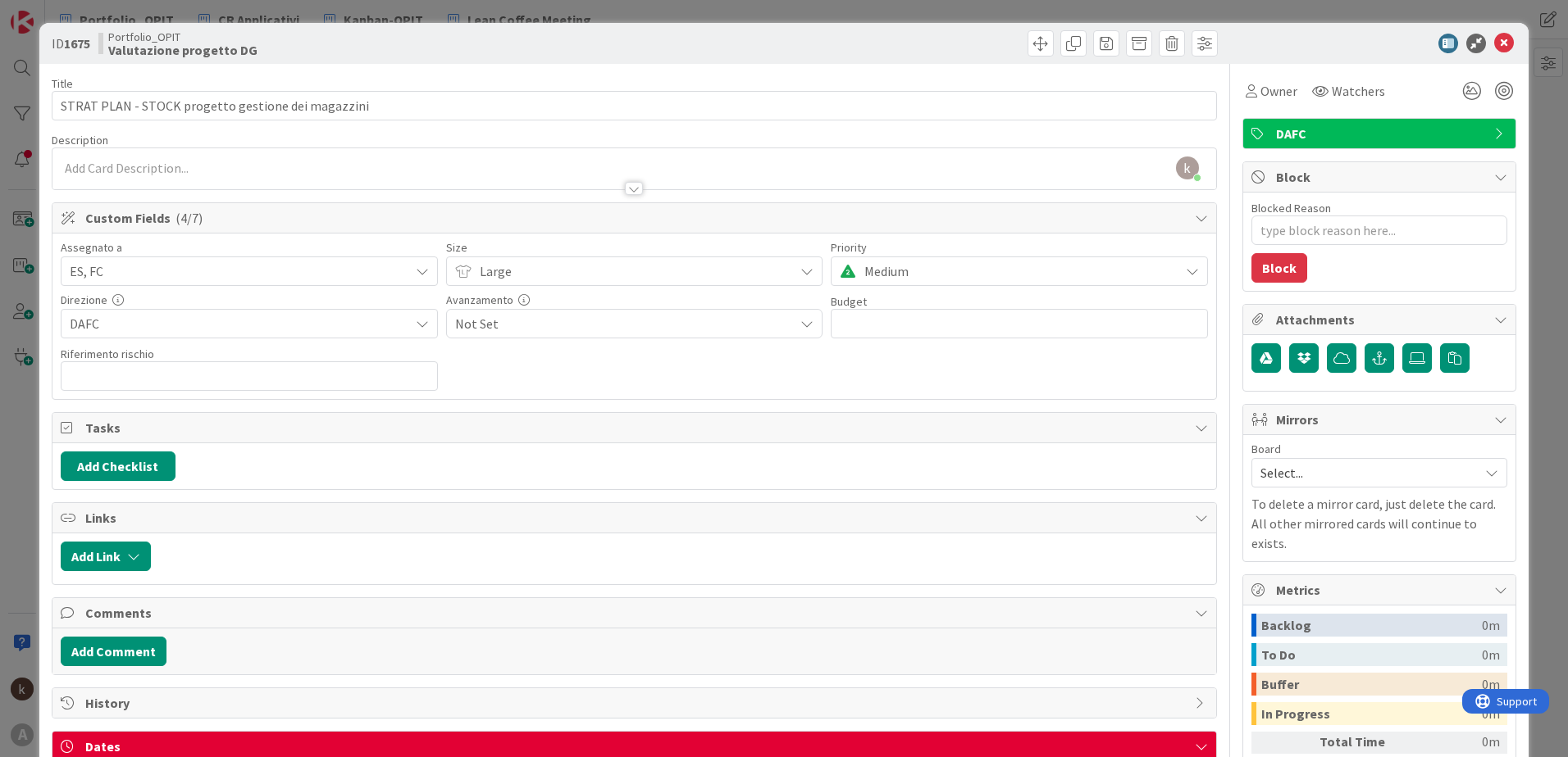
click at [318, 271] on span "ES, FC" at bounding box center [239, 271] width 340 height 19
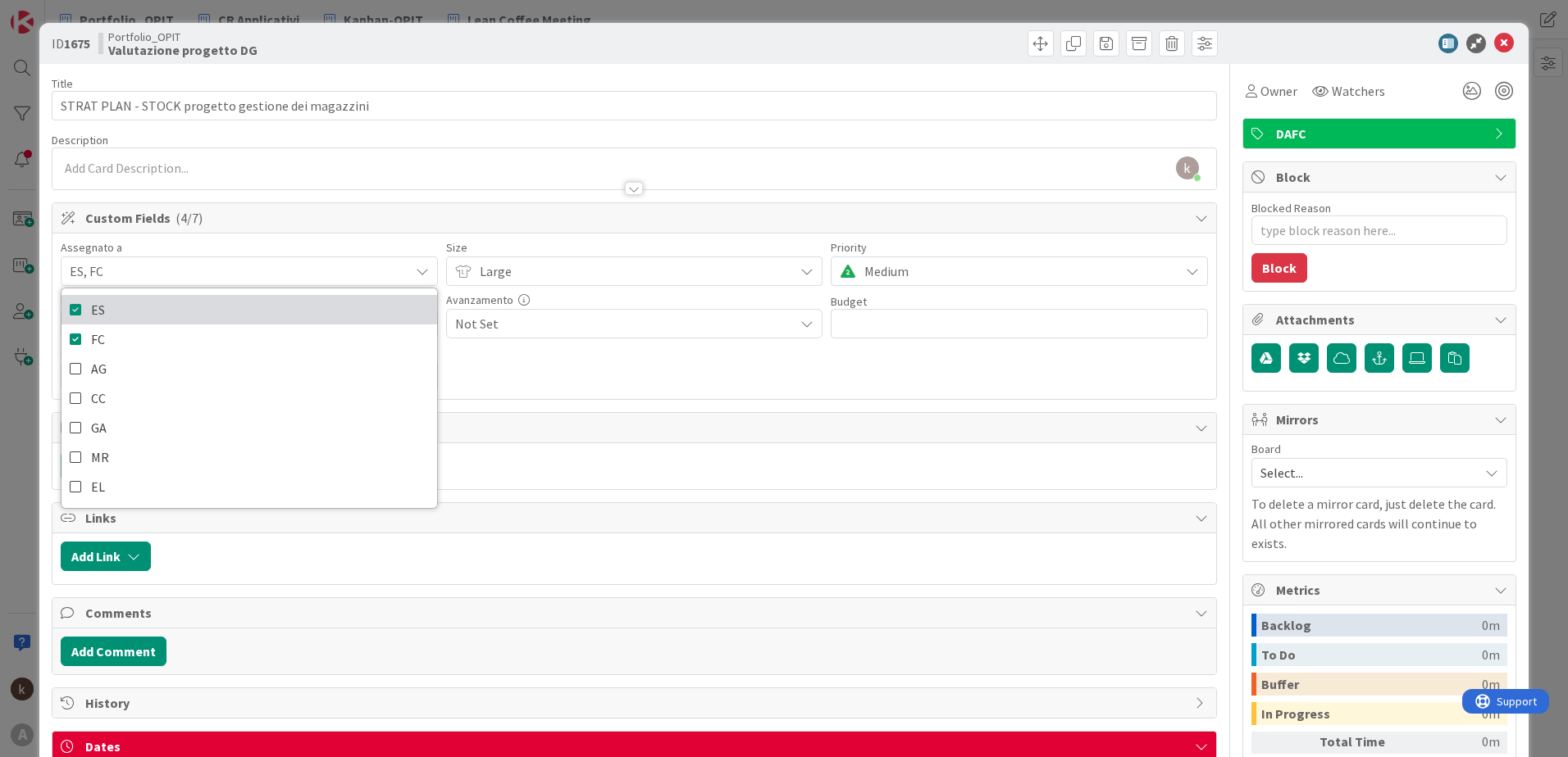
click at [74, 309] on icon at bounding box center [76, 309] width 13 height 24
click at [534, 370] on div "Assegnato a FC ES FC AG CC GA MR EL Size Large Priority Medium Direzione DAFC A…" at bounding box center [634, 316] width 1148 height 149
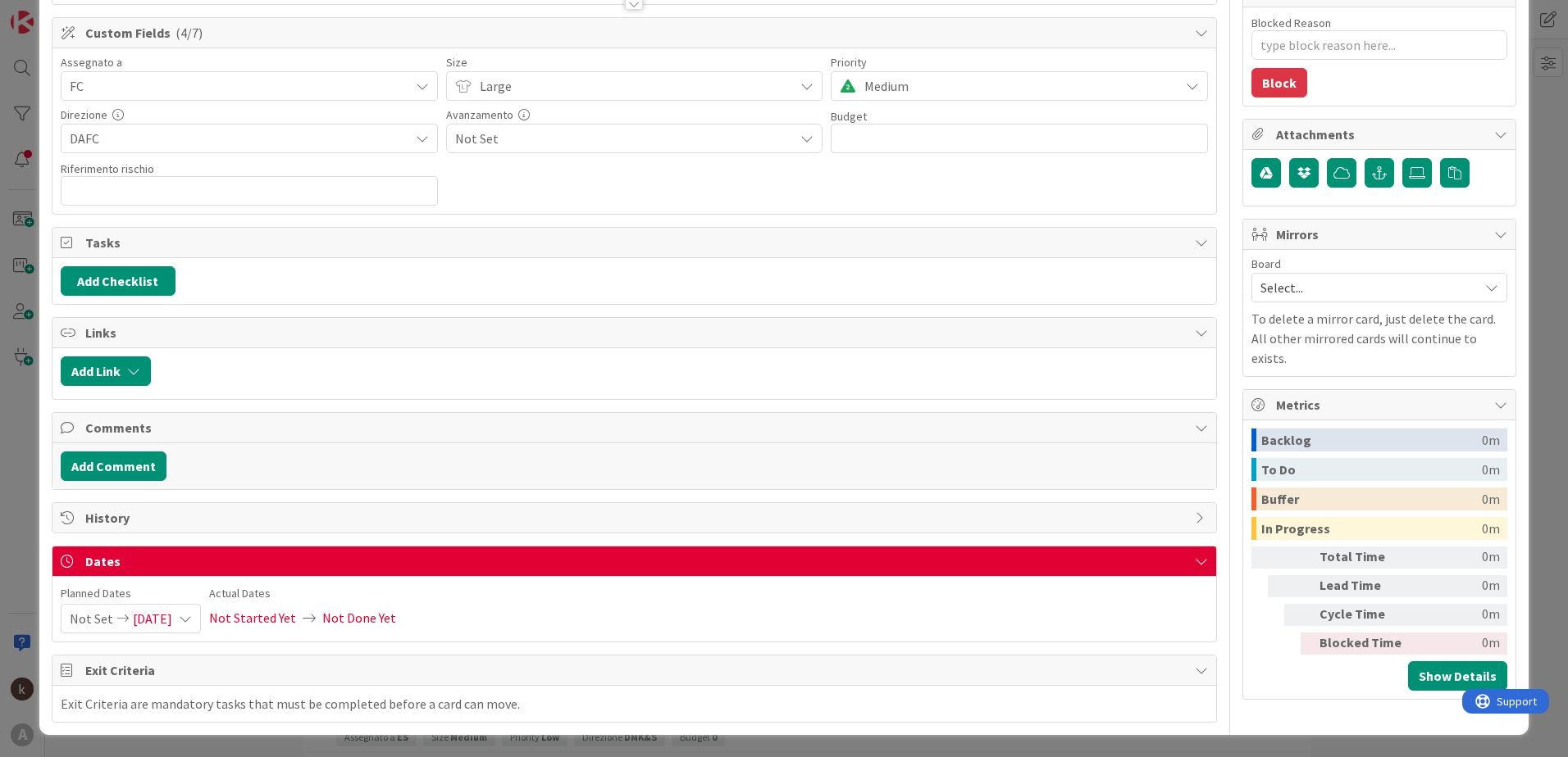
scroll to position [186, 0]
click at [107, 527] on span "Not Set" at bounding box center [91, 618] width 44 height 28
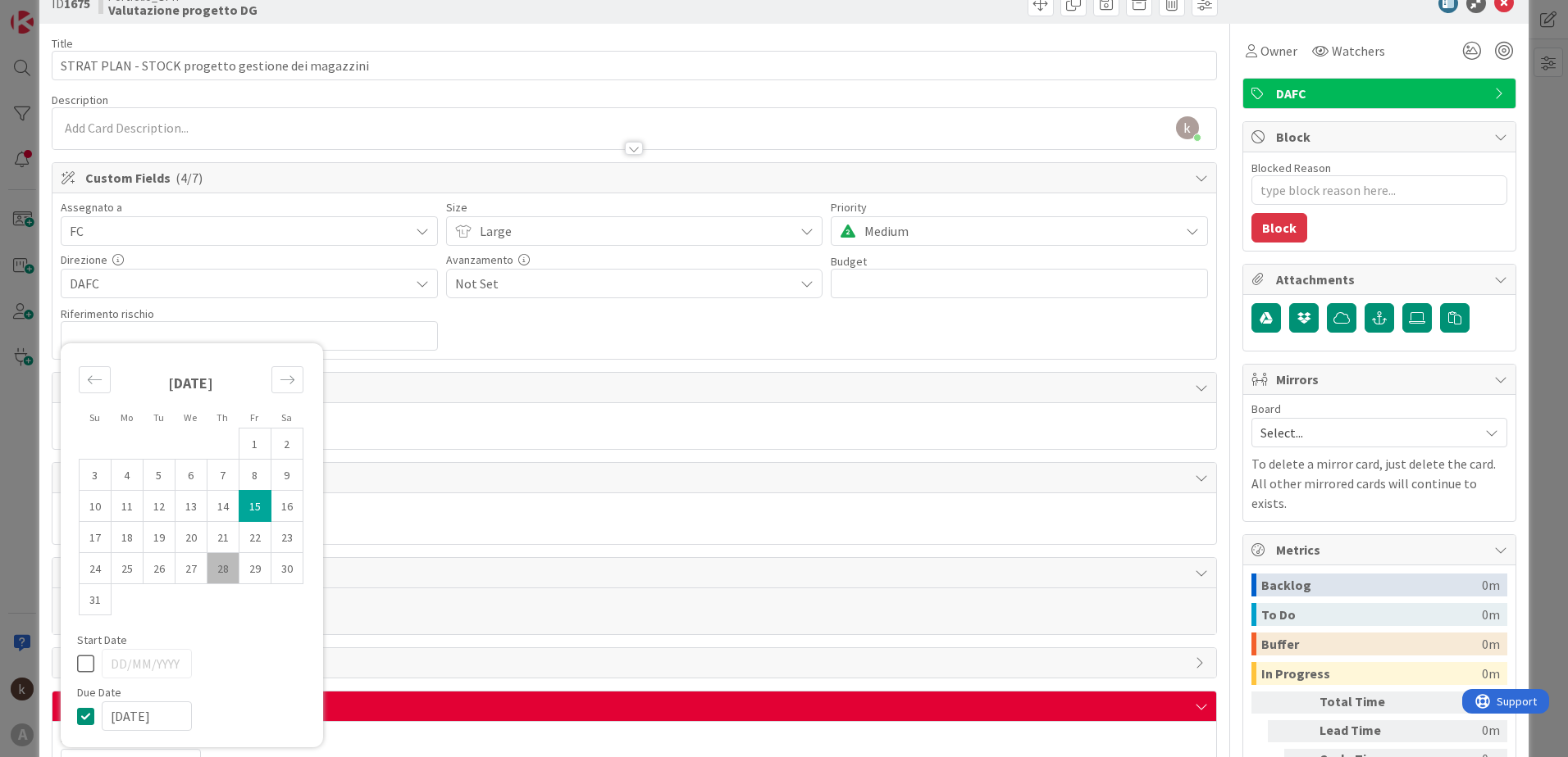
scroll to position [0, 0]
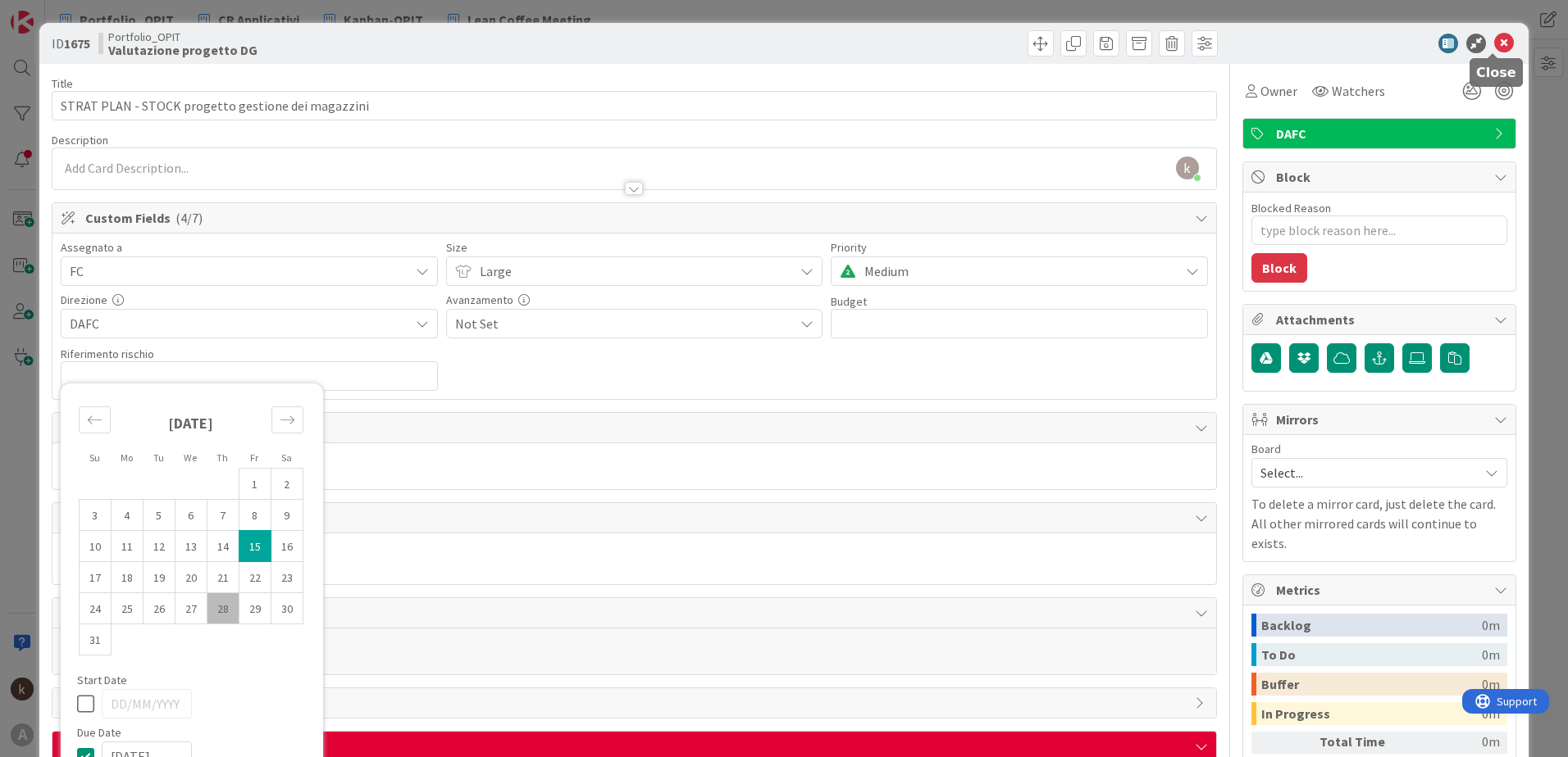
click at [1042, 46] on icon at bounding box center [1504, 44] width 19 height 19
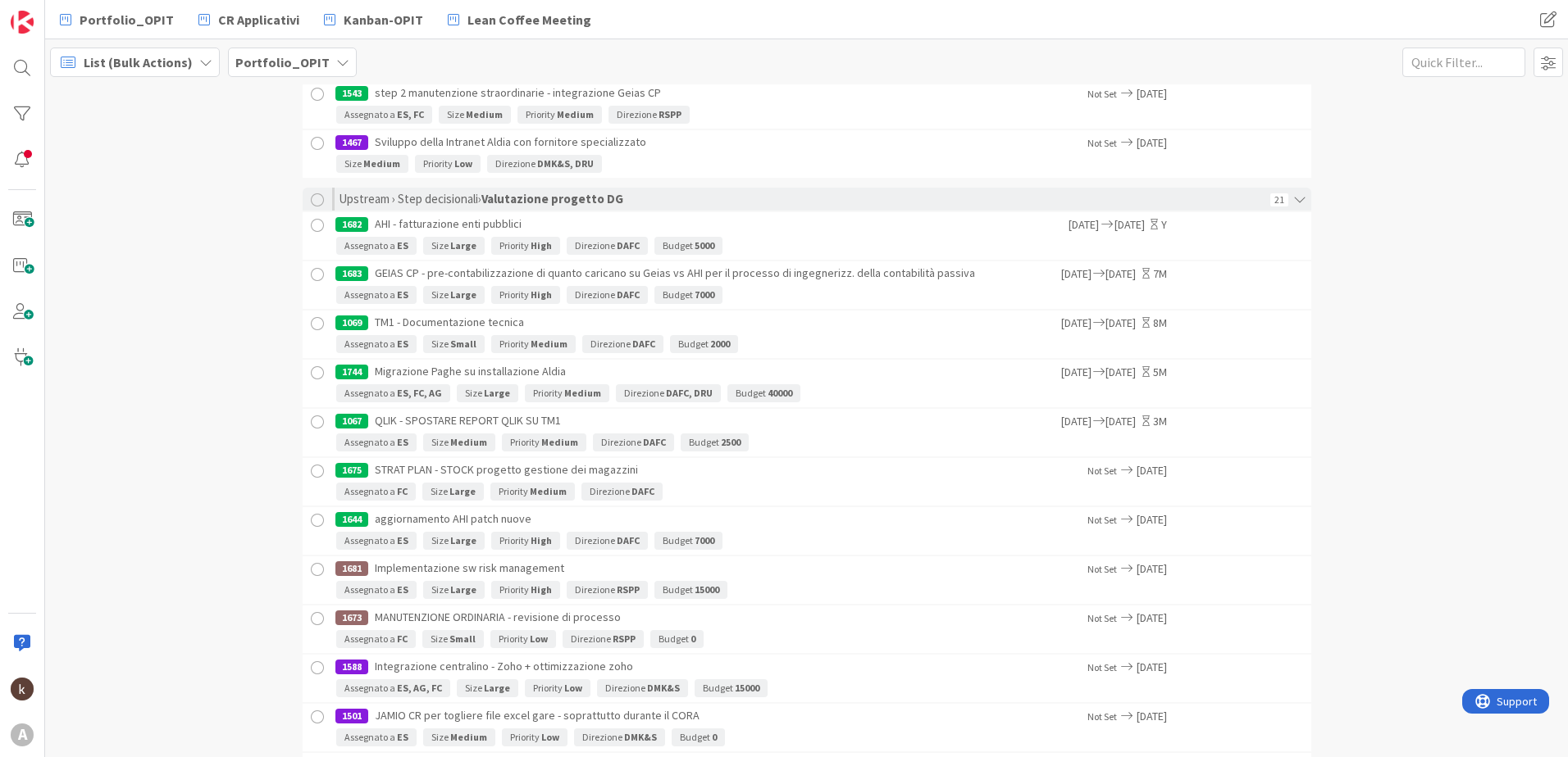
scroll to position [328, 0]
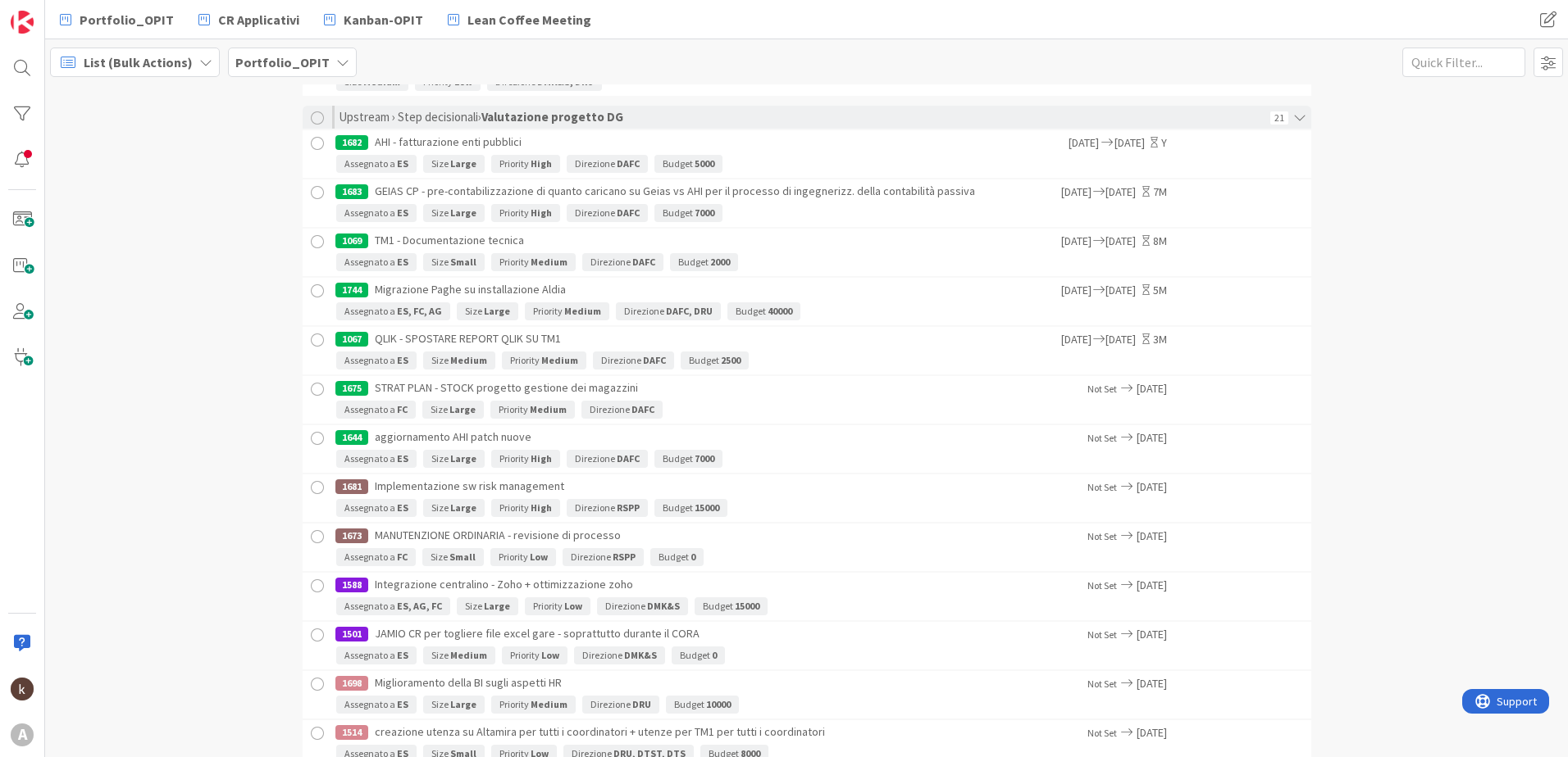
click at [843, 455] on div "Assegnato a ES Size Large Priority High Direzione DAFC Budget 7000" at bounding box center [820, 462] width 970 height 23
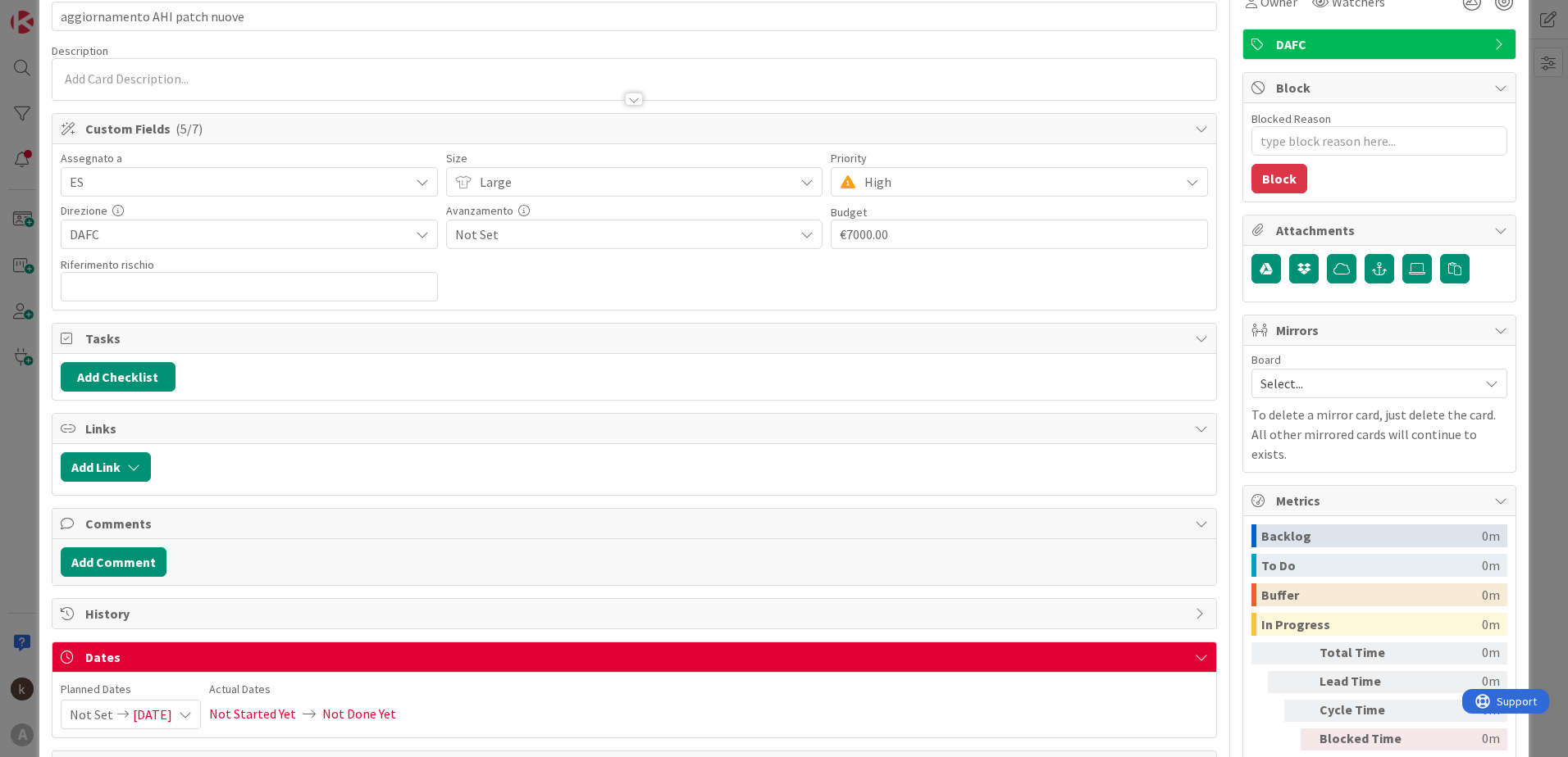
scroll to position [186, 0]
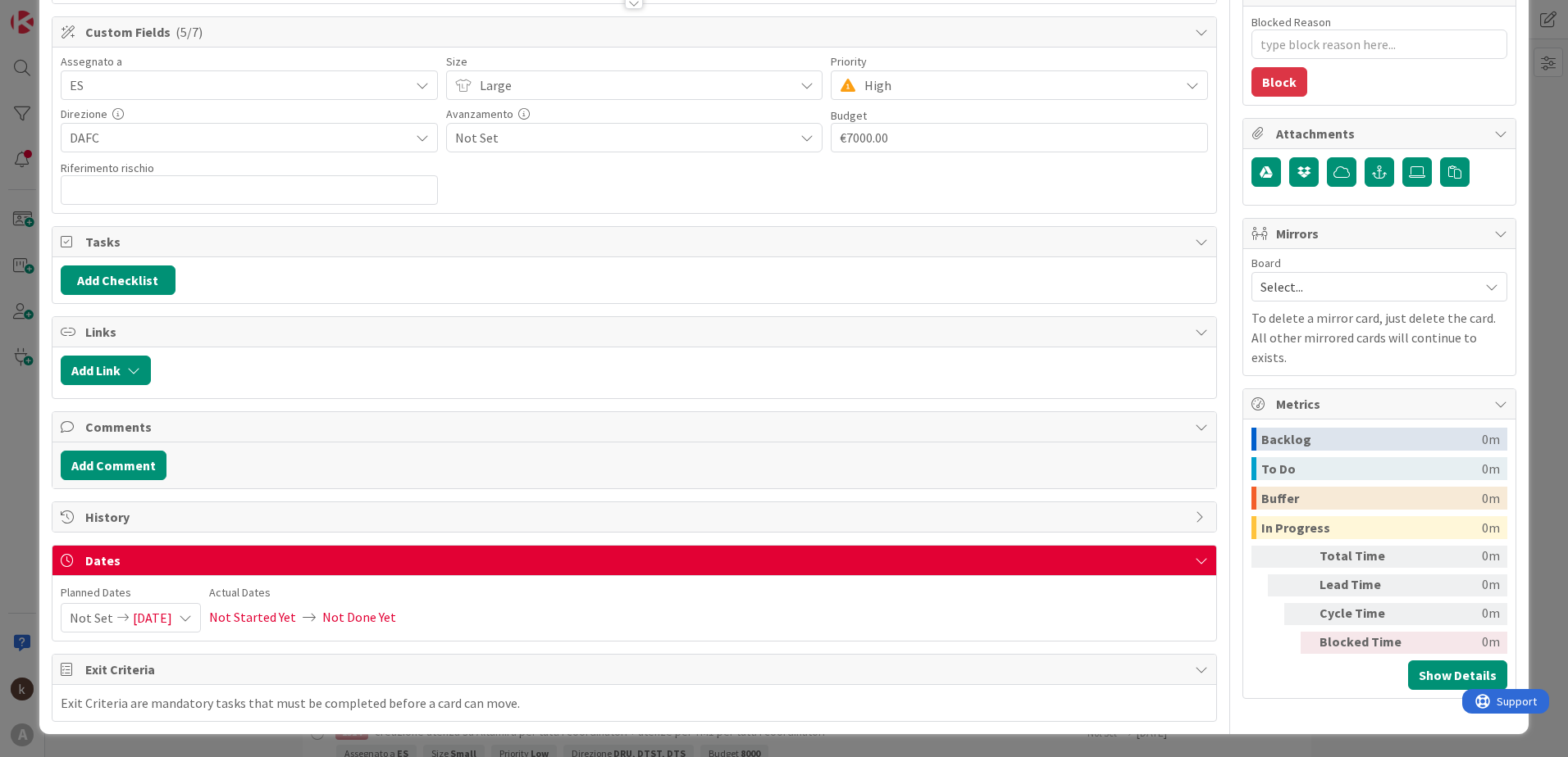
click at [99, 527] on span "Not Set" at bounding box center [91, 618] width 44 height 28
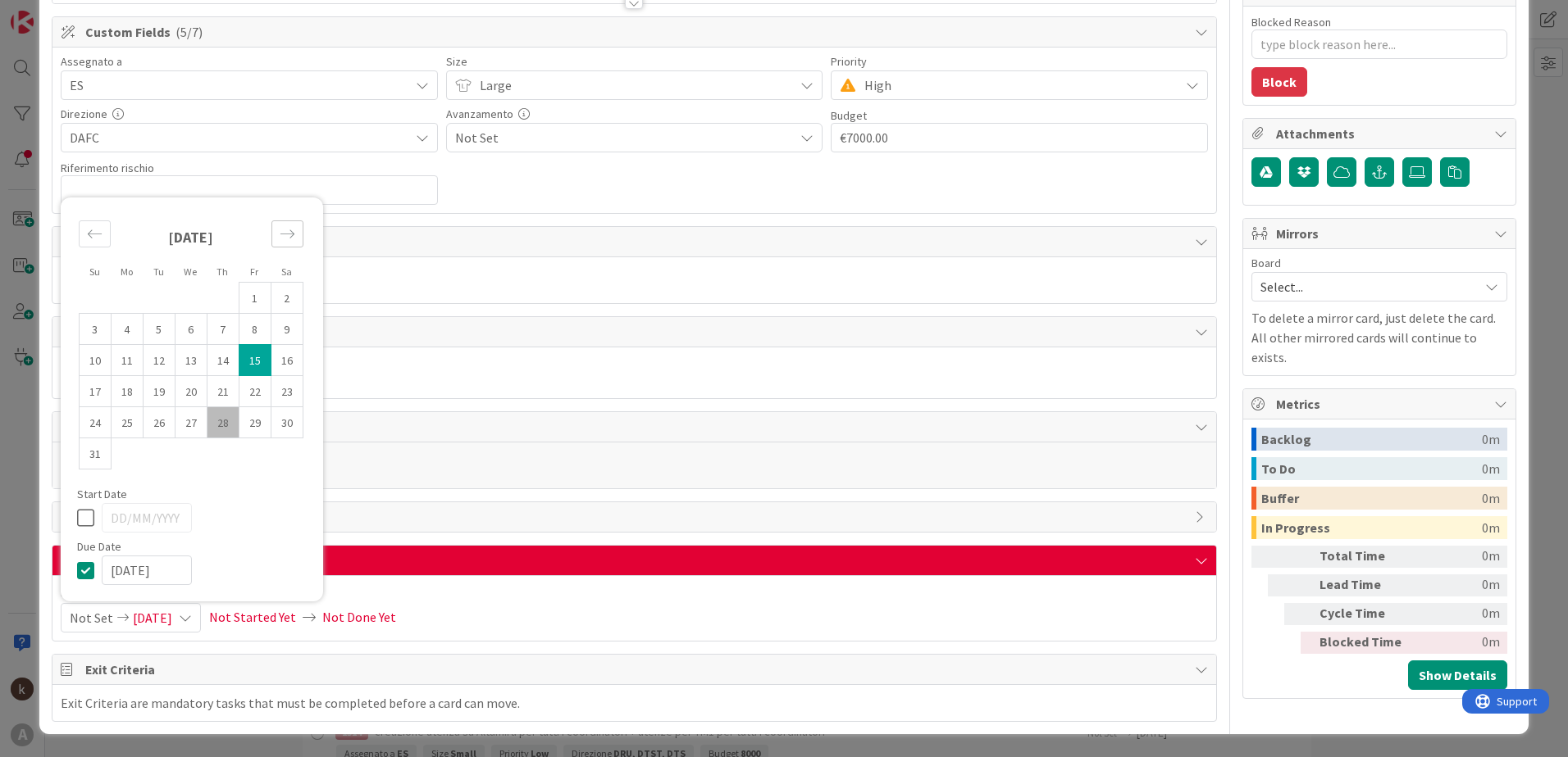
click at [280, 228] on icon "Move forward to switch to the next month." at bounding box center [287, 234] width 16 height 16
click at [280, 229] on div "Su Mo Tu We Th Fr Sa [DATE] 1 2 3 4 5 6 7 8 9 10 11 12 13 14 15 16 17 18 19 20 …" at bounding box center [192, 415] width 263 height 373
click at [280, 228] on div "Tasks" at bounding box center [634, 241] width 1163 height 30
type textarea "x"
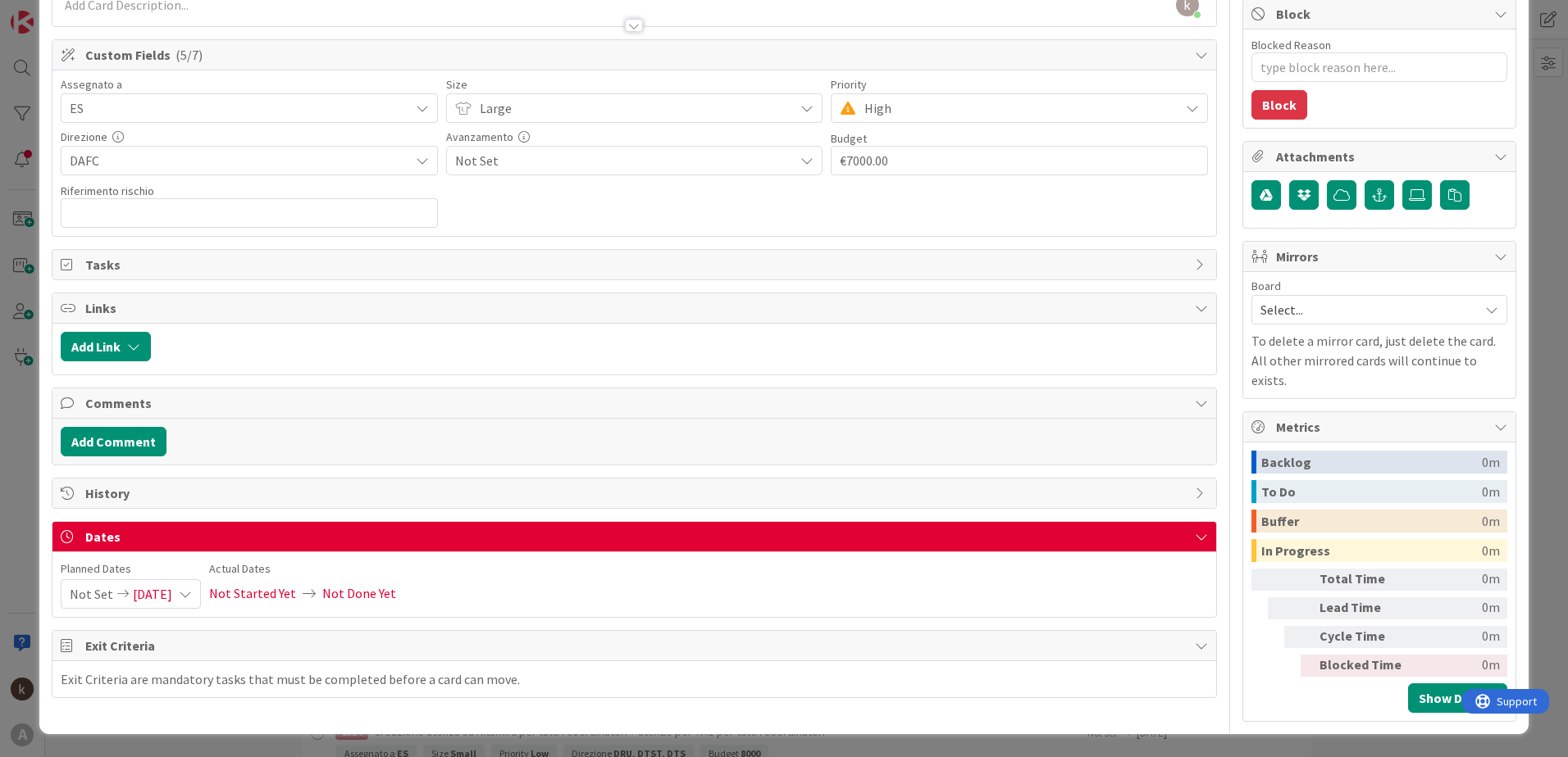
scroll to position [143, 0]
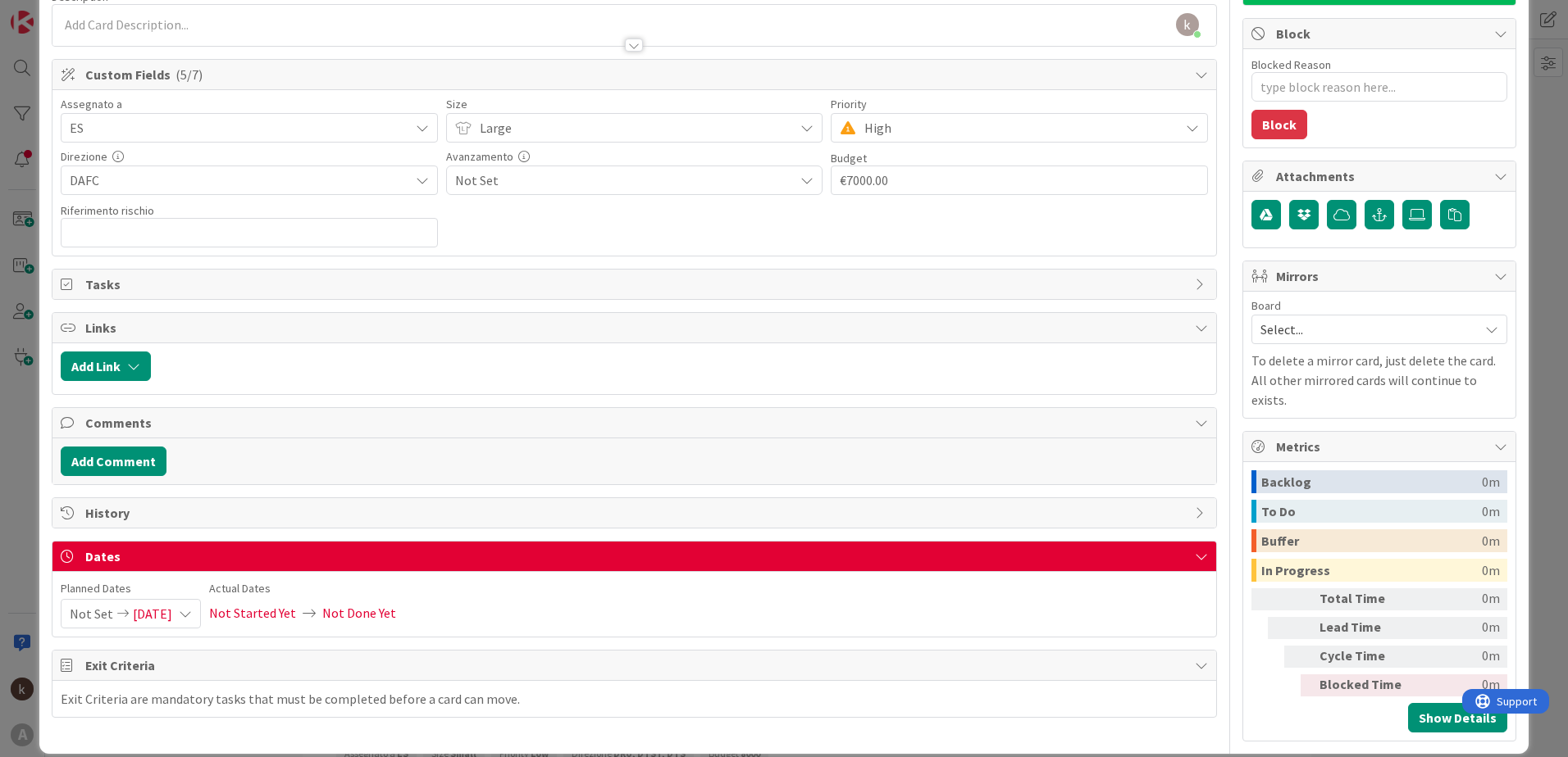
click at [88, 527] on span "Not Set" at bounding box center [91, 614] width 44 height 28
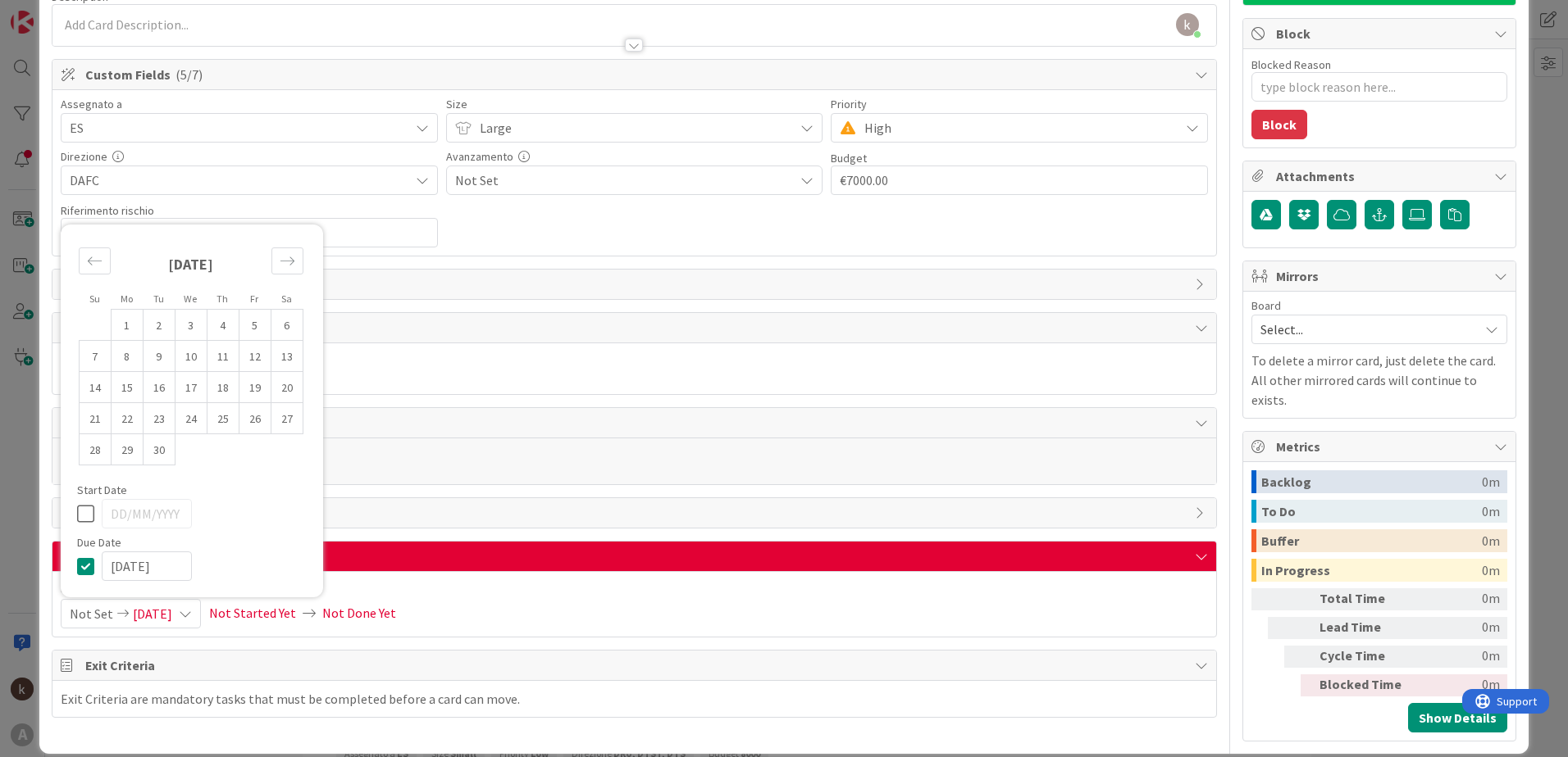
click at [91, 514] on icon at bounding box center [89, 514] width 24 height 19
type input "[DATE]"
type textarea "x"
click at [121, 517] on input "[DATE]" at bounding box center [146, 514] width 91 height 29
type input "[DATE]"
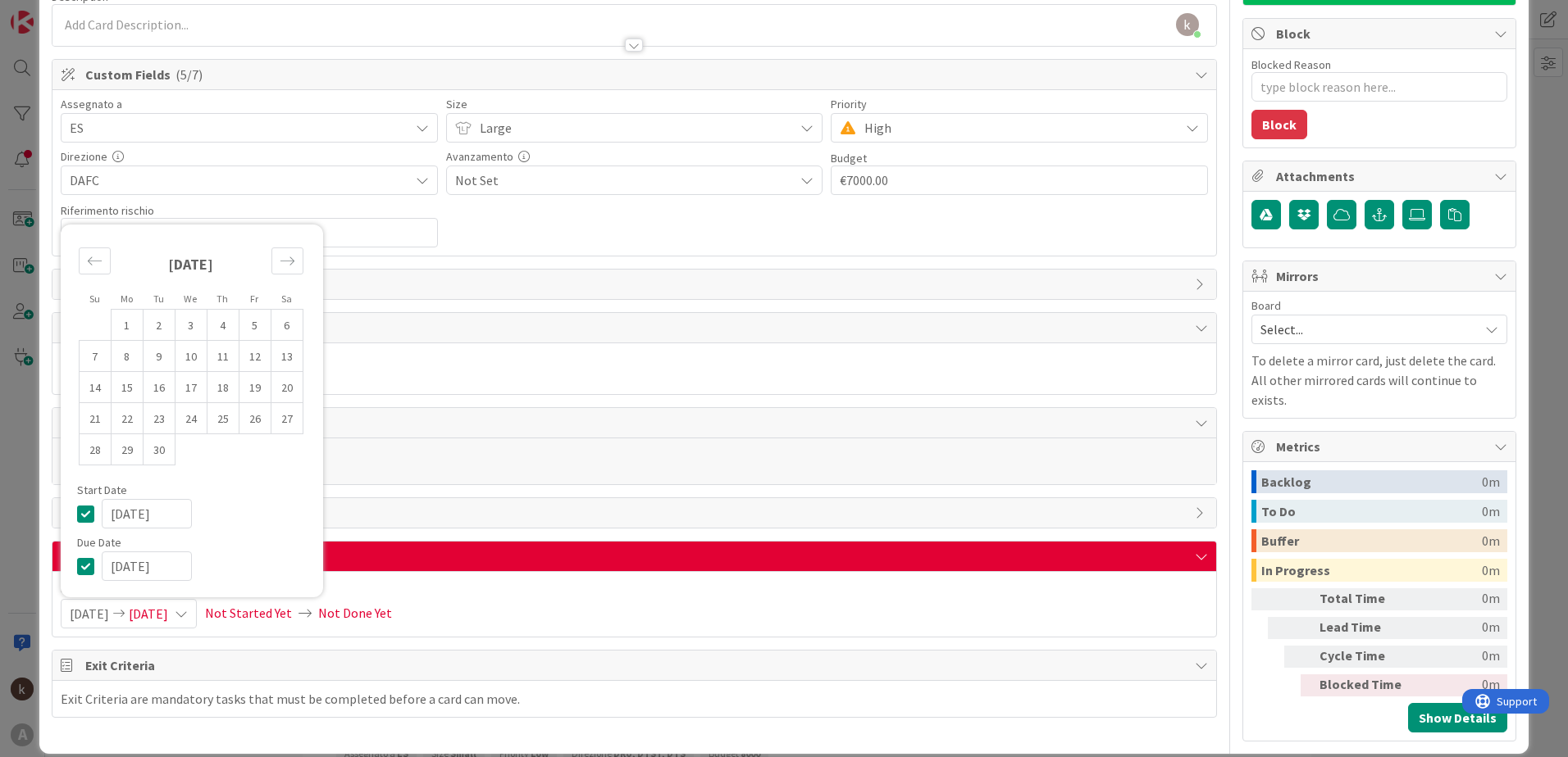
type textarea "x"
type input "[DATE]"
type textarea "x"
type input "[DATE]"
type textarea "x"
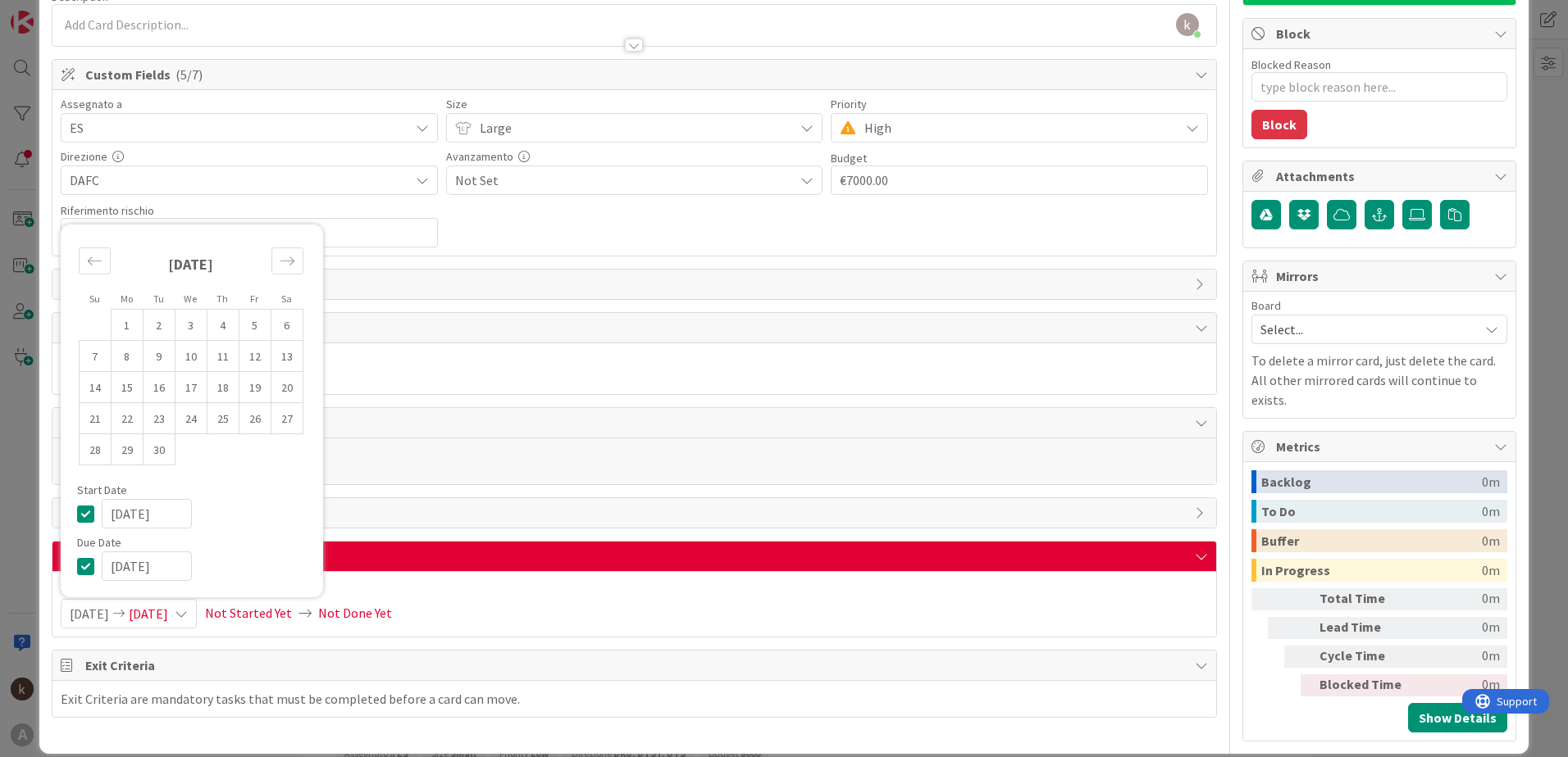
type input "[DATE]"
click at [163, 527] on input "[DATE]" at bounding box center [146, 566] width 91 height 29
click at [169, 527] on input "[DATE]" at bounding box center [146, 566] width 91 height 29
click at [127, 527] on input "[DATE]" at bounding box center [146, 566] width 91 height 29
type input "[DATE]"
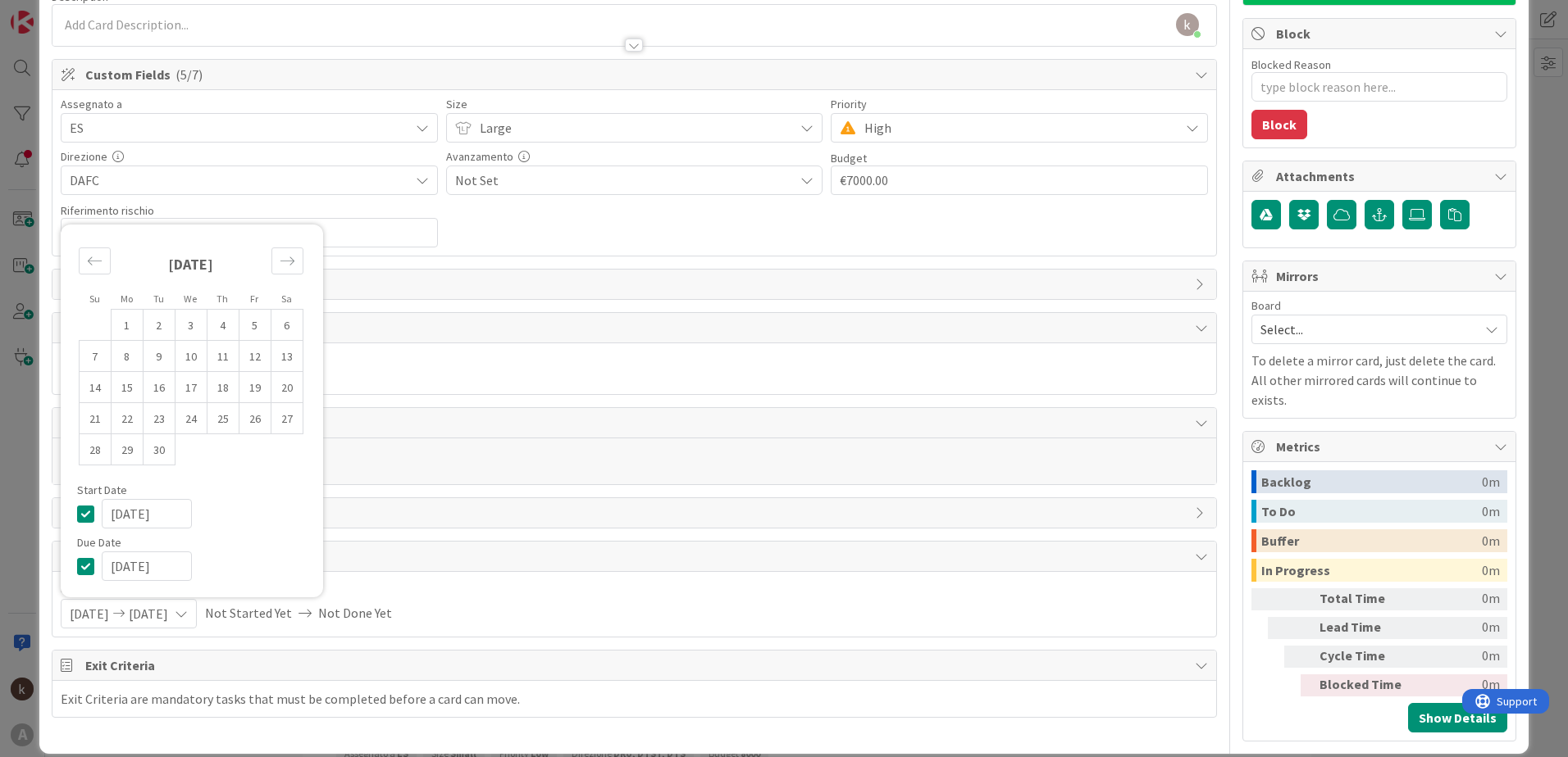
type textarea "x"
type input "[DATE]"
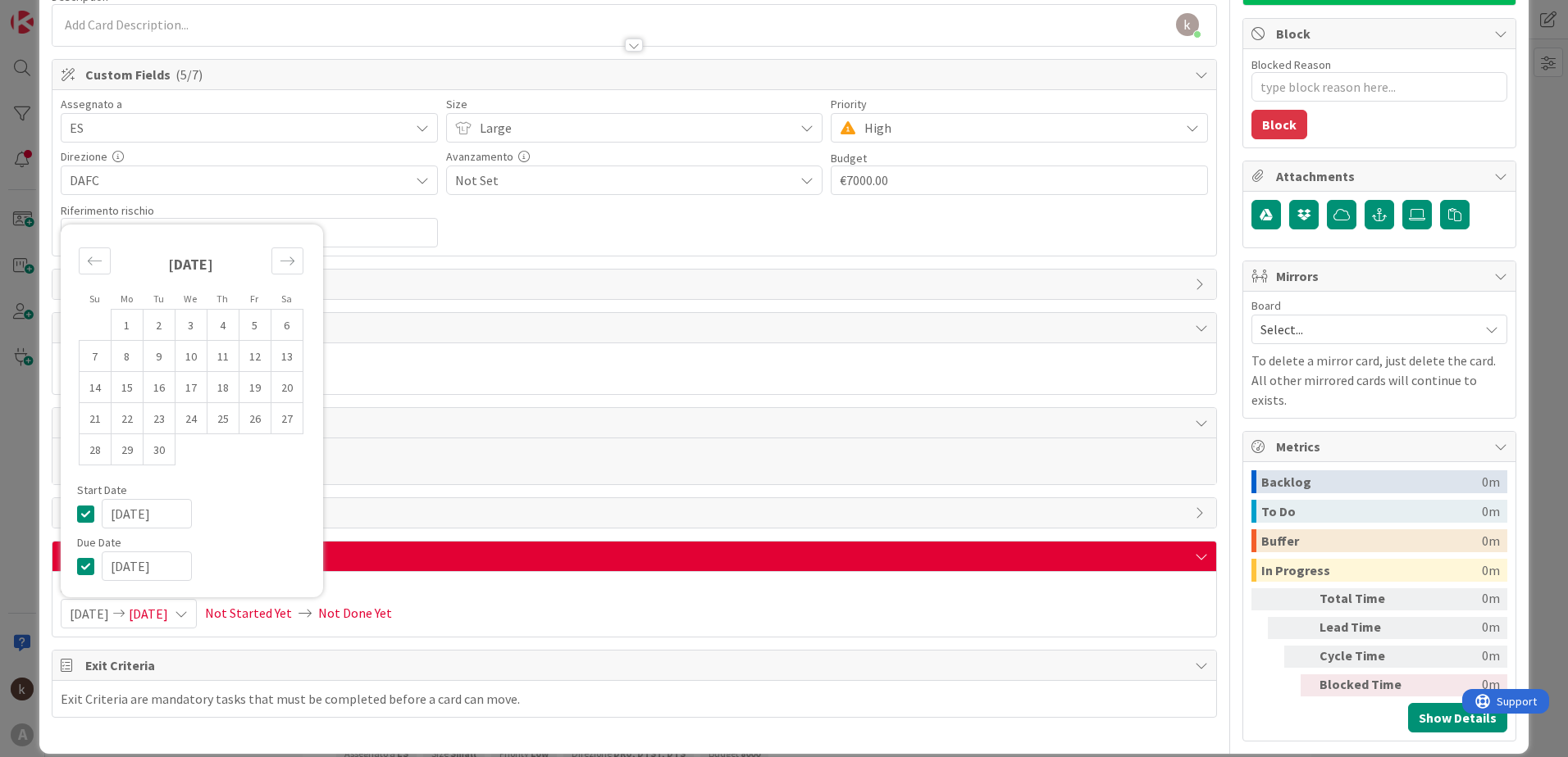
type textarea "x"
type input "[DATE]"
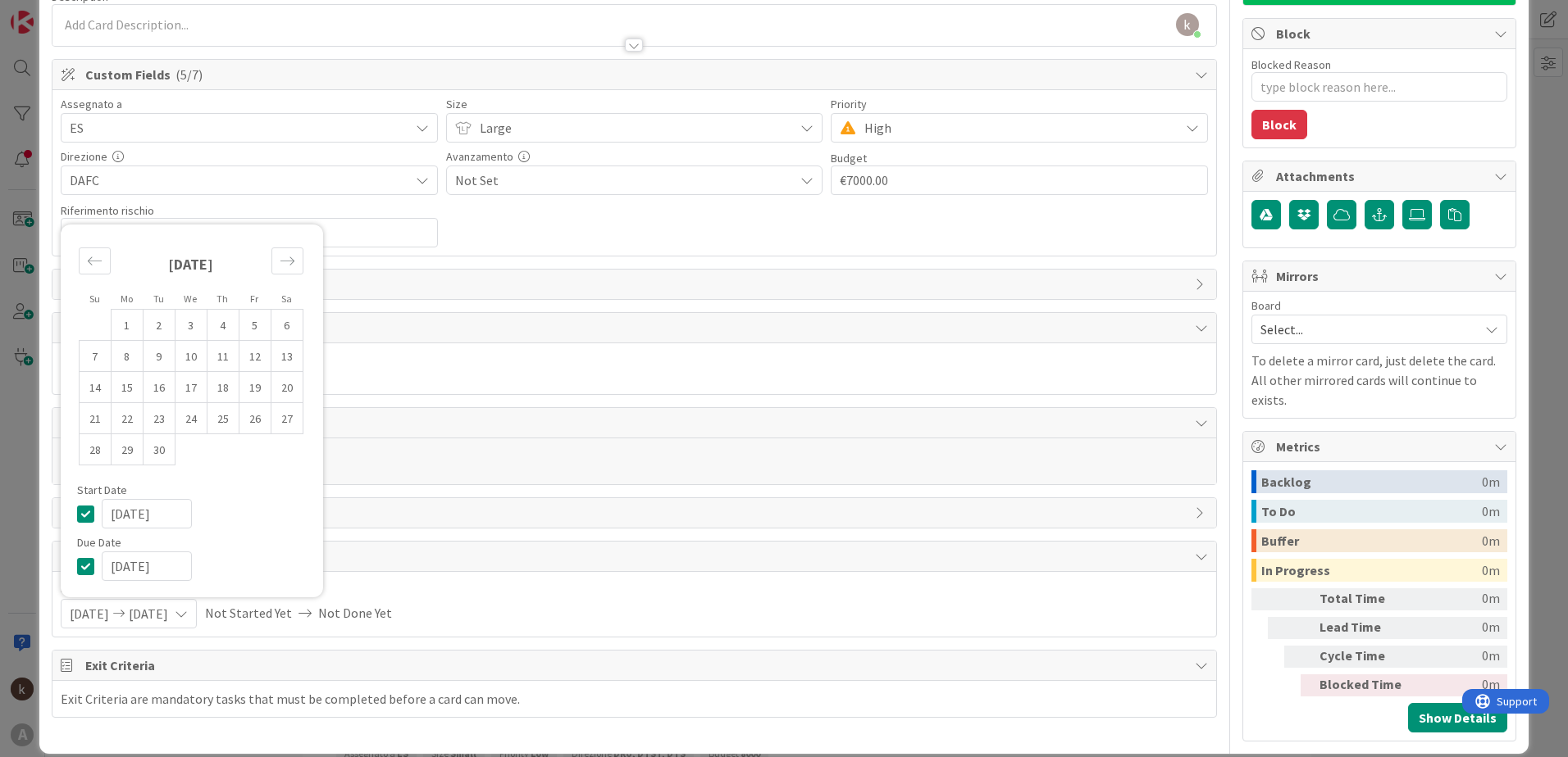
type textarea "x"
type input "[DATE]"
click at [422, 521] on span "History" at bounding box center [636, 513] width 1101 height 19
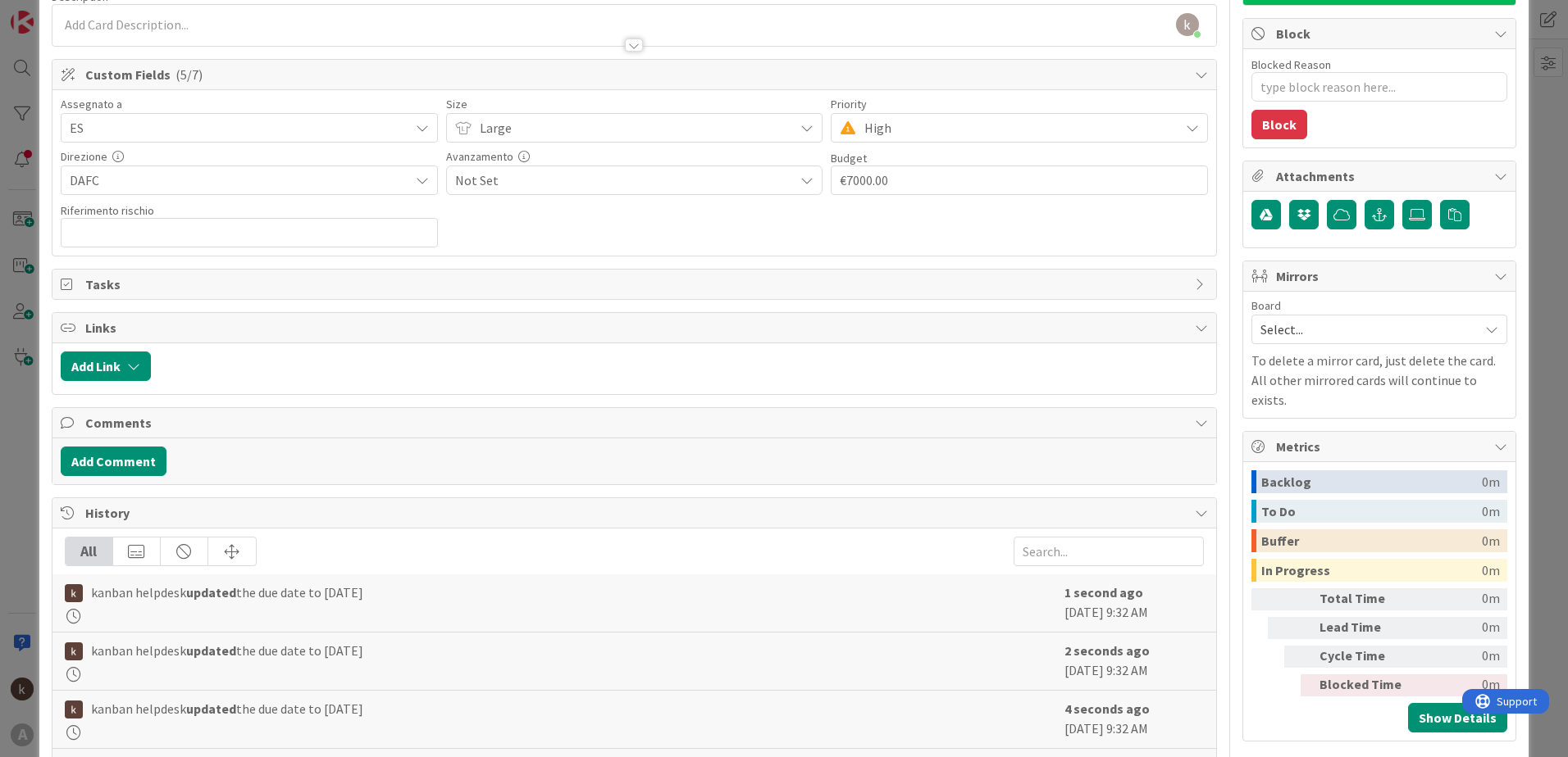
click at [125, 518] on span "History" at bounding box center [636, 513] width 1101 height 19
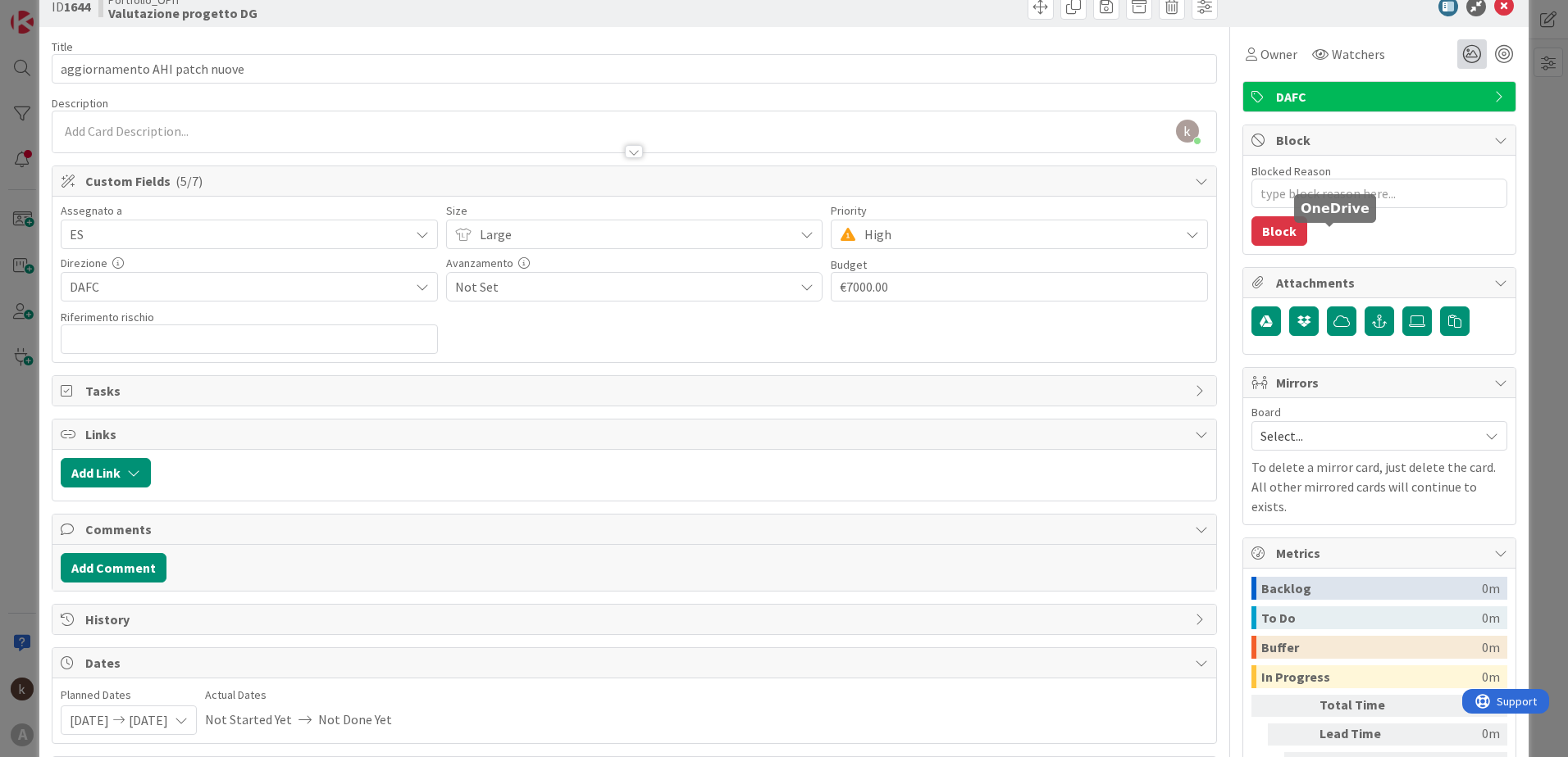
scroll to position [0, 0]
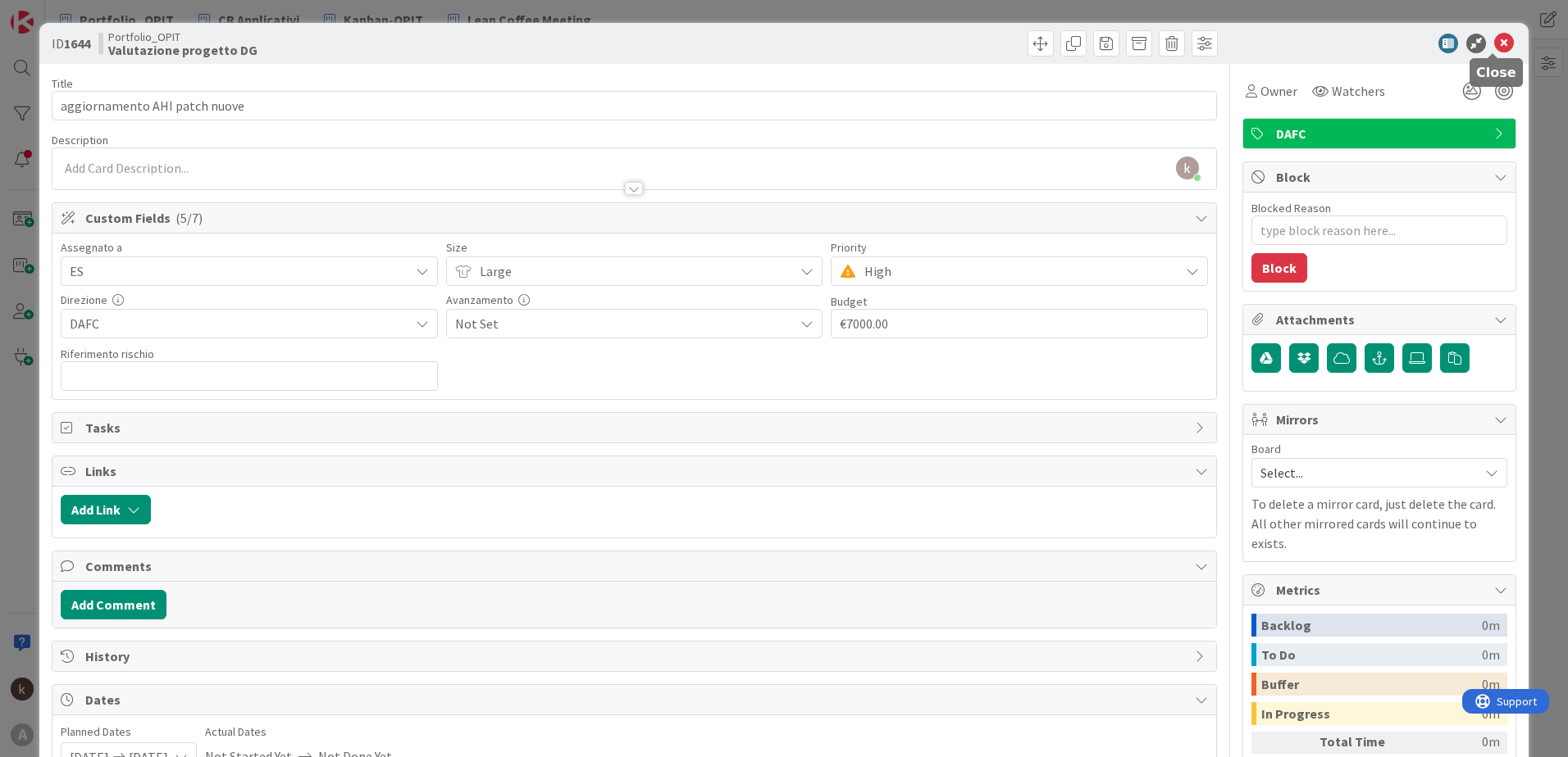
click at [1042, 48] on icon at bounding box center [1504, 44] width 19 height 19
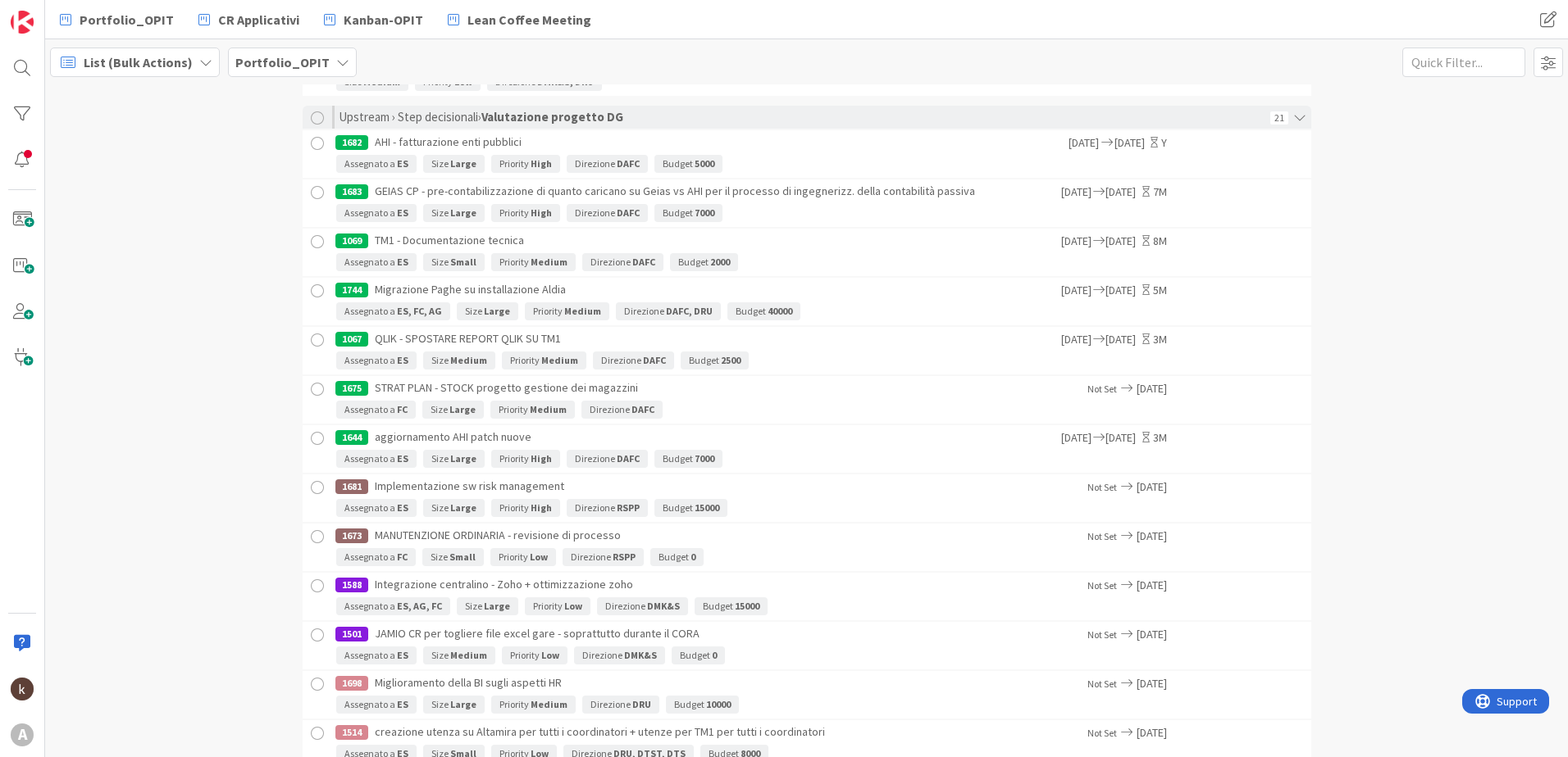
click at [818, 498] on div "1681 Implementazione sw risk management" at bounding box center [711, 487] width 752 height 24
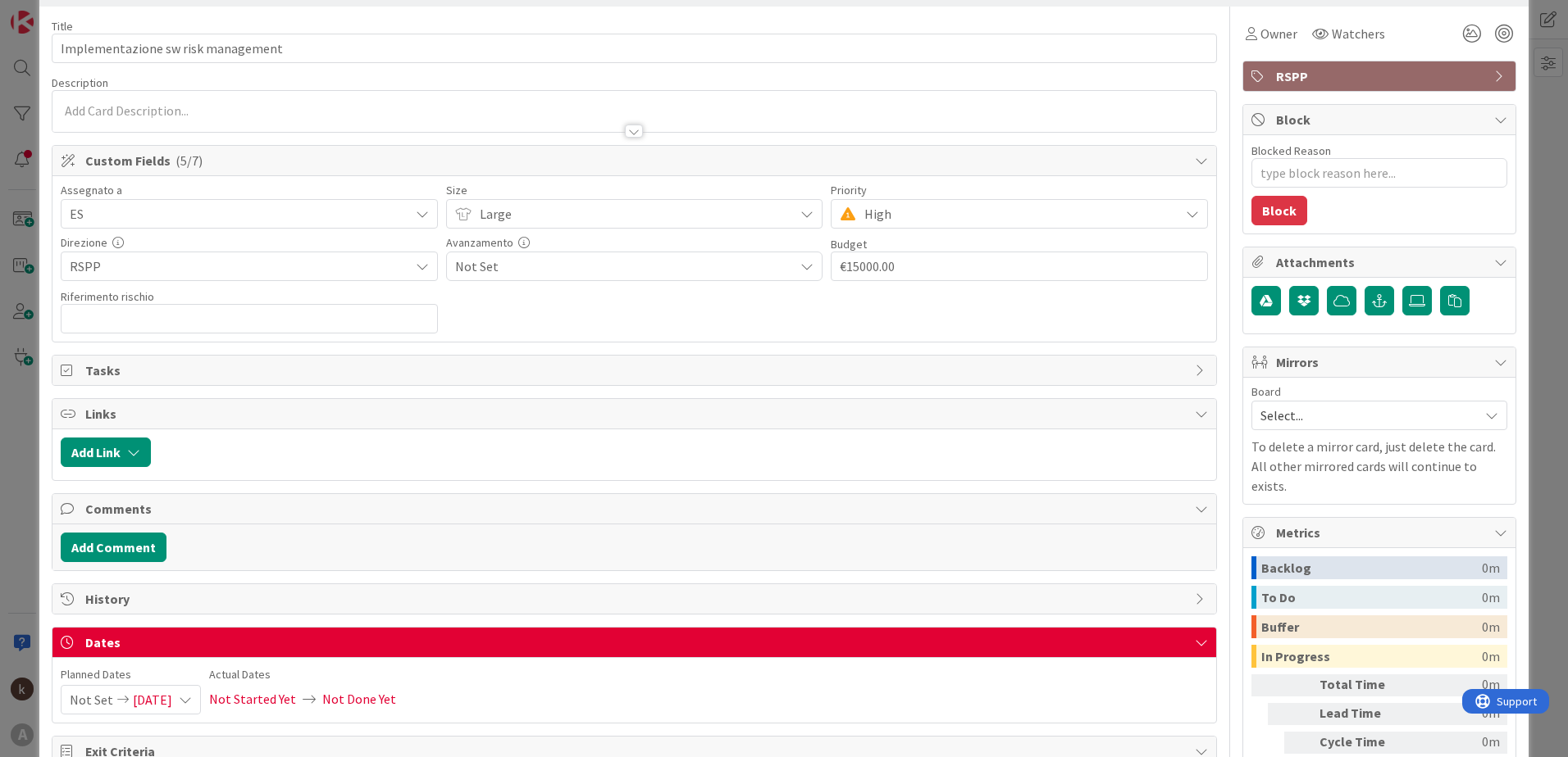
scroll to position [143, 0]
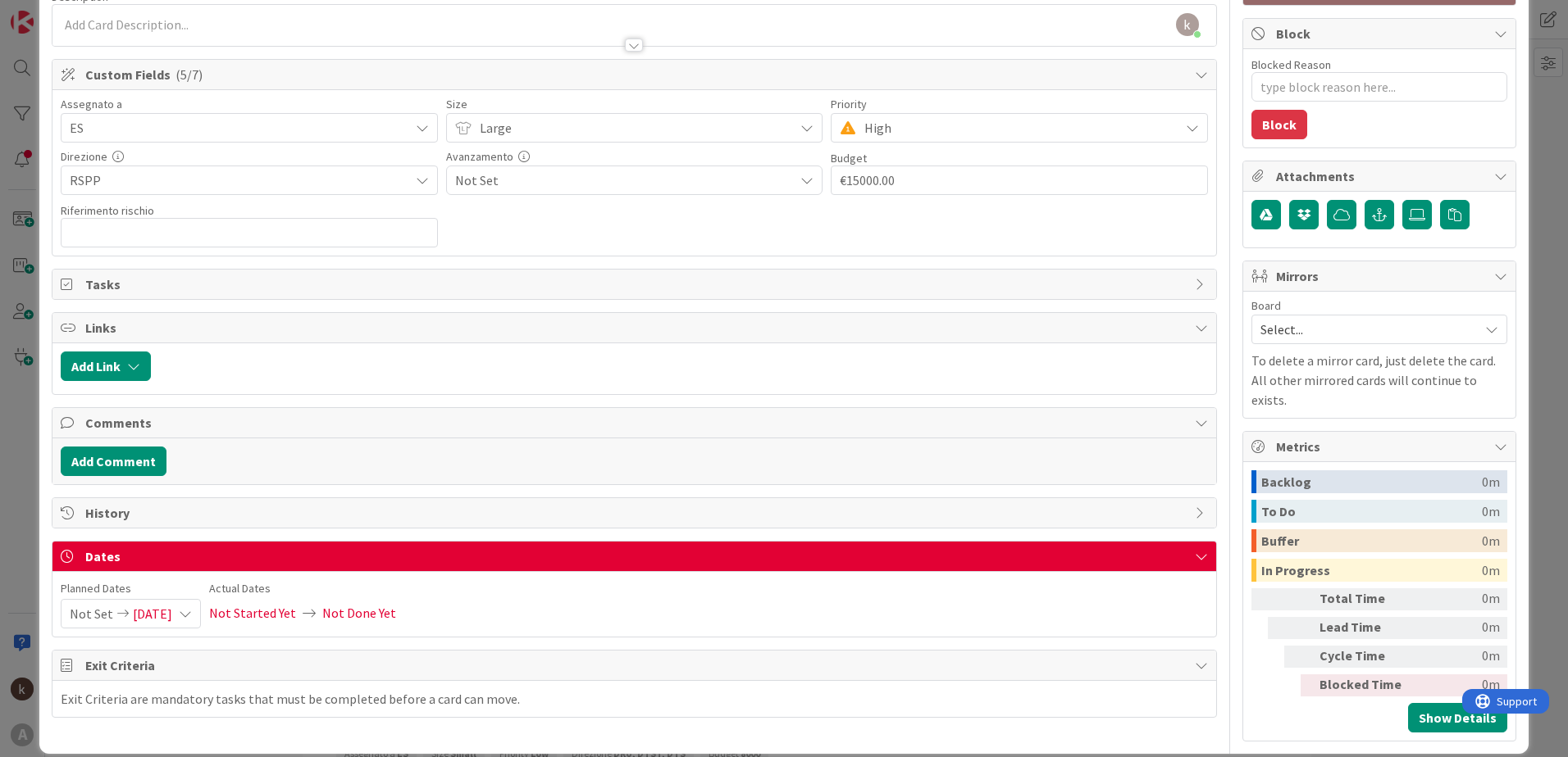
click at [95, 527] on span "Not Set" at bounding box center [91, 614] width 44 height 28
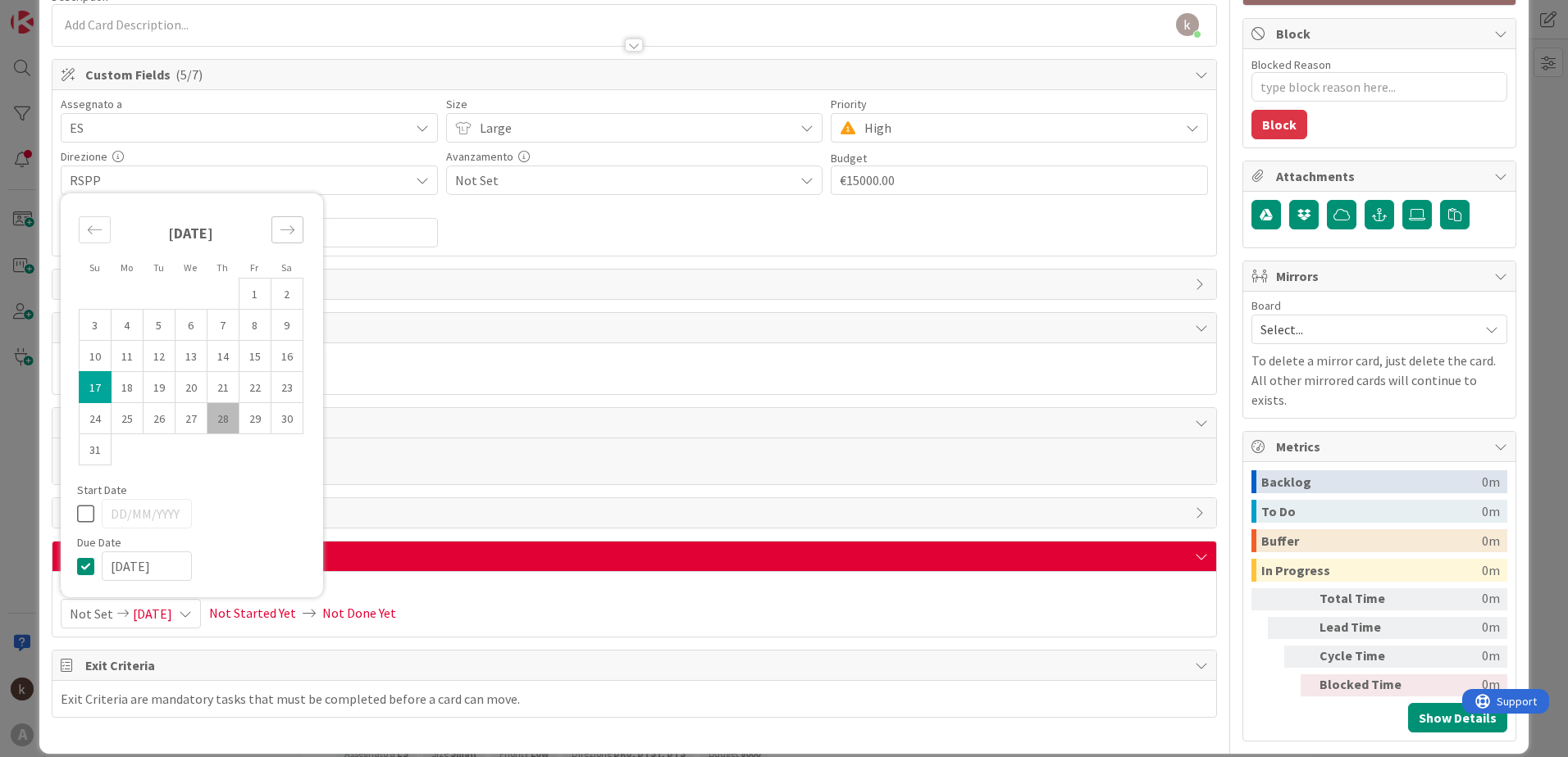
click at [279, 226] on icon "Move forward to switch to the next month." at bounding box center [287, 230] width 16 height 16
click at [284, 258] on icon "Move forward to switch to the next month." at bounding box center [287, 261] width 16 height 16
click at [284, 268] on icon "Move forward to switch to the next month." at bounding box center [287, 261] width 16 height 16
click at [287, 235] on icon "Move forward to switch to the next month." at bounding box center [287, 230] width 16 height 16
click at [287, 258] on icon "Move forward to switch to the next month." at bounding box center [287, 261] width 16 height 16
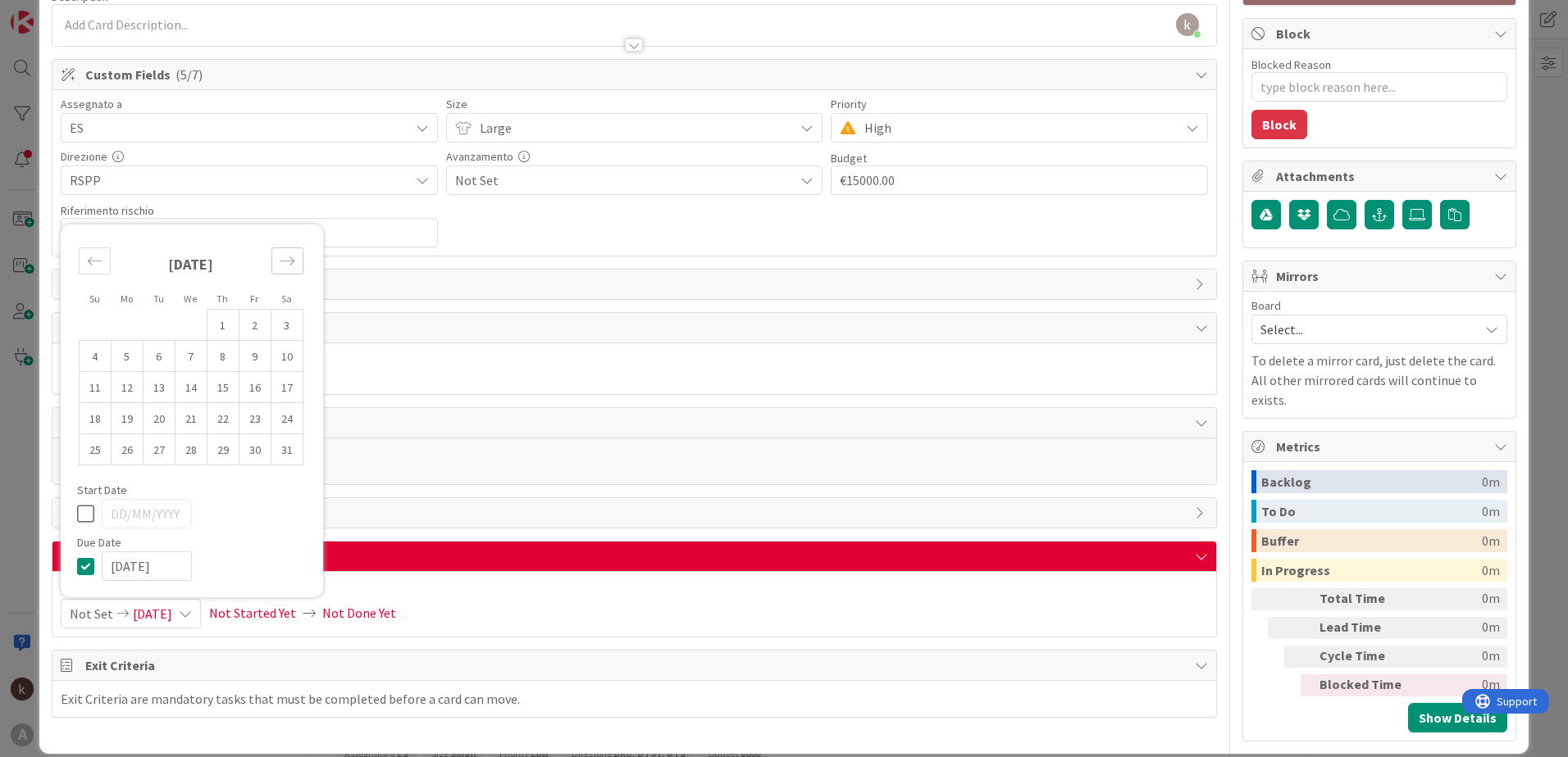
click at [287, 258] on icon "Move forward to switch to the next month." at bounding box center [287, 261] width 16 height 16
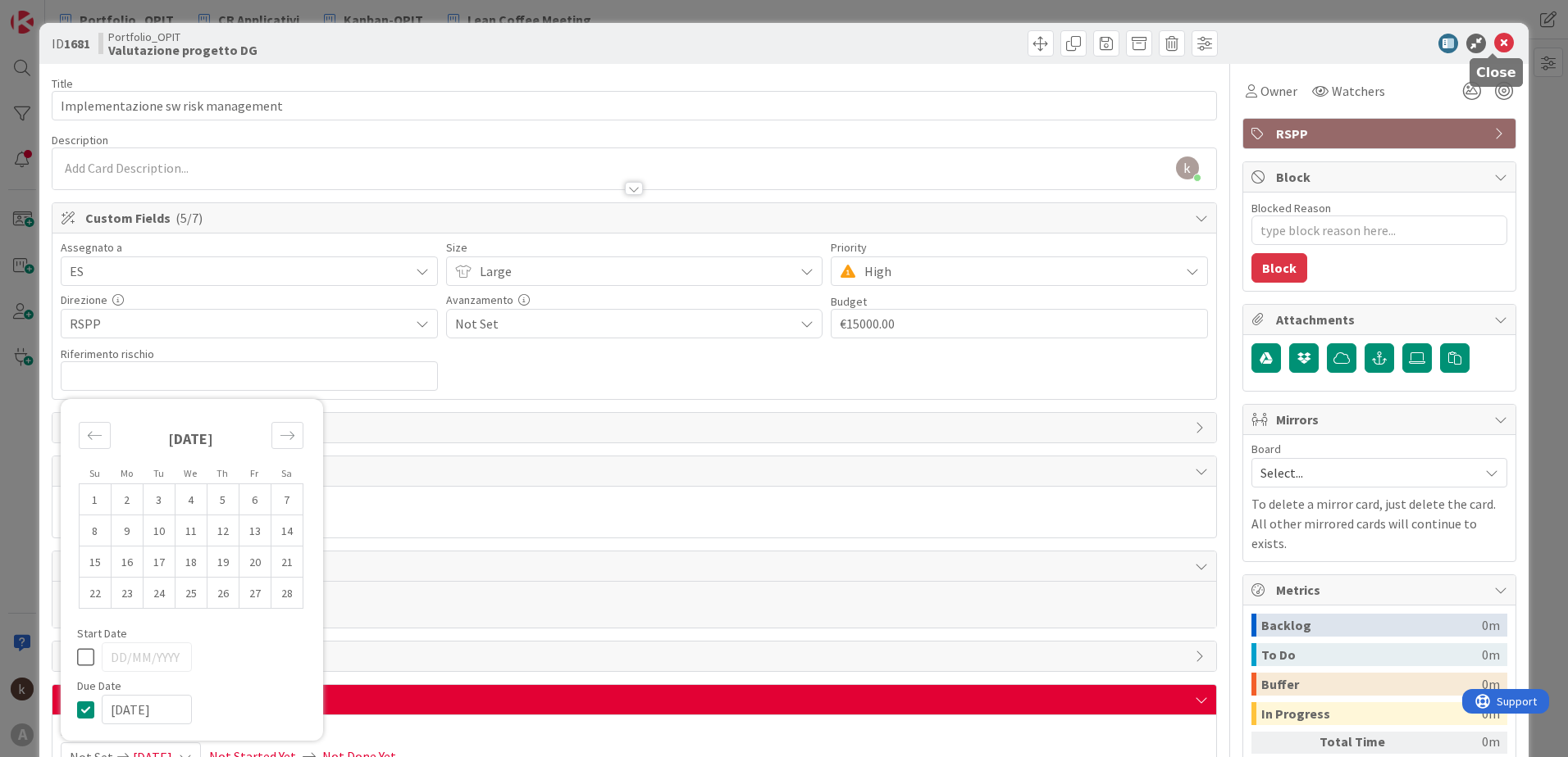
click at [1042, 39] on icon at bounding box center [1504, 44] width 19 height 19
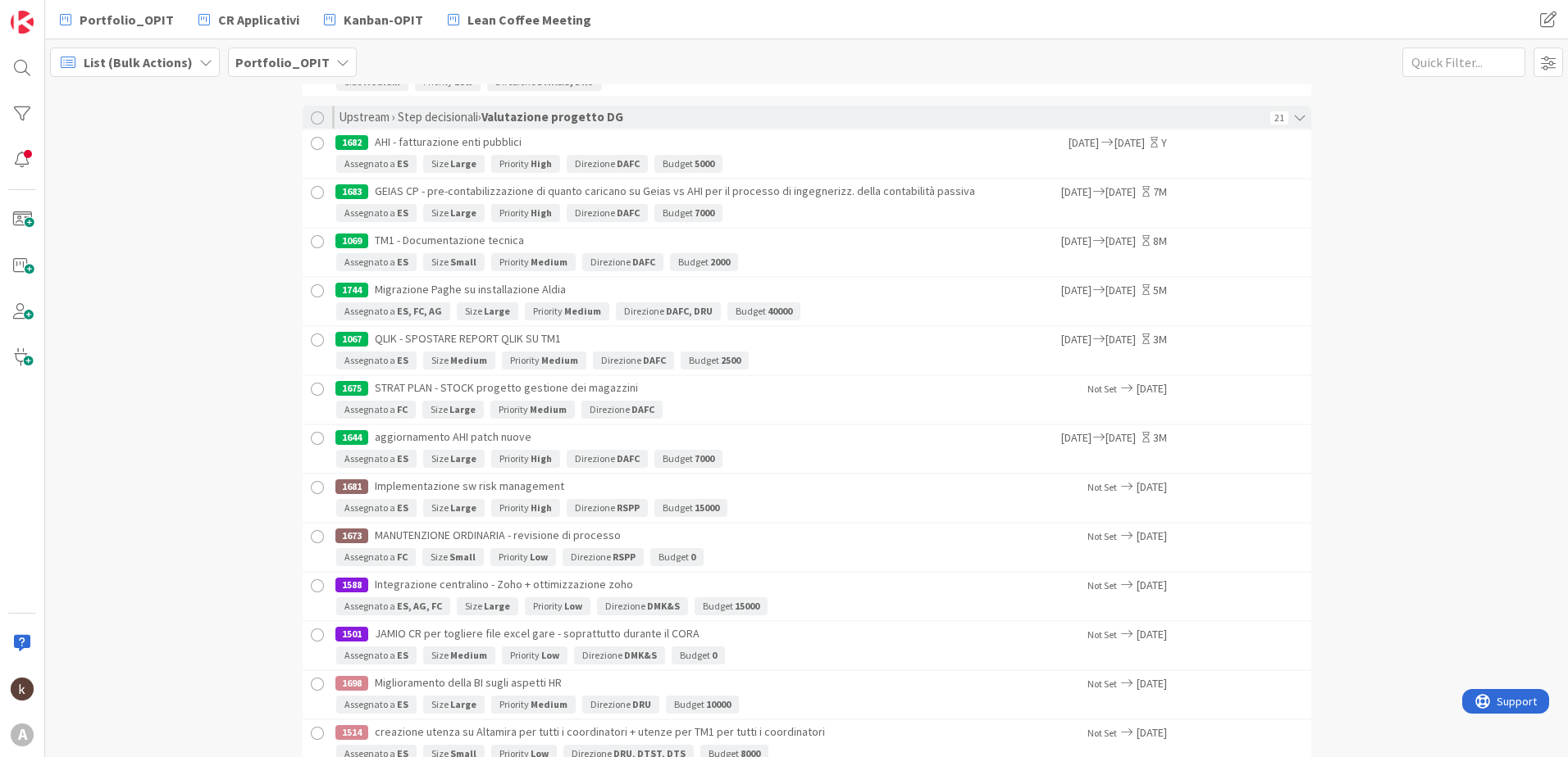
click at [100, 54] on span "List (Bulk Actions)" at bounding box center [138, 62] width 109 height 19
click at [113, 185] on span "Kanban" at bounding box center [144, 181] width 118 height 24
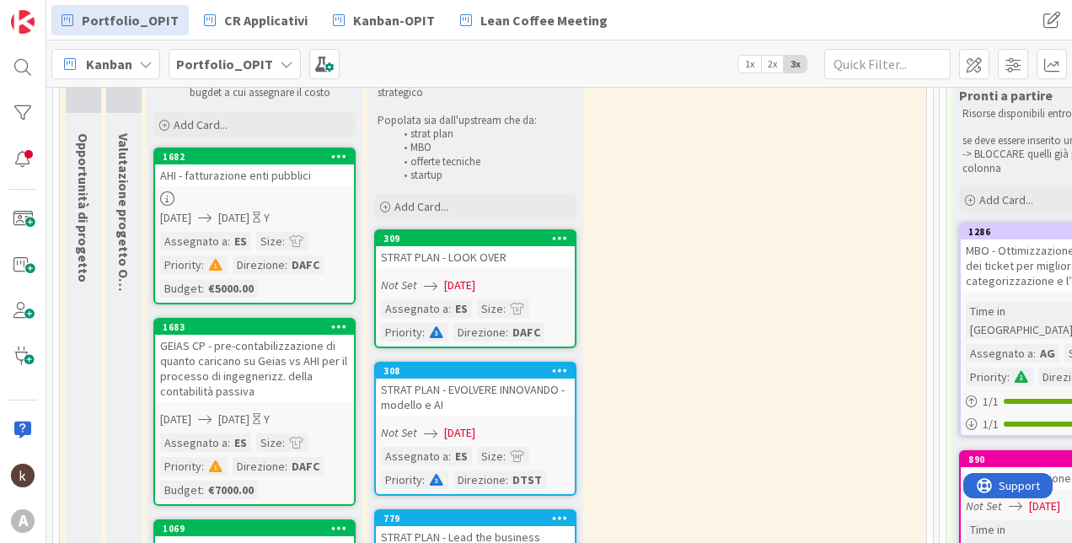
scroll to position [168, 0]
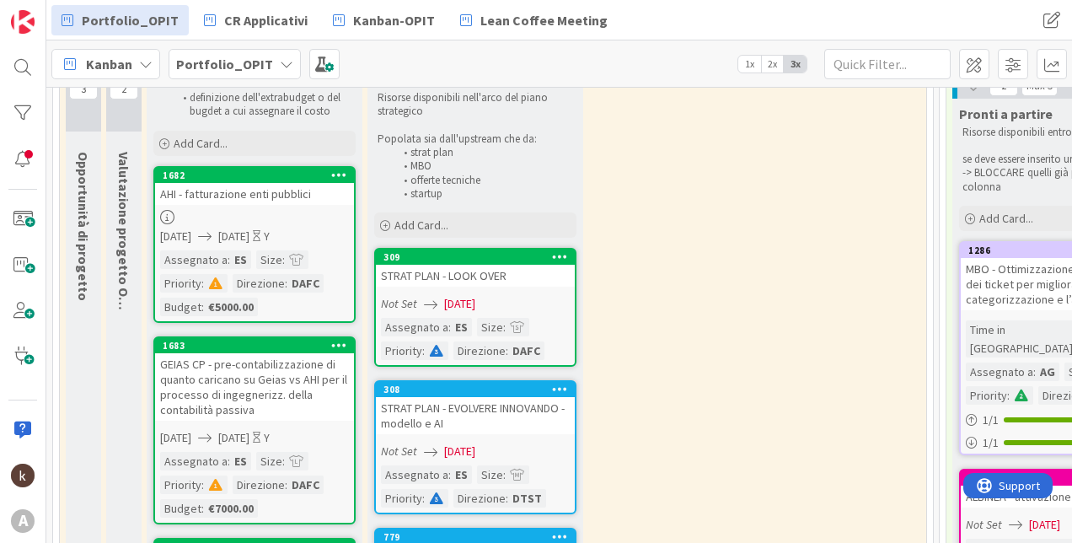
click at [281, 190] on div "AHI - fatturazione enti pubblici" at bounding box center [254, 194] width 199 height 22
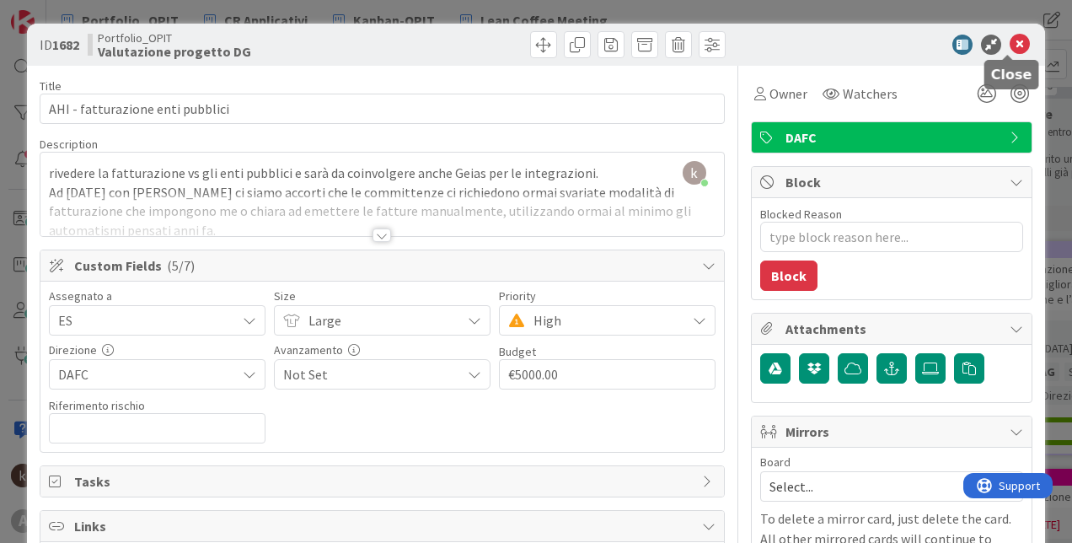
click at [1010, 43] on icon at bounding box center [1019, 45] width 20 height 20
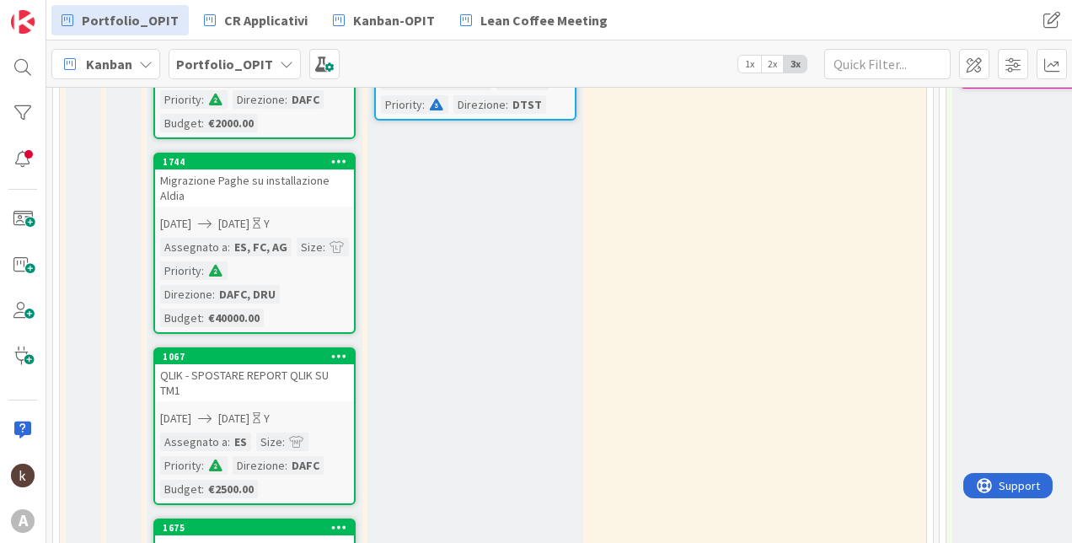
scroll to position [758, 0]
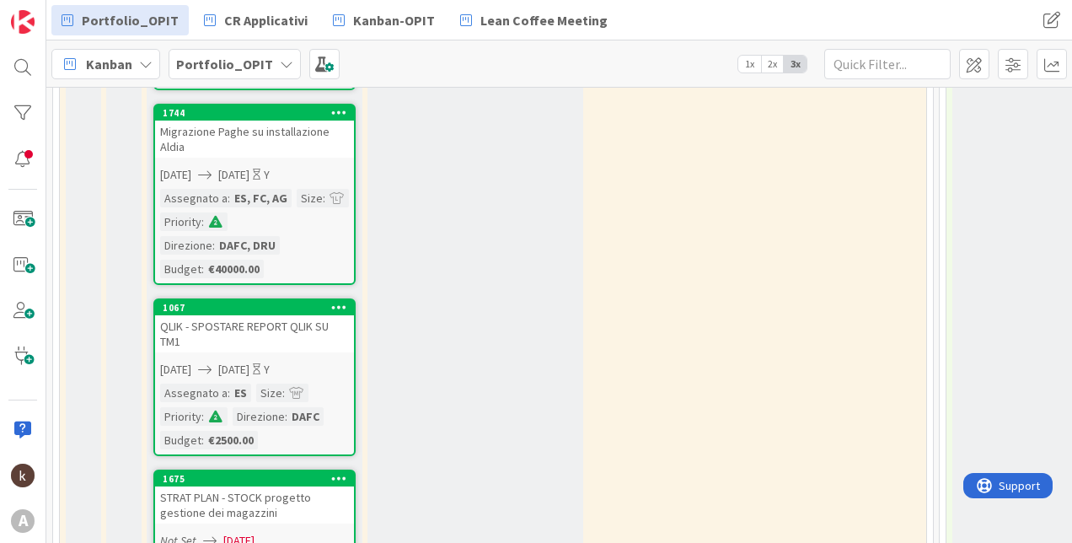
click at [294, 270] on div "Assegnato a : ES, FC, AG Size : Priority : Direzione : DAFC, DRU Budget : €4000…" at bounding box center [254, 233] width 189 height 89
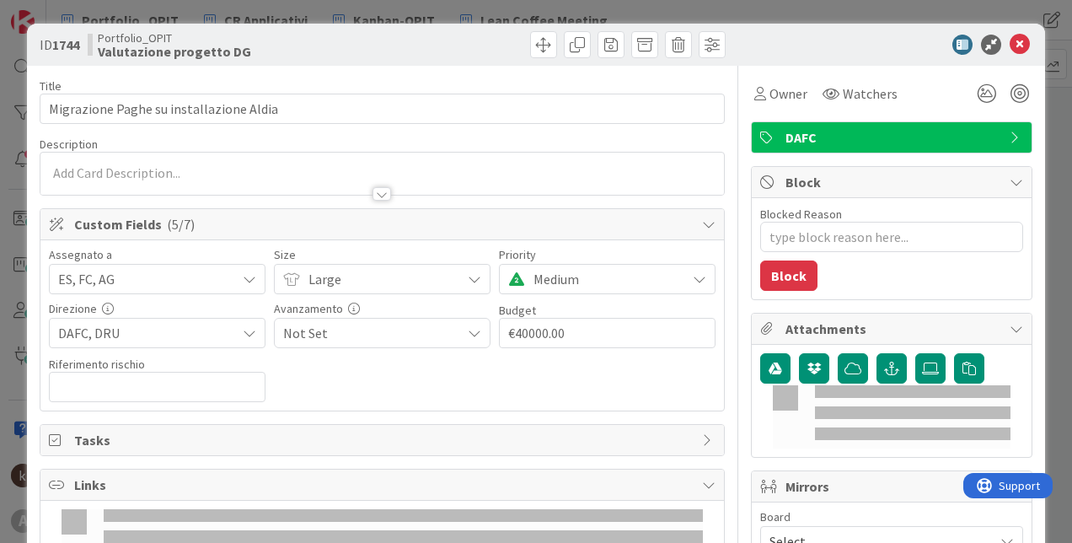
type textarea "x"
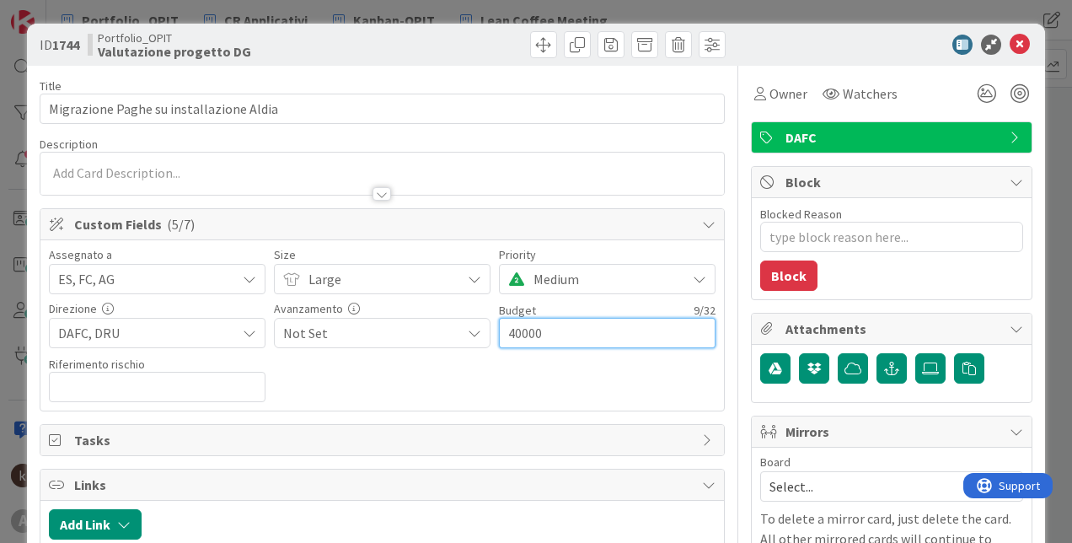
click at [511, 334] on input "40000" at bounding box center [607, 333] width 217 height 30
type input "30000"
type textarea "x"
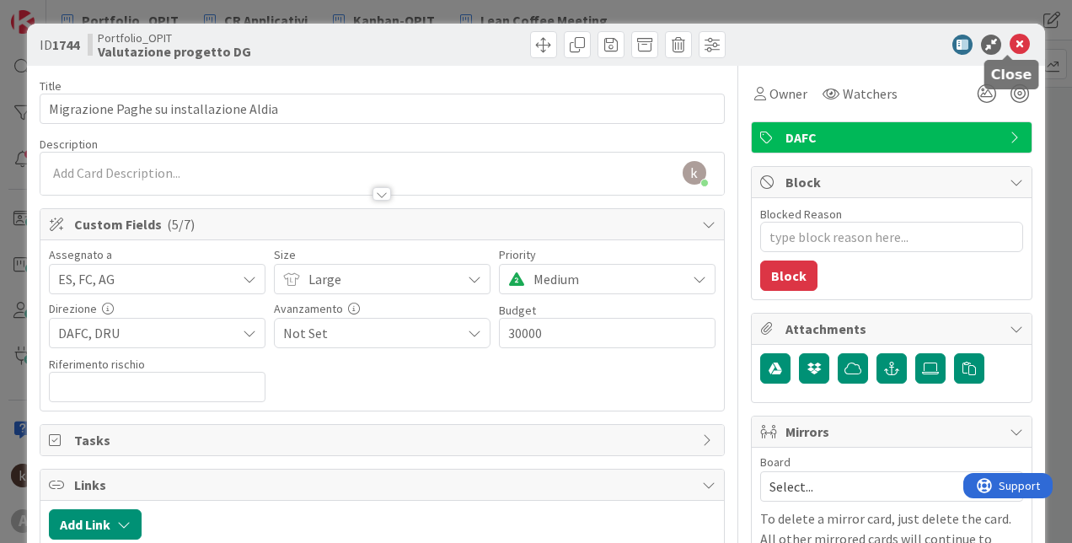
type input "€30000.00"
click at [1009, 51] on icon at bounding box center [1019, 45] width 20 height 20
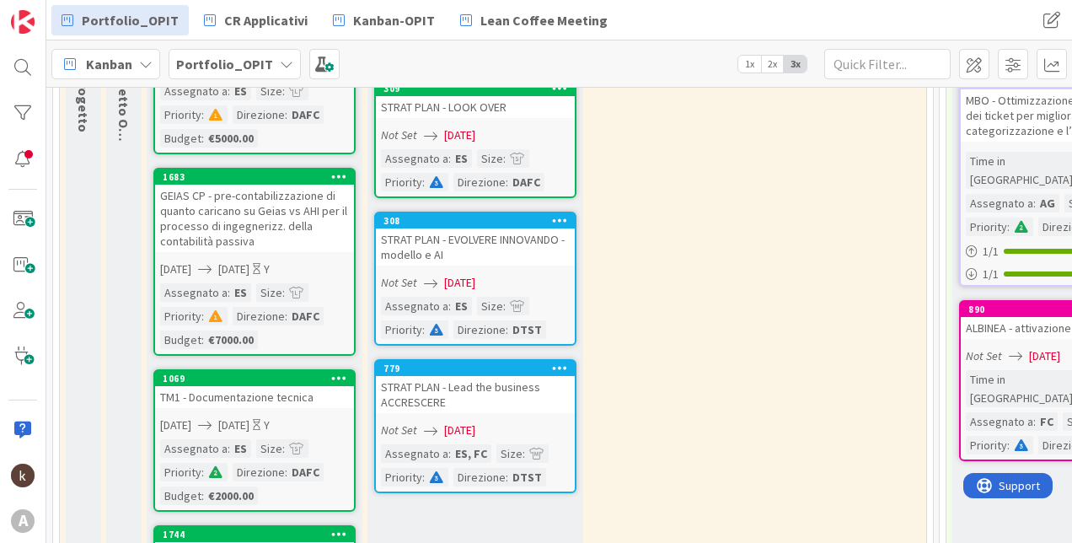
scroll to position [421, 0]
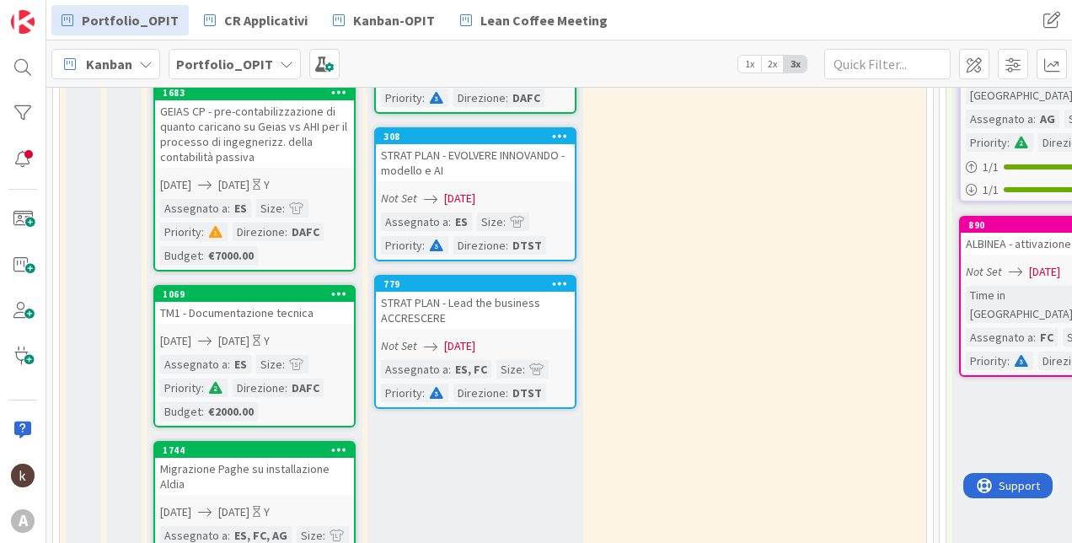
drag, startPoint x: 767, startPoint y: 64, endPoint x: 644, endPoint y: 143, distance: 146.3
click at [767, 64] on span "2x" at bounding box center [772, 64] width 23 height 17
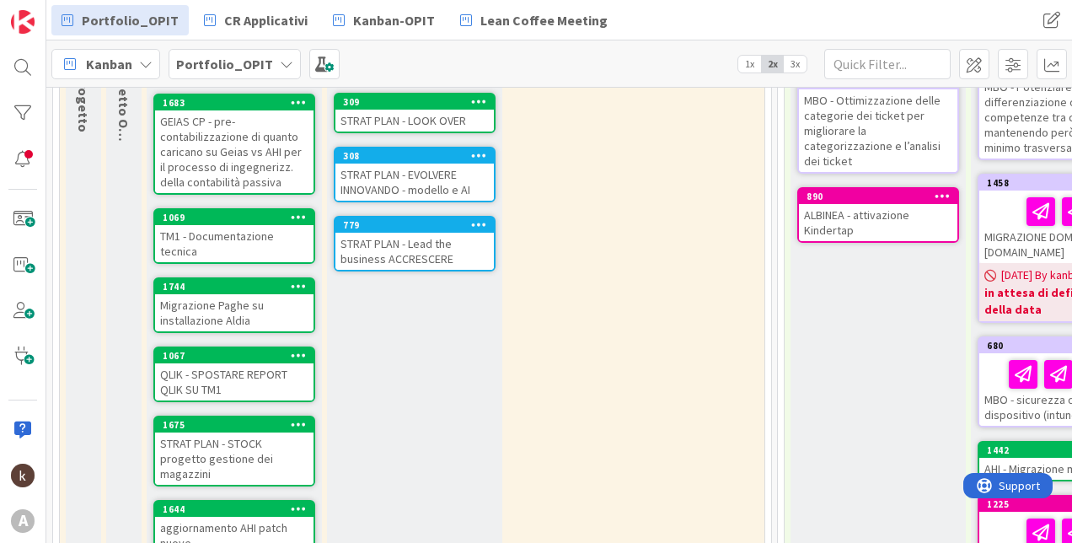
scroll to position [168, 0]
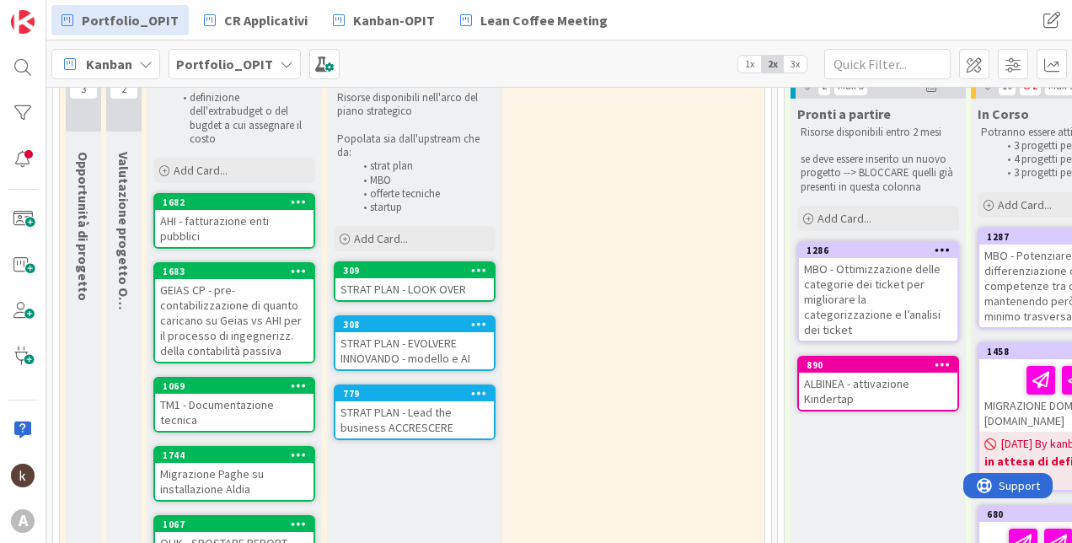
click at [795, 66] on span "3x" at bounding box center [794, 64] width 23 height 17
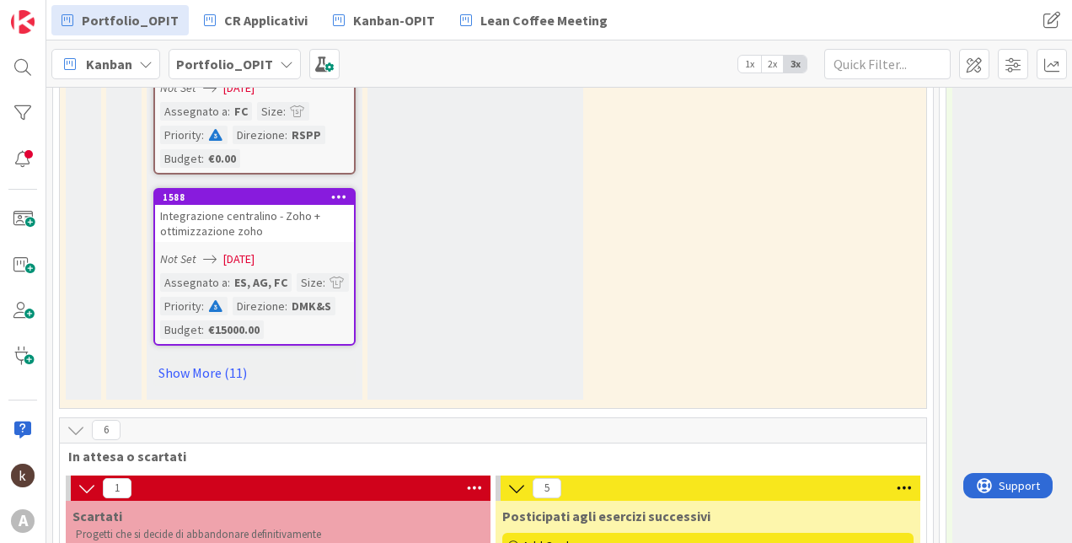
scroll to position [1601, 0]
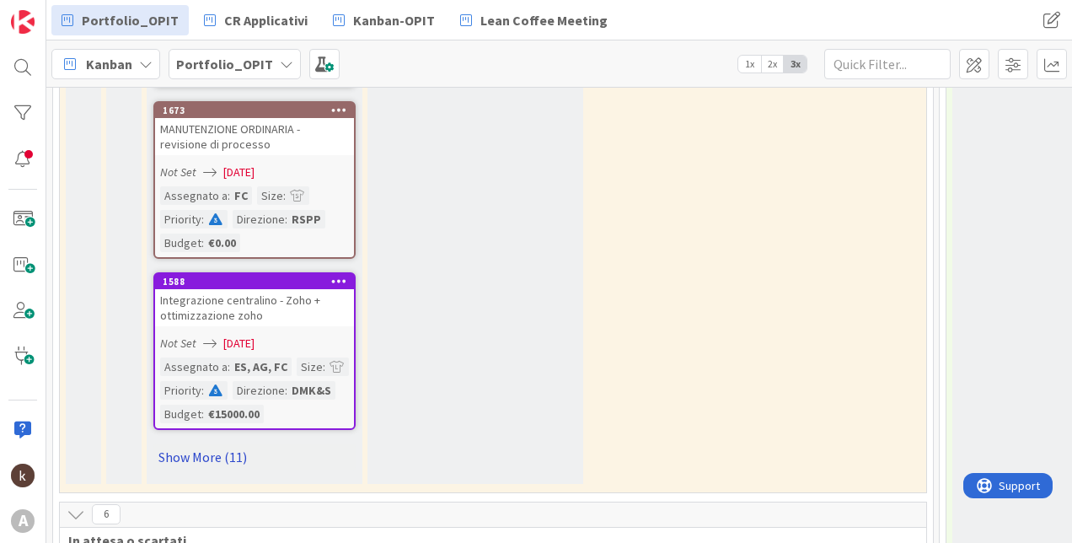
click at [222, 457] on link "Show More (11)" at bounding box center [254, 456] width 202 height 27
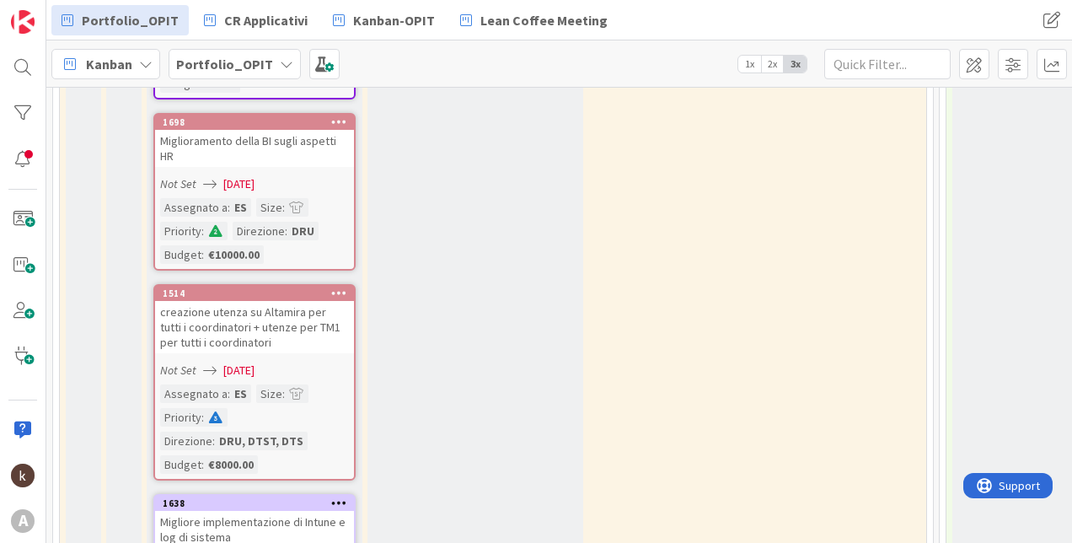
scroll to position [2106, 0]
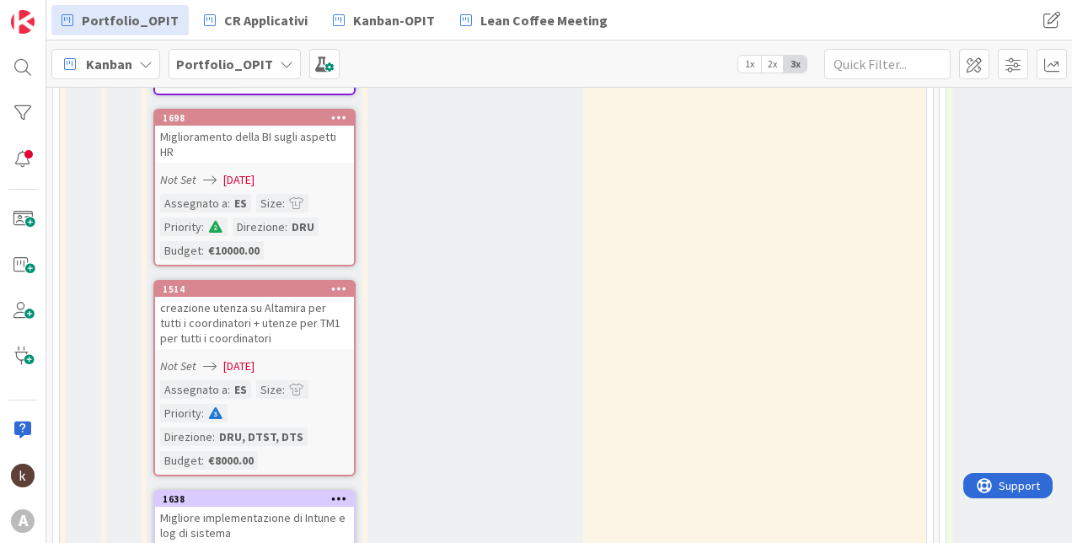
click at [295, 158] on div "Miglioramento della BI sugli aspetti HR" at bounding box center [254, 144] width 199 height 37
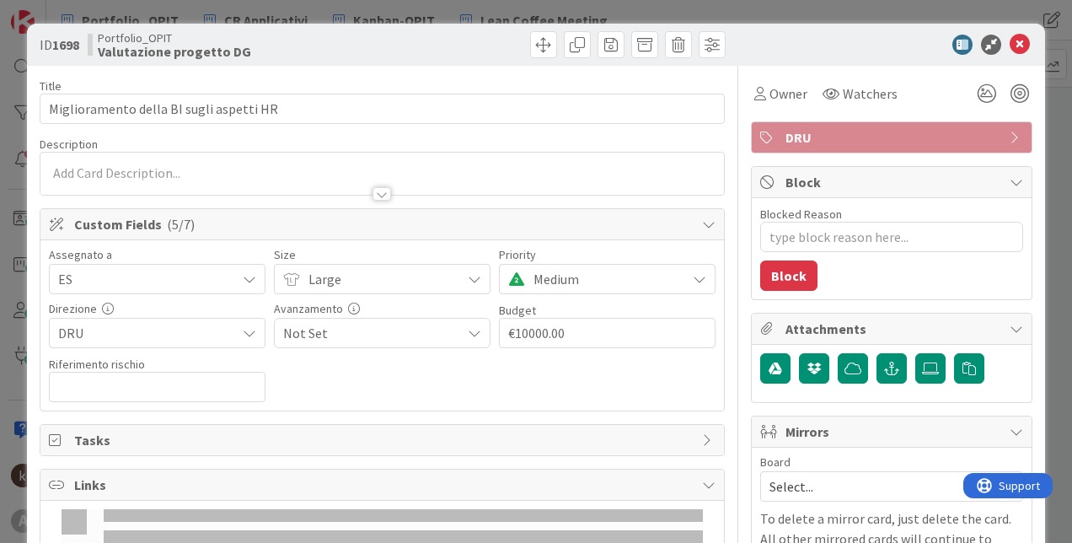
type textarea "x"
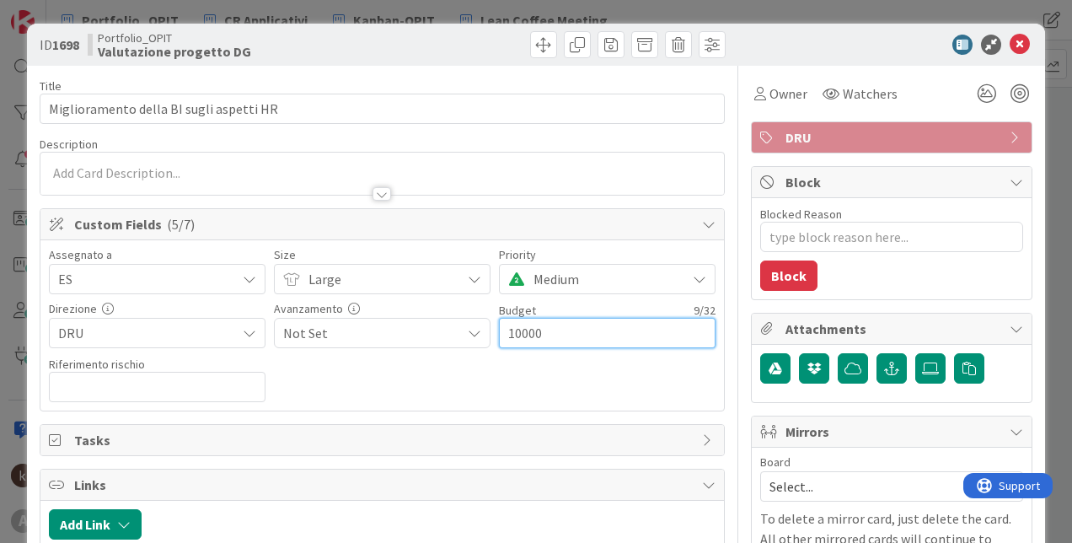
click at [516, 337] on input "10000" at bounding box center [607, 333] width 217 height 30
click at [511, 334] on input "10000" at bounding box center [607, 333] width 217 height 30
type input "000"
type textarea "x"
type input "0"
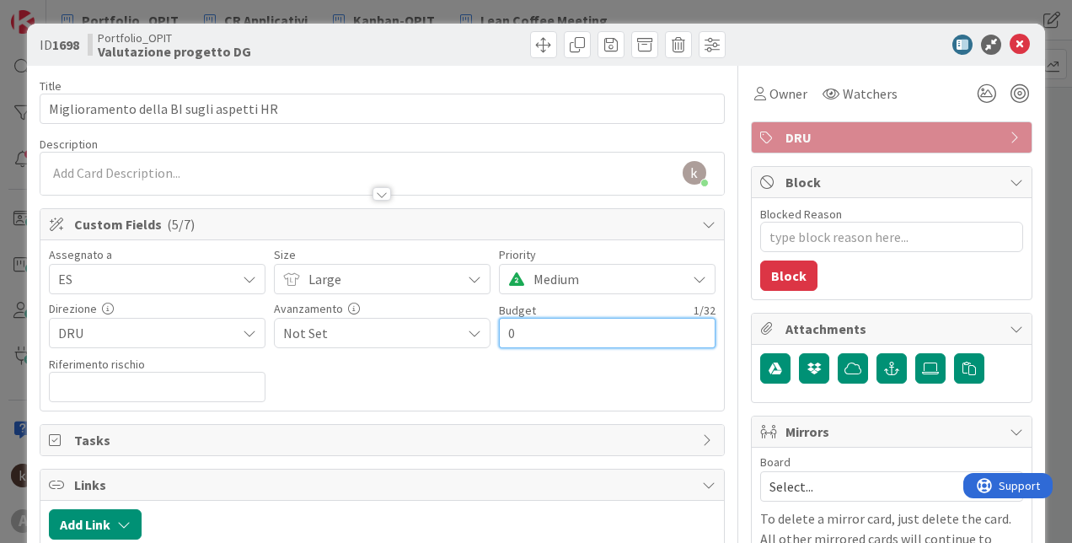
type textarea "x"
type input "7000"
type textarea "x"
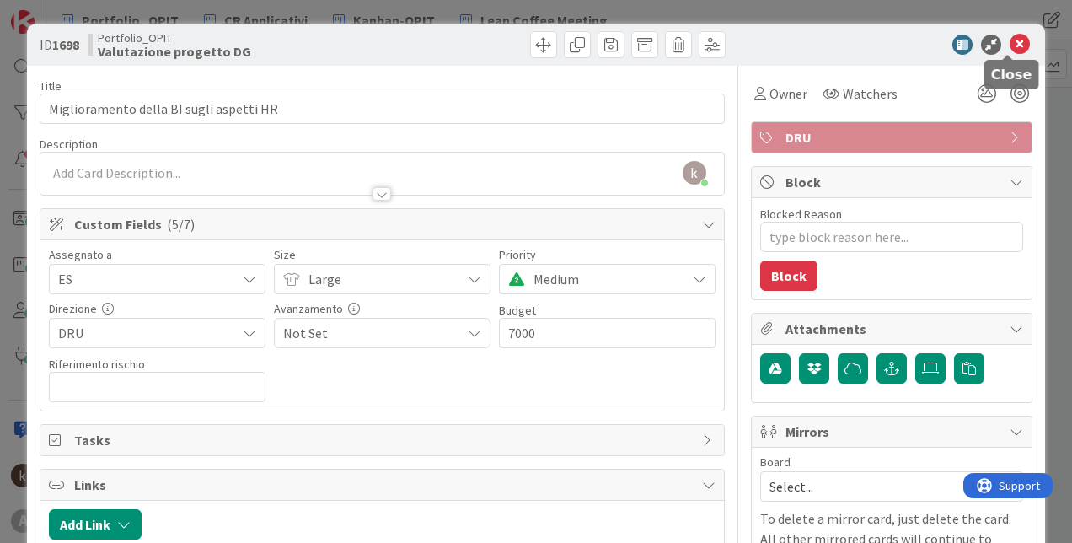
type input "€7000.00"
click at [1009, 41] on icon at bounding box center [1019, 45] width 20 height 20
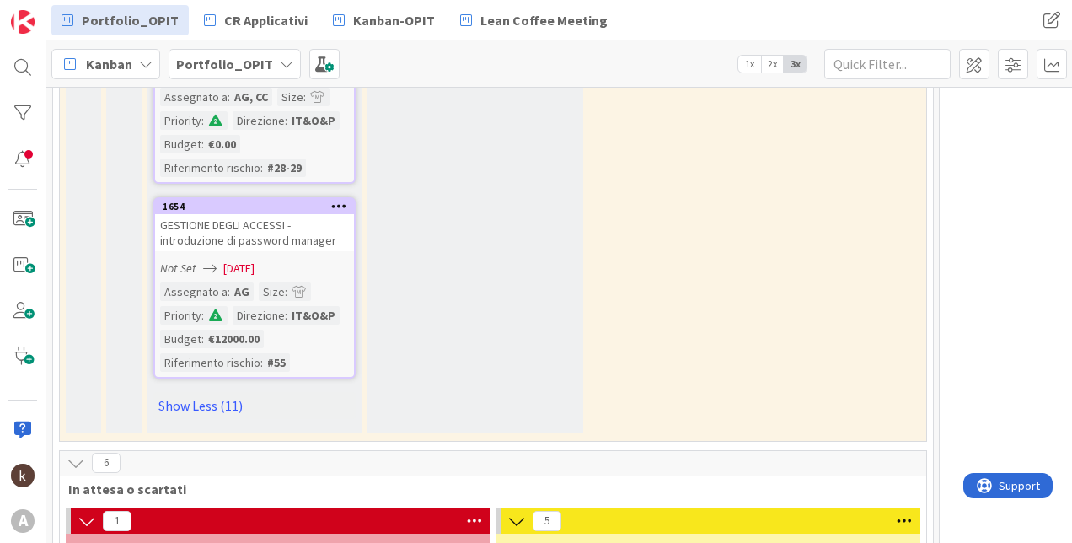
scroll to position [3707, 0]
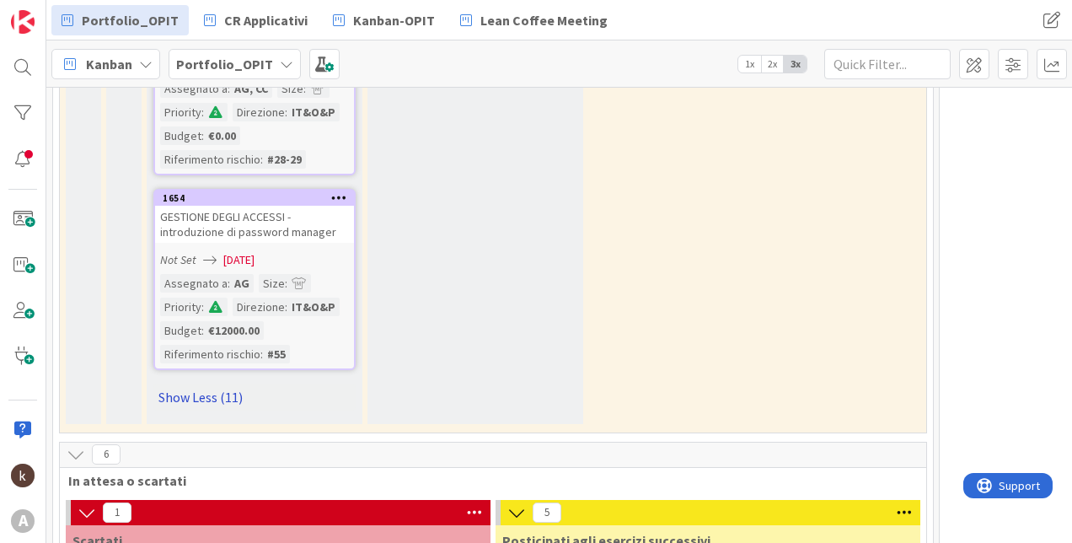
click at [211, 383] on link "Show Less (11)" at bounding box center [254, 396] width 202 height 27
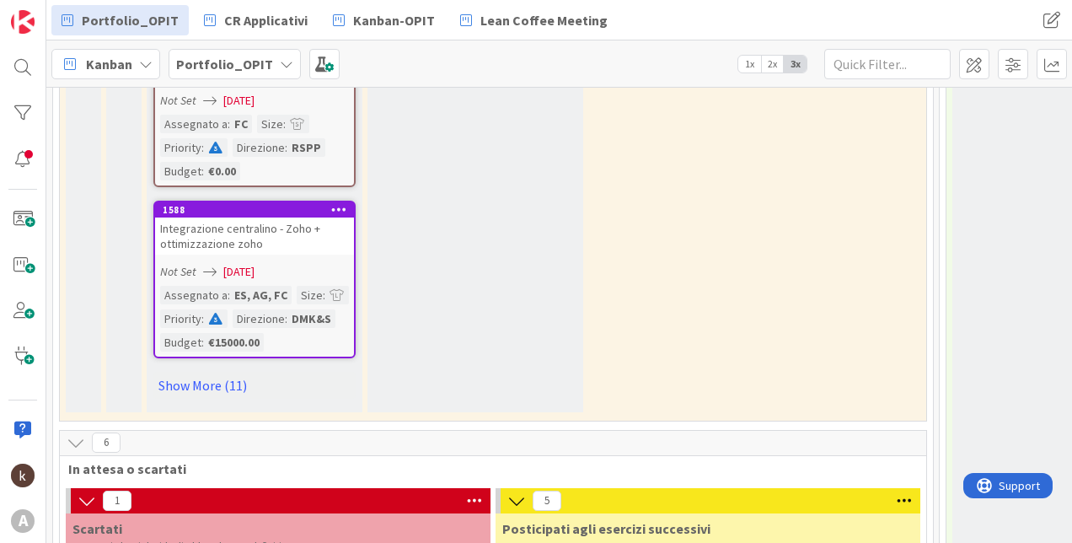
scroll to position [1668, 0]
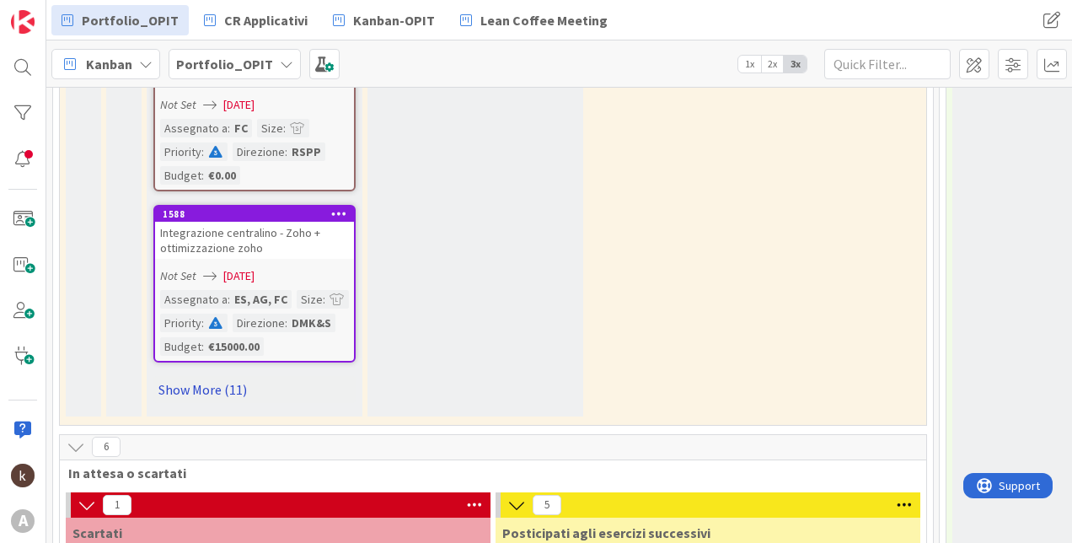
click at [203, 391] on link "Show More (11)" at bounding box center [254, 389] width 202 height 27
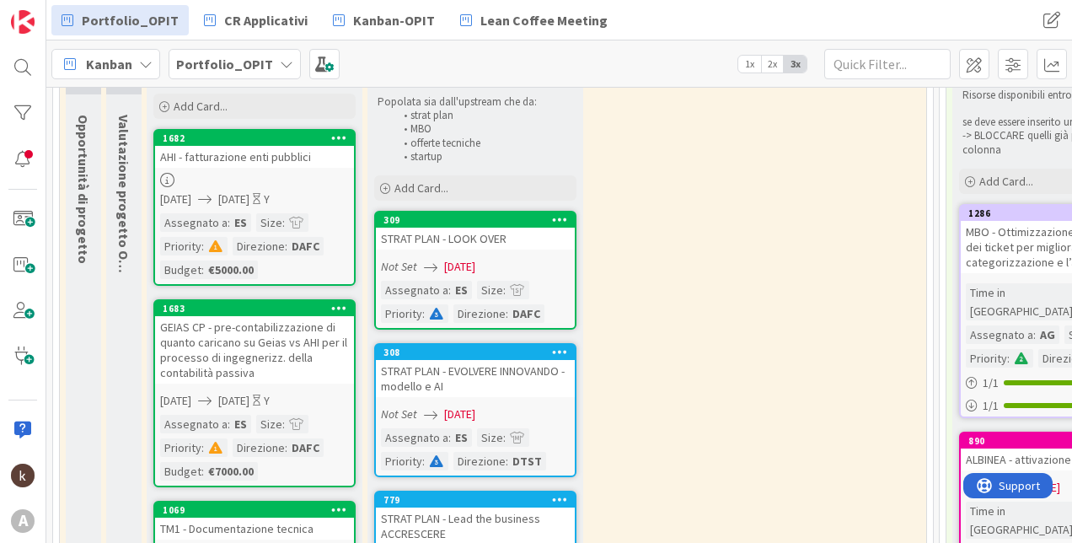
scroll to position [0, 0]
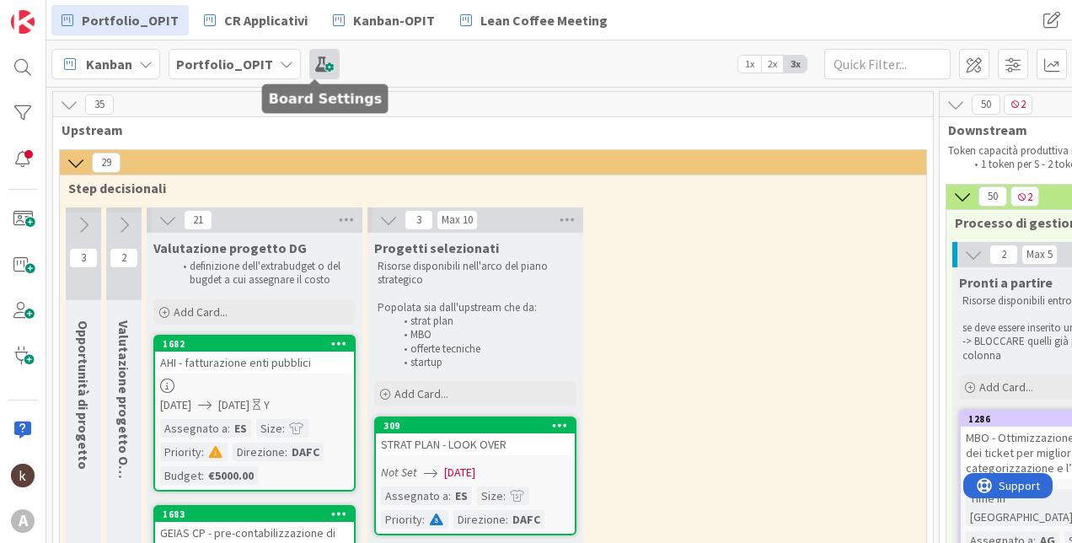
click at [321, 69] on span at bounding box center [324, 64] width 30 height 30
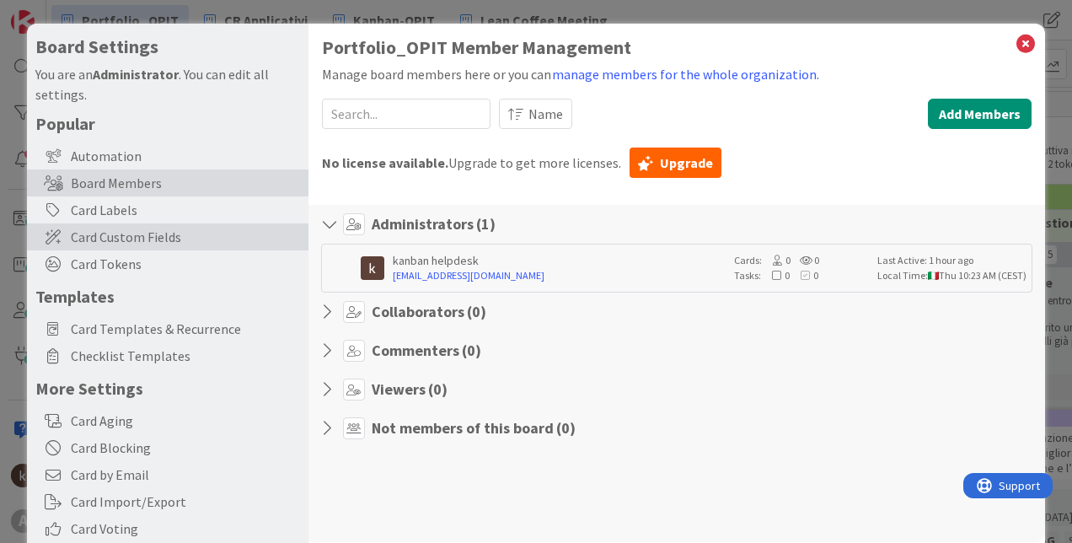
click at [112, 244] on span "Card Custom Fields" at bounding box center [185, 237] width 229 height 20
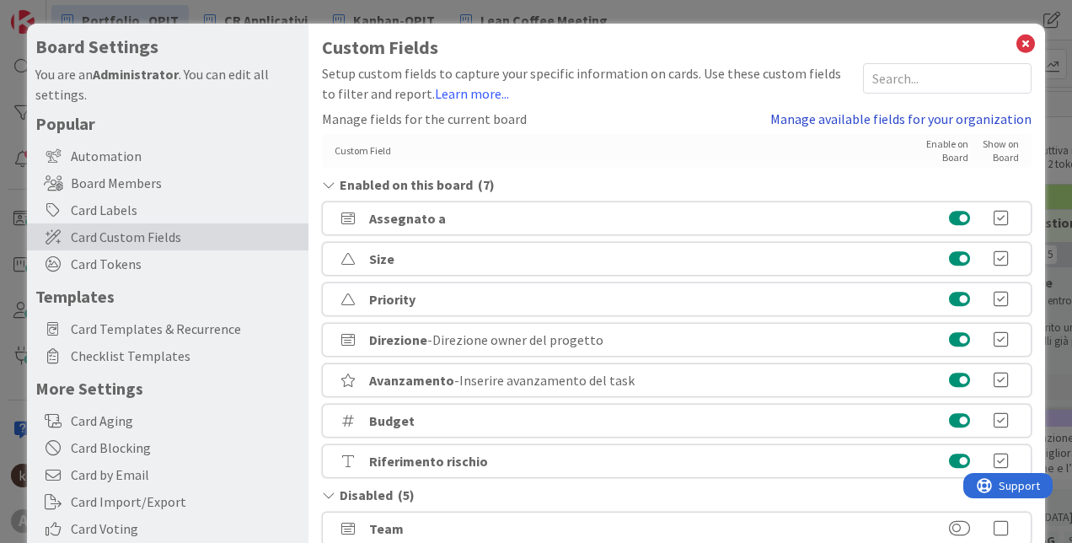
click at [889, 119] on link "Manage available fields for your organization" at bounding box center [900, 119] width 261 height 20
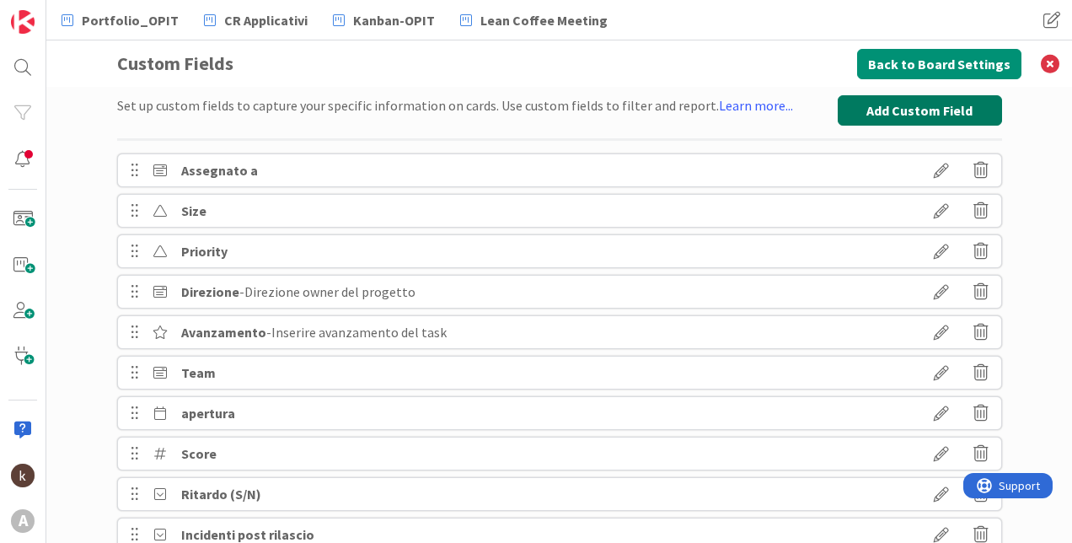
click at [862, 112] on button "Add Custom Field" at bounding box center [919, 110] width 164 height 30
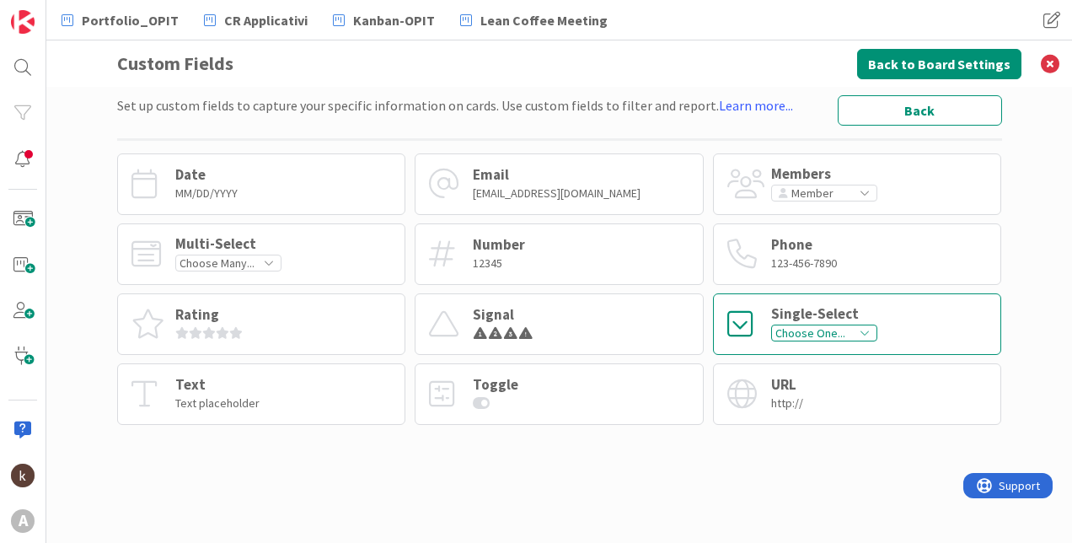
click at [865, 319] on div "Single-Select" at bounding box center [824, 314] width 106 height 14
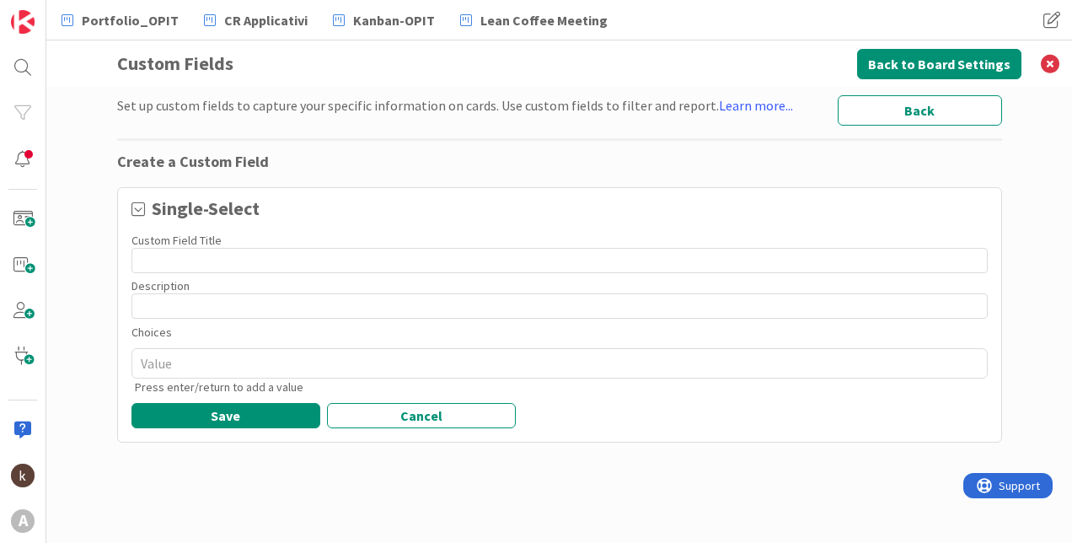
type textarea "x"
type input "I"
type textarea "x"
type input "In"
type textarea "x"
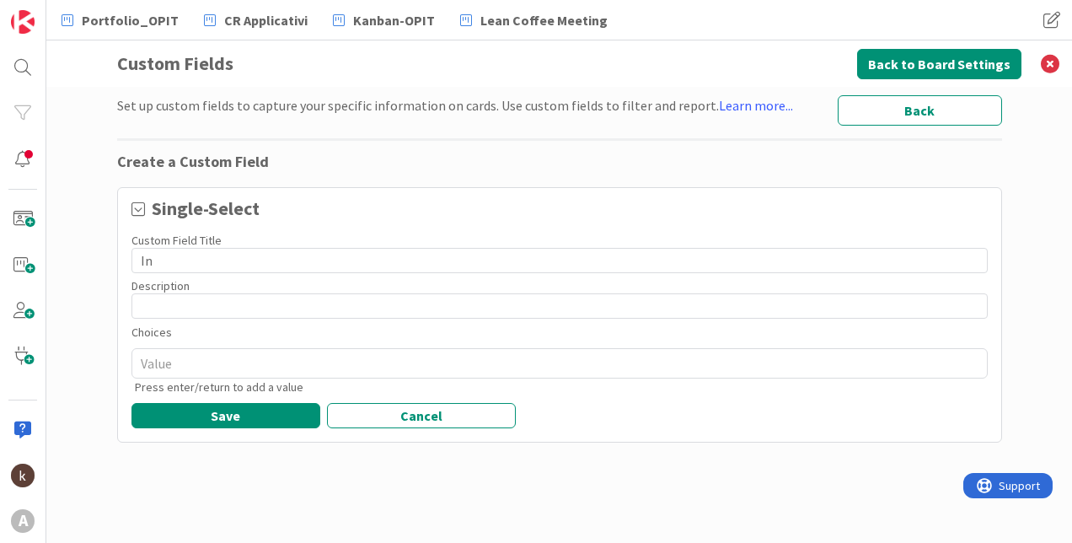
type input "Ins"
type textarea "x"
type input "Inse"
type textarea "x"
type input "Inser"
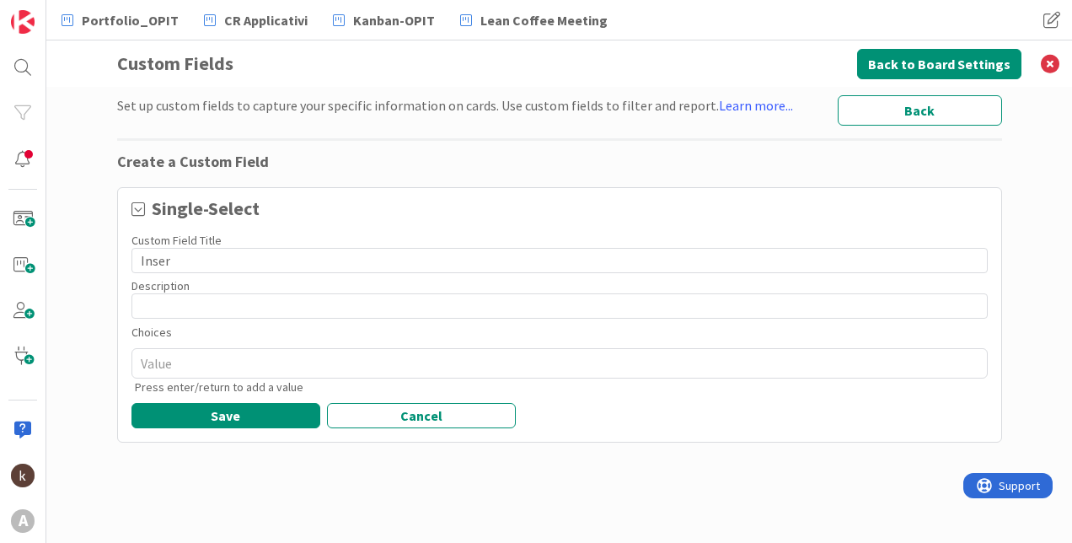
type textarea "x"
type input "Inseri"
type textarea "x"
type input "Inserit"
type textarea "x"
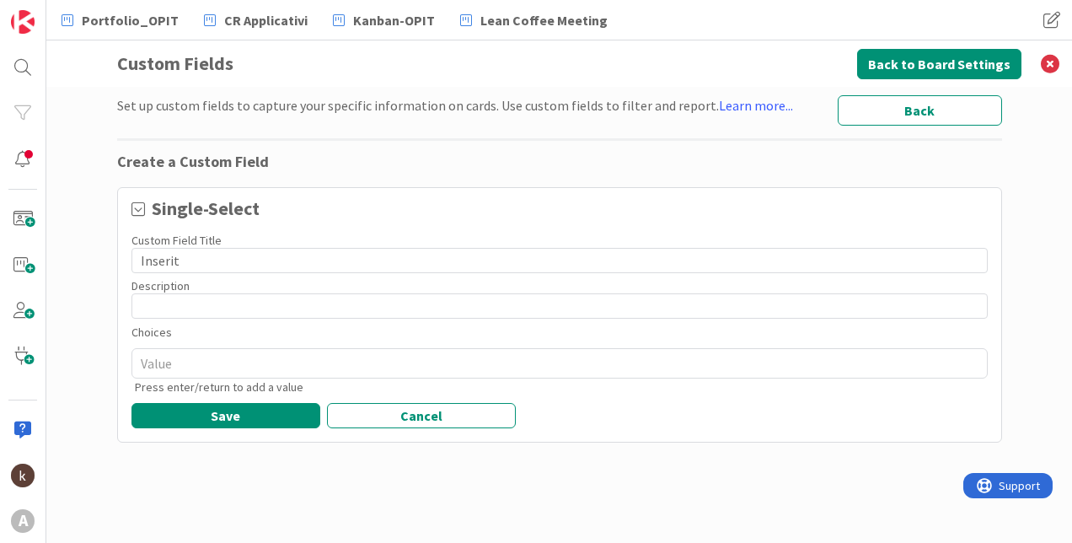
type input "Inserito"
type textarea "x"
type input "Inserito"
type textarea "x"
type input "Inserito a"
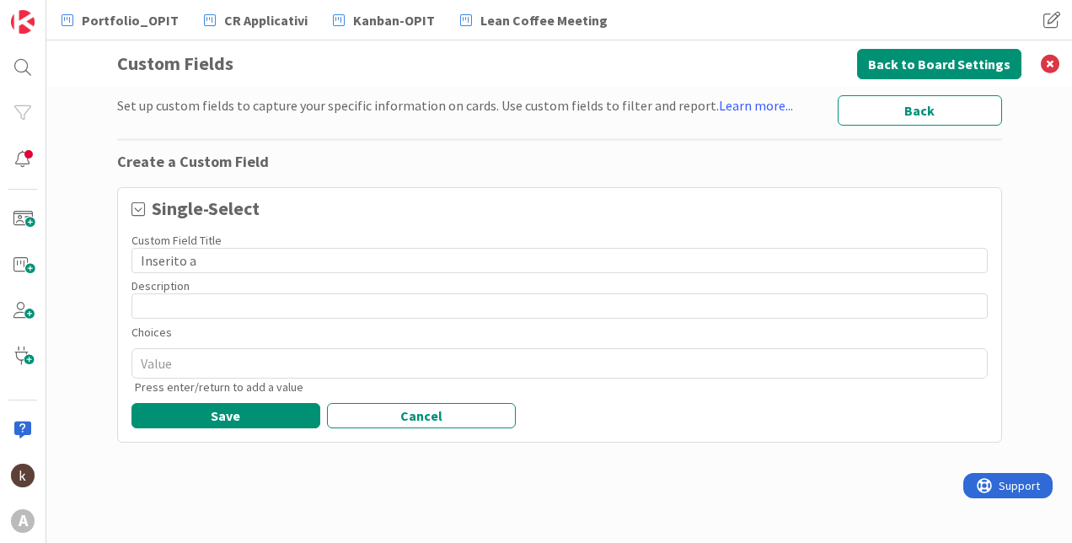
type textarea "x"
type input "Inserito a"
type textarea "x"
type input "Inserito a B"
type textarea "x"
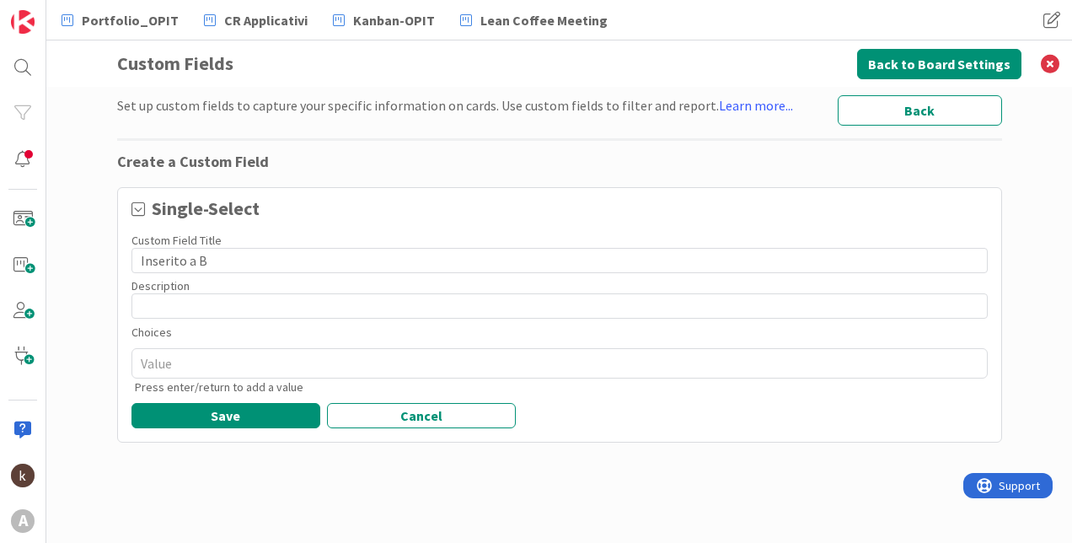
type input "Inserito a Bu"
type textarea "x"
type input "Inserito a Bud"
type textarea "x"
type input "Inserito a Budg"
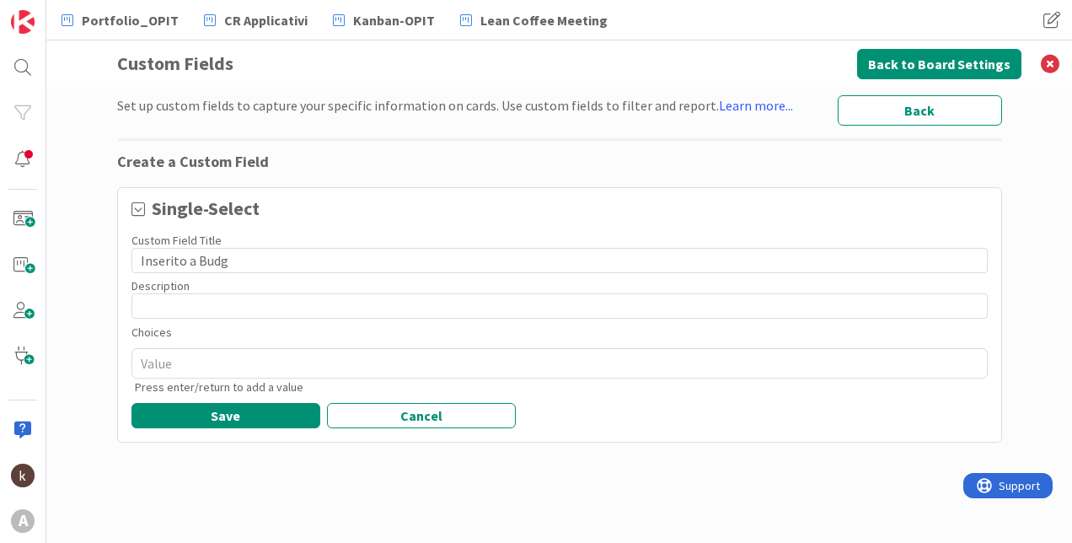
type textarea "x"
type input "Inserito a Budge"
type textarea "x"
type input "Inserito a Budget"
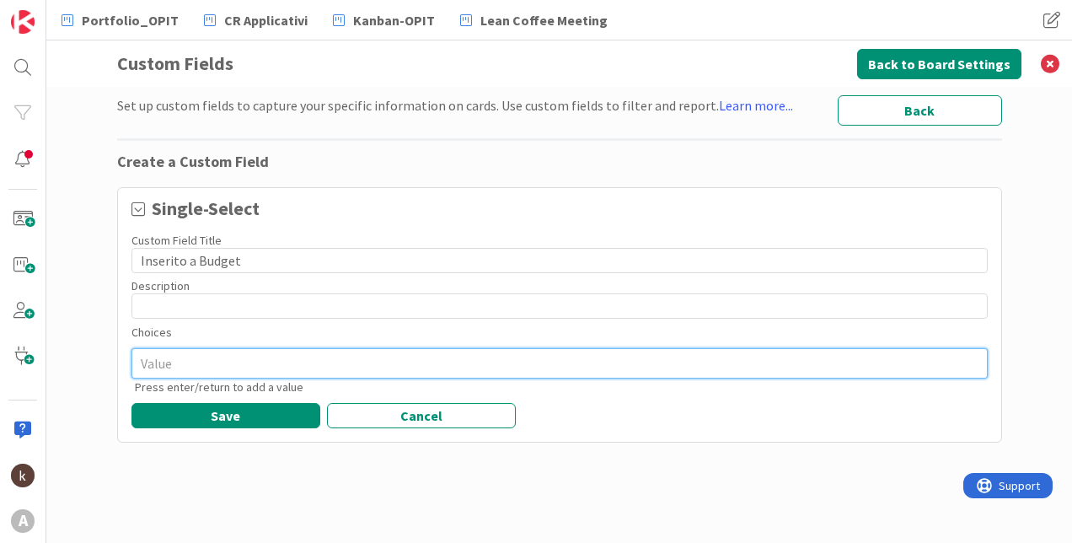
type textarea "x"
type textarea "S"
type textarea "x"
type textarea "S"
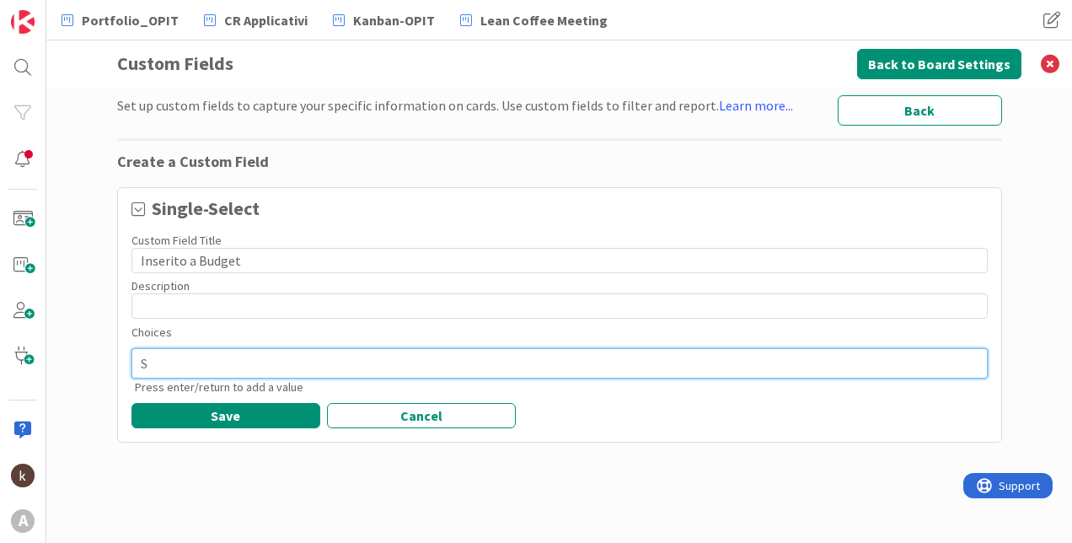
type textarea "x"
type textarea "Sì"
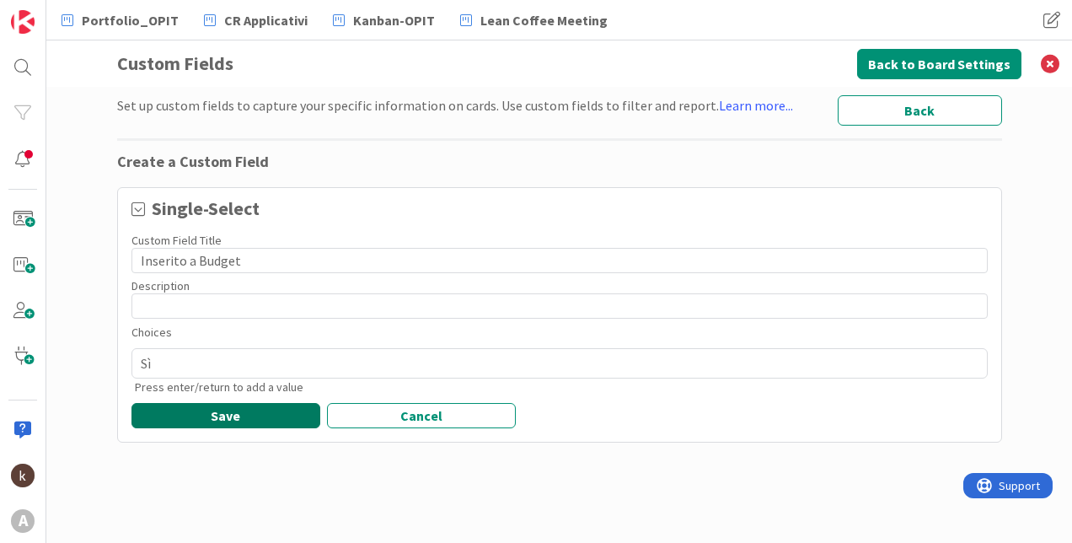
click at [249, 409] on button "Save" at bounding box center [225, 415] width 189 height 25
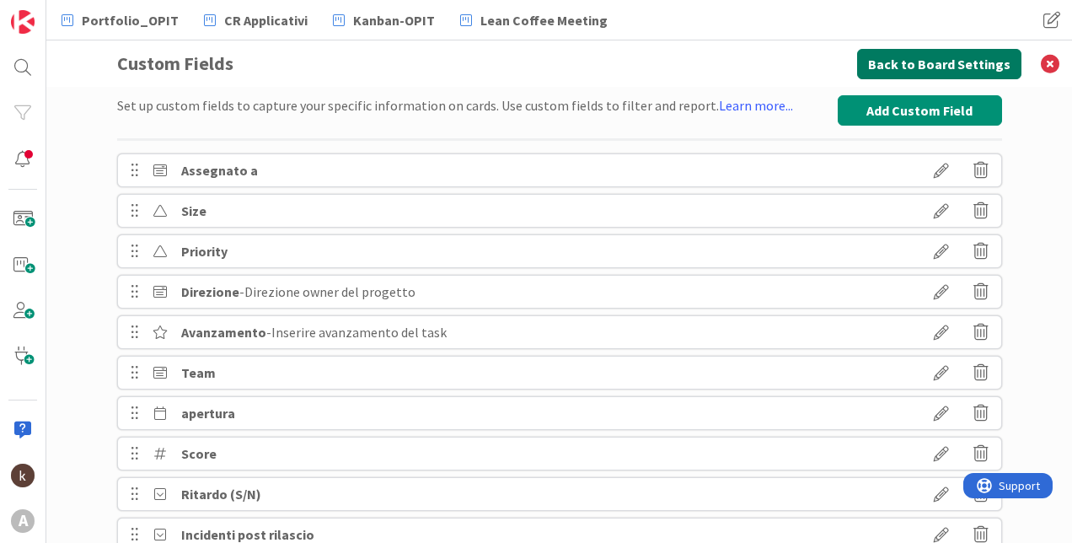
click at [892, 72] on button "Back to Board Settings" at bounding box center [939, 64] width 164 height 30
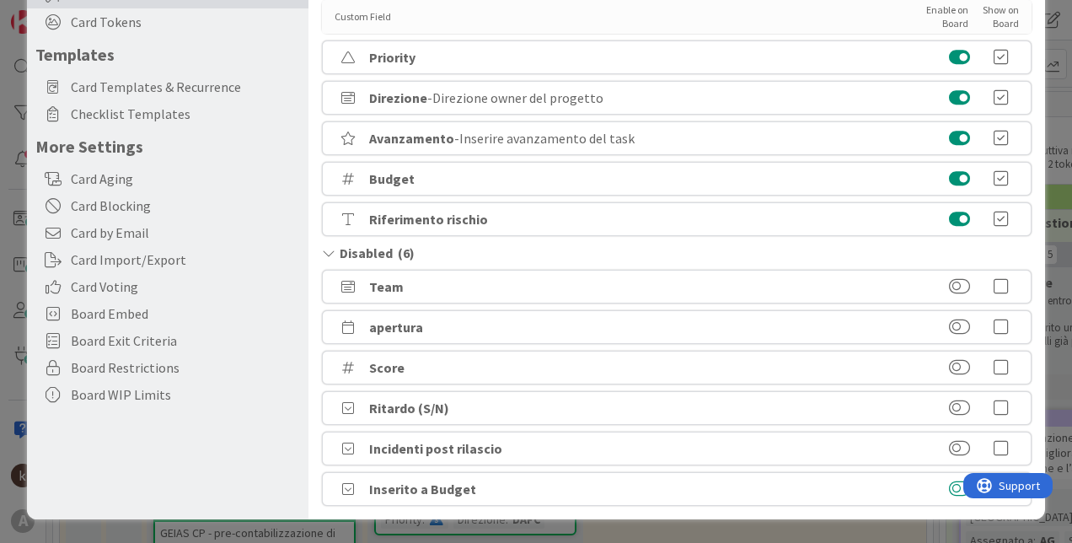
click at [949, 488] on button at bounding box center [959, 488] width 21 height 17
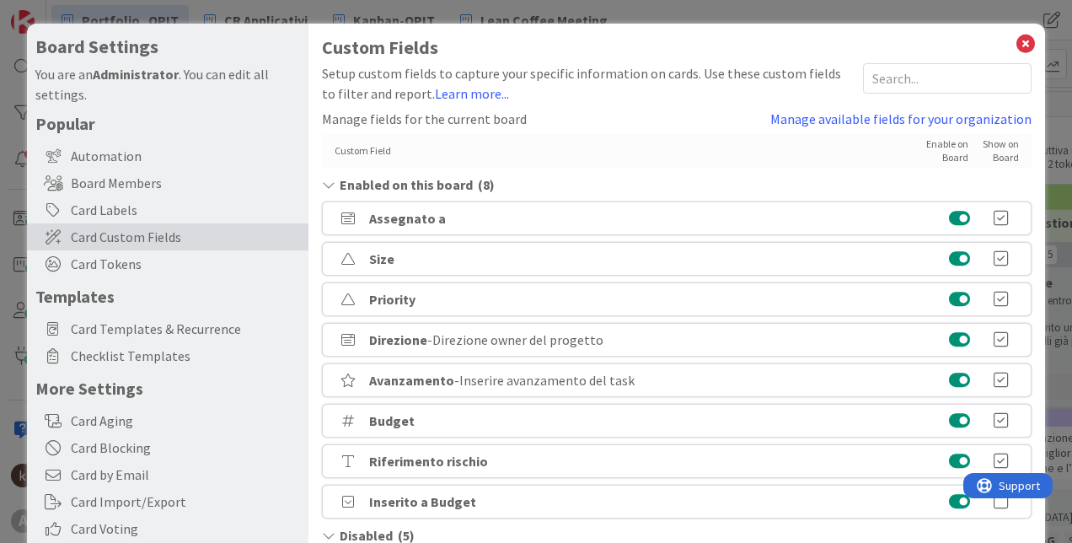
scroll to position [242, 0]
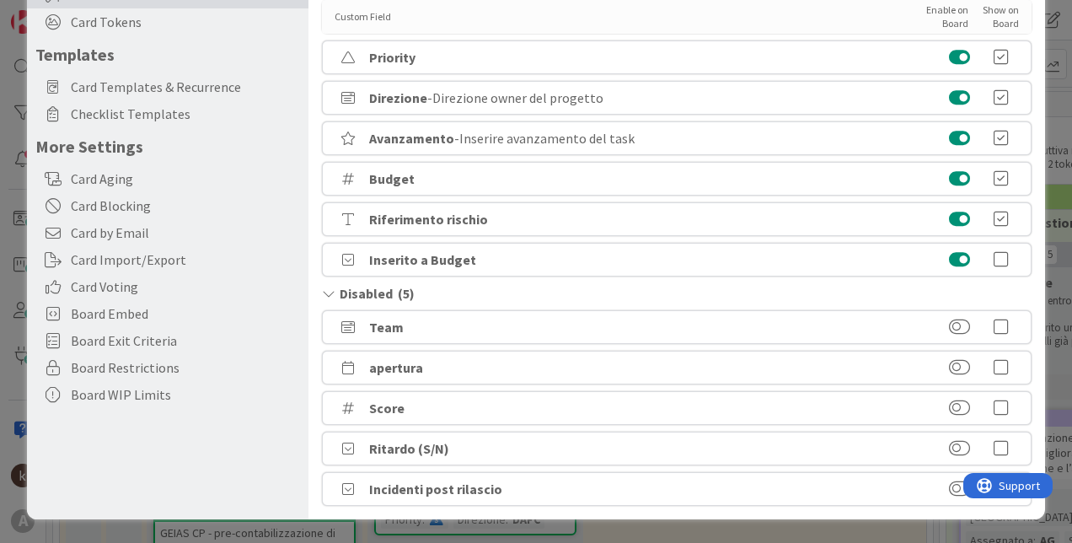
click at [995, 263] on icon at bounding box center [1001, 259] width 34 height 17
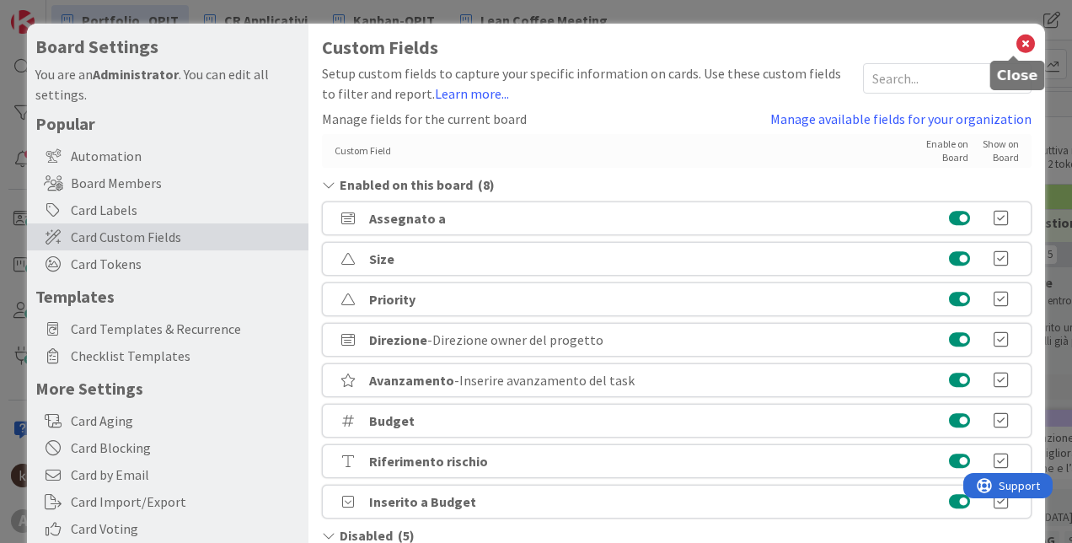
click at [1014, 37] on icon at bounding box center [1025, 44] width 22 height 24
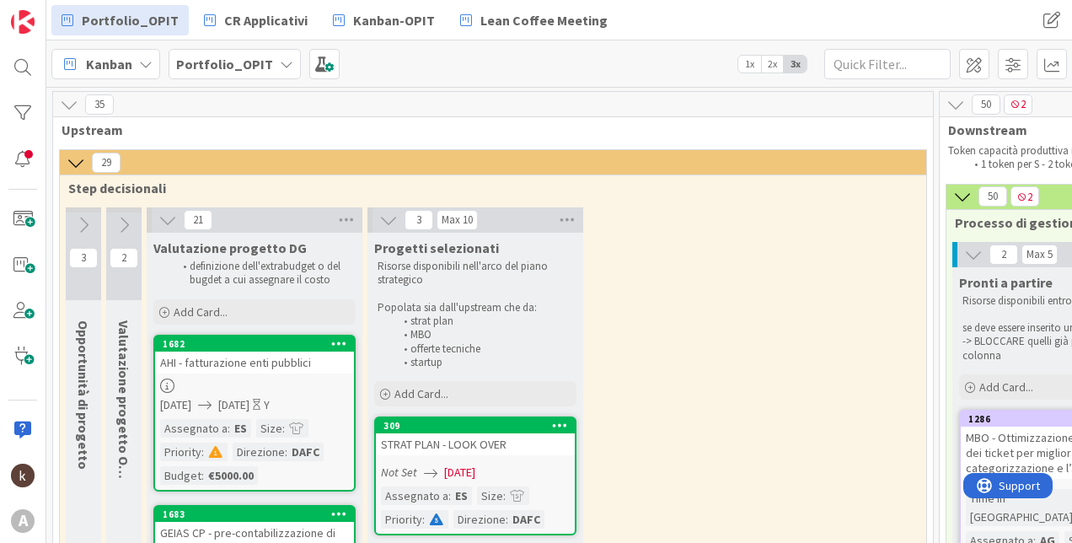
click at [257, 370] on div "AHI - fatturazione enti pubblici" at bounding box center [254, 362] width 199 height 22
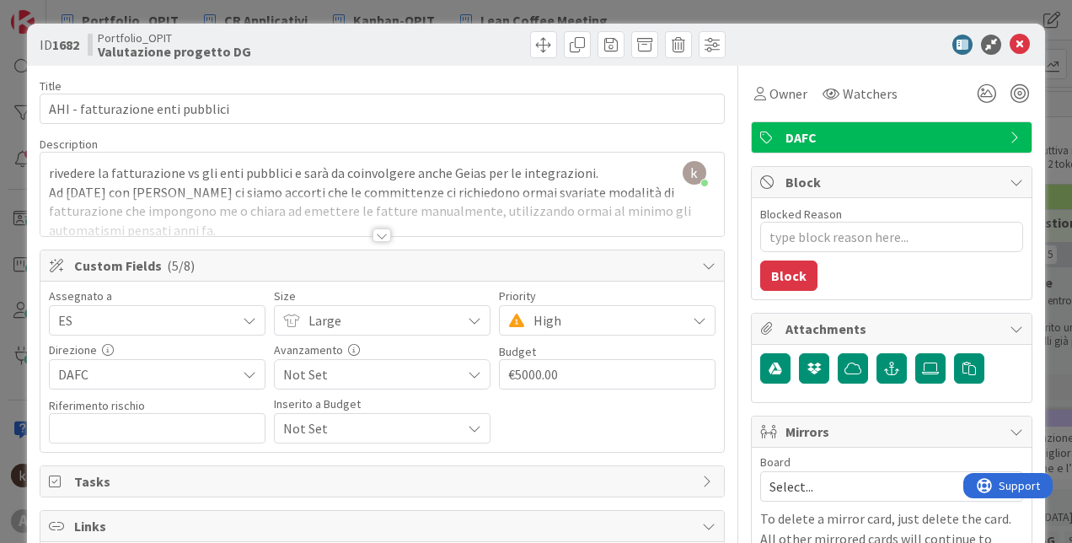
click at [332, 424] on span "Not Set" at bounding box center [367, 428] width 169 height 24
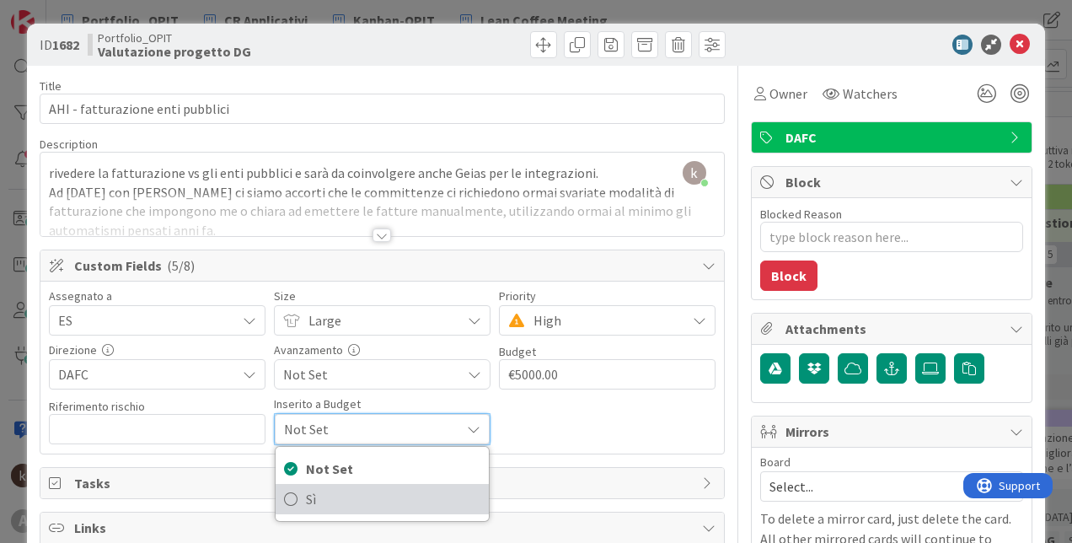
click at [310, 499] on span "Sì" at bounding box center [393, 498] width 174 height 25
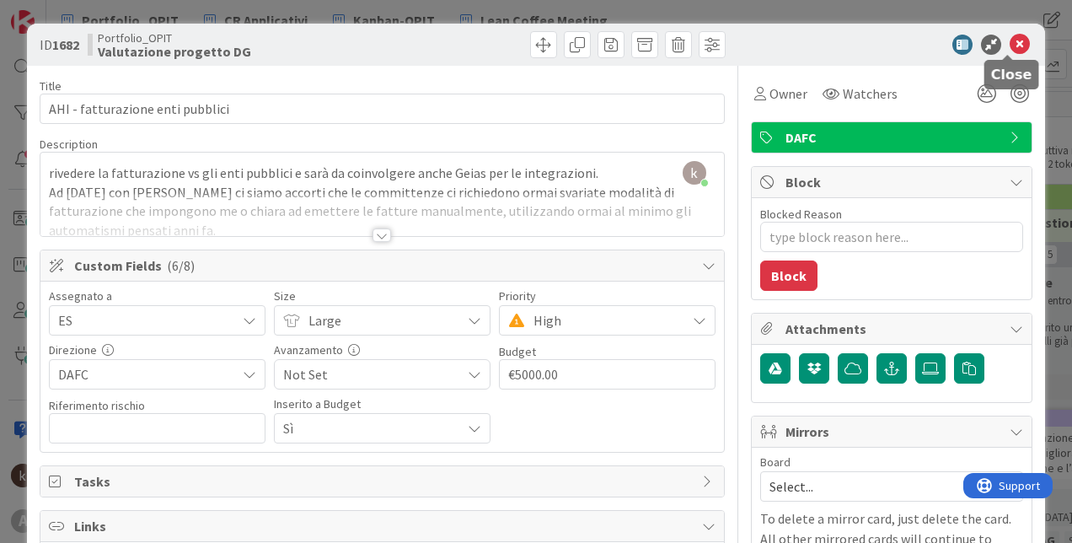
click at [1011, 48] on icon at bounding box center [1019, 45] width 20 height 20
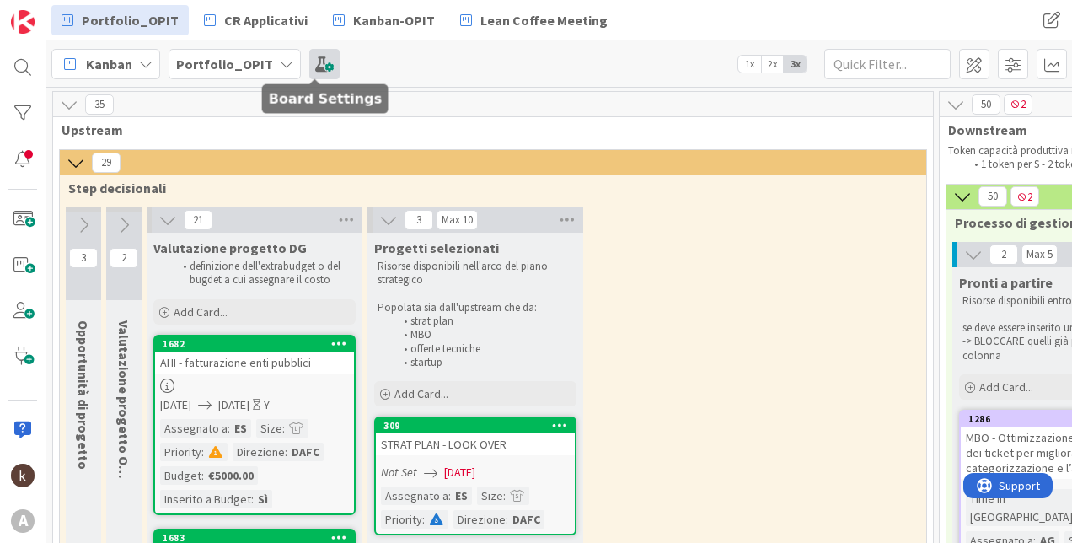
click at [317, 59] on span at bounding box center [324, 64] width 30 height 30
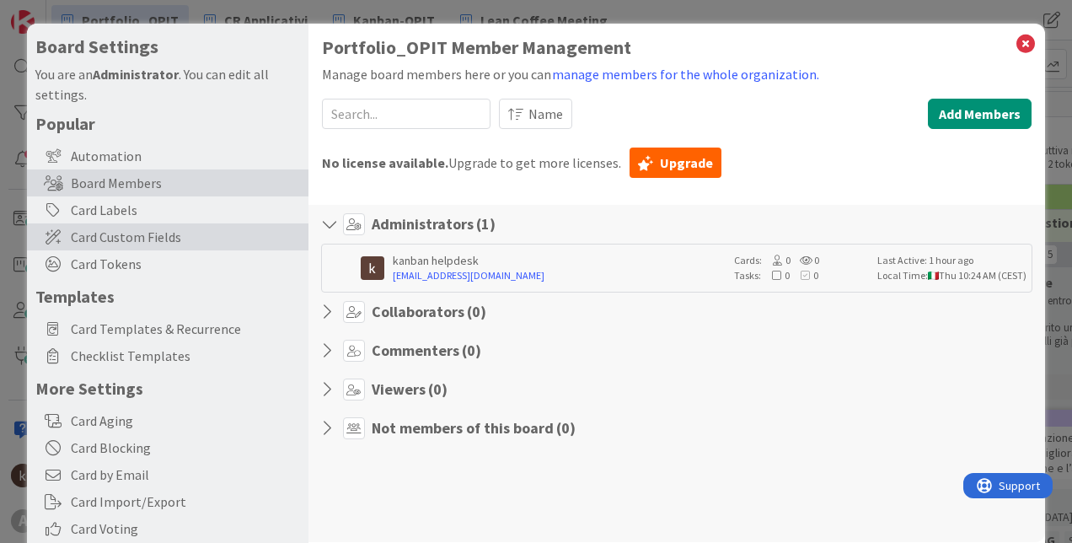
click at [190, 235] on span "Card Custom Fields" at bounding box center [185, 237] width 229 height 20
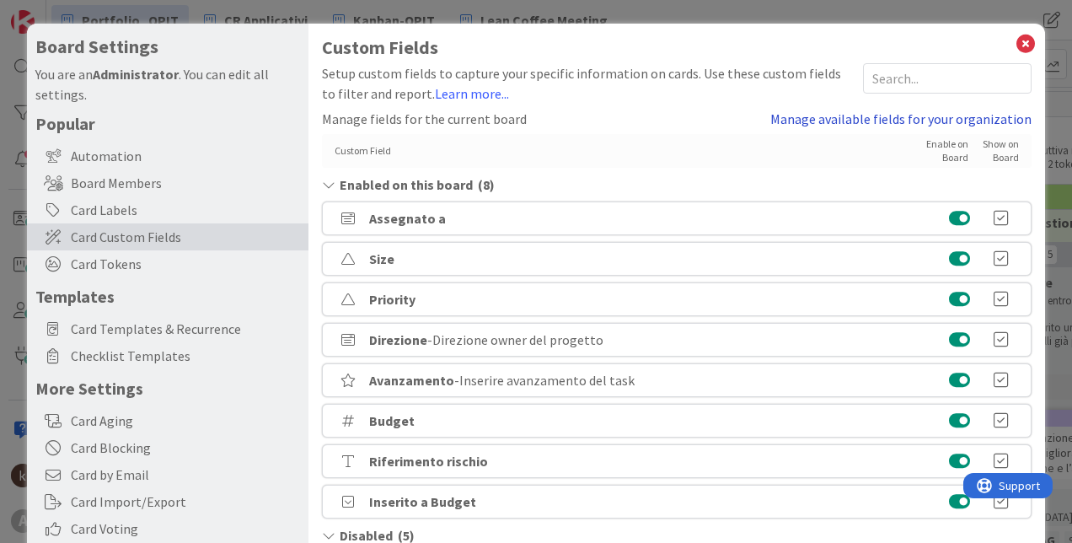
click at [943, 123] on link "Manage available fields for your organization" at bounding box center [900, 119] width 261 height 20
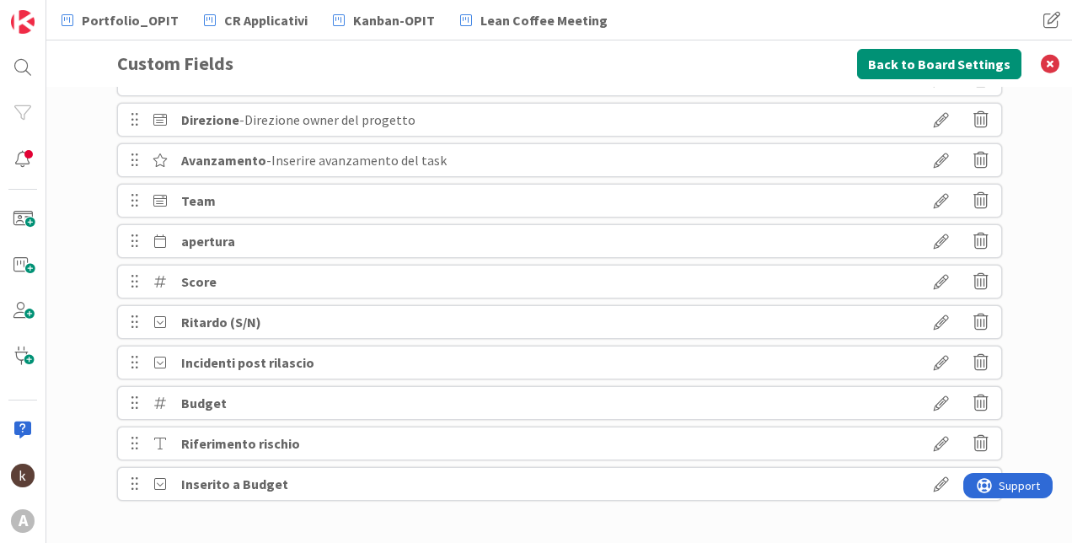
click at [934, 483] on icon at bounding box center [940, 483] width 47 height 29
type textarea "x"
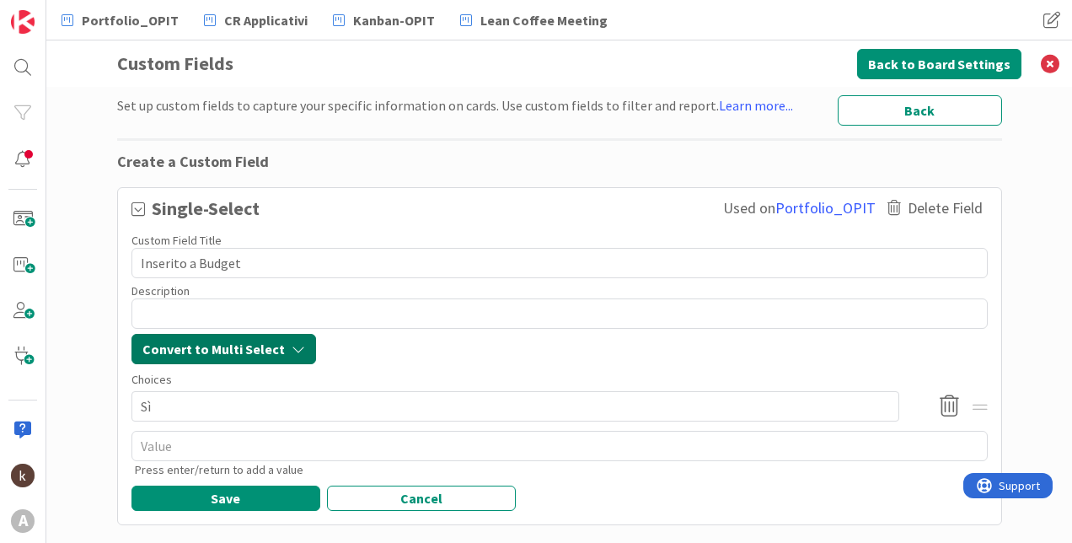
click at [265, 355] on span "Convert to Multi Select" at bounding box center [213, 349] width 142 height 20
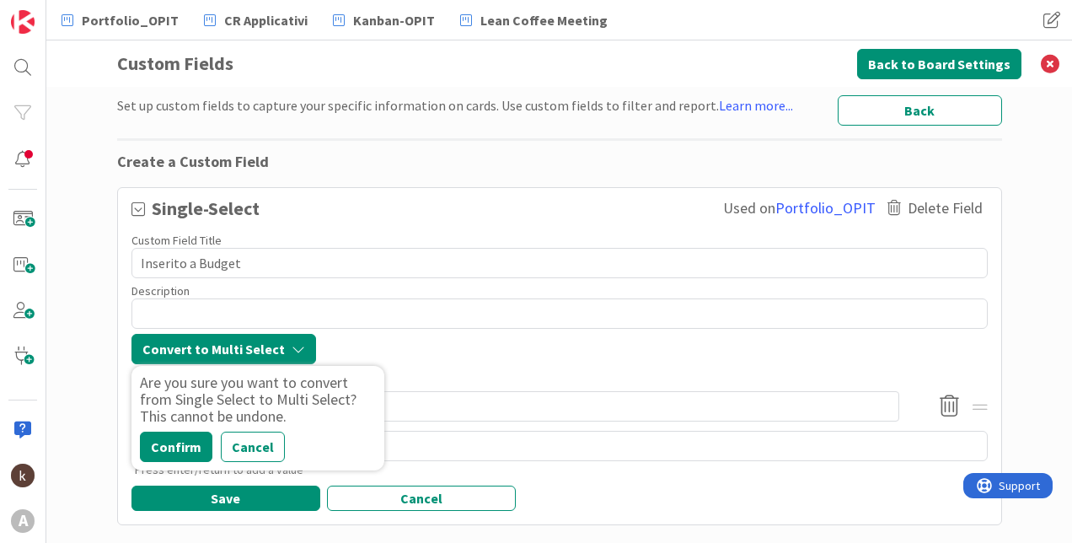
click at [423, 355] on div "Convert to Multi Select" at bounding box center [559, 349] width 856 height 30
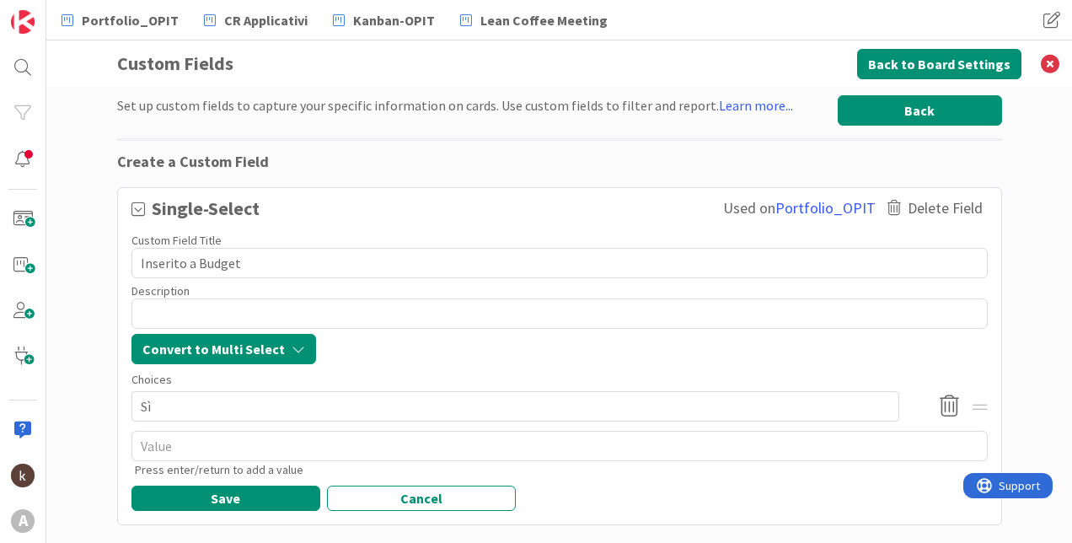
click at [924, 111] on button "Back" at bounding box center [919, 110] width 164 height 30
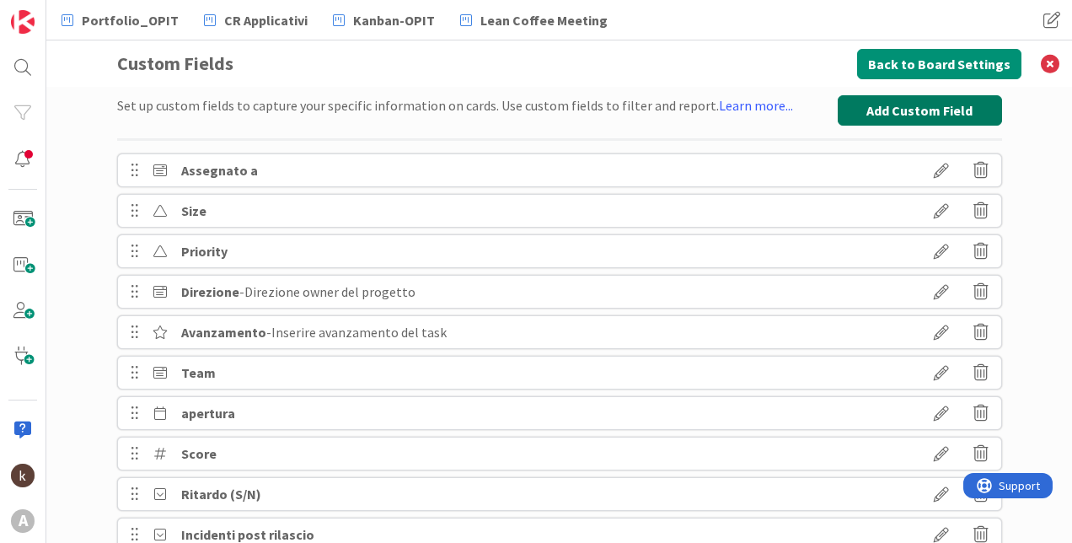
click at [908, 111] on button "Add Custom Field" at bounding box center [919, 110] width 164 height 30
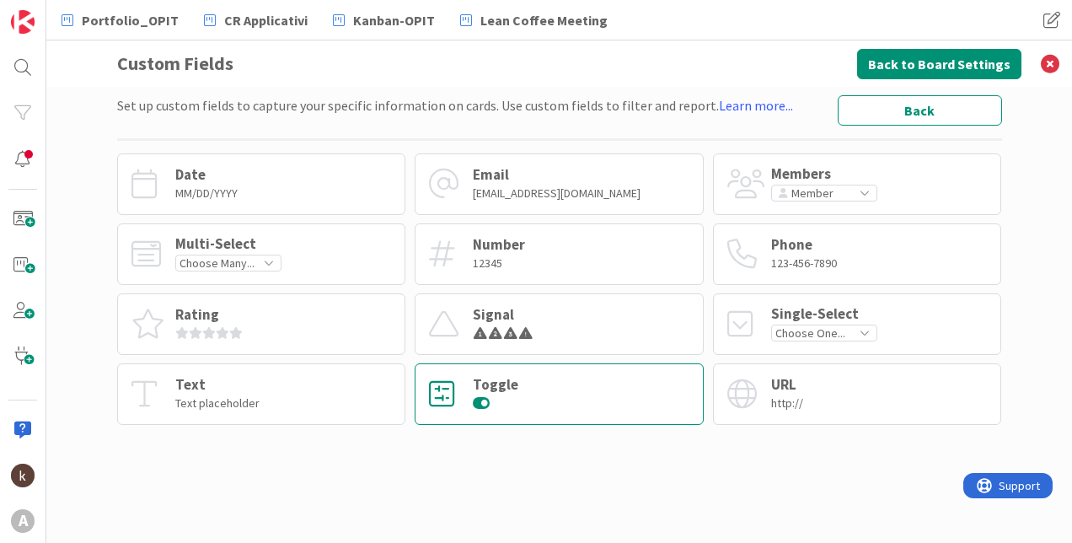
click at [532, 376] on div "Toggle" at bounding box center [558, 393] width 289 height 61
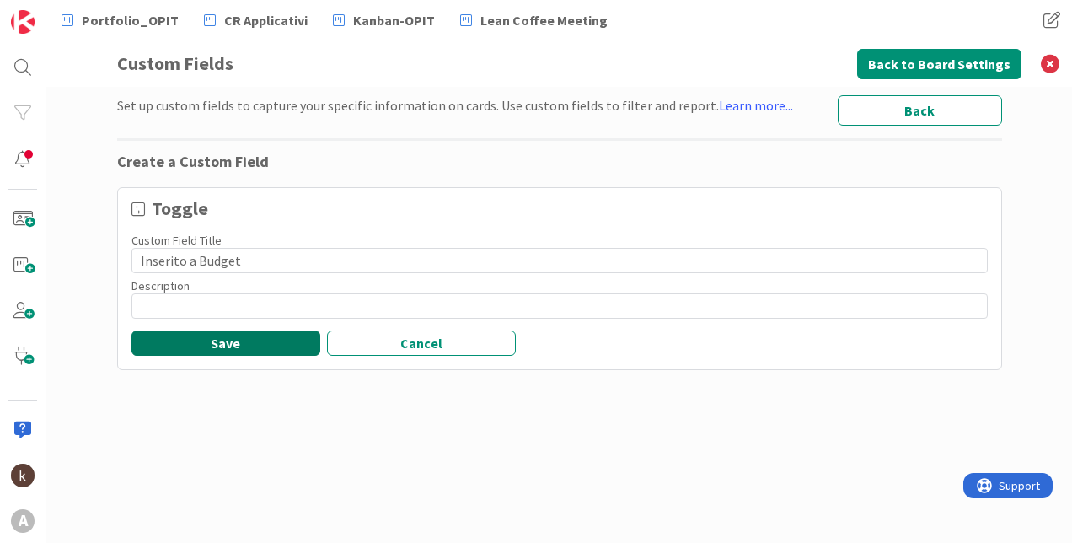
type input "Inserito a Budget"
click at [171, 335] on button "Save" at bounding box center [225, 342] width 189 height 25
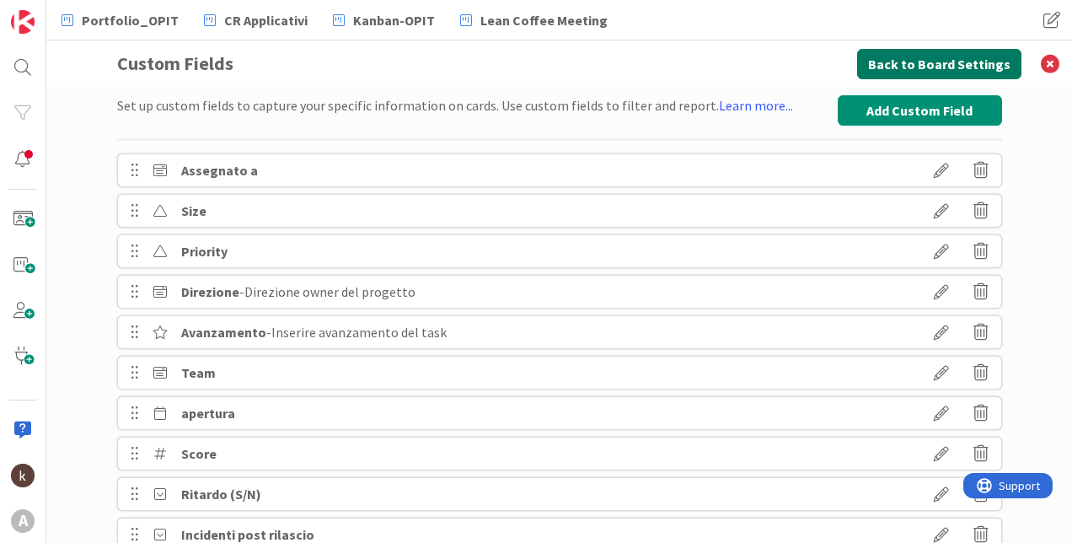
click at [911, 58] on button "Back to Board Settings" at bounding box center [939, 64] width 164 height 30
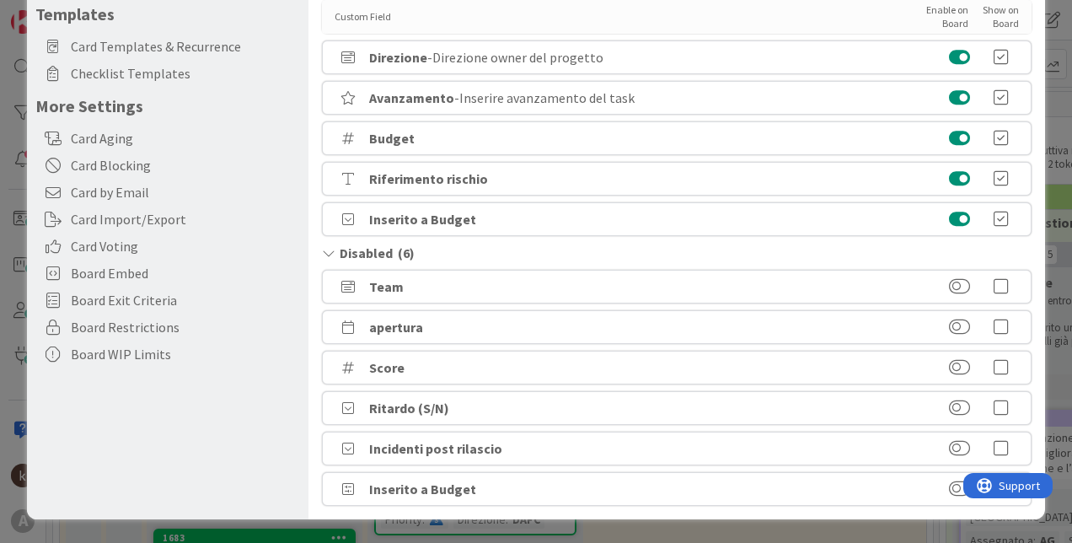
click at [956, 219] on button at bounding box center [959, 219] width 21 height 17
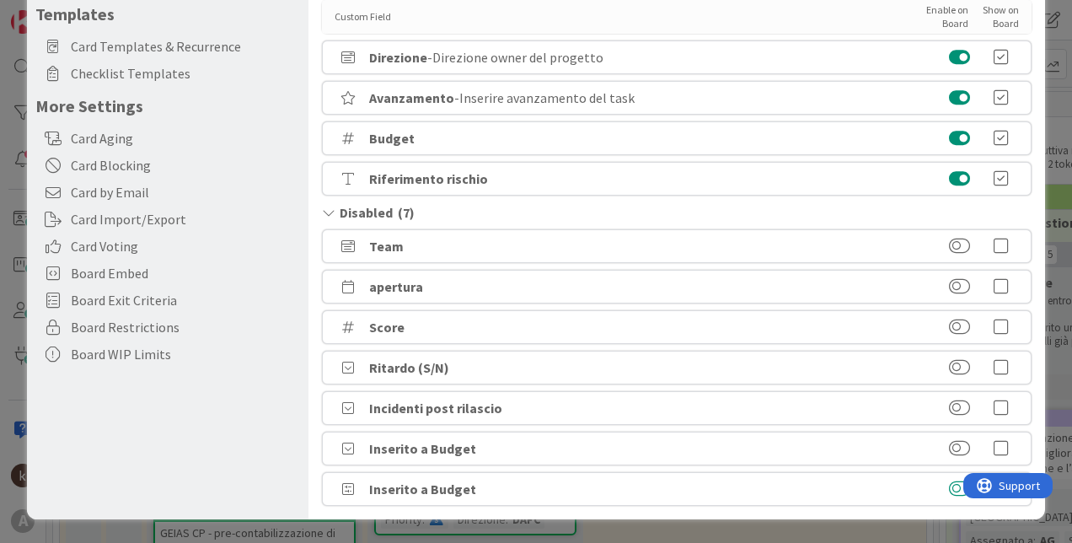
click at [949, 487] on button at bounding box center [959, 488] width 21 height 17
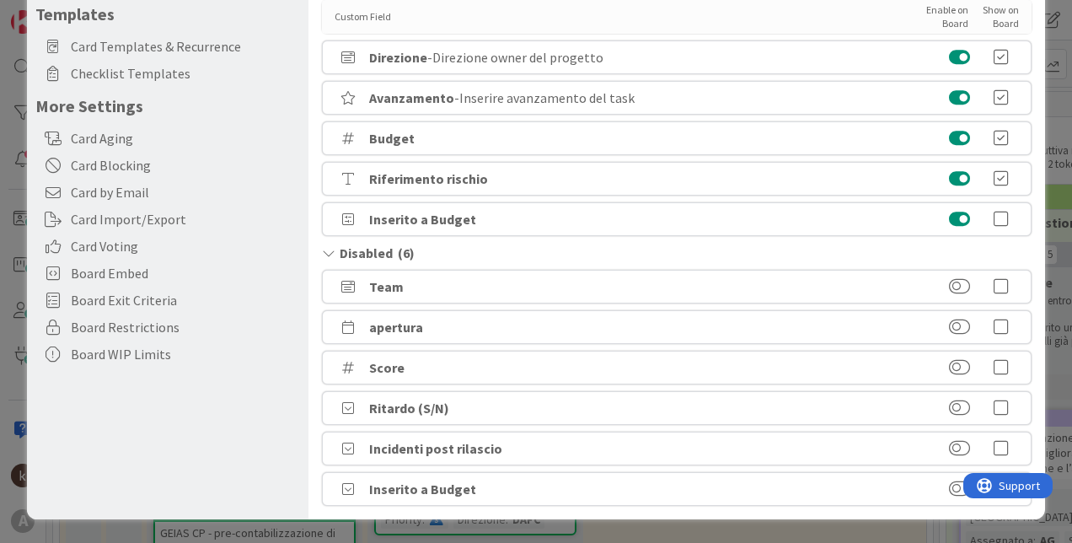
click at [994, 216] on icon at bounding box center [1001, 219] width 34 height 17
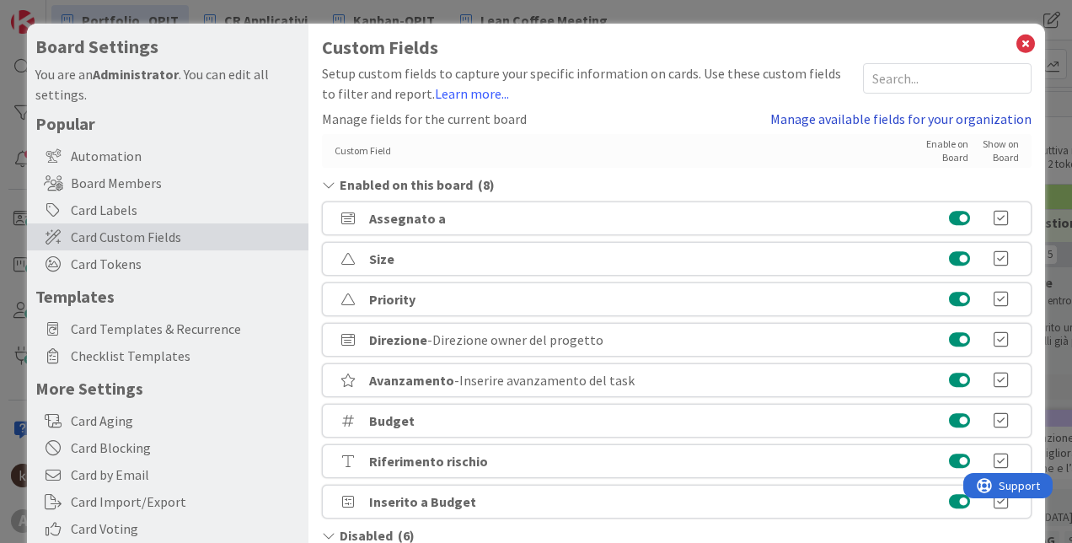
click at [949, 120] on link "Manage available fields for your organization" at bounding box center [900, 119] width 261 height 20
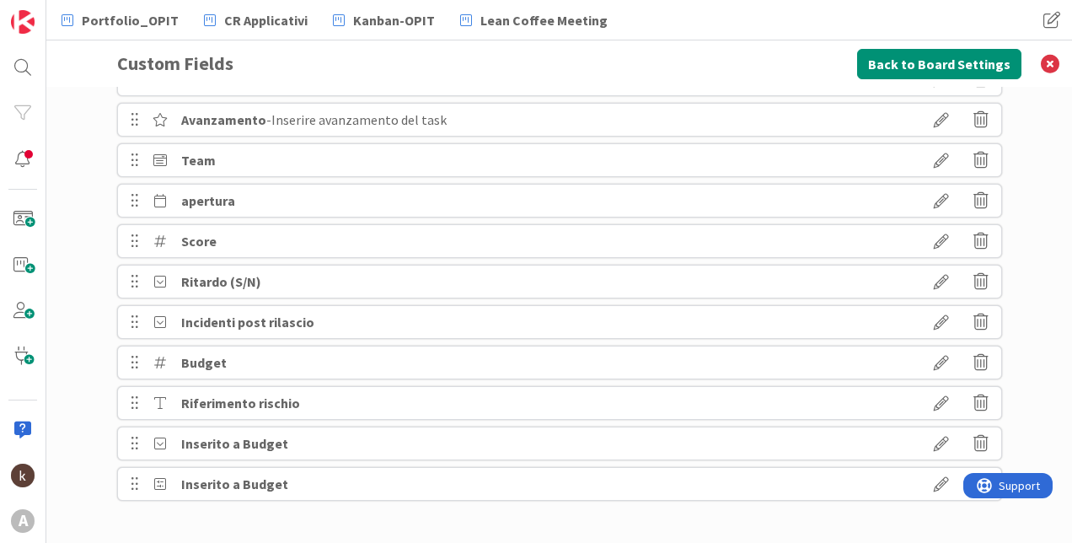
click at [973, 442] on icon at bounding box center [980, 443] width 15 height 29
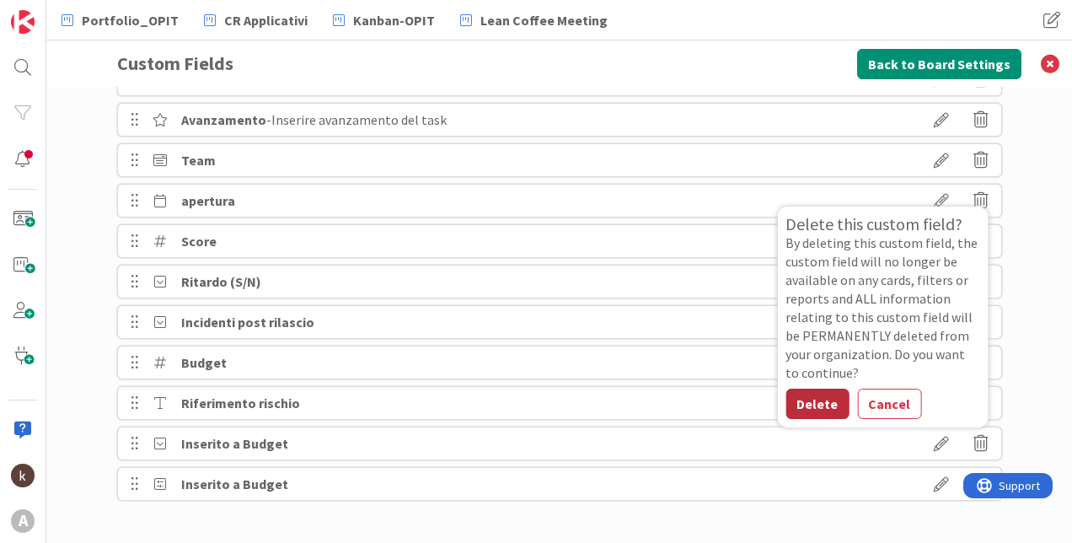
click at [801, 407] on button "Delete" at bounding box center [816, 403] width 63 height 30
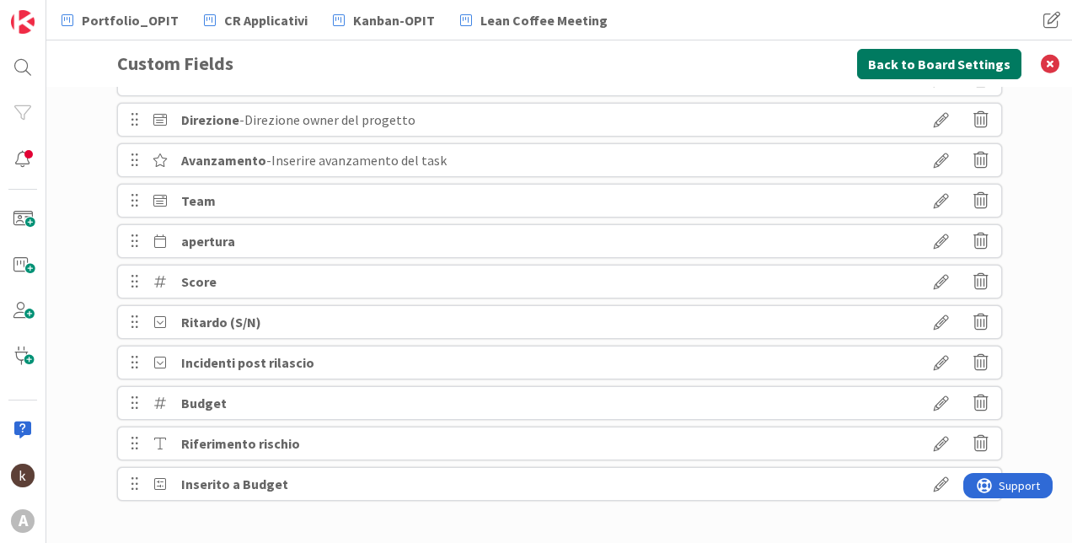
click at [911, 64] on button "Back to Board Settings" at bounding box center [939, 64] width 164 height 30
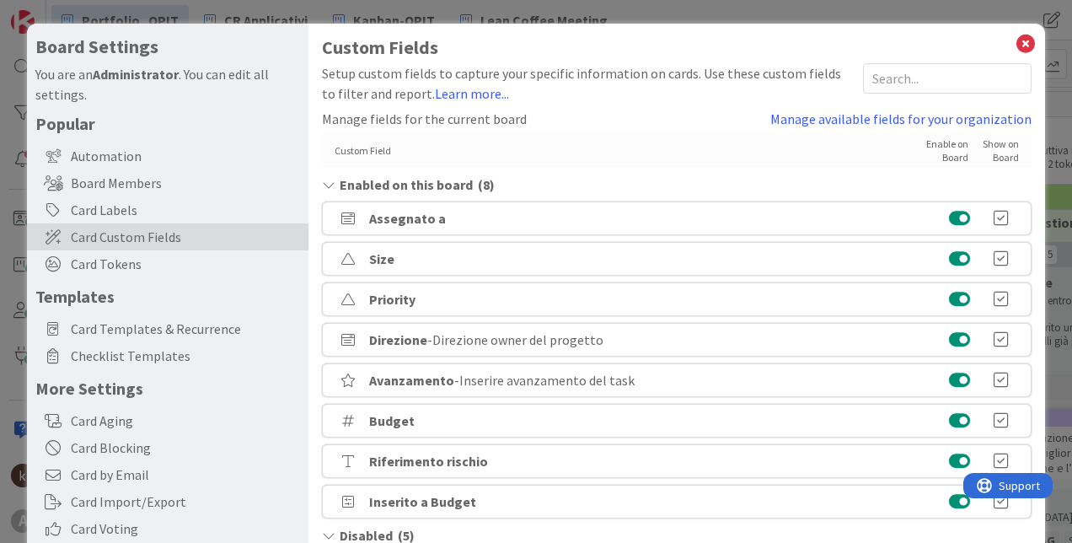
click at [1014, 45] on icon at bounding box center [1025, 44] width 22 height 24
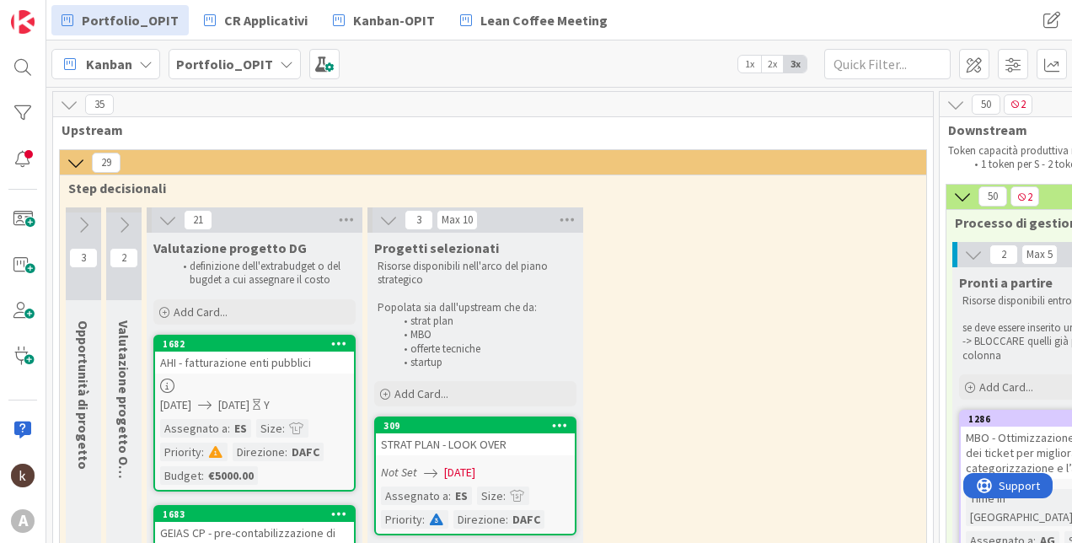
click at [271, 394] on link "1682 AHI - fatturazione enti pubblici [DATE] [DATE] Y Assegnato a : ES Size : P…" at bounding box center [254, 412] width 202 height 157
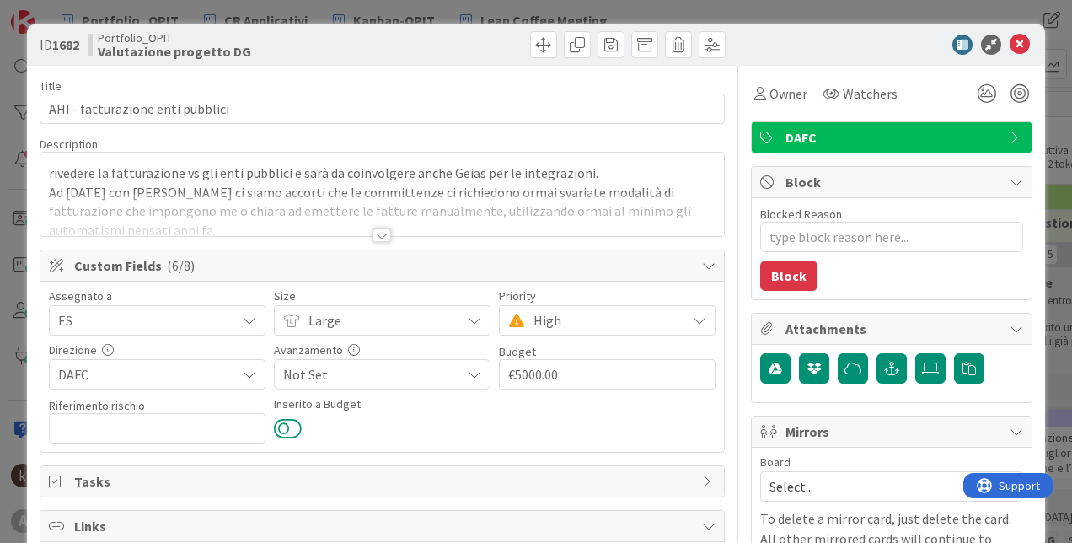
click at [278, 430] on button at bounding box center [288, 428] width 28 height 22
click at [1009, 45] on icon at bounding box center [1019, 45] width 20 height 20
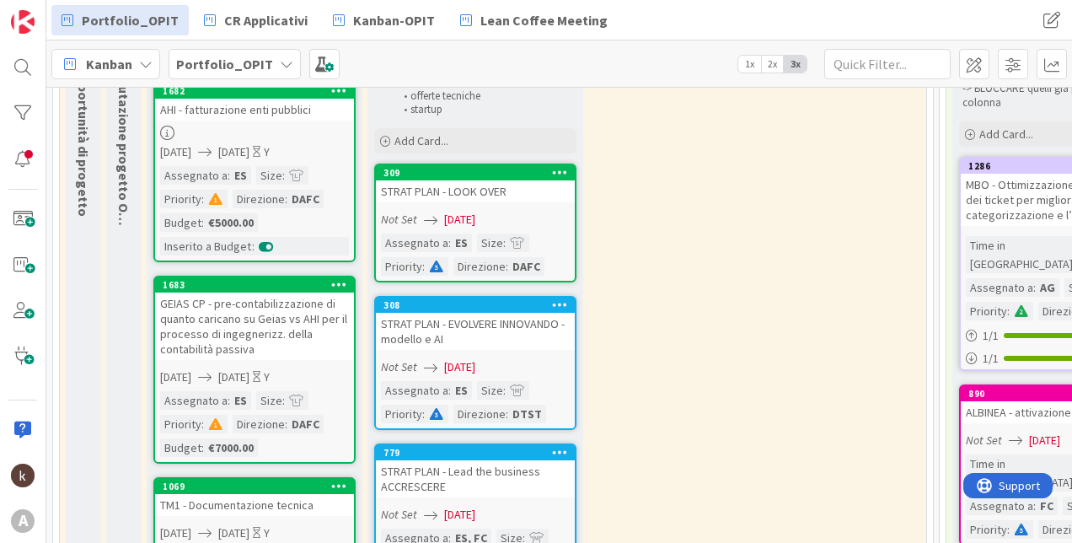
click at [254, 324] on div "GEIAS CP - pre-contabilizzazione di quanto caricano su Geias vs AHI per il proc…" at bounding box center [254, 325] width 199 height 67
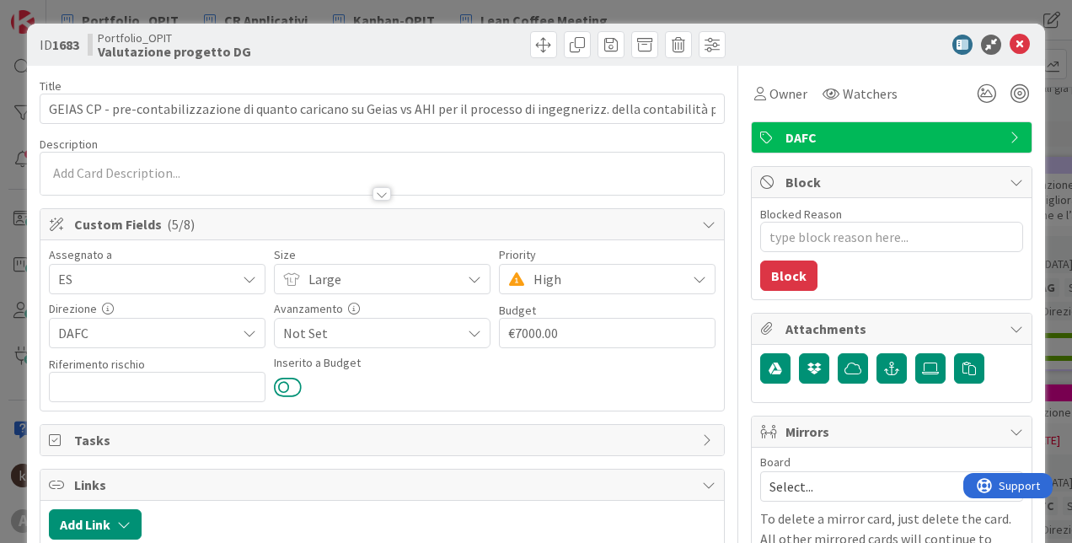
click at [277, 389] on button at bounding box center [288, 387] width 28 height 22
click at [1017, 47] on icon at bounding box center [1019, 45] width 20 height 20
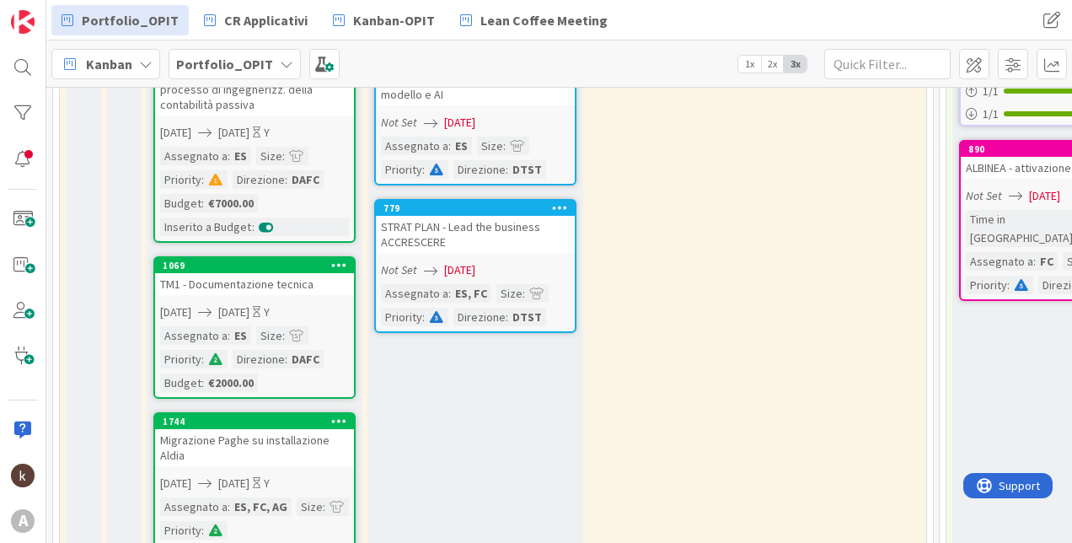
scroll to position [505, 0]
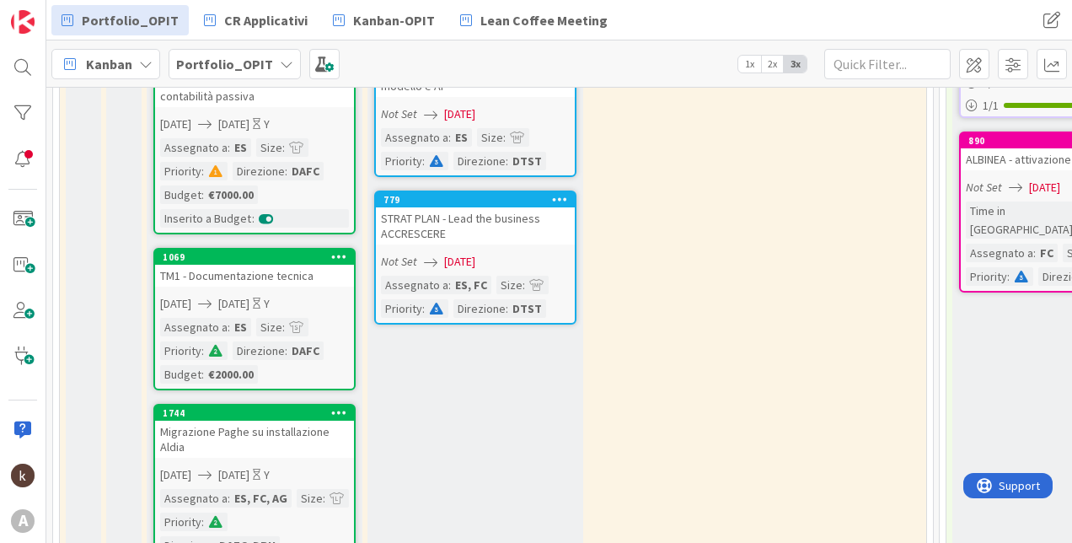
click at [292, 285] on div "TM1 - Documentazione tecnica" at bounding box center [254, 276] width 199 height 22
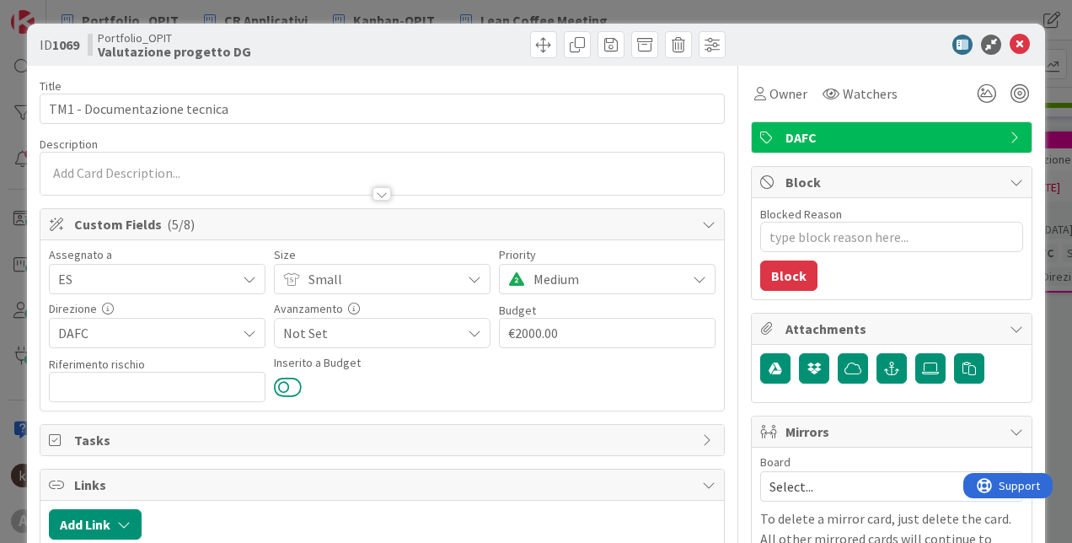
click at [282, 383] on button at bounding box center [288, 387] width 28 height 22
click at [1009, 40] on icon at bounding box center [1019, 45] width 20 height 20
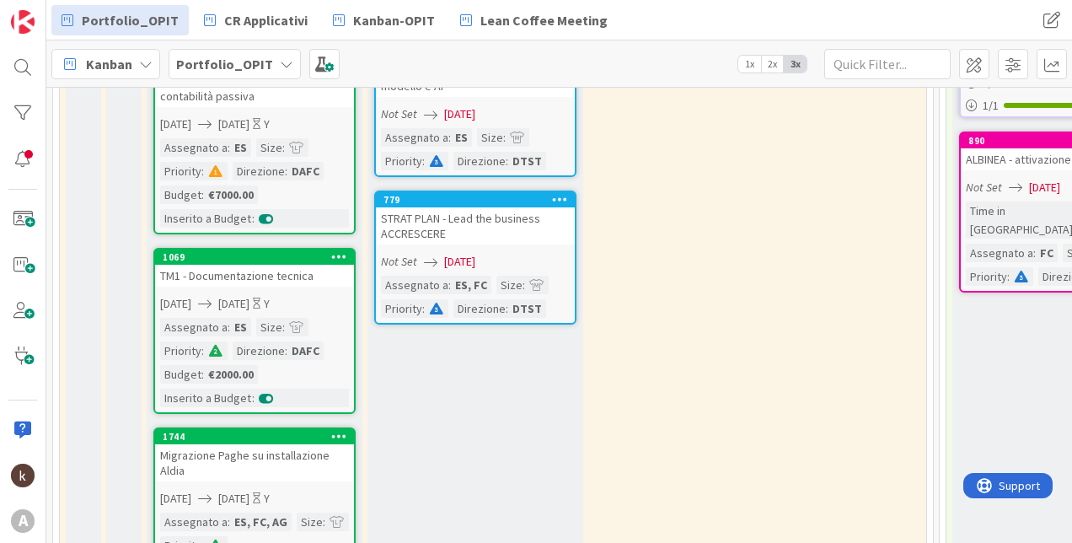
click at [770, 63] on span "2x" at bounding box center [772, 64] width 23 height 17
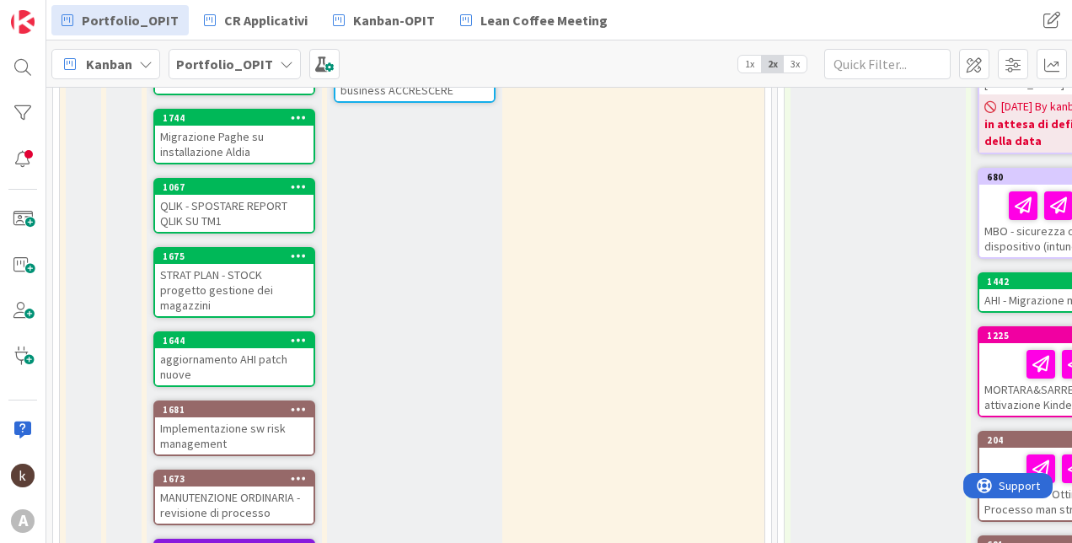
click at [800, 56] on span "3x" at bounding box center [794, 64] width 23 height 17
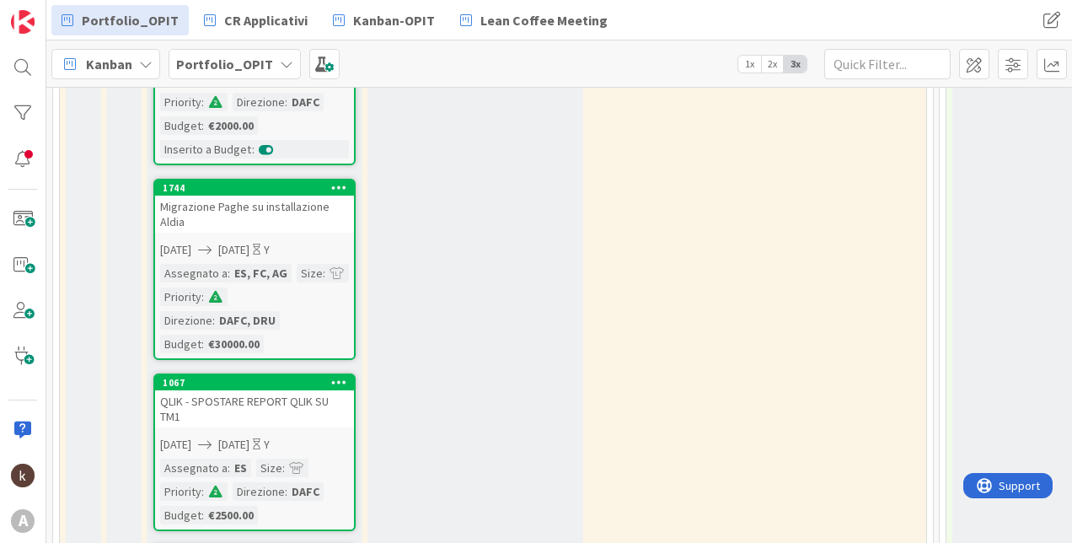
scroll to position [758, 0]
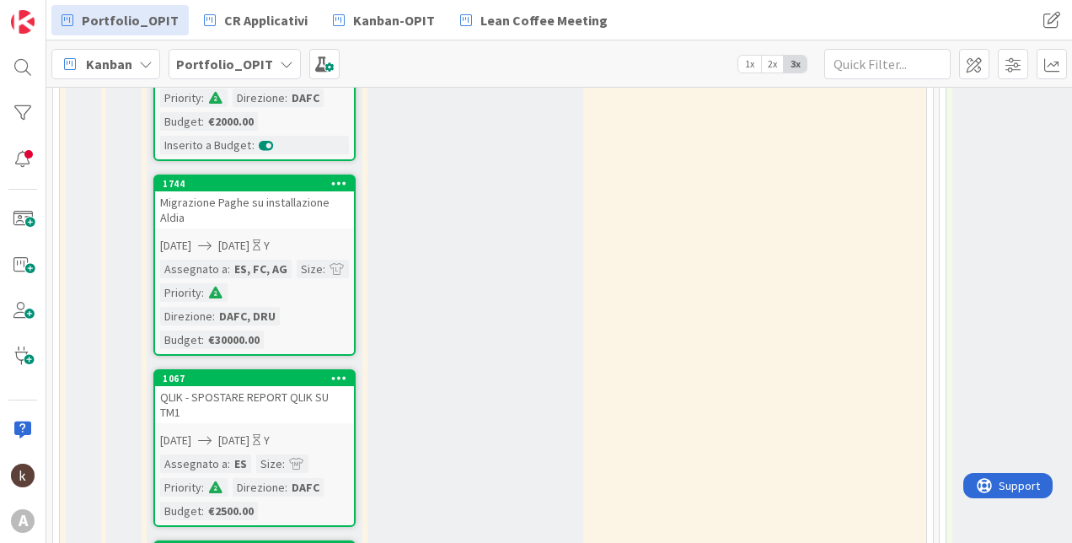
click at [233, 230] on link "1744 Migrazione Paghe su installazione Aldia [DATE] [DATE] Y Assegnato a : ES, …" at bounding box center [254, 264] width 202 height 181
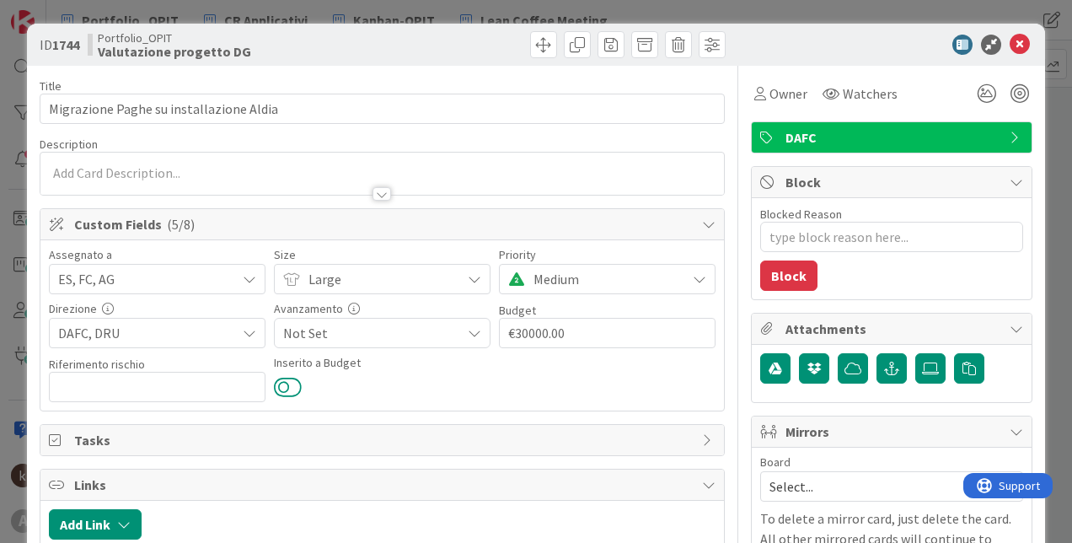
click at [286, 385] on button at bounding box center [288, 387] width 28 height 22
click at [1016, 45] on icon at bounding box center [1019, 45] width 20 height 20
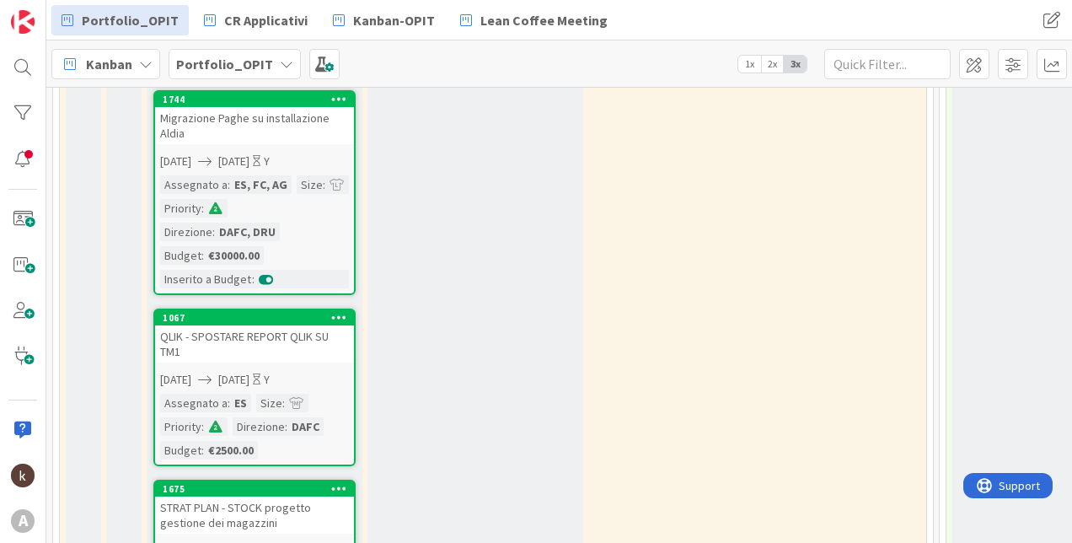
click at [281, 347] on div "QLIK - SPOSTARE REPORT QLIK SU TM1" at bounding box center [254, 343] width 199 height 37
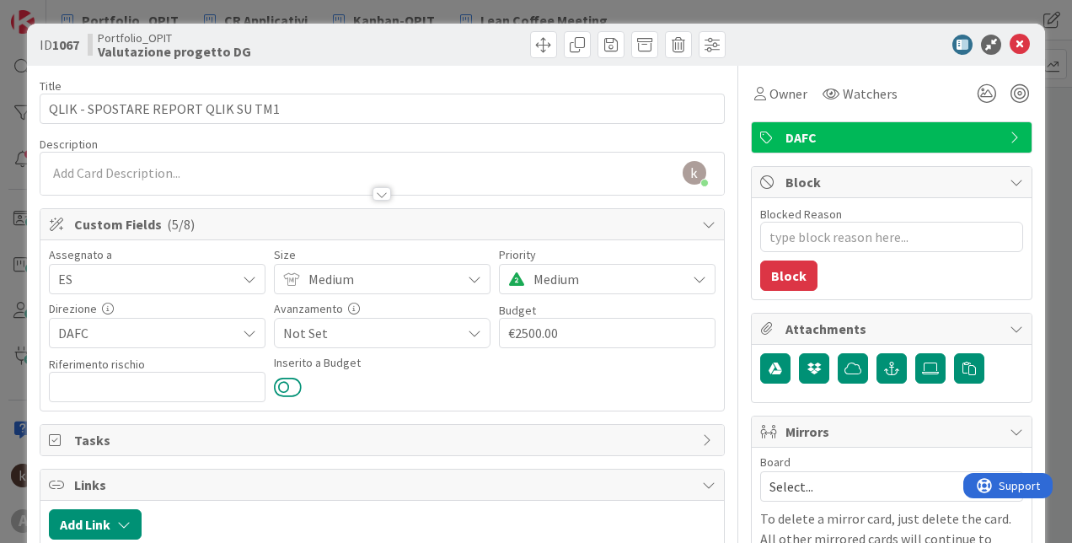
click at [290, 388] on button at bounding box center [288, 387] width 28 height 22
click at [1009, 49] on icon at bounding box center [1019, 45] width 20 height 20
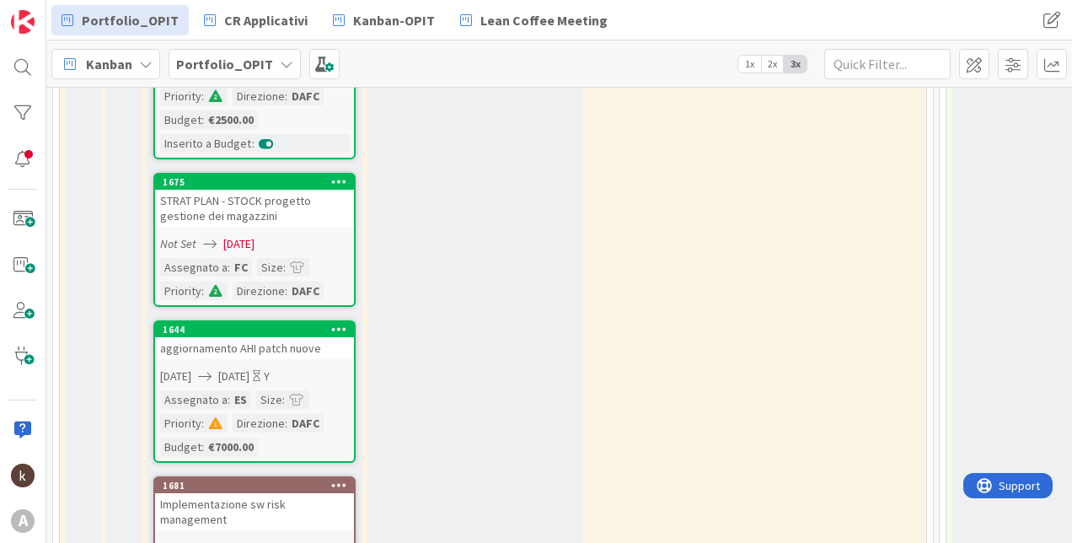
scroll to position [1179, 0]
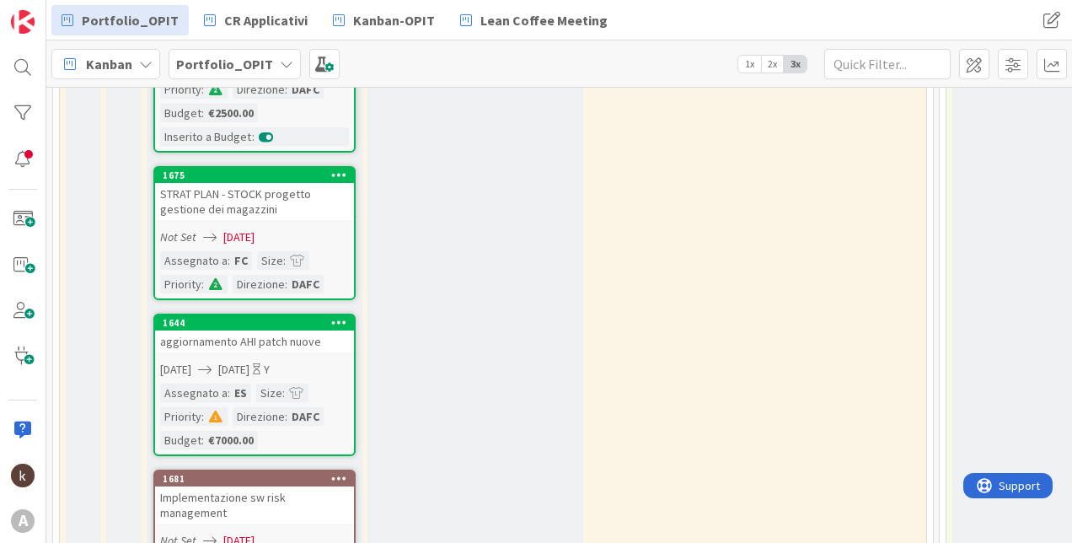
click at [250, 348] on div "aggiornamento AHI patch nuove" at bounding box center [254, 341] width 199 height 22
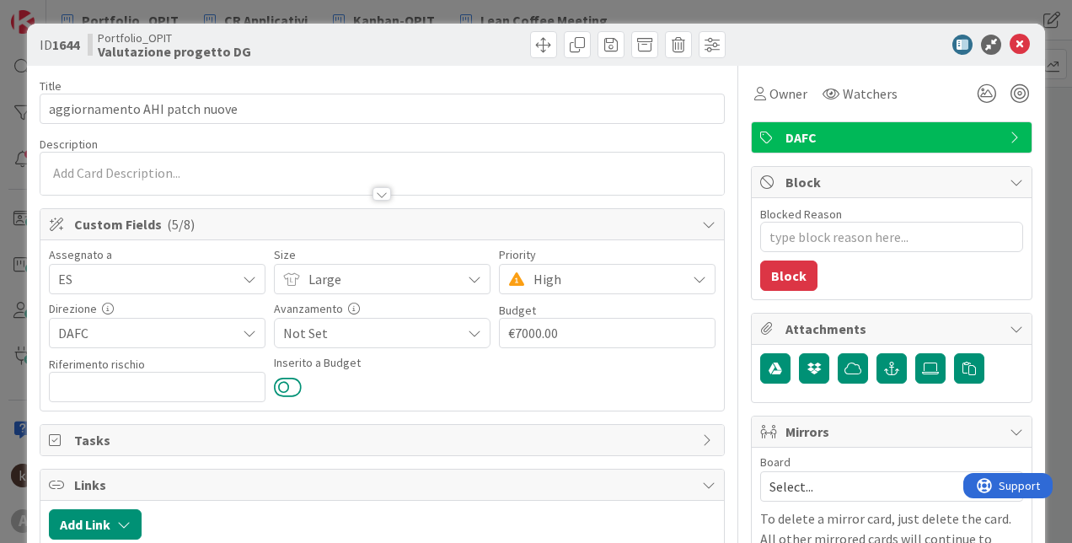
click at [289, 382] on button at bounding box center [288, 387] width 28 height 22
click at [1009, 43] on icon at bounding box center [1019, 45] width 20 height 20
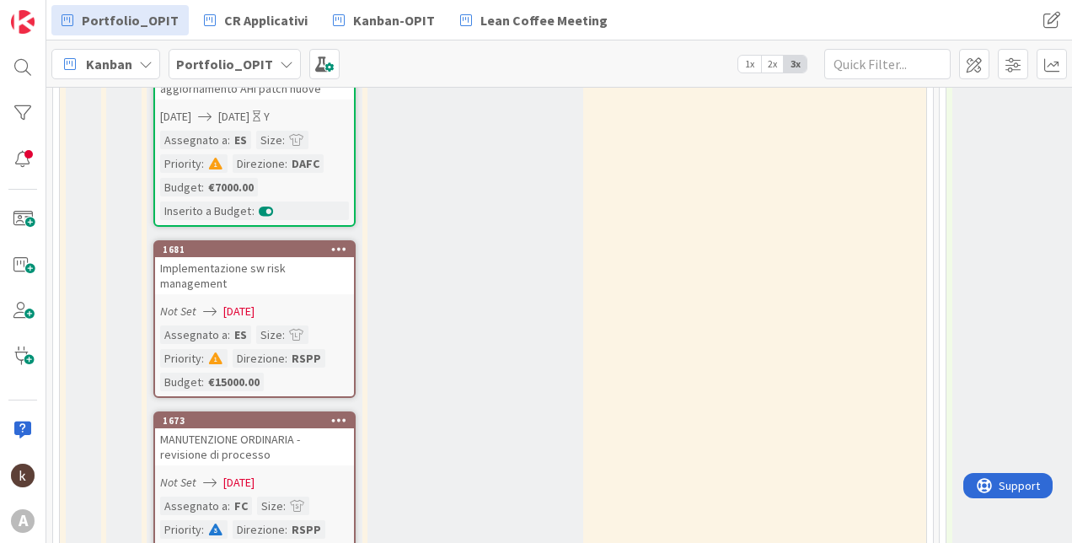
click at [277, 262] on div "Implementazione sw risk management" at bounding box center [254, 275] width 199 height 37
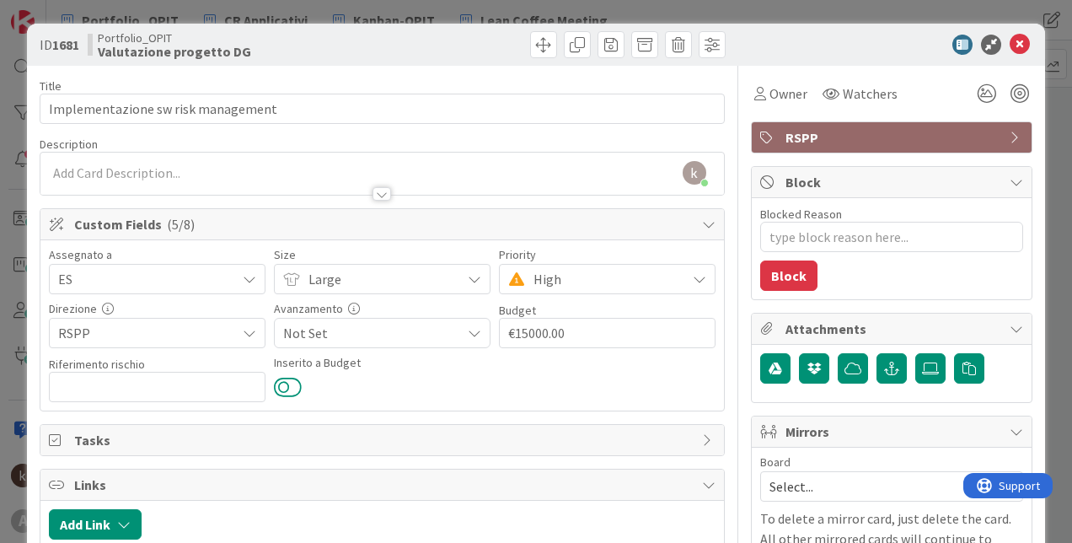
click at [281, 390] on button at bounding box center [288, 387] width 28 height 22
click at [1013, 40] on icon at bounding box center [1019, 45] width 20 height 20
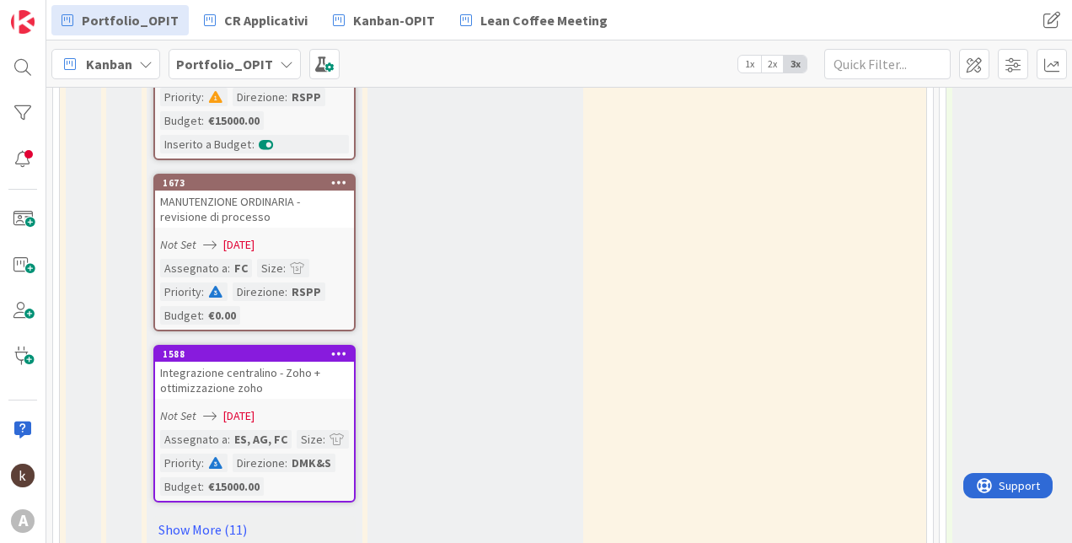
scroll to position [1769, 0]
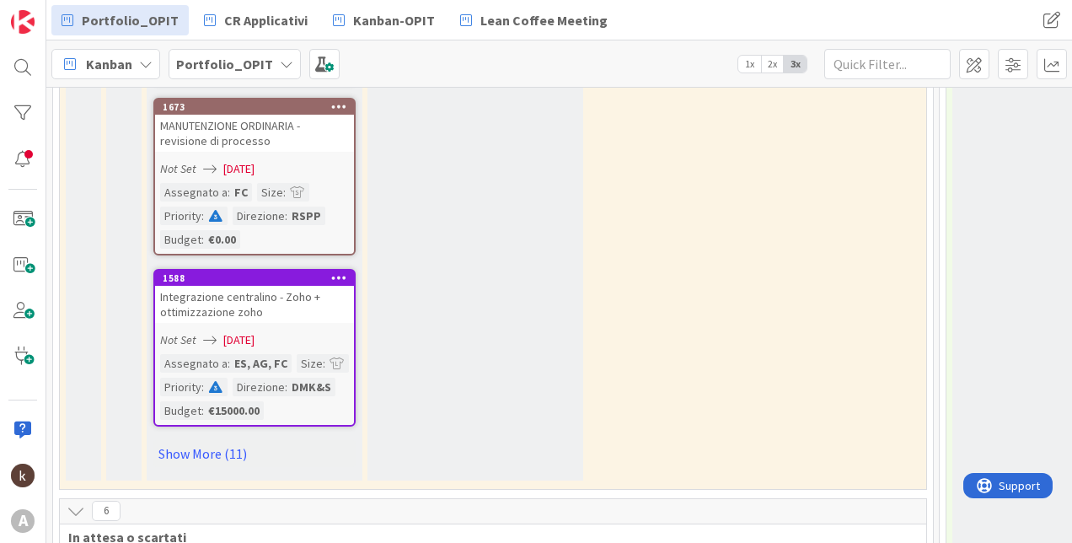
click at [292, 313] on div "Integrazione centralino - Zoho + ottimizzazione zoho" at bounding box center [254, 304] width 199 height 37
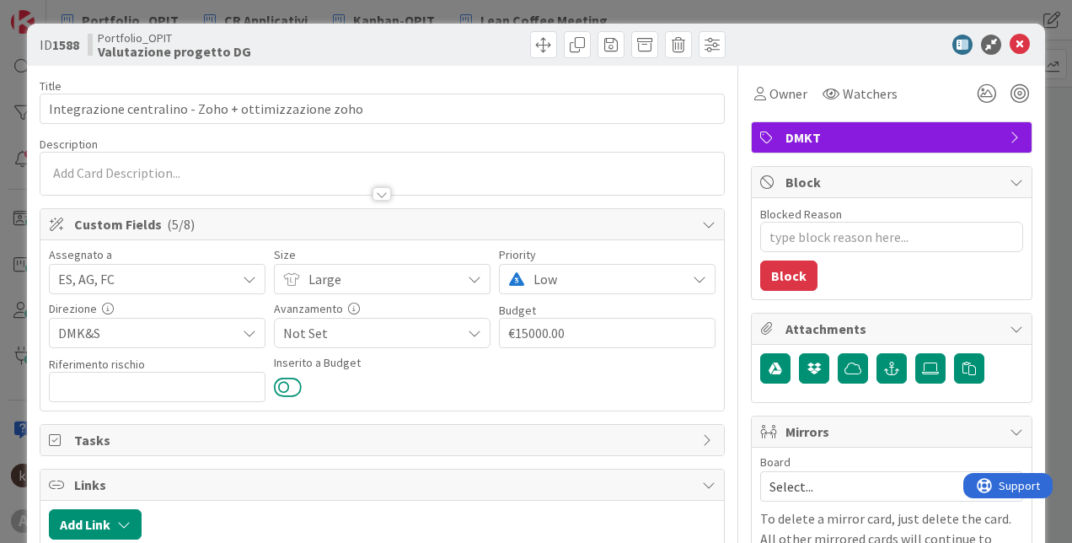
click at [285, 394] on button at bounding box center [288, 387] width 28 height 22
click at [1009, 44] on icon at bounding box center [1019, 45] width 20 height 20
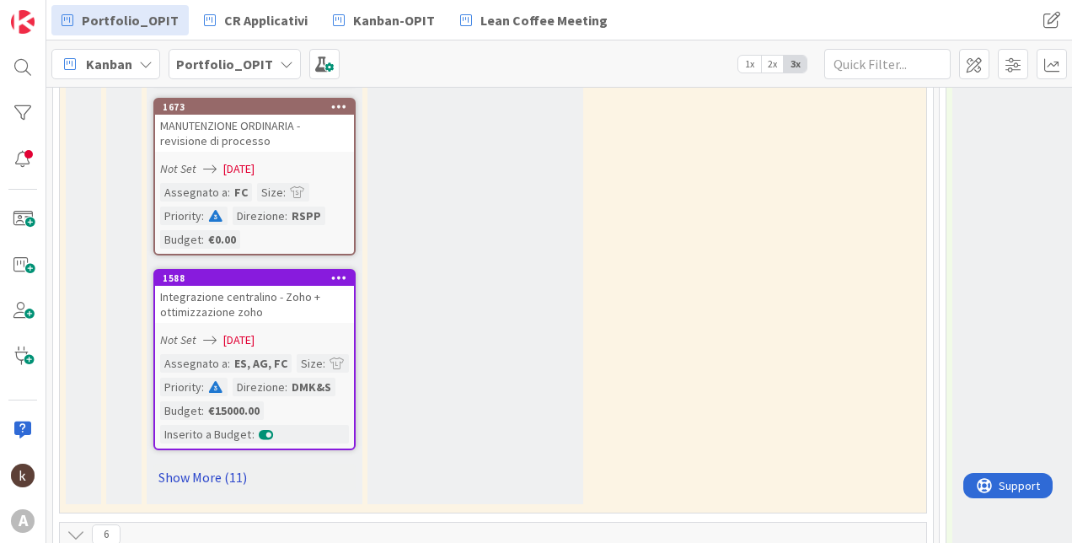
click at [219, 479] on link "Show More (11)" at bounding box center [254, 476] width 202 height 27
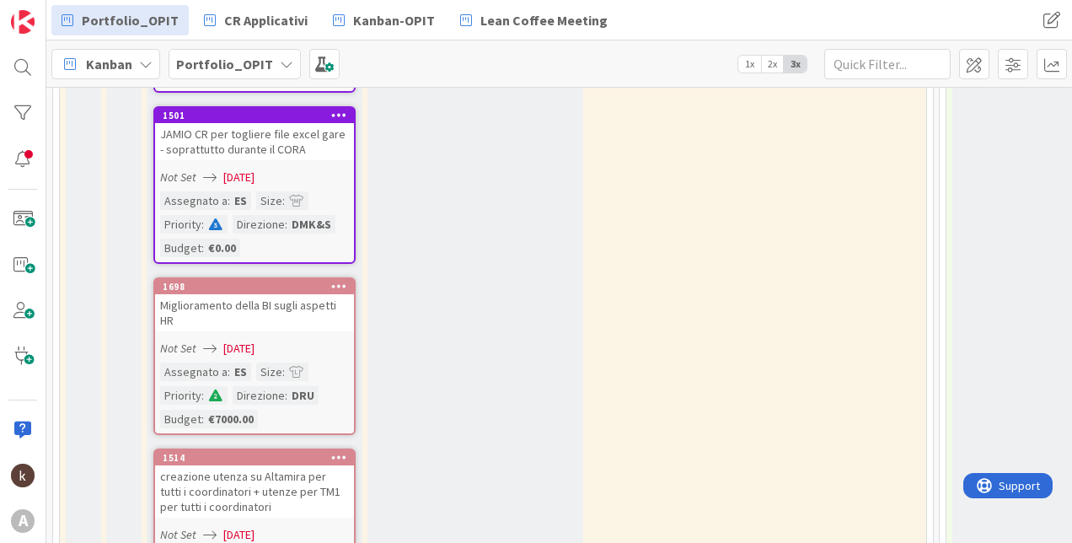
scroll to position [2190, 0]
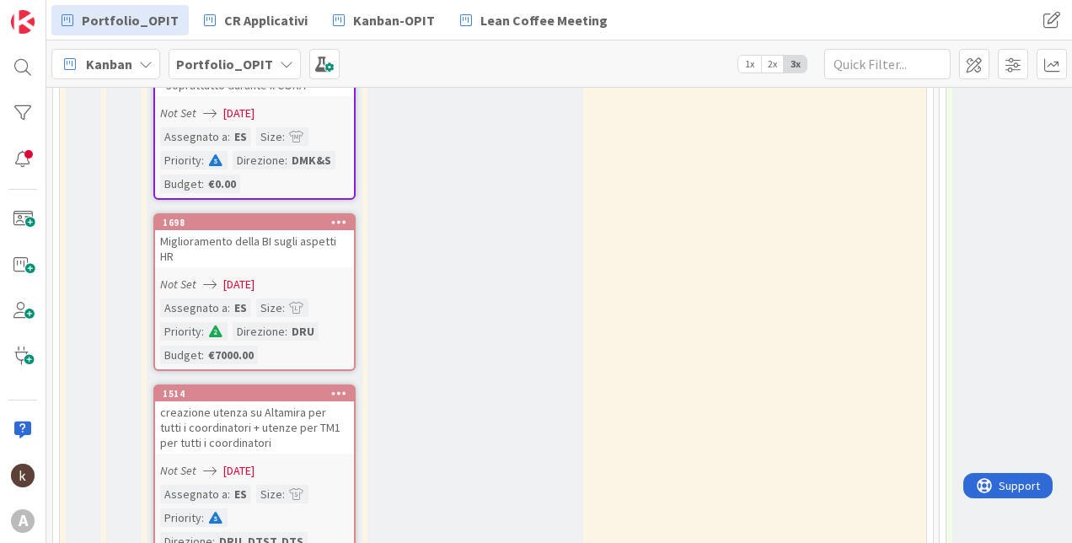
click at [247, 245] on div "Miglioramento della BI sugli aspetti HR" at bounding box center [254, 248] width 199 height 37
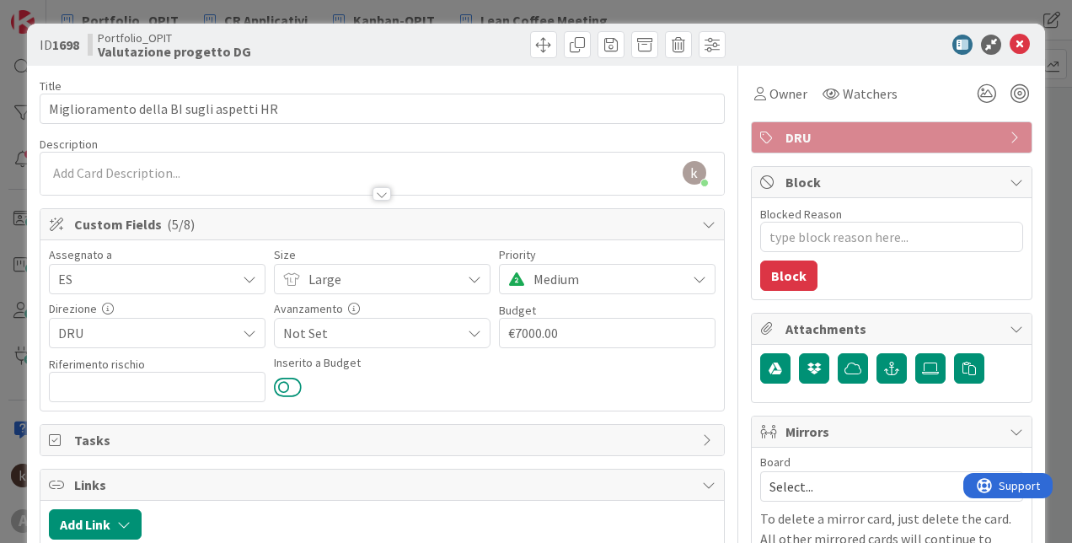
click at [291, 393] on button at bounding box center [288, 387] width 28 height 22
click at [1009, 41] on icon at bounding box center [1019, 45] width 20 height 20
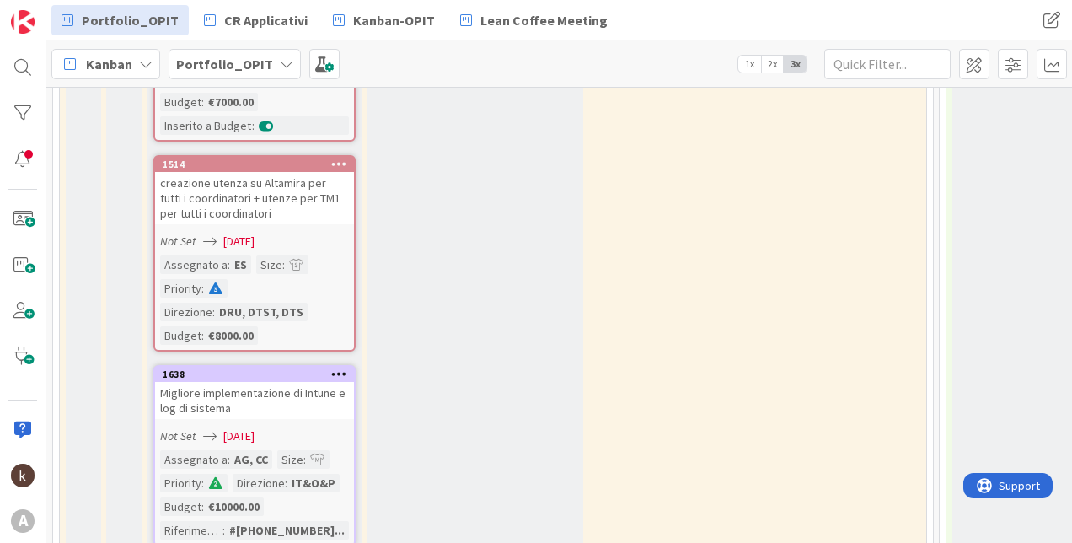
click at [311, 243] on div "Not Set [DATE]" at bounding box center [257, 242] width 194 height 18
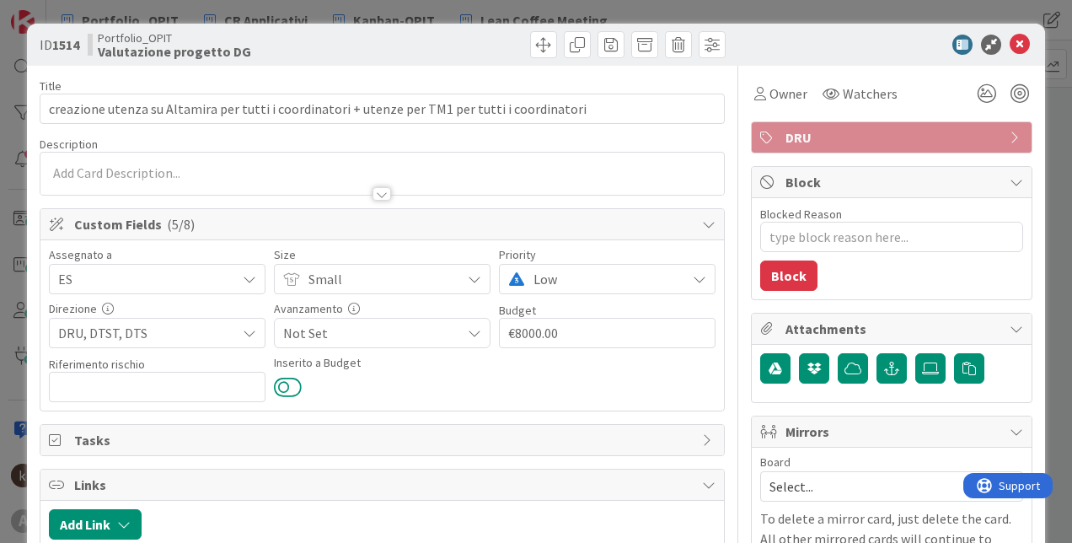
click at [285, 382] on button at bounding box center [288, 387] width 28 height 22
click at [1017, 45] on icon at bounding box center [1019, 45] width 20 height 20
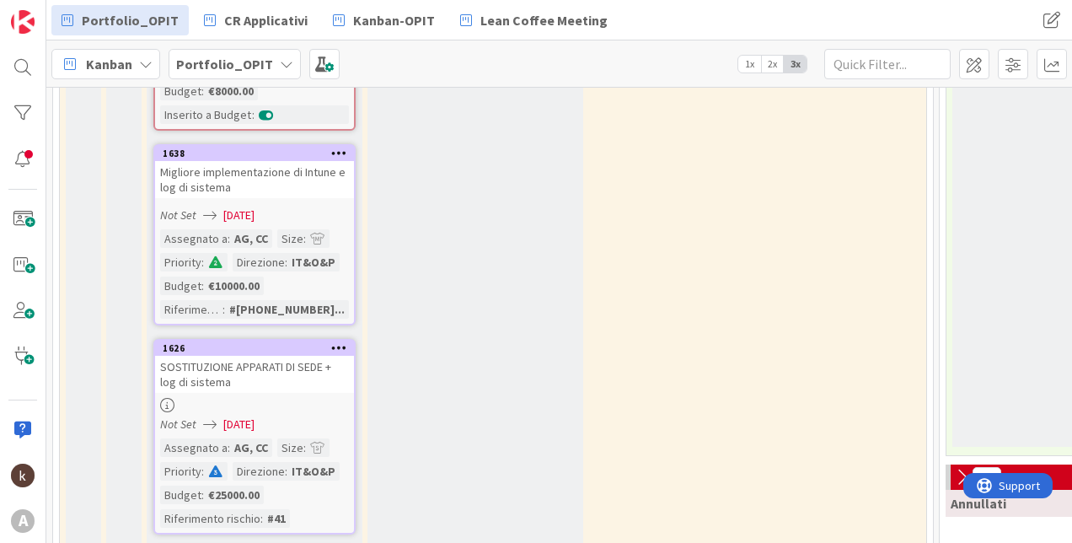
scroll to position [2696, 0]
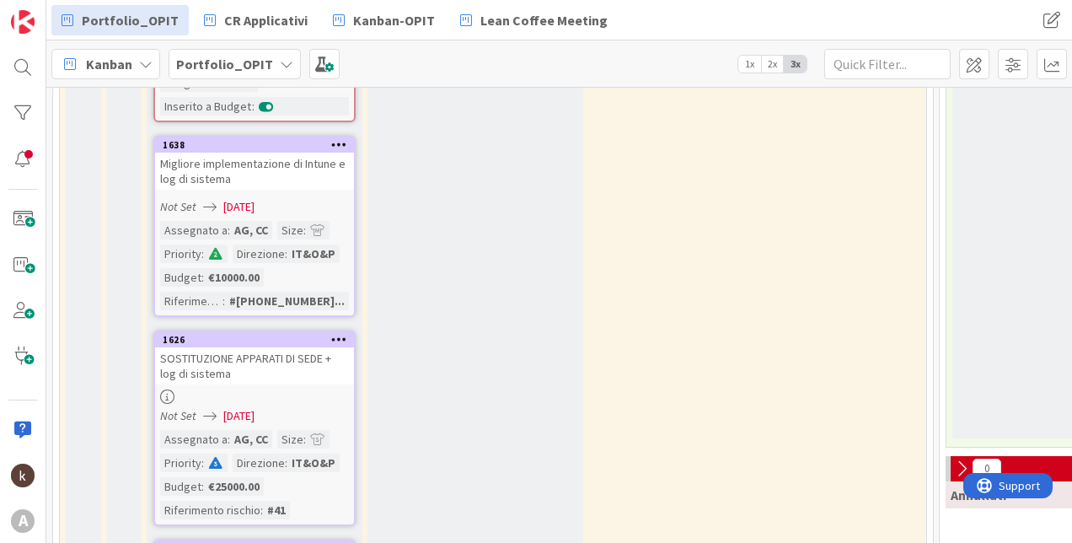
click at [264, 171] on div "Migliore implementazione di Intune e log di sistema" at bounding box center [254, 170] width 199 height 37
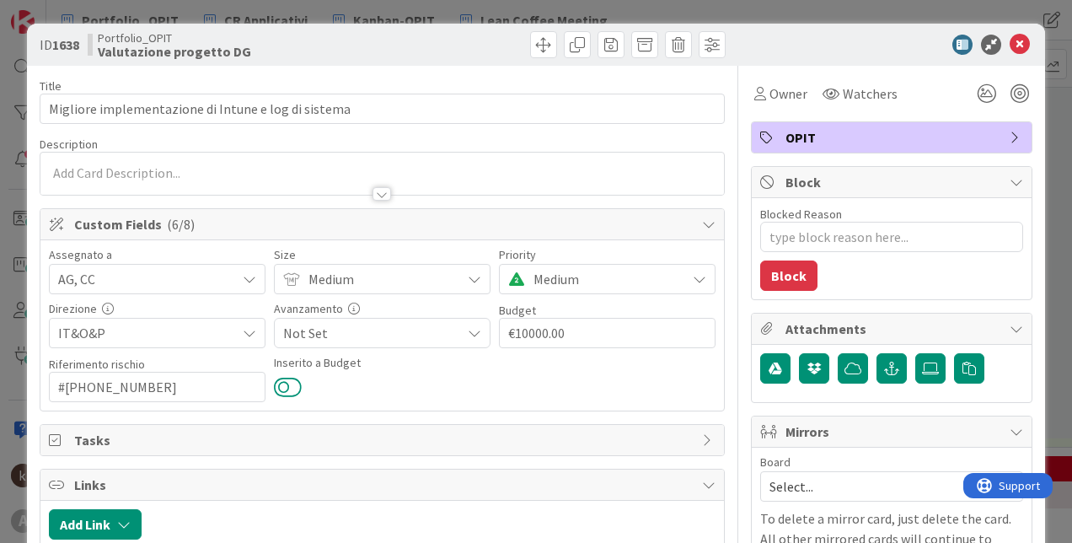
click at [291, 385] on button at bounding box center [288, 387] width 28 height 22
click at [1013, 41] on icon at bounding box center [1019, 45] width 20 height 20
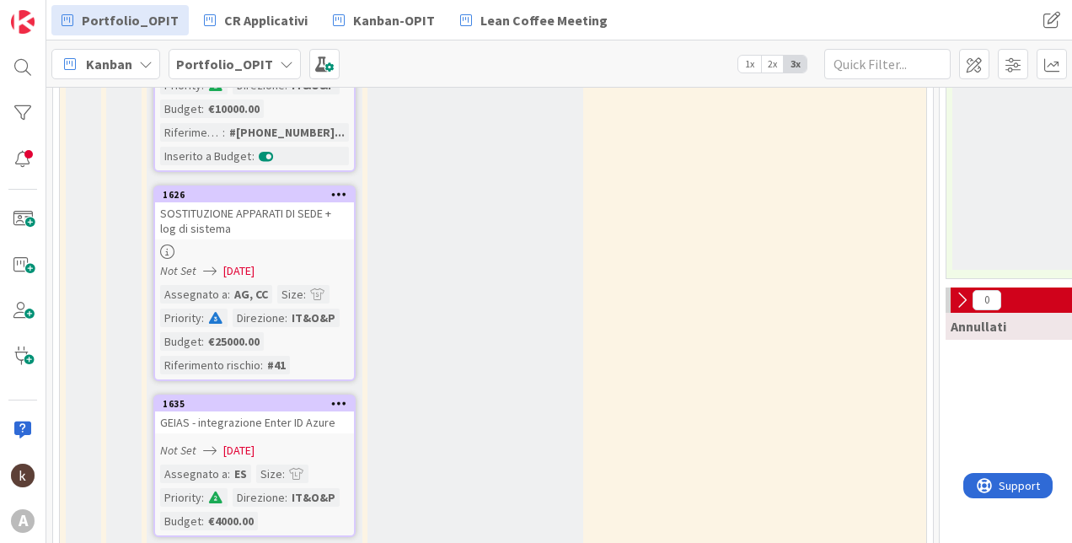
click at [299, 280] on link "1626 SOSTITUZIONE APPARATI DI SEDE + log di sistema Not Set [DATE] Assegnato a …" at bounding box center [254, 282] width 202 height 195
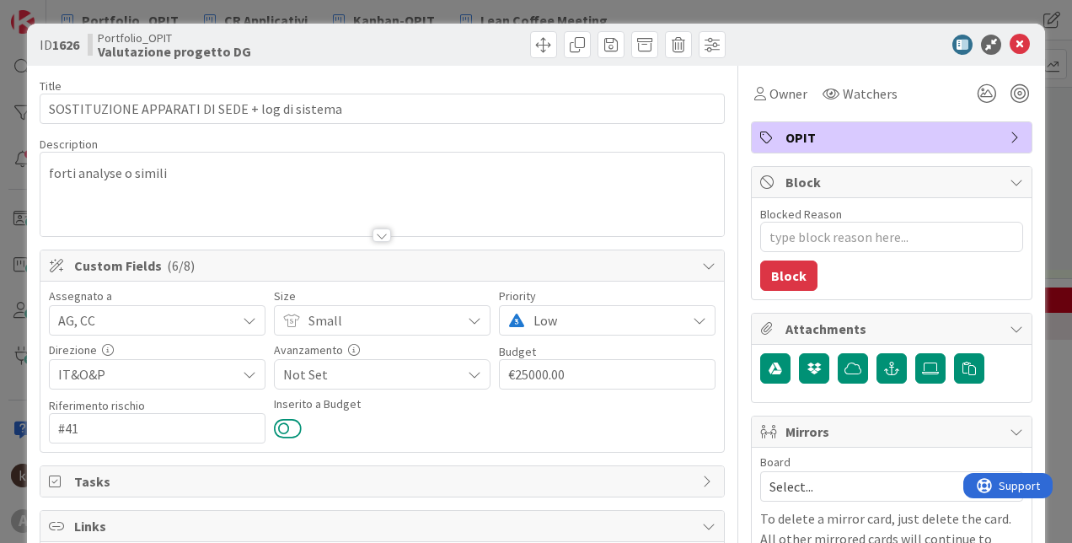
click at [275, 430] on button at bounding box center [288, 428] width 28 height 22
click at [1009, 45] on icon at bounding box center [1019, 45] width 20 height 20
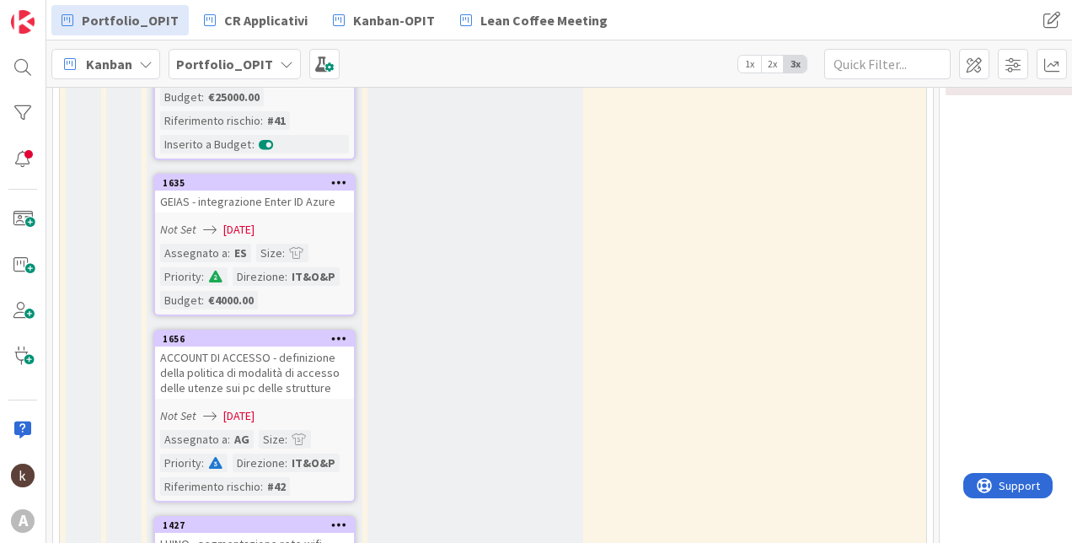
scroll to position [3117, 0]
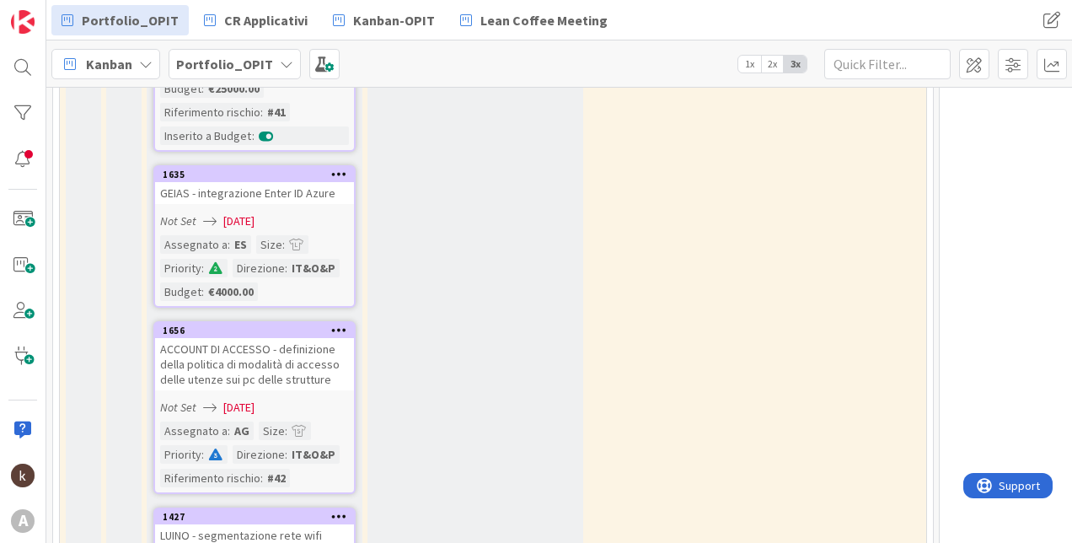
click at [302, 190] on div "GEIAS - integrazione Enter ID Azure" at bounding box center [254, 193] width 199 height 22
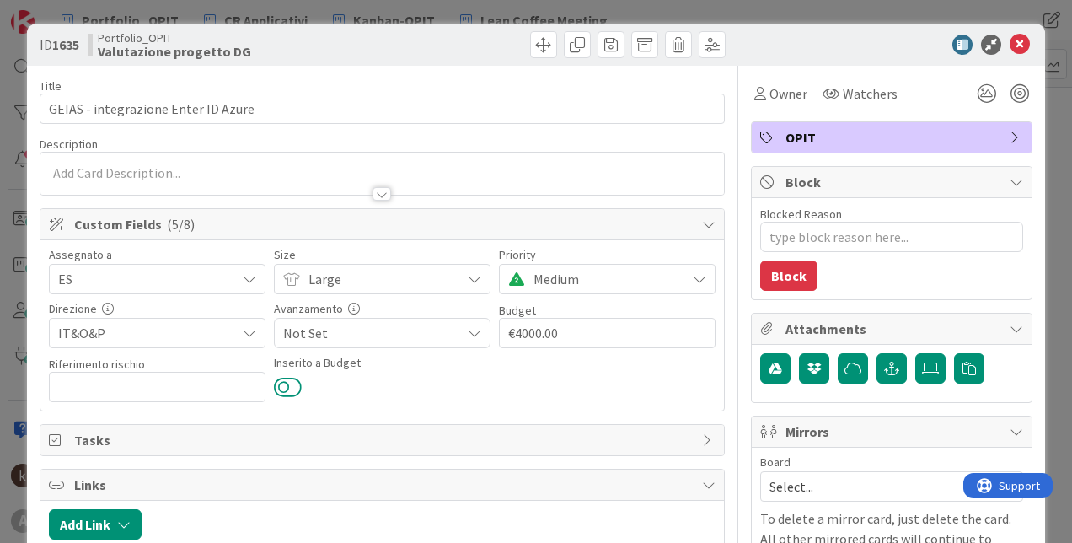
click at [282, 396] on button at bounding box center [288, 387] width 28 height 22
click at [1017, 45] on div at bounding box center [883, 45] width 298 height 20
click at [1010, 38] on icon at bounding box center [1019, 45] width 20 height 20
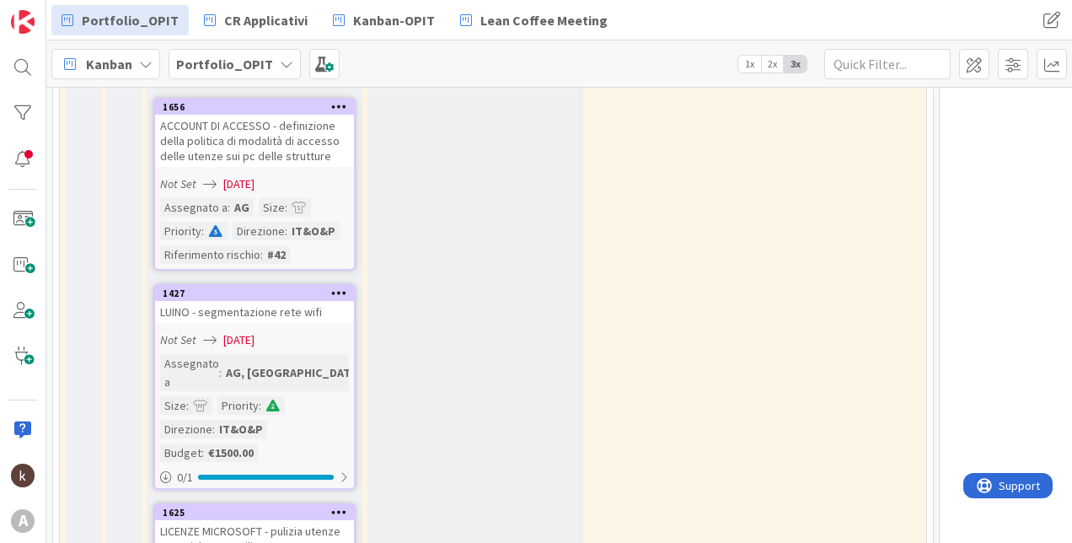
scroll to position [3370, 0]
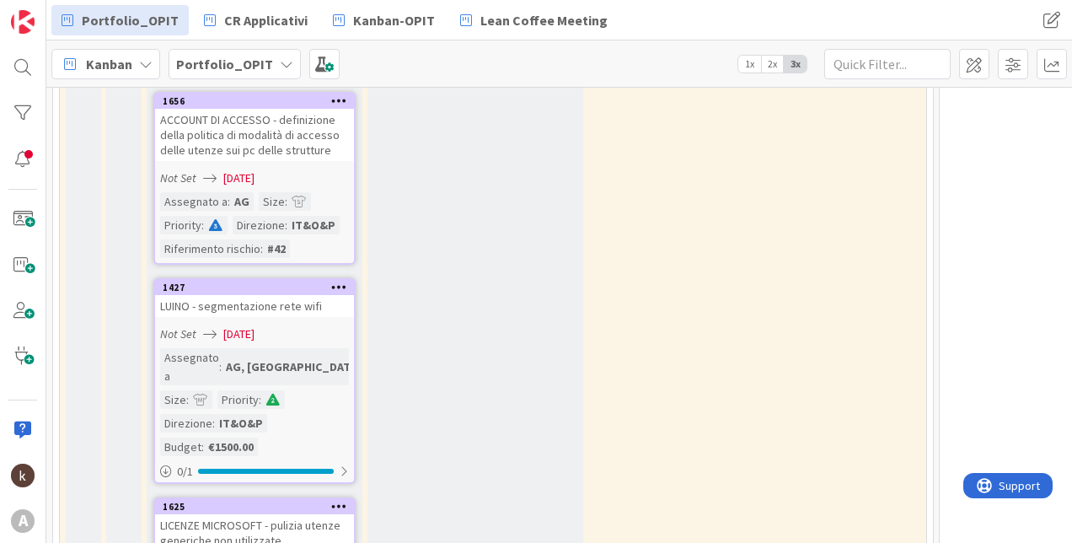
click at [304, 316] on div "LUINO - segmentazione rete wifi" at bounding box center [254, 306] width 199 height 22
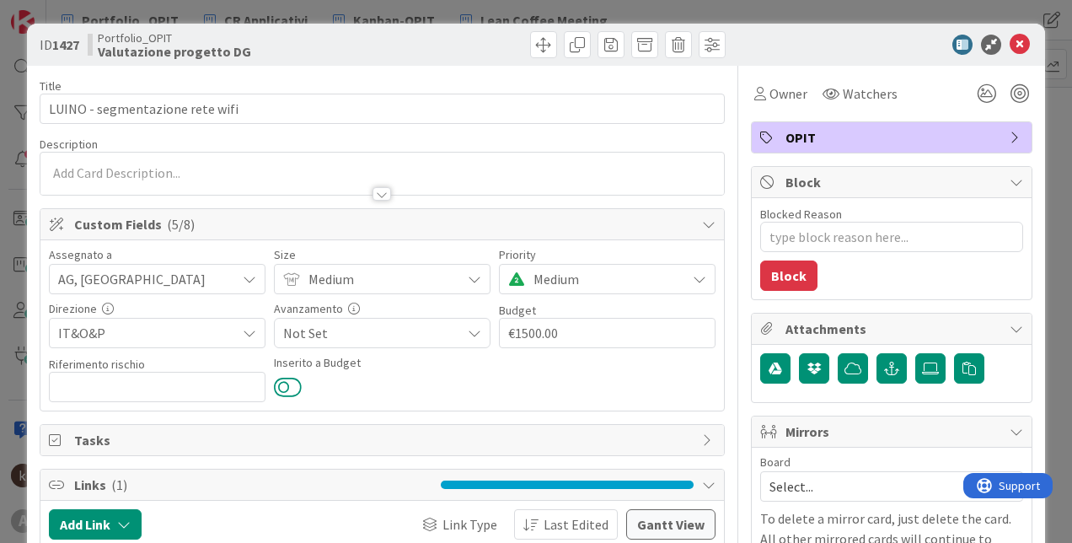
click at [277, 386] on button at bounding box center [288, 387] width 28 height 22
click at [1012, 37] on icon at bounding box center [1019, 45] width 20 height 20
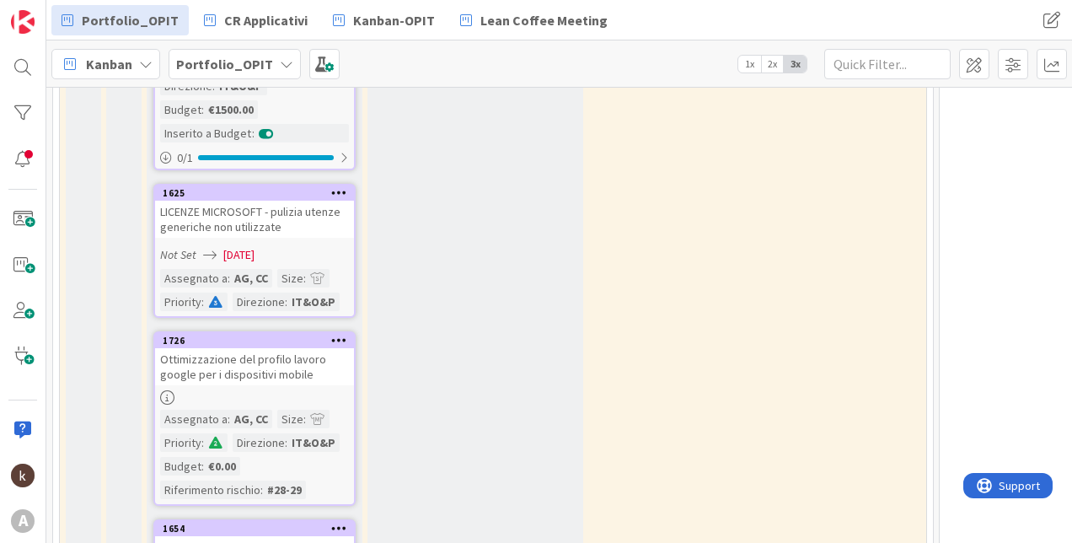
scroll to position [3875, 0]
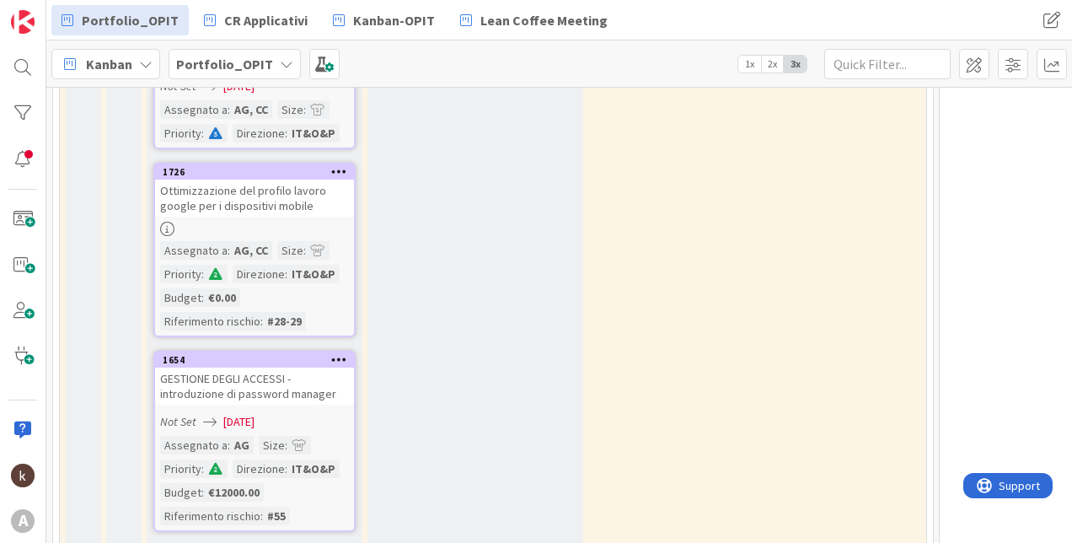
click at [281, 367] on div "GESTIONE DEGLI ACCESSI - introduzione di password manager" at bounding box center [254, 385] width 199 height 37
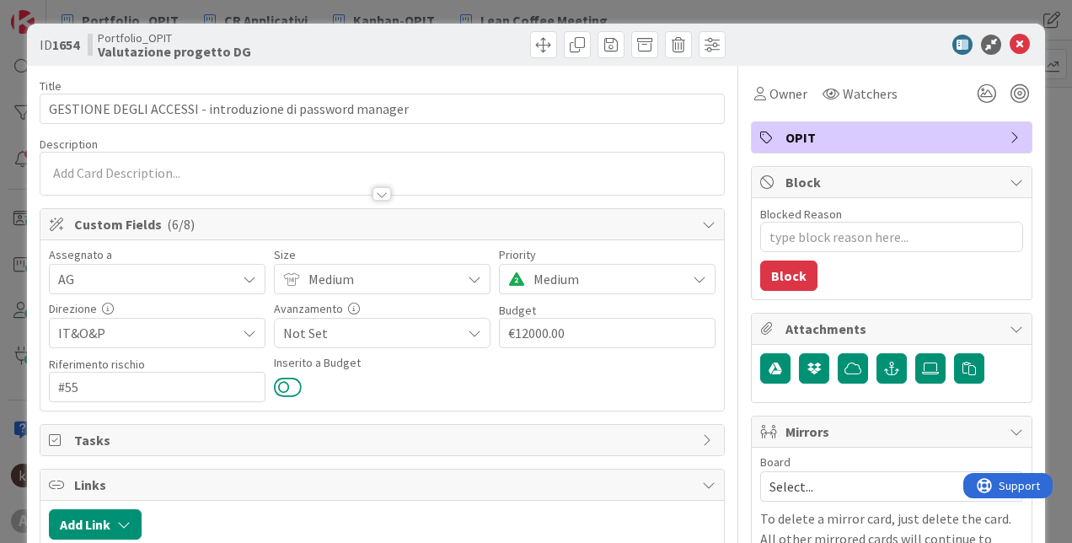
click at [276, 385] on button at bounding box center [288, 387] width 28 height 22
type textarea "x"
click at [1009, 35] on icon at bounding box center [1019, 45] width 20 height 20
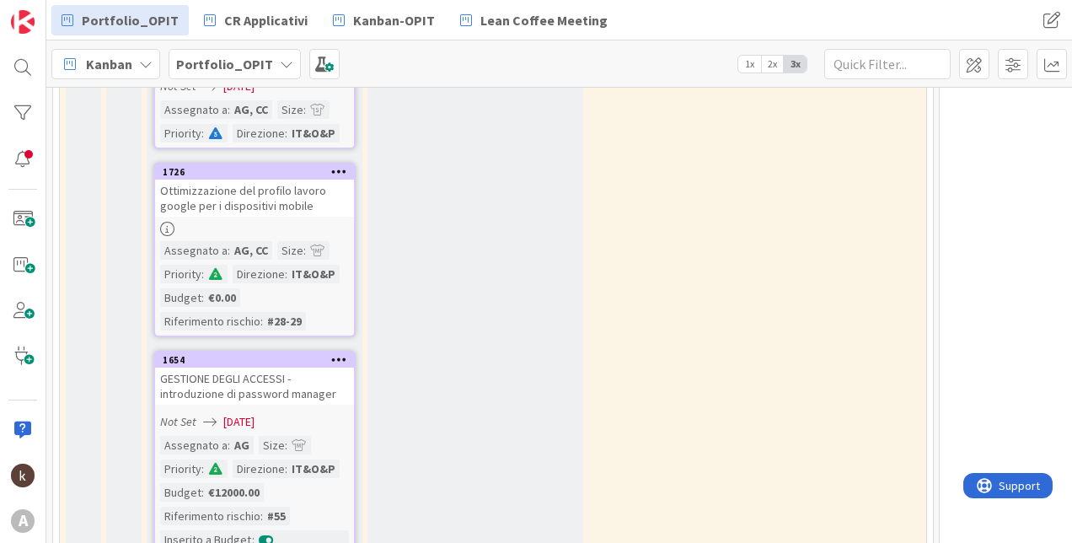
scroll to position [4128, 0]
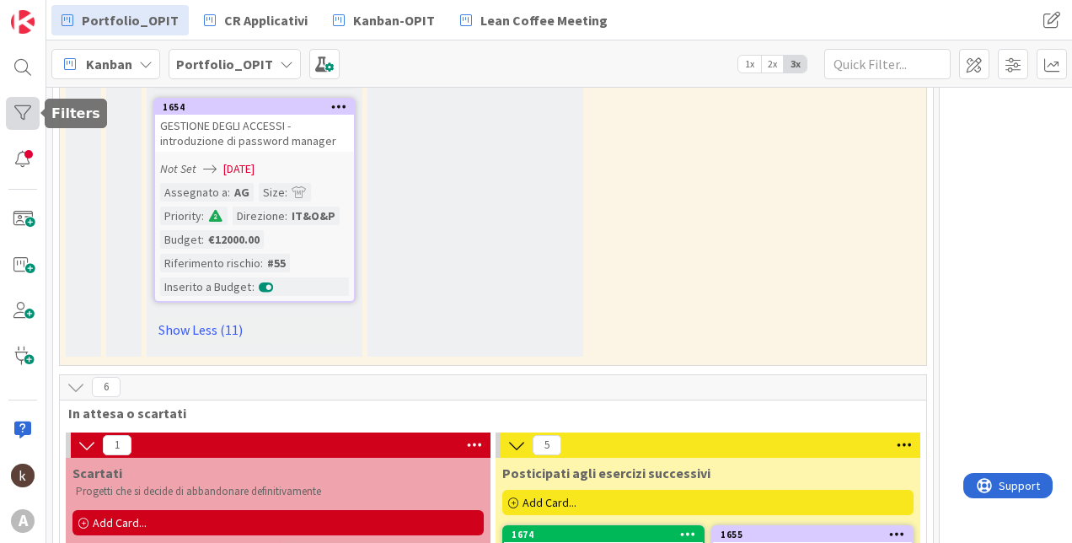
click at [29, 107] on div at bounding box center [23, 113] width 34 height 32
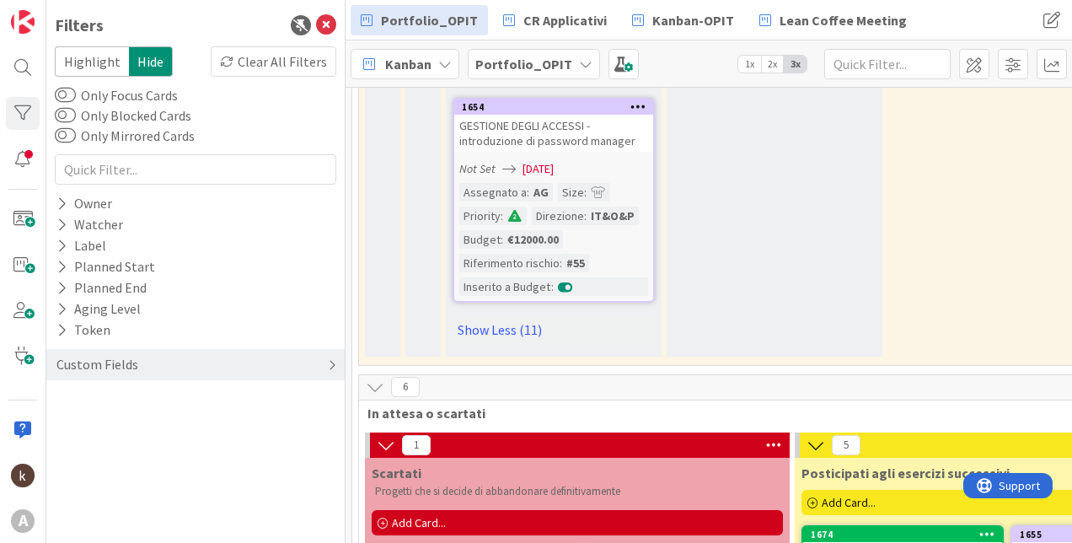
click at [67, 366] on div "Custom Fields" at bounding box center [97, 364] width 85 height 21
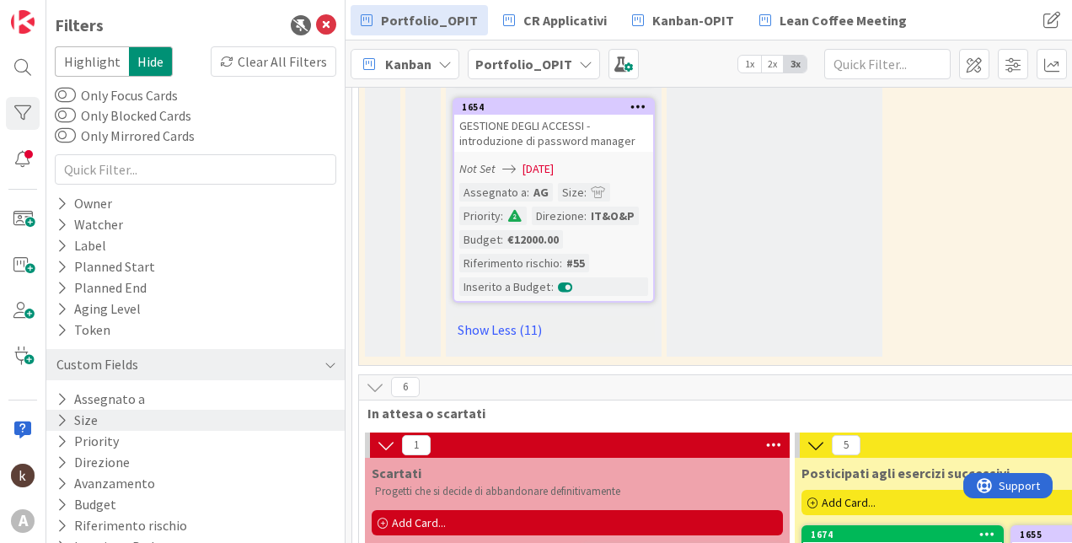
scroll to position [27, 0]
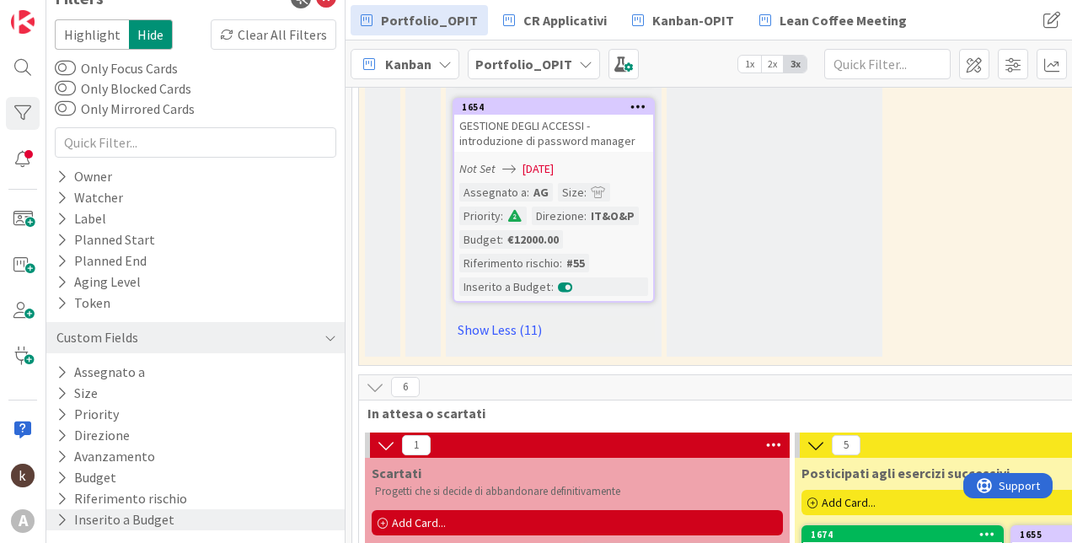
click at [59, 525] on icon at bounding box center [61, 519] width 11 height 14
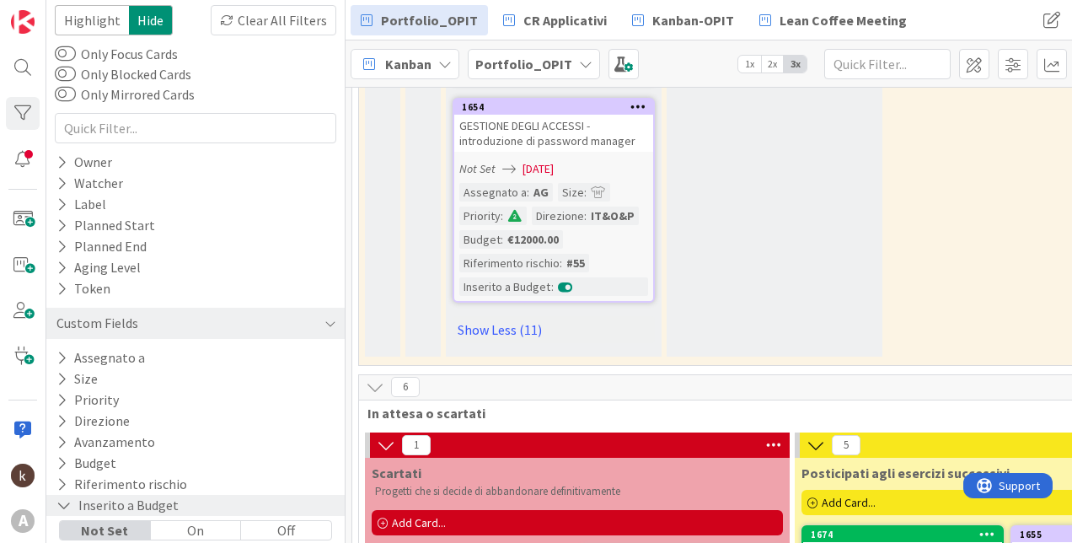
scroll to position [56, 0]
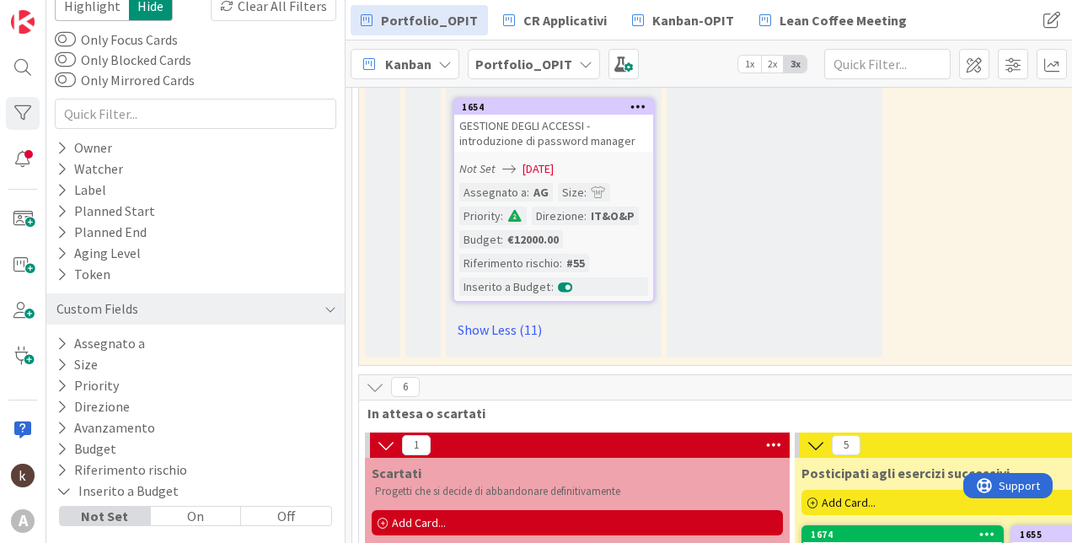
click at [209, 511] on div "On" at bounding box center [196, 515] width 91 height 19
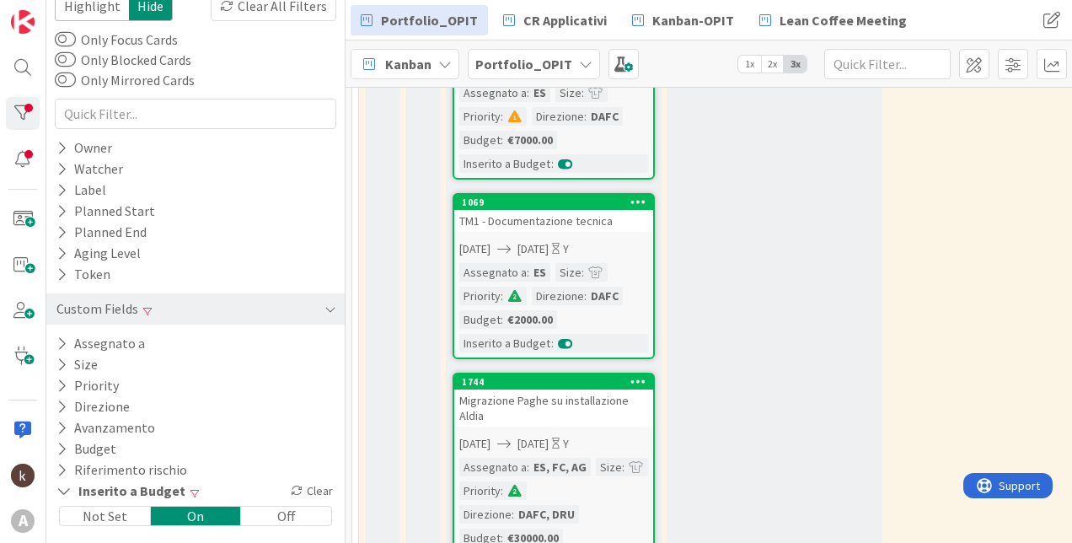
scroll to position [0, 0]
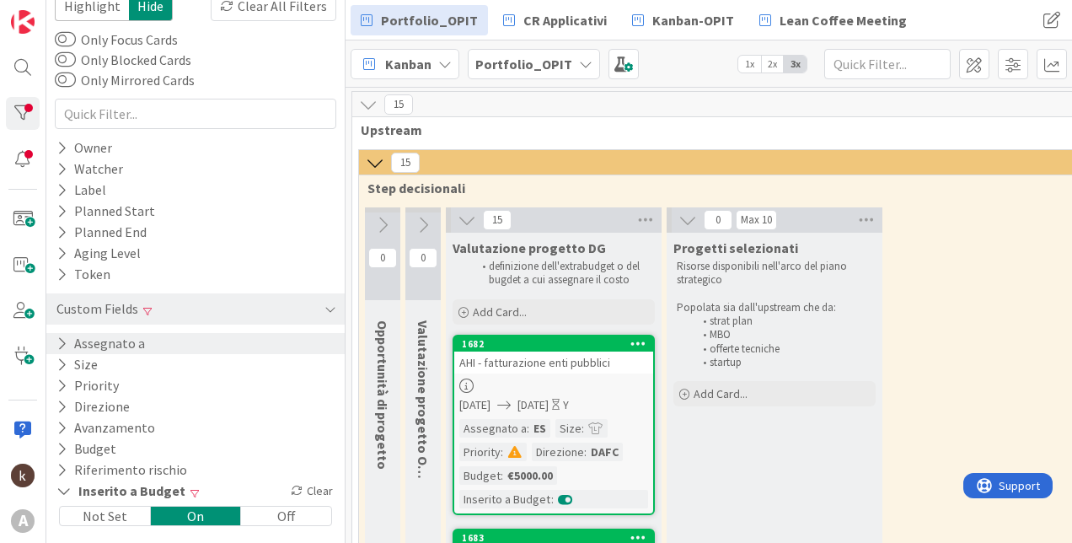
drag, startPoint x: 96, startPoint y: 520, endPoint x: 126, endPoint y: 343, distance: 179.4
click at [96, 520] on div "Not Set" at bounding box center [105, 515] width 91 height 19
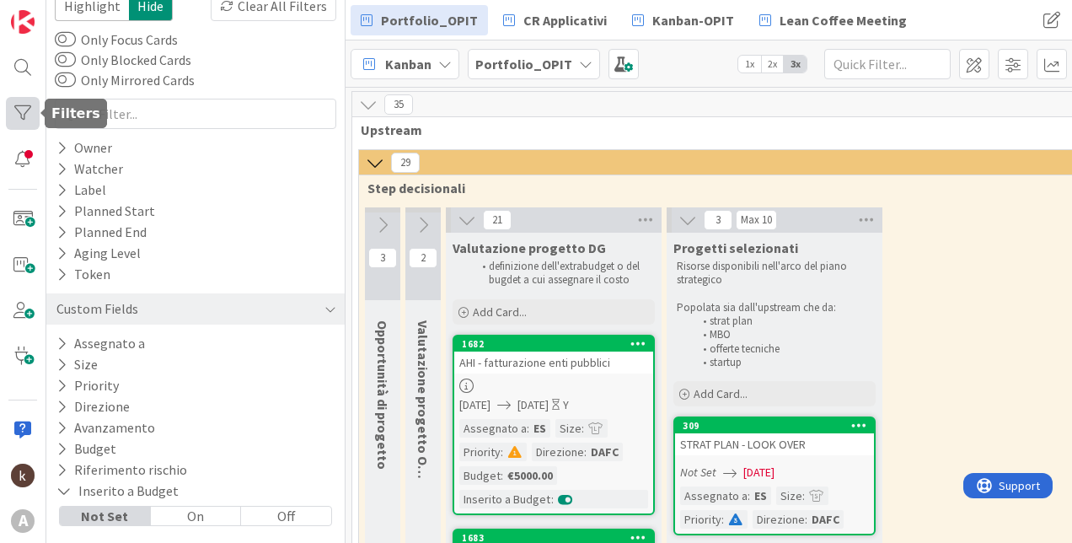
click at [31, 115] on div at bounding box center [23, 113] width 34 height 32
click at [10, 110] on div at bounding box center [23, 113] width 34 height 32
click at [15, 153] on div at bounding box center [23, 159] width 34 height 32
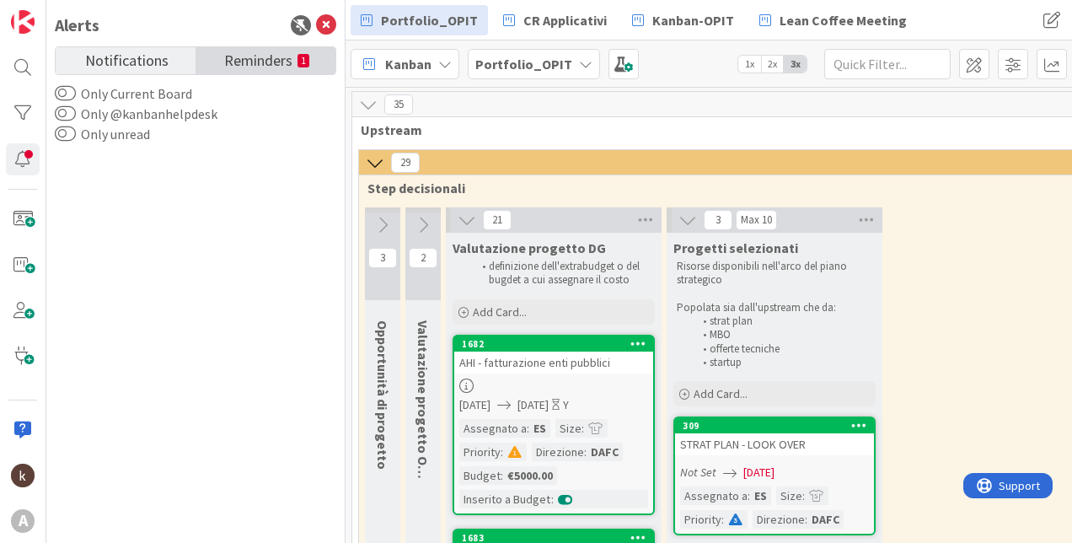
click at [281, 63] on span "Reminders" at bounding box center [258, 59] width 68 height 24
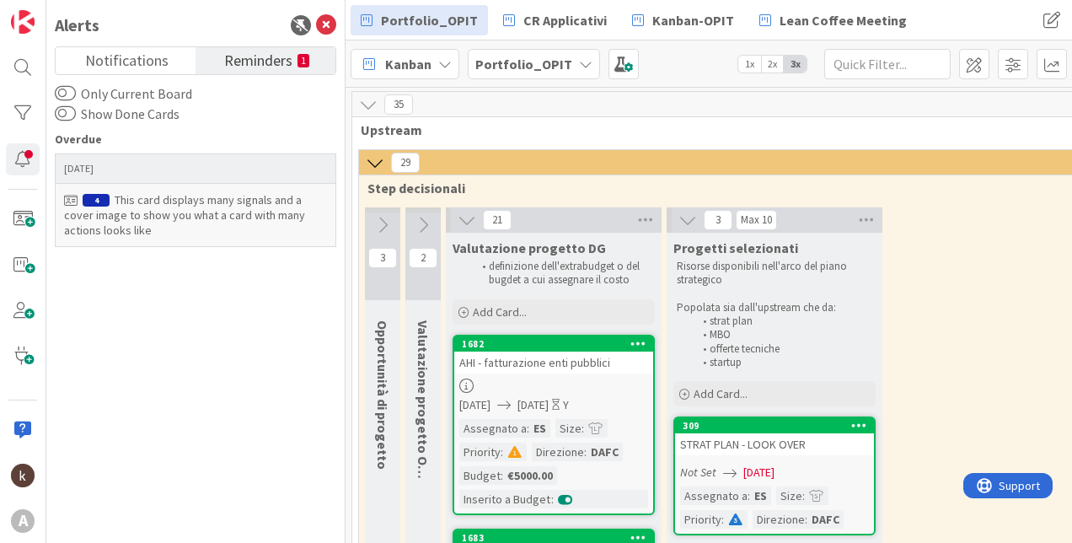
click at [223, 170] on p "[DATE]" at bounding box center [195, 169] width 263 height 12
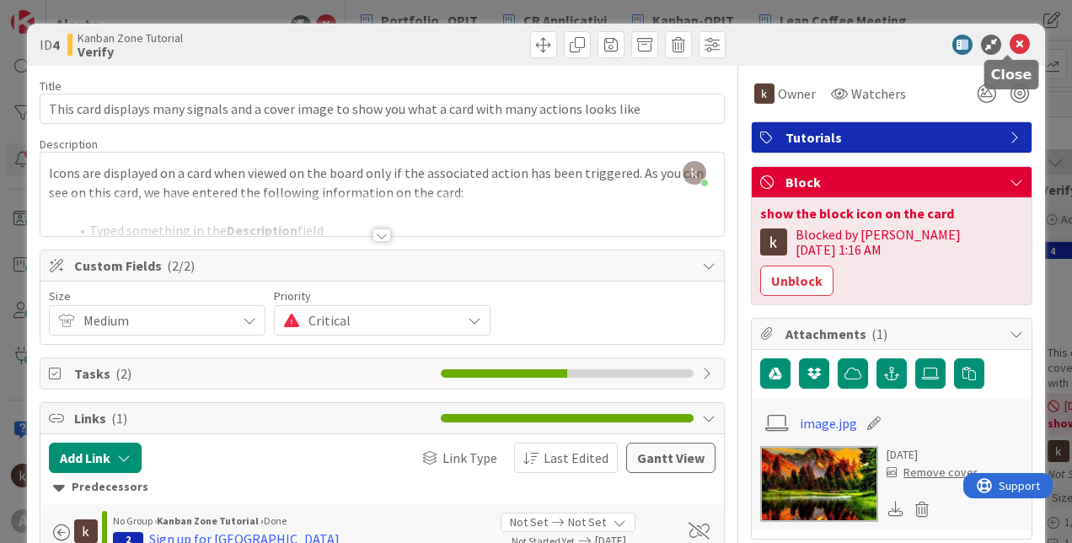
click at [1009, 47] on icon at bounding box center [1019, 45] width 20 height 20
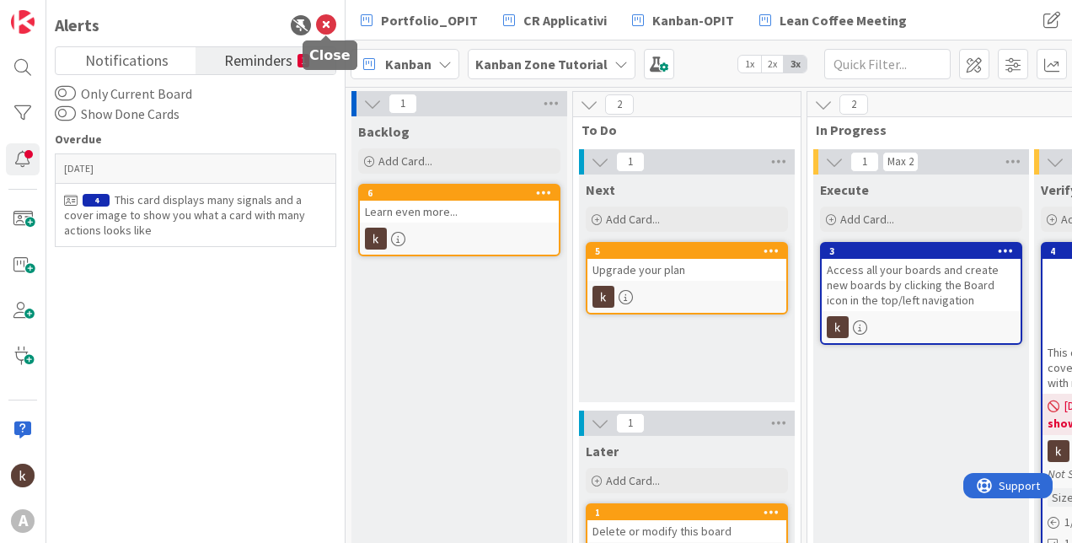
click at [334, 30] on icon at bounding box center [326, 25] width 20 height 20
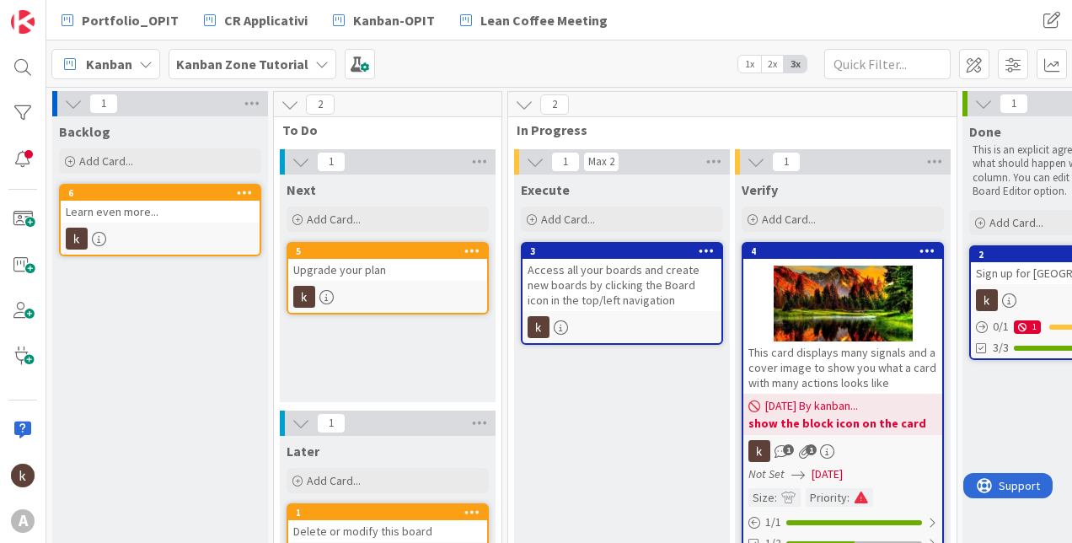
click at [242, 66] on b "Kanban Zone Tutorial" at bounding box center [242, 64] width 132 height 17
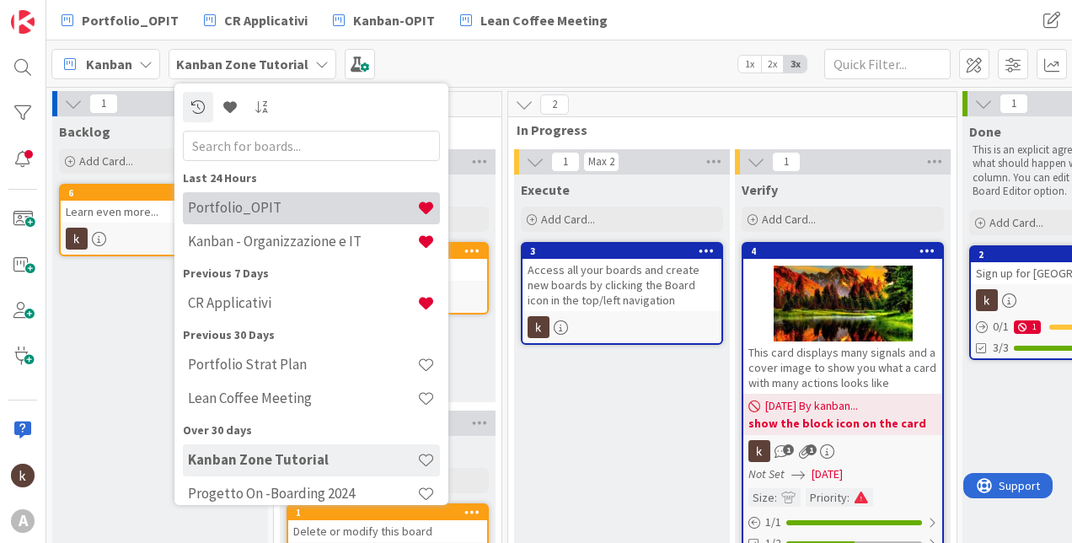
click at [246, 210] on h4 "Portfolio_OPIT" at bounding box center [302, 207] width 229 height 17
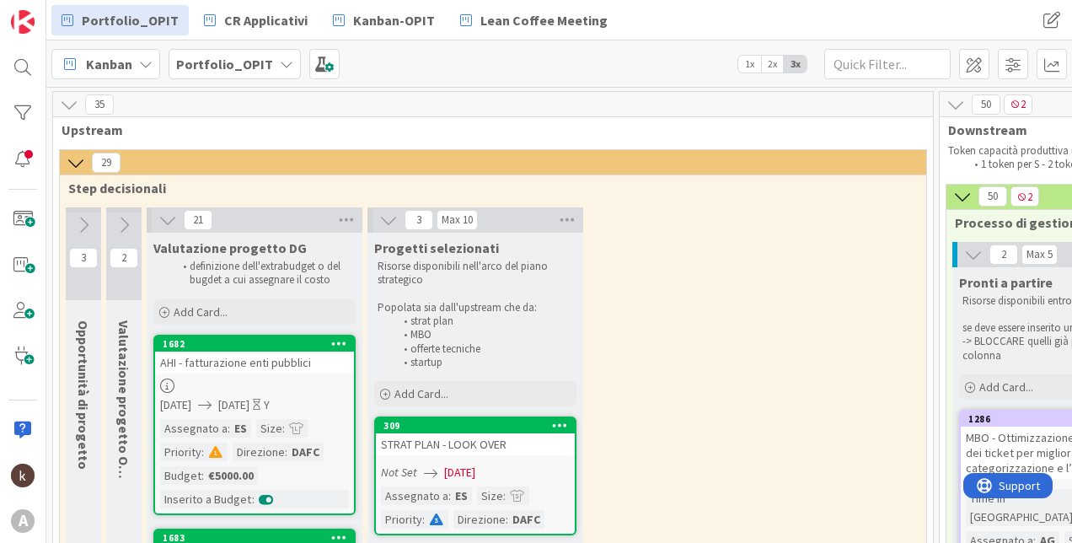
click at [127, 213] on button at bounding box center [123, 224] width 35 height 25
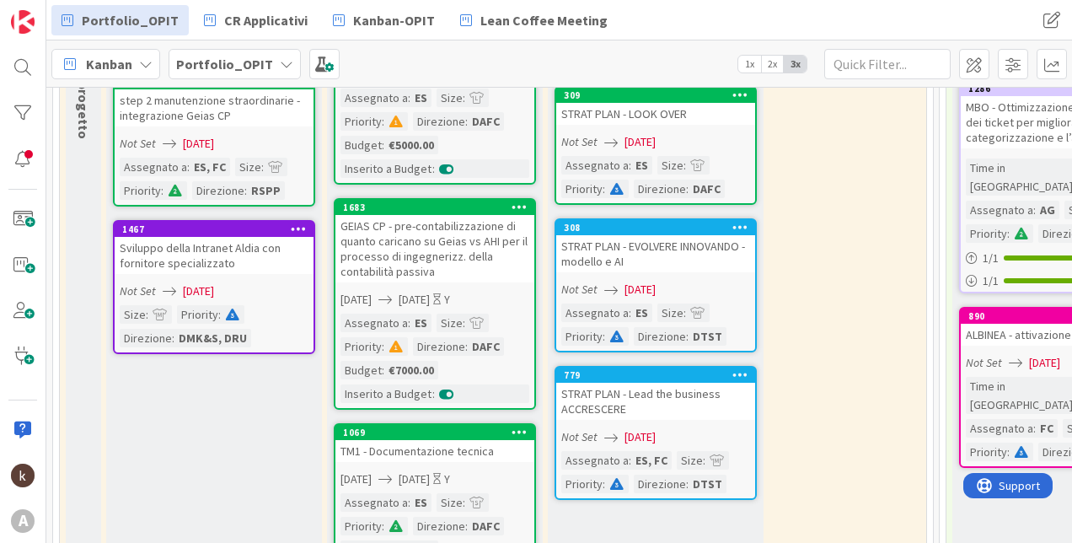
scroll to position [337, 0]
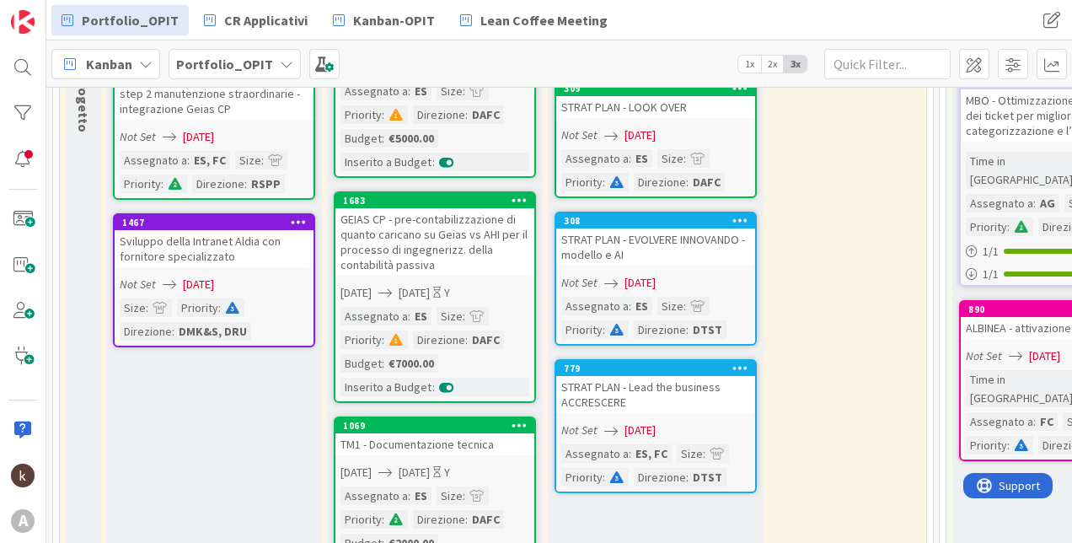
click at [751, 62] on span "1x" at bounding box center [749, 64] width 23 height 17
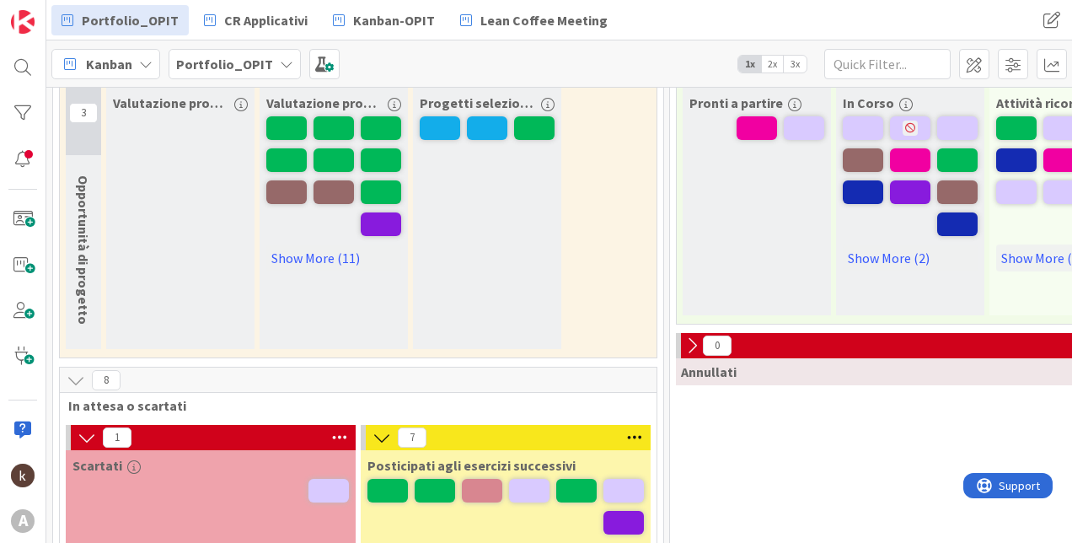
scroll to position [67, 0]
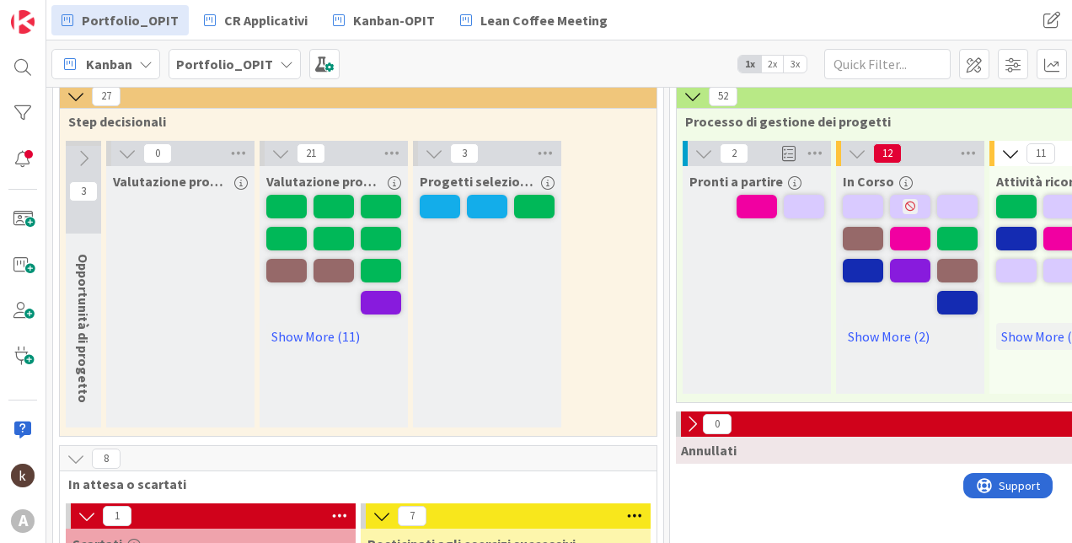
click at [88, 151] on icon at bounding box center [83, 158] width 19 height 19
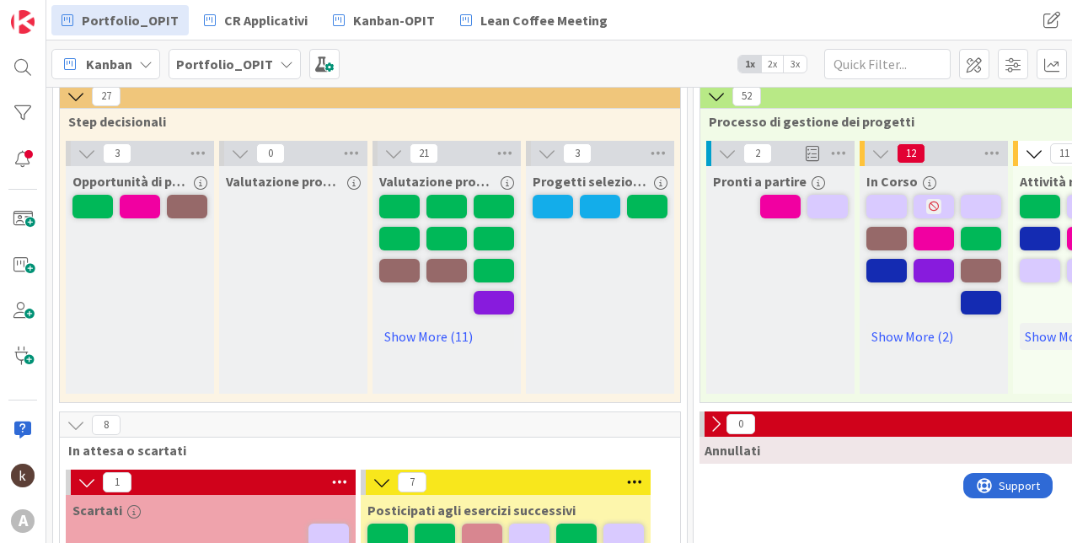
click at [88, 151] on icon at bounding box center [87, 153] width 19 height 19
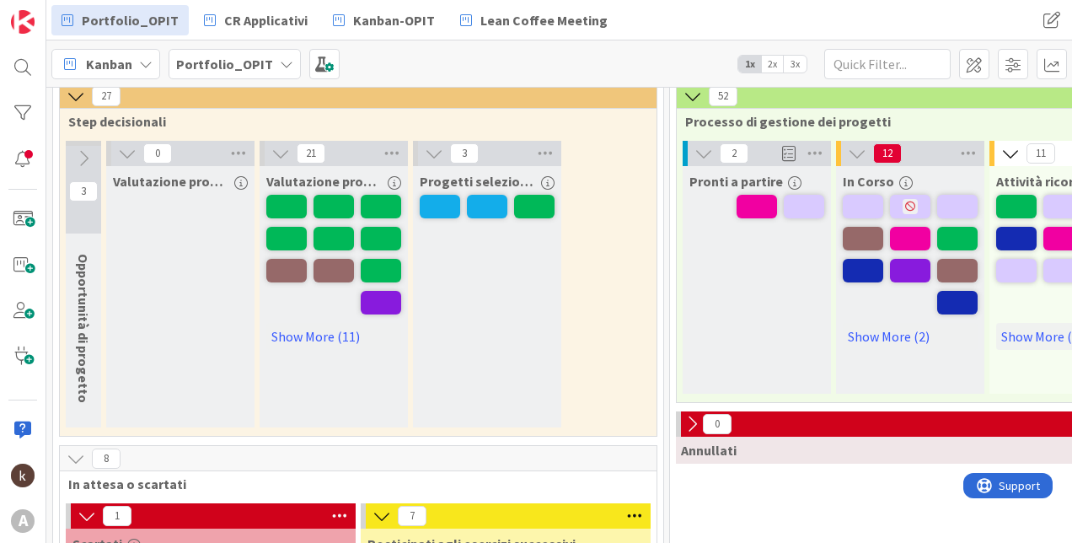
click at [799, 65] on span "3x" at bounding box center [794, 64] width 23 height 17
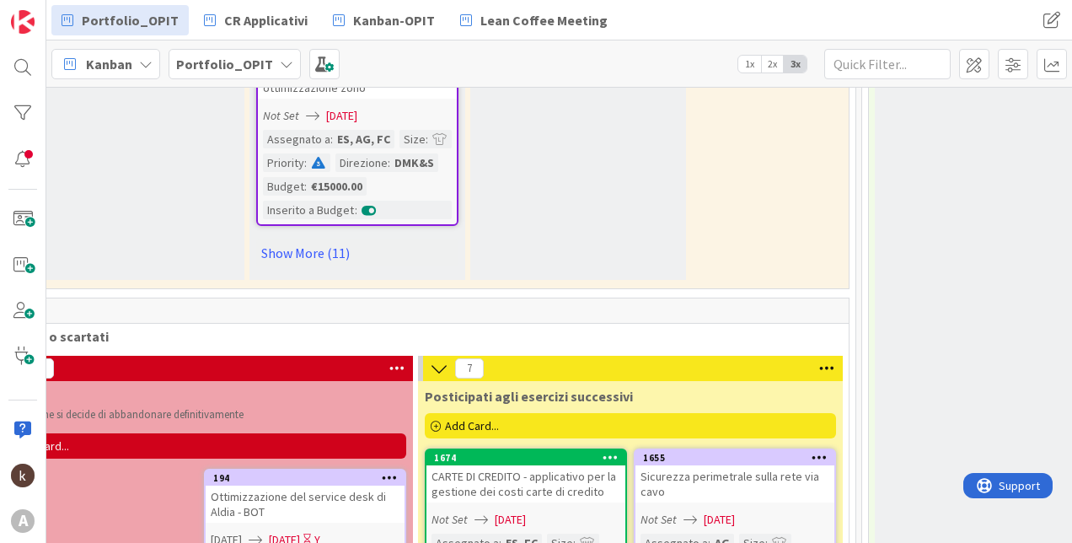
scroll to position [2106, 78]
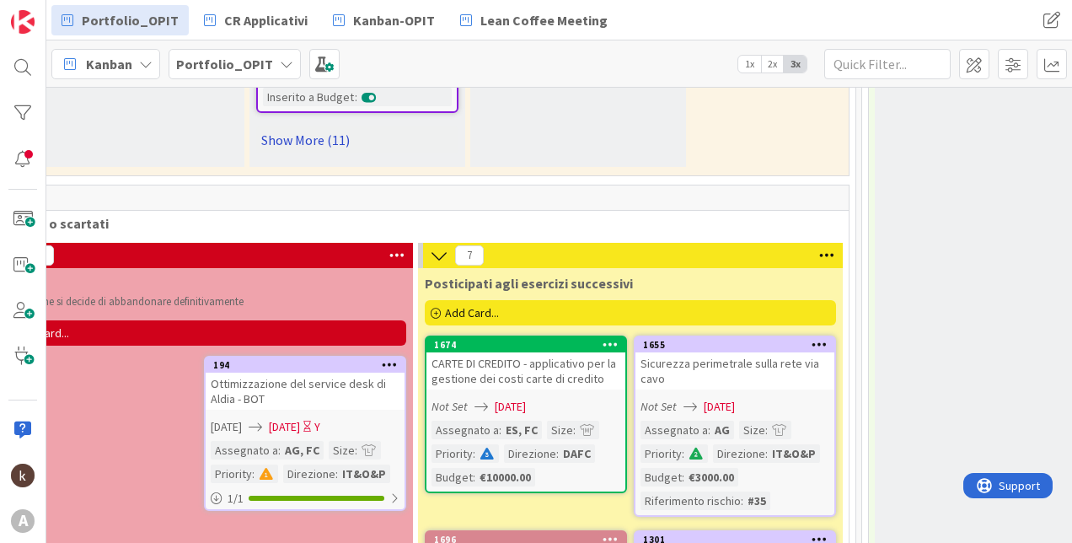
click at [294, 141] on link "Show More (11)" at bounding box center [357, 139] width 202 height 27
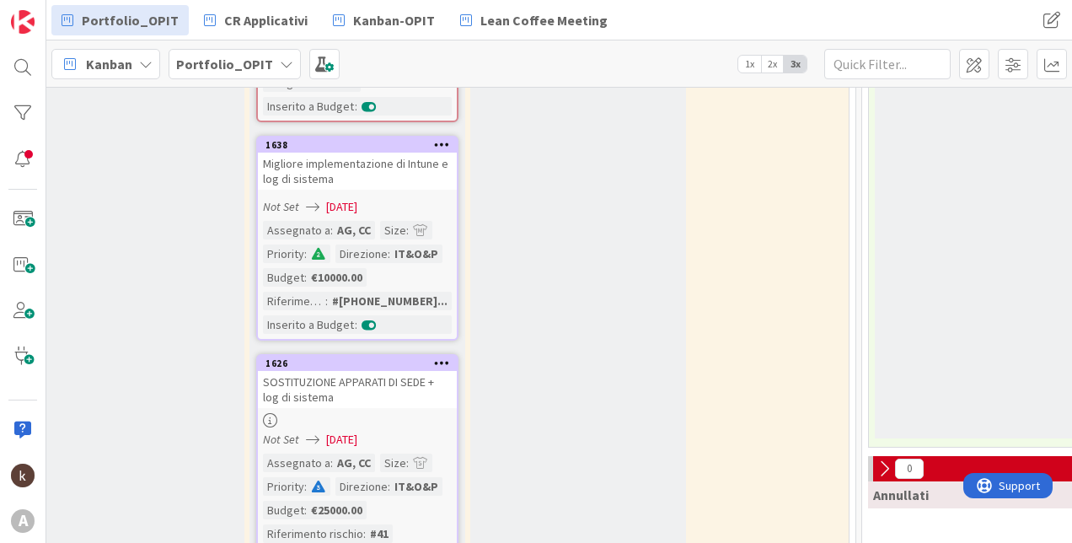
scroll to position [2864, 78]
